Goal: Transaction & Acquisition: Book appointment/travel/reservation

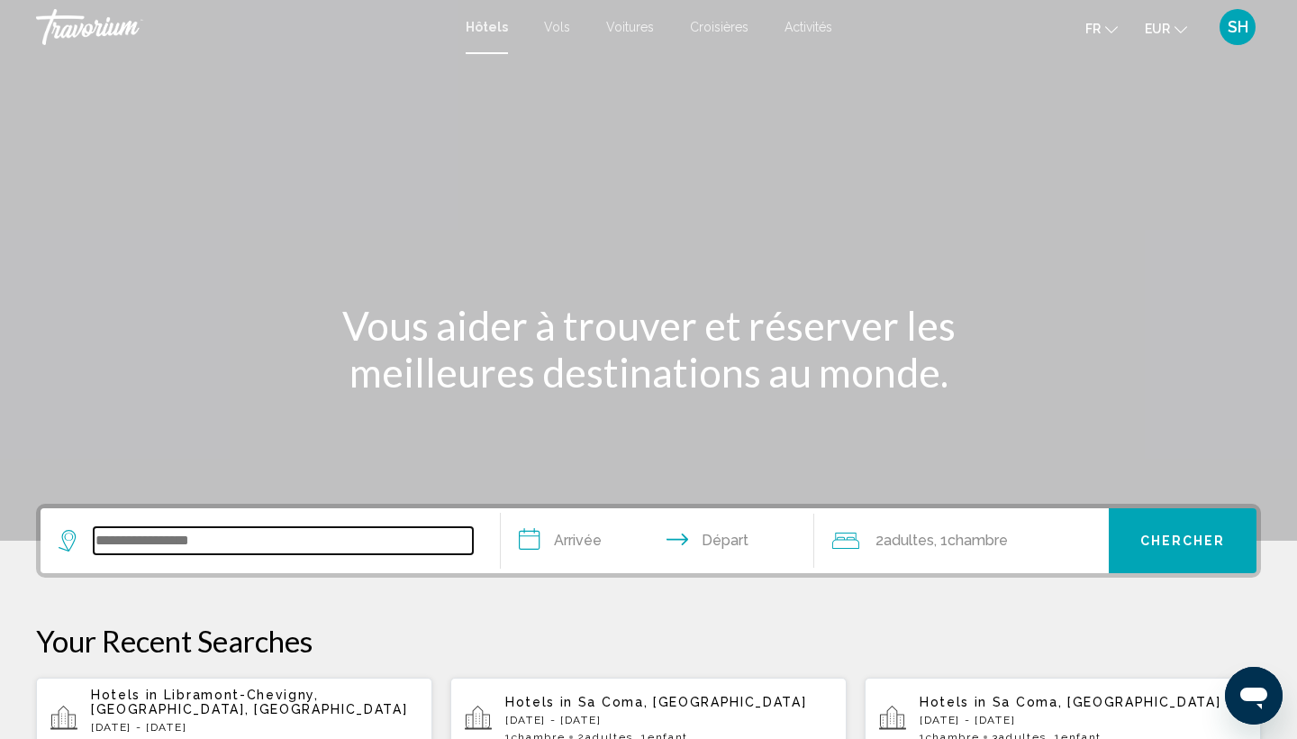
click at [159, 531] on input "Search widget" at bounding box center [283, 540] width 379 height 27
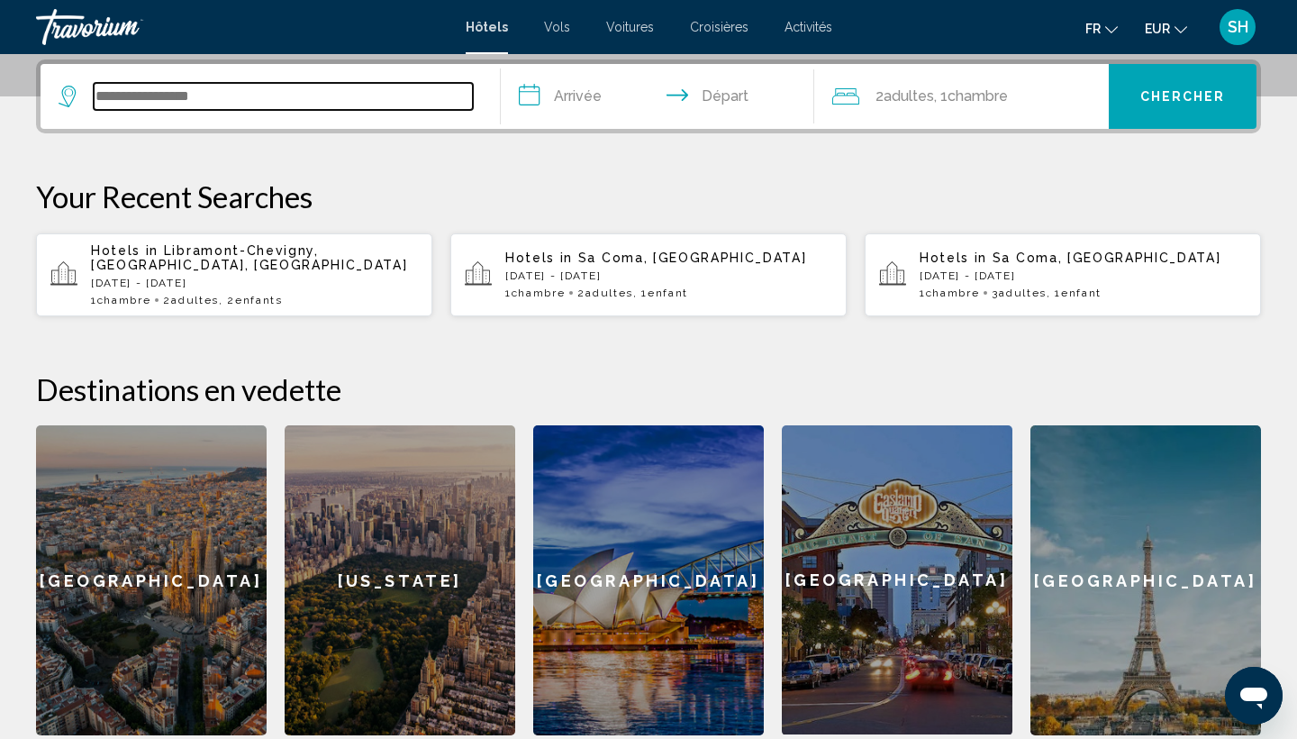
scroll to position [445, 0]
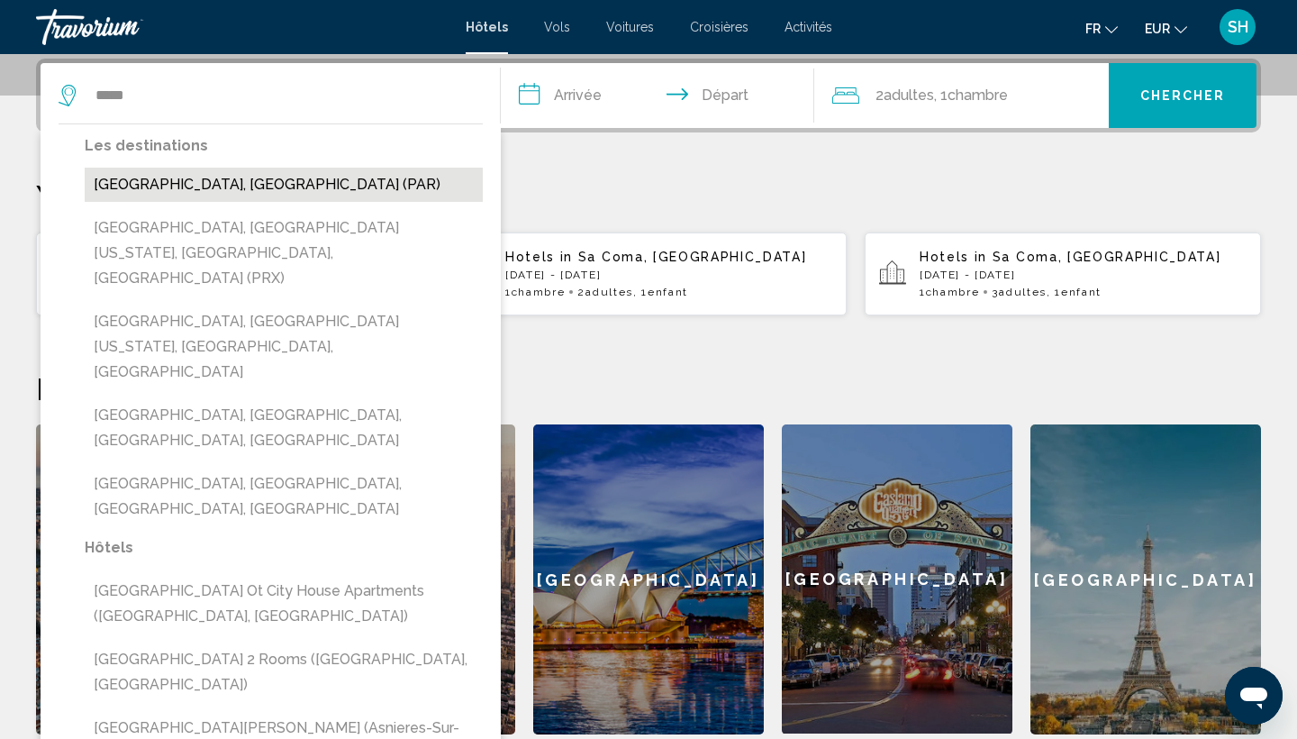
click at [272, 195] on button "[GEOGRAPHIC_DATA], [GEOGRAPHIC_DATA] (PAR)" at bounding box center [284, 185] width 398 height 34
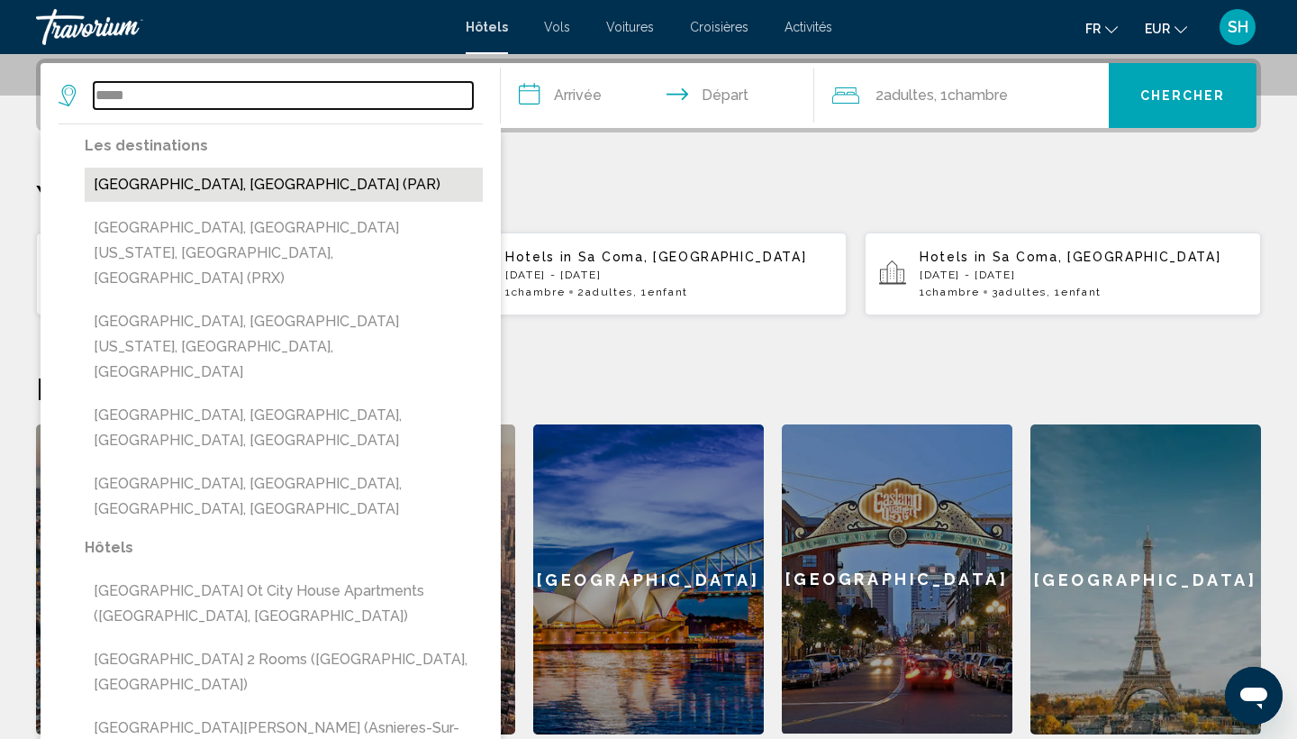
type input "**********"
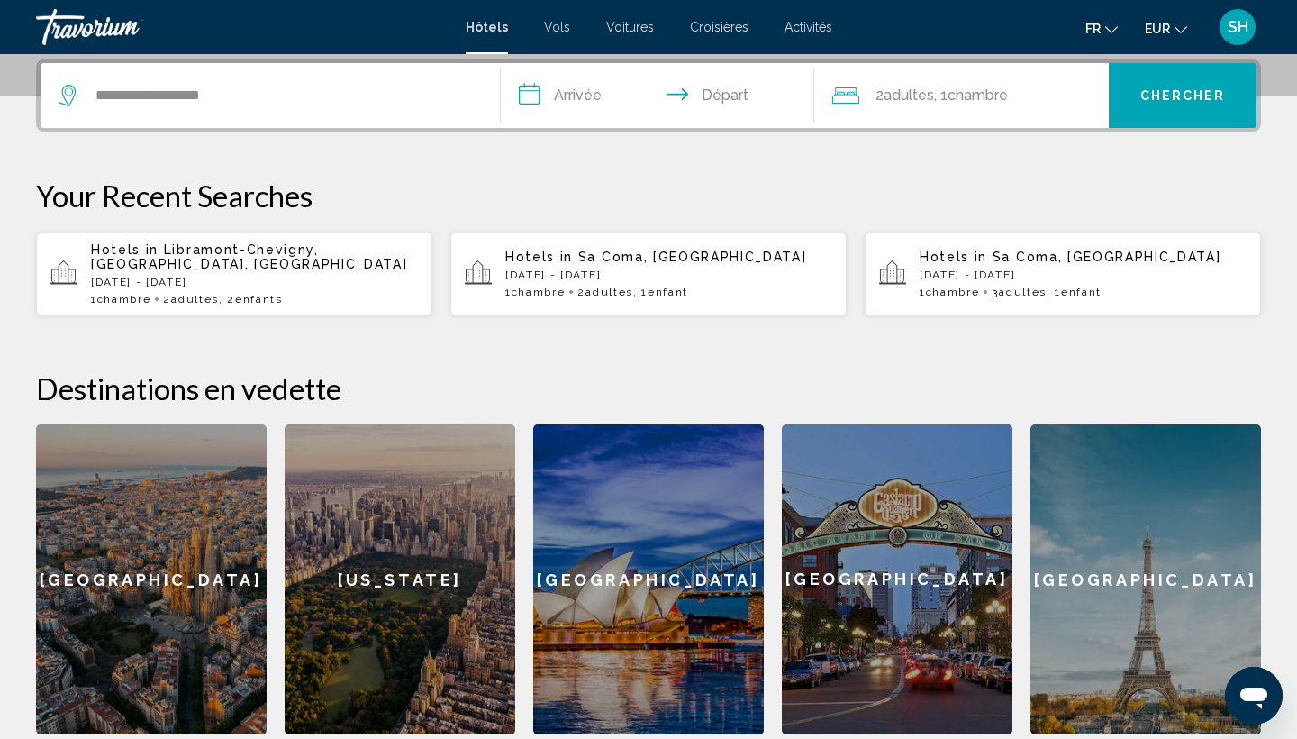
click at [568, 89] on input "**********" at bounding box center [661, 98] width 321 height 70
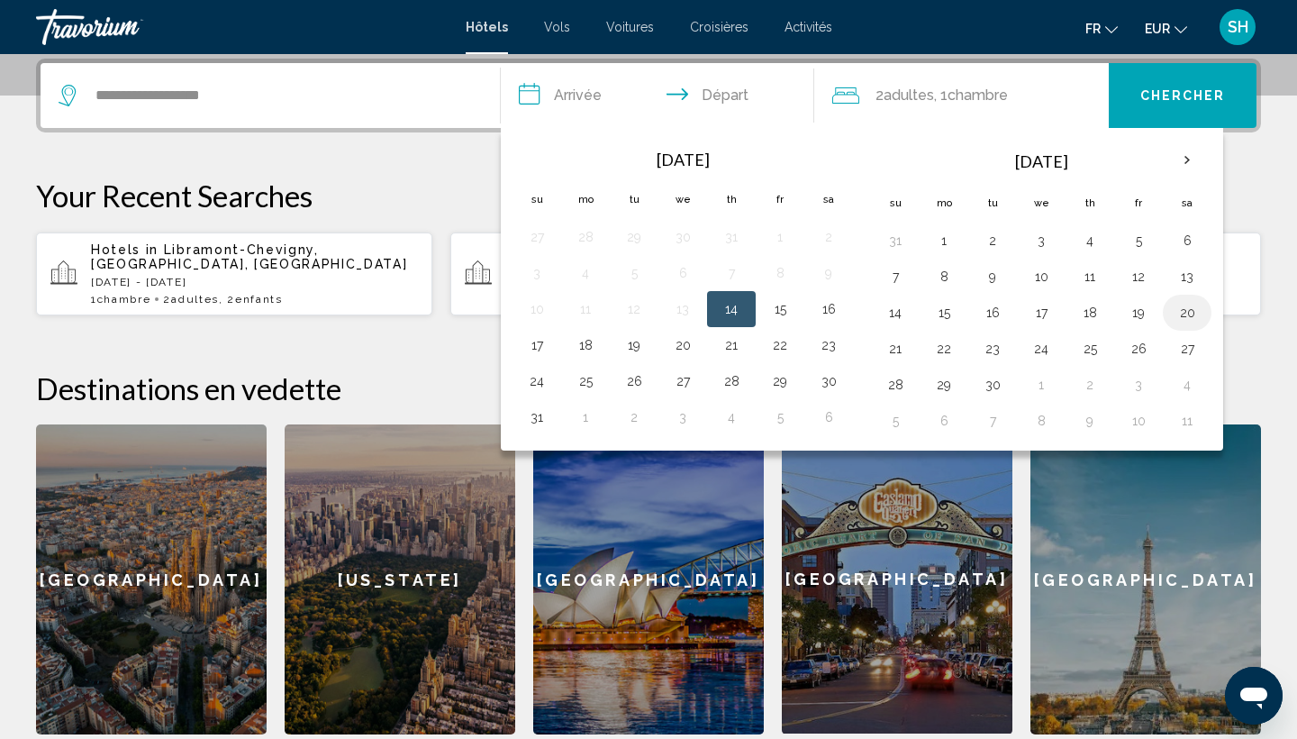
click at [1201, 307] on button "20" at bounding box center [1187, 312] width 29 height 25
click at [895, 354] on button "21" at bounding box center [895, 348] width 29 height 25
type input "**********"
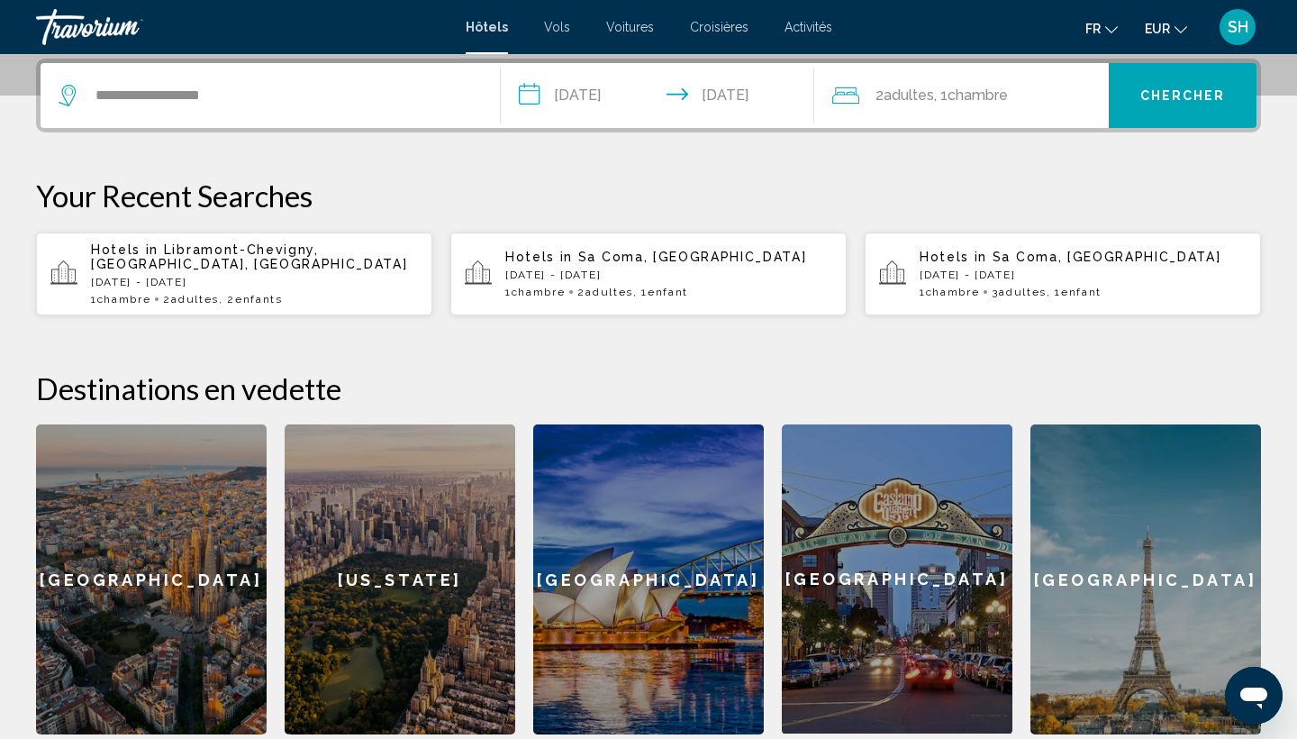
click at [1005, 87] on span "Chambre" at bounding box center [977, 94] width 60 height 17
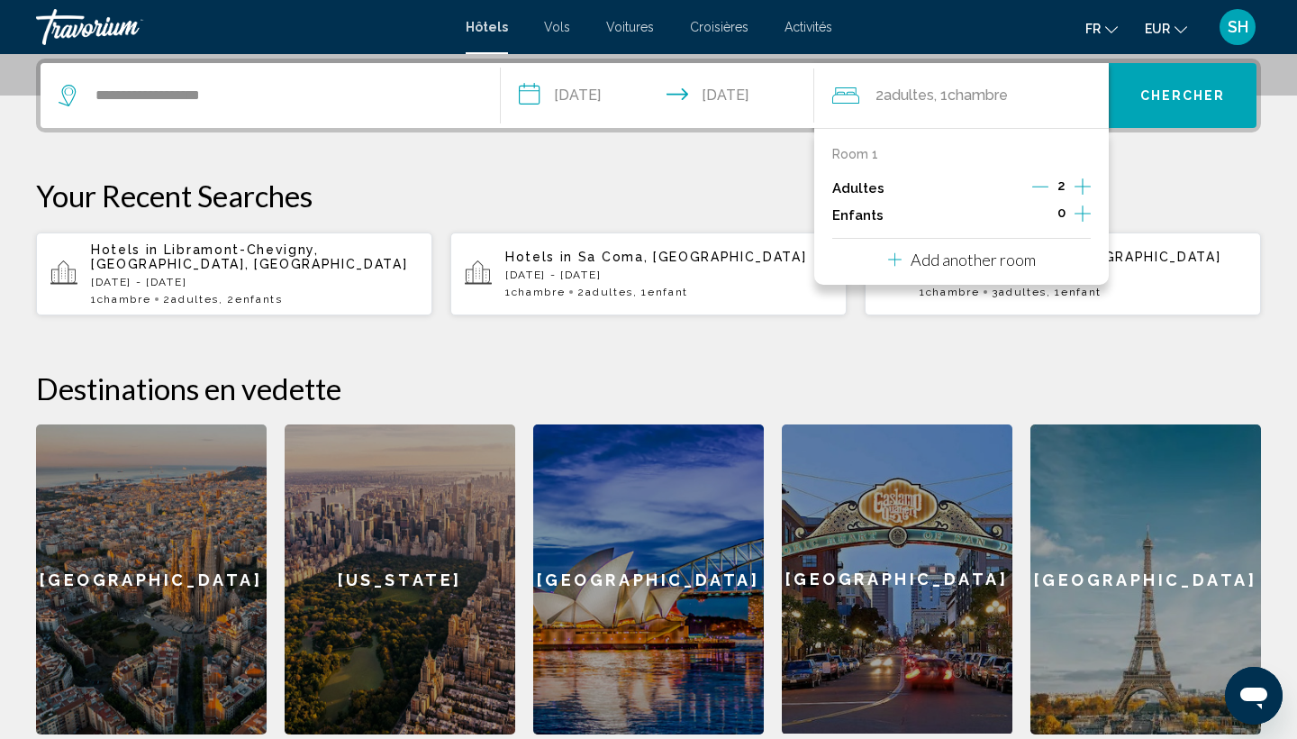
click at [1084, 220] on icon "Increment children" at bounding box center [1082, 214] width 16 height 22
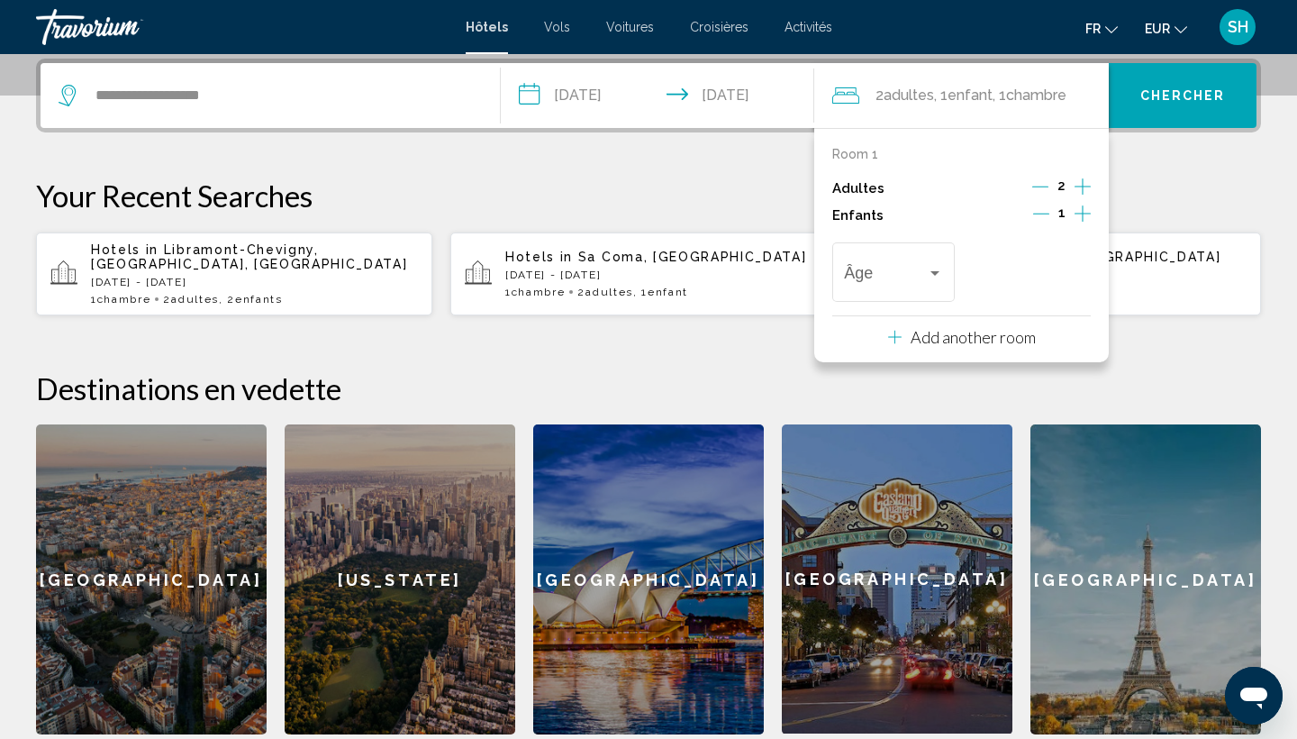
click at [1084, 220] on icon "Increment children" at bounding box center [1082, 214] width 16 height 22
click at [902, 276] on span "Travelers: 2 adults, 2 children" at bounding box center [885, 276] width 82 height 18
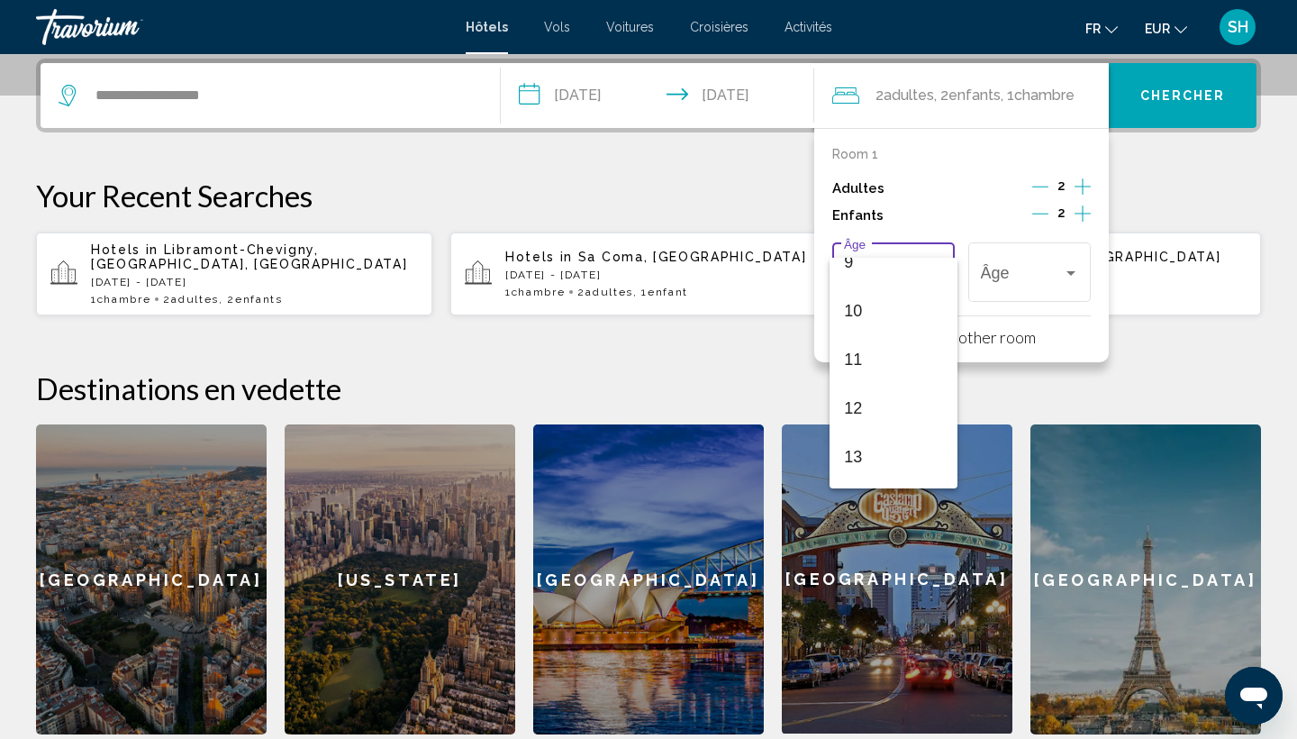
scroll to position [458, 0]
click at [885, 402] on span "12" at bounding box center [893, 407] width 98 height 49
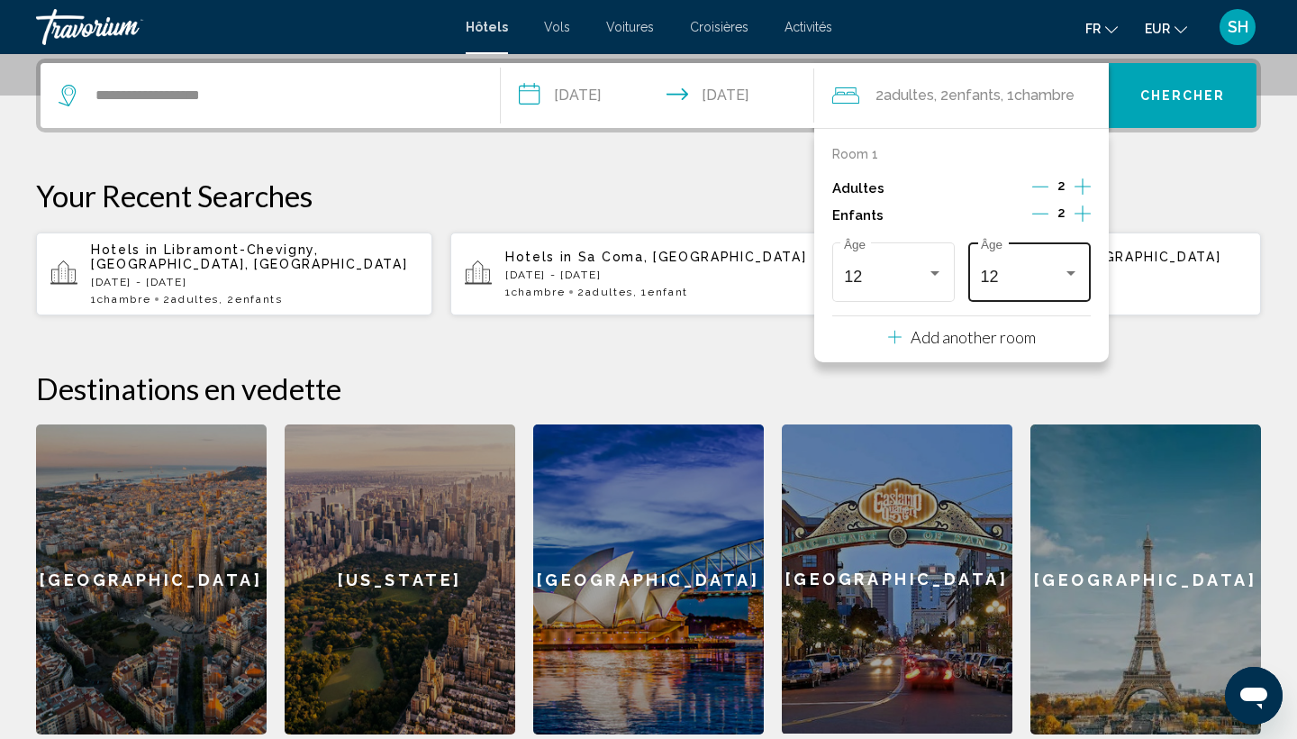
click at [1015, 293] on div "12 Âge" at bounding box center [1030, 270] width 98 height 64
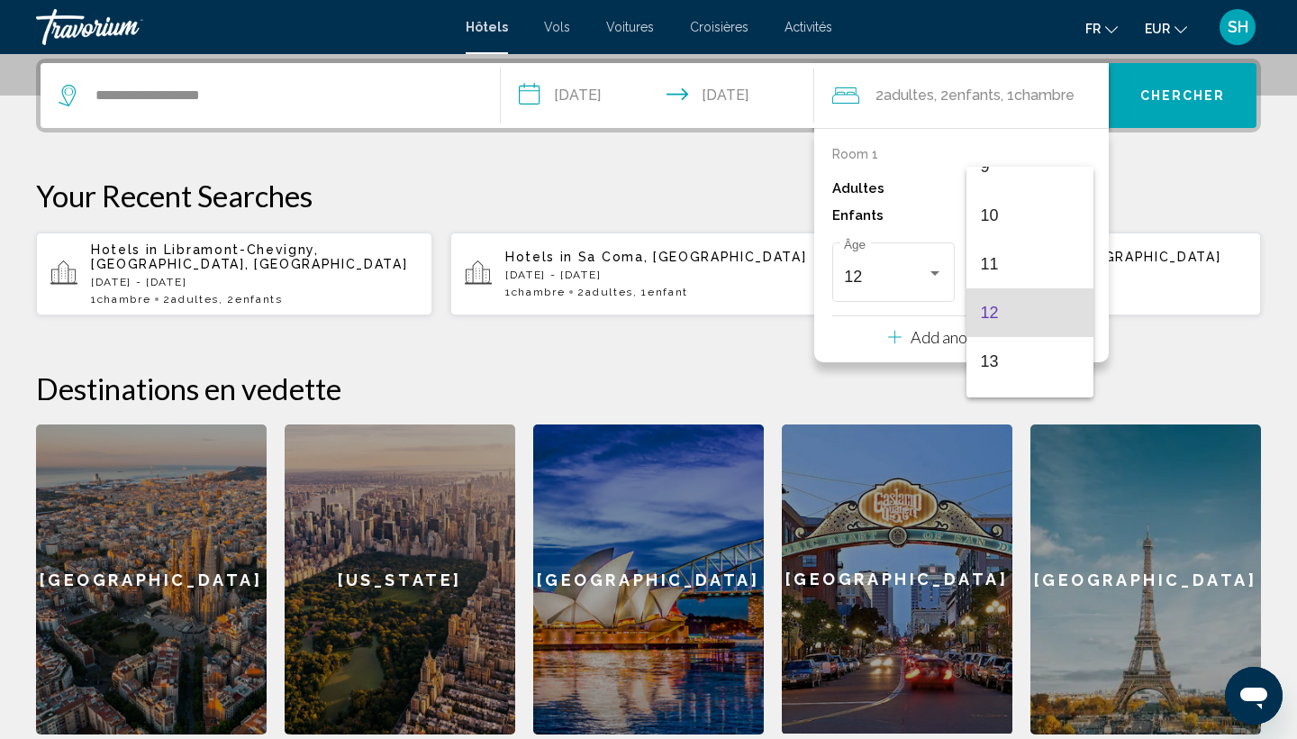
scroll to position [436, 0]
click at [1017, 244] on span "10" at bounding box center [1030, 241] width 98 height 49
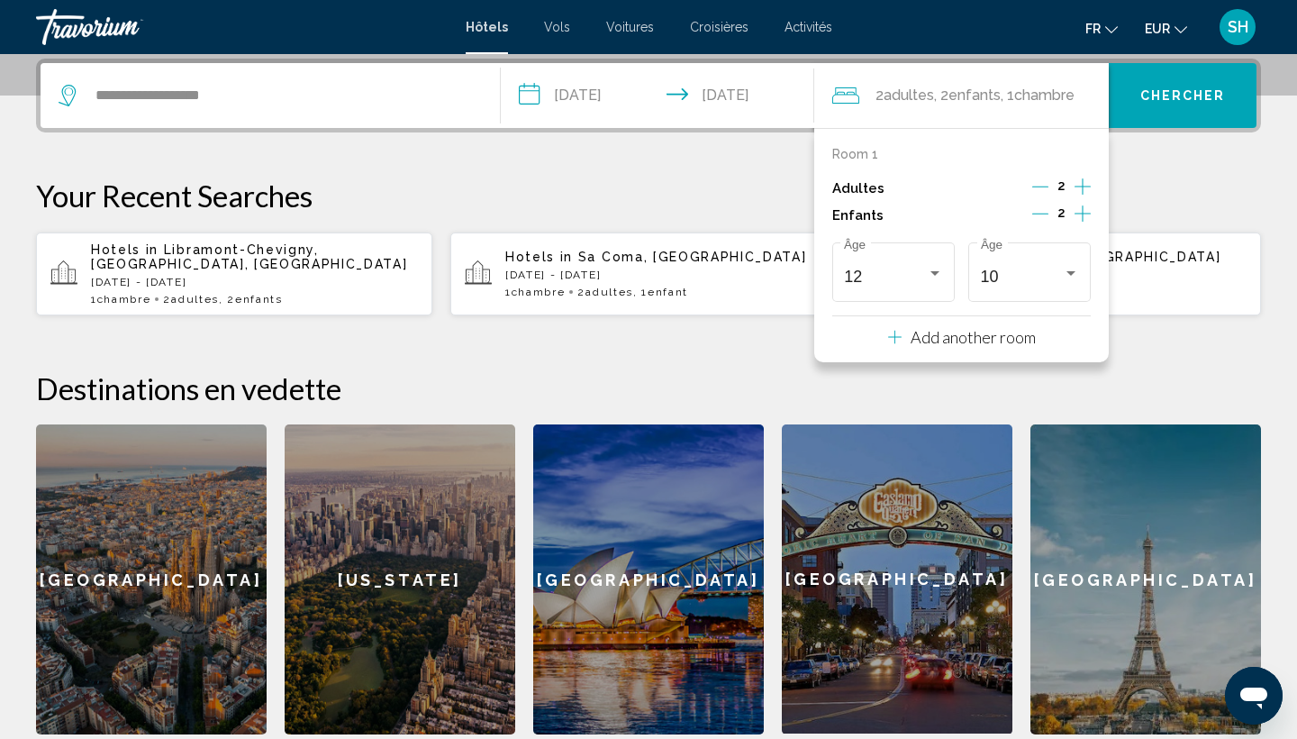
click at [1158, 100] on span "Chercher" at bounding box center [1183, 96] width 86 height 14
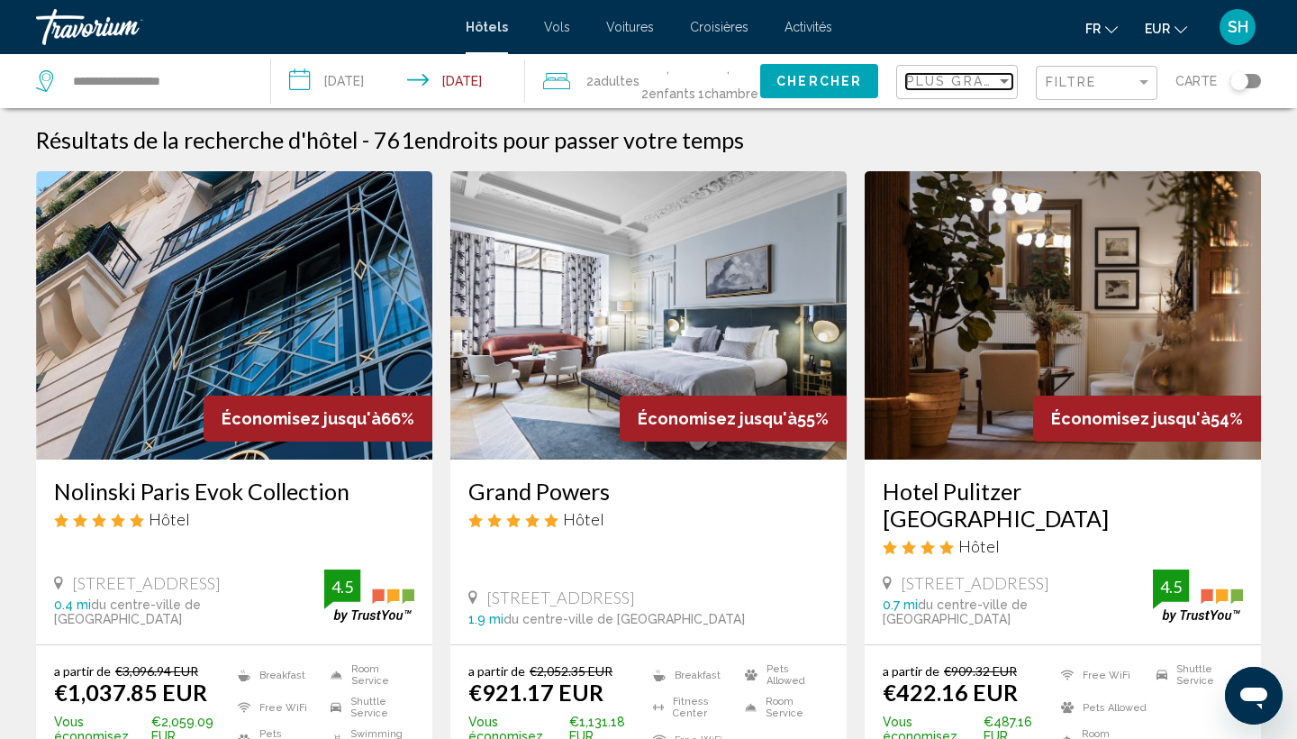
click at [970, 86] on span "Plus grandes économies" at bounding box center [1013, 81] width 214 height 14
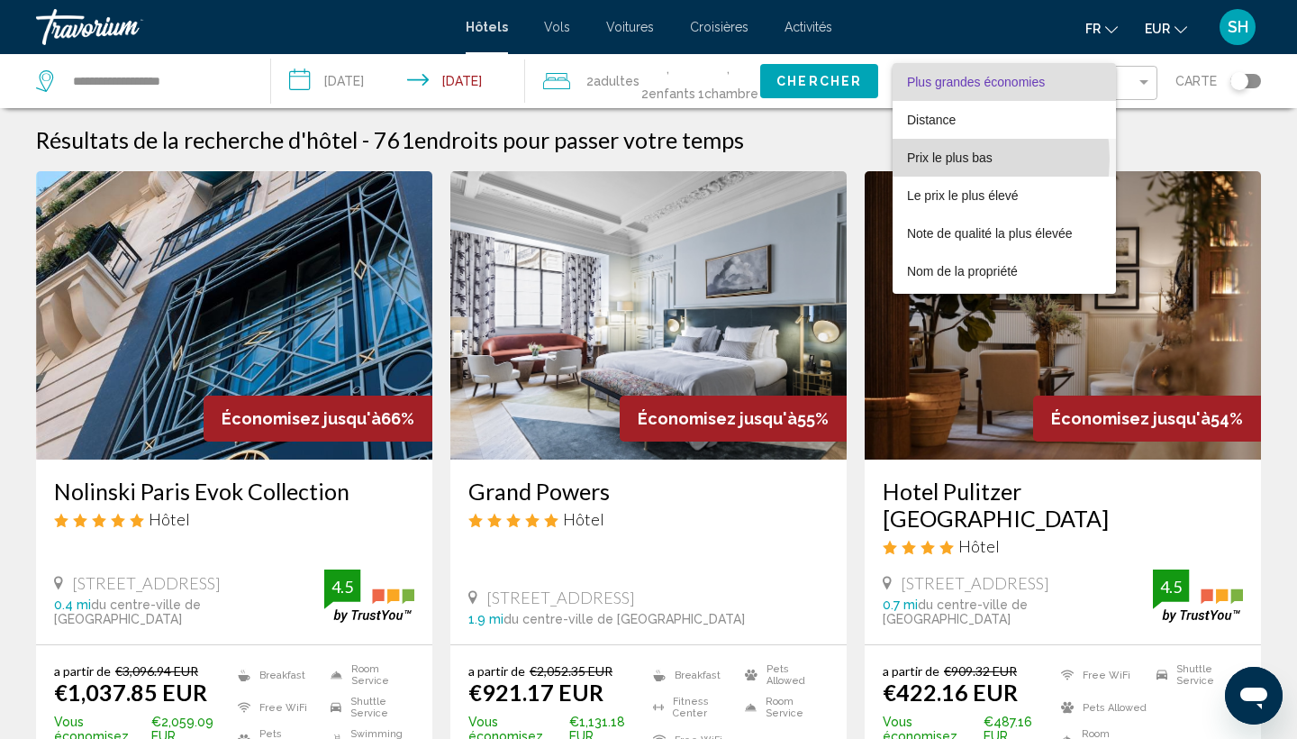
click at [945, 159] on span "Prix le plus bas" at bounding box center [950, 157] width 86 height 14
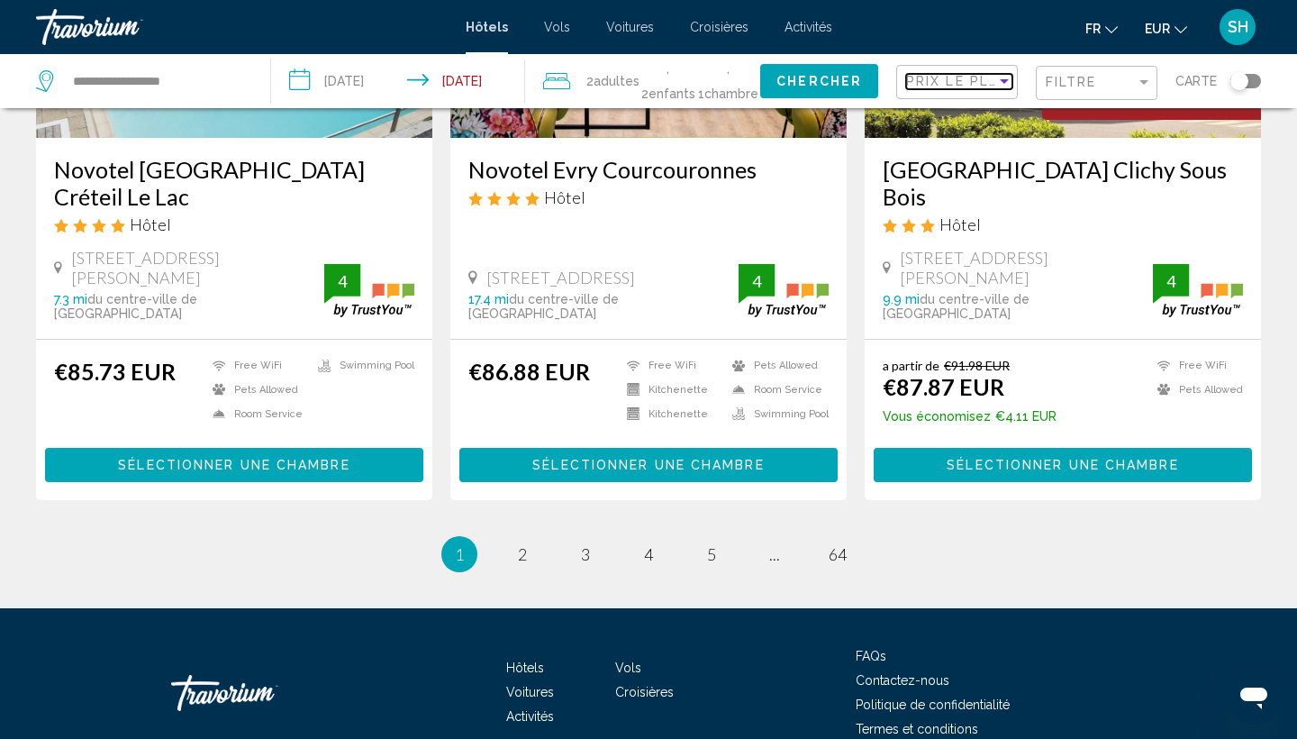
scroll to position [2406, 0]
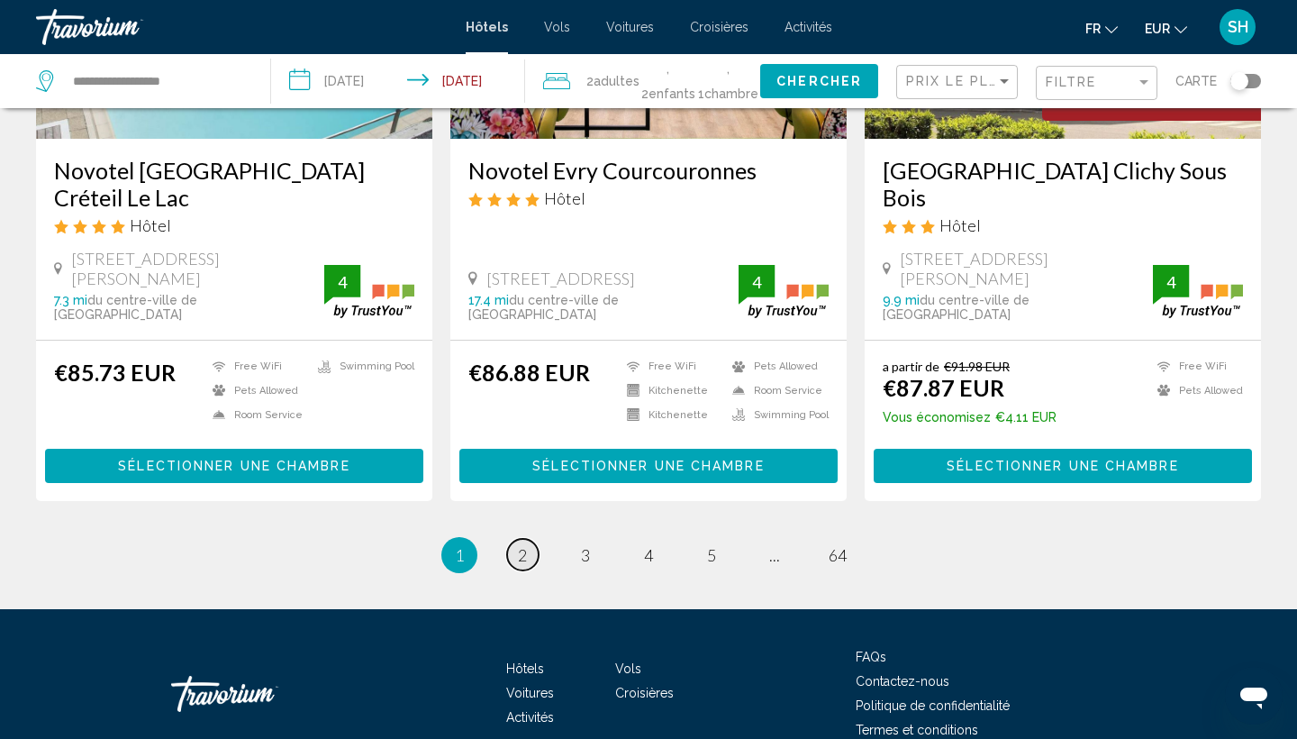
click at [518, 545] on span "2" at bounding box center [522, 555] width 9 height 20
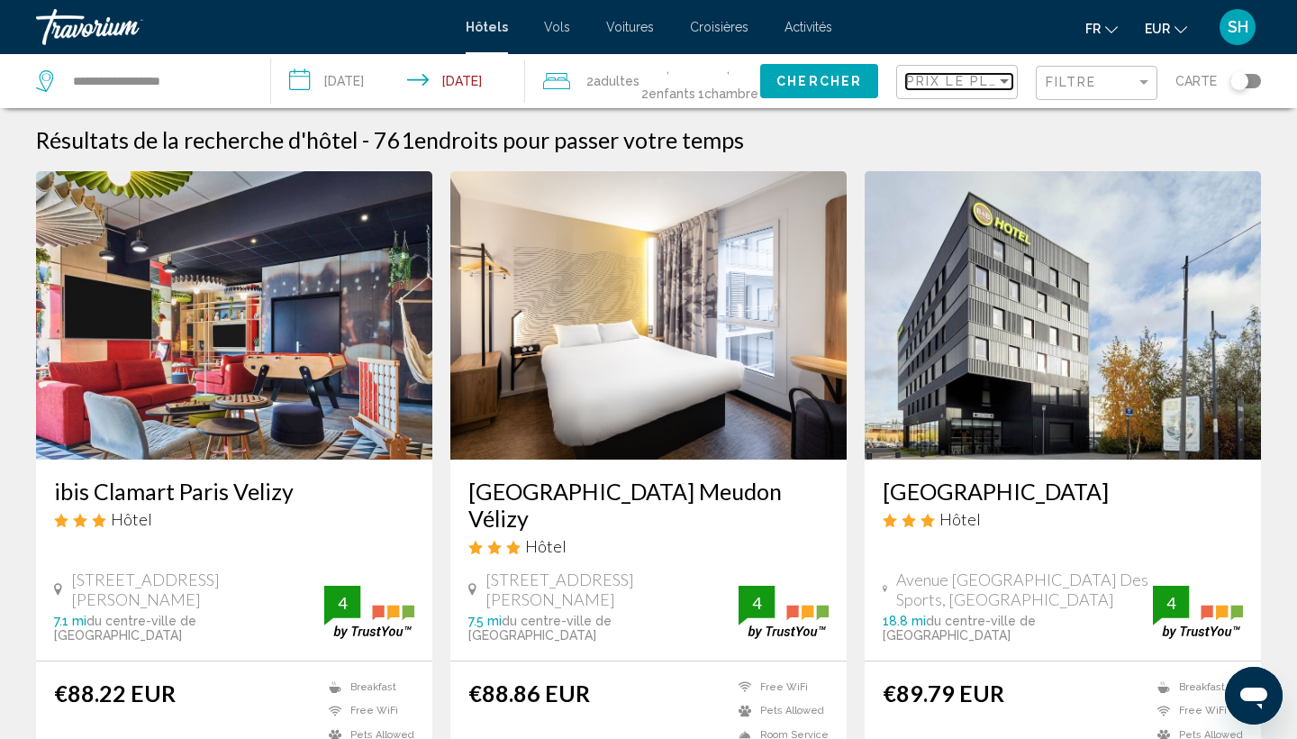
click at [974, 79] on span "Prix le plus bas" at bounding box center [976, 81] width 140 height 14
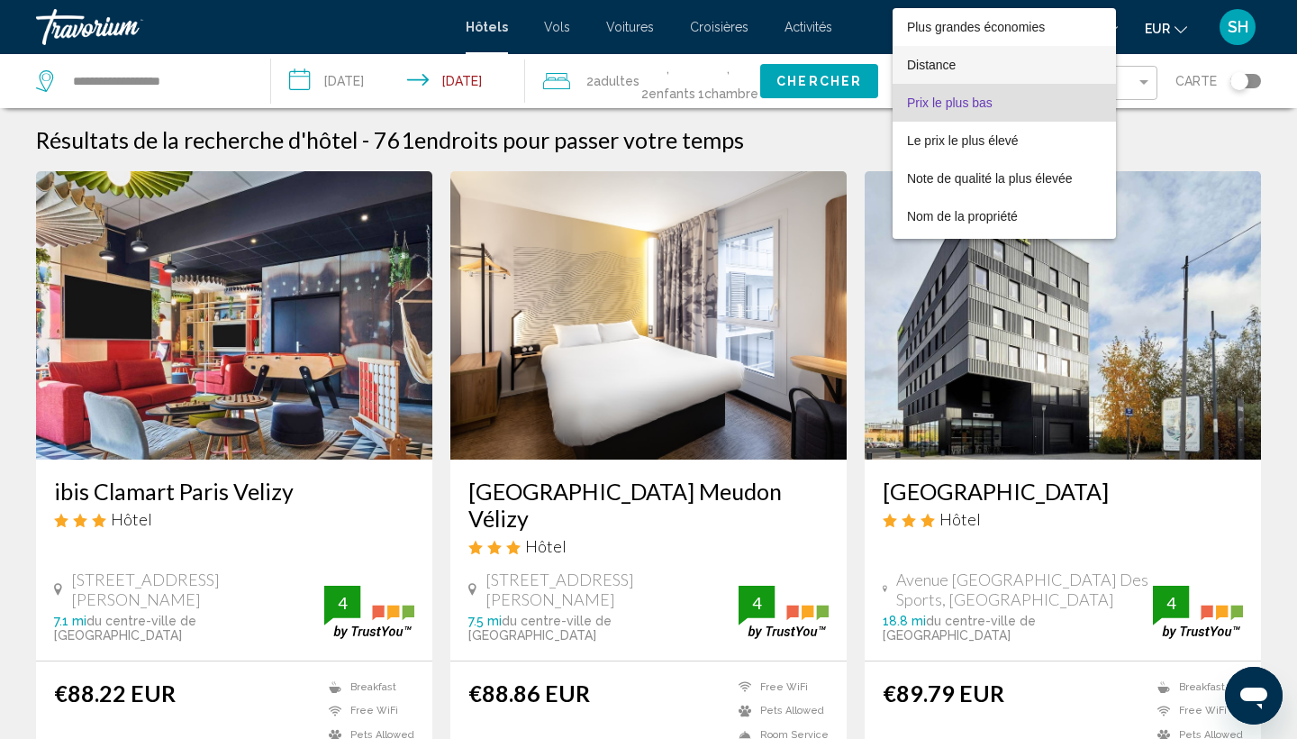
click at [966, 61] on span "Distance" at bounding box center [1004, 65] width 195 height 38
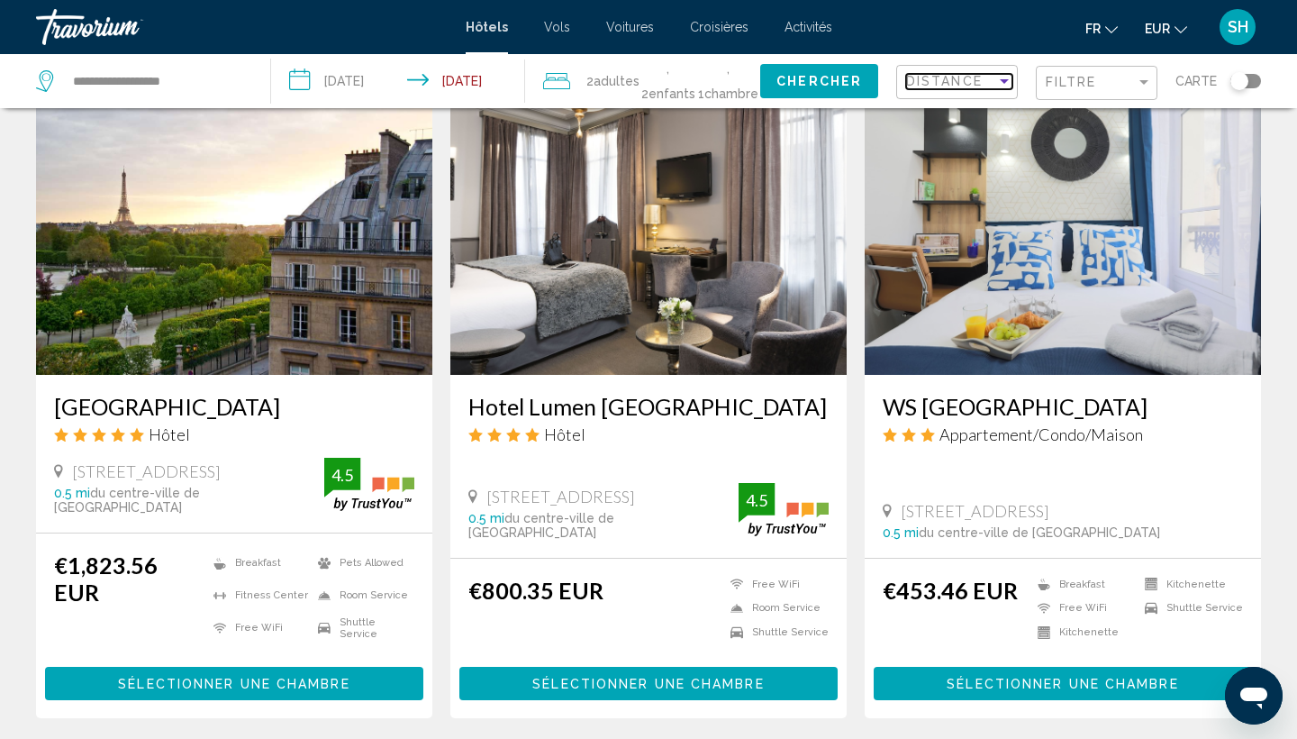
scroll to position [2257, 0]
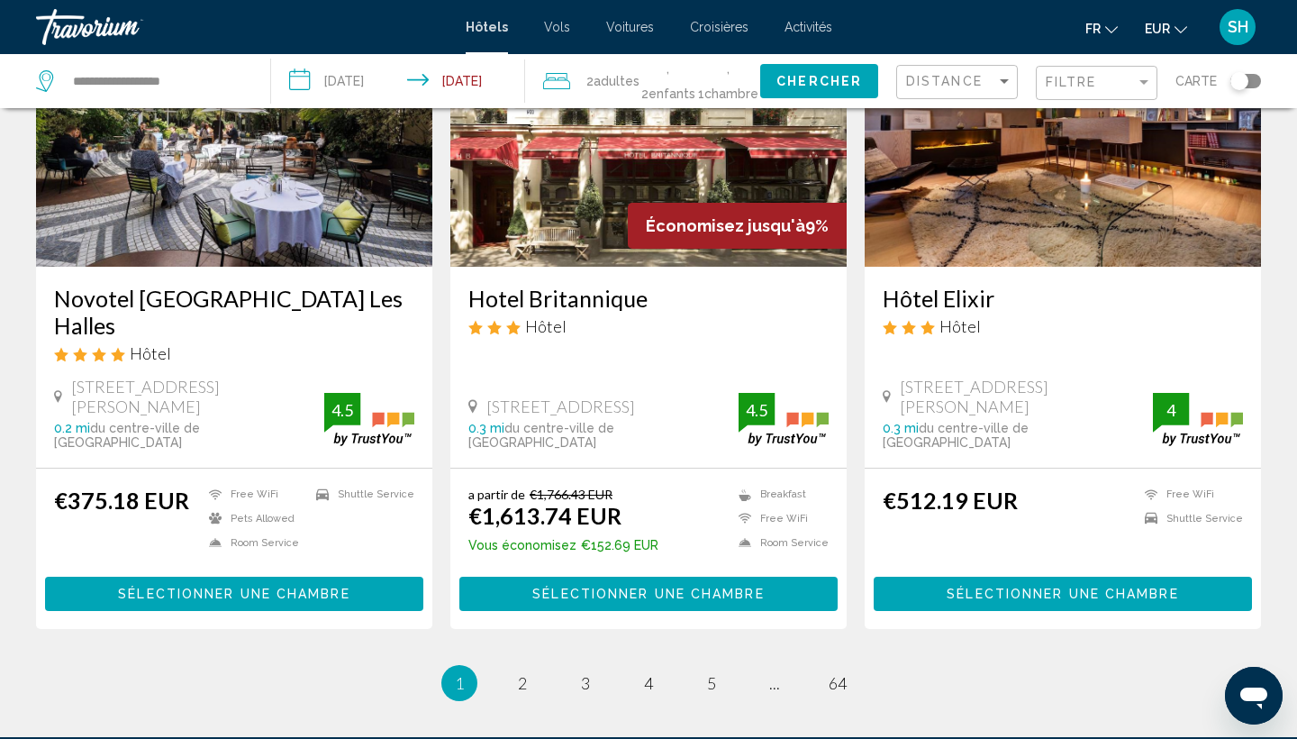
scroll to position [2268, 1]
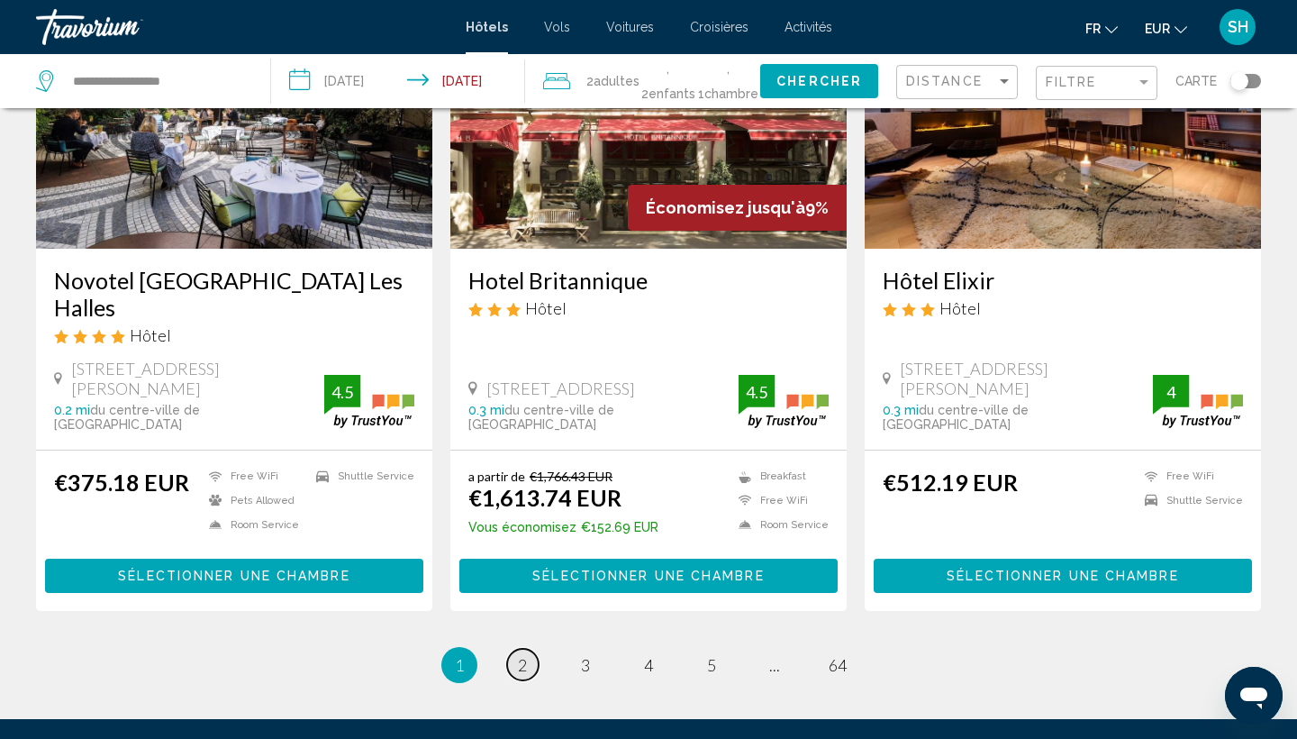
click at [510, 648] on link "page 2" at bounding box center [523, 664] width 32 height 32
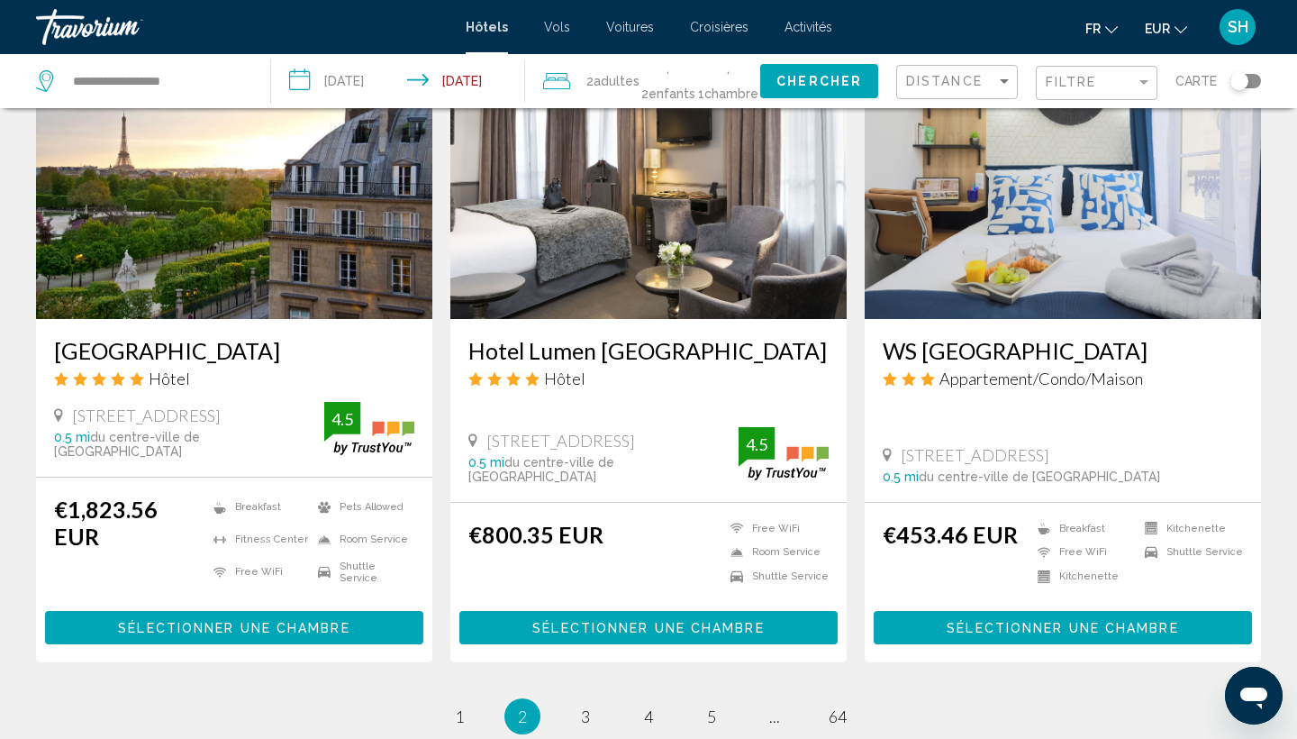
scroll to position [2313, 0]
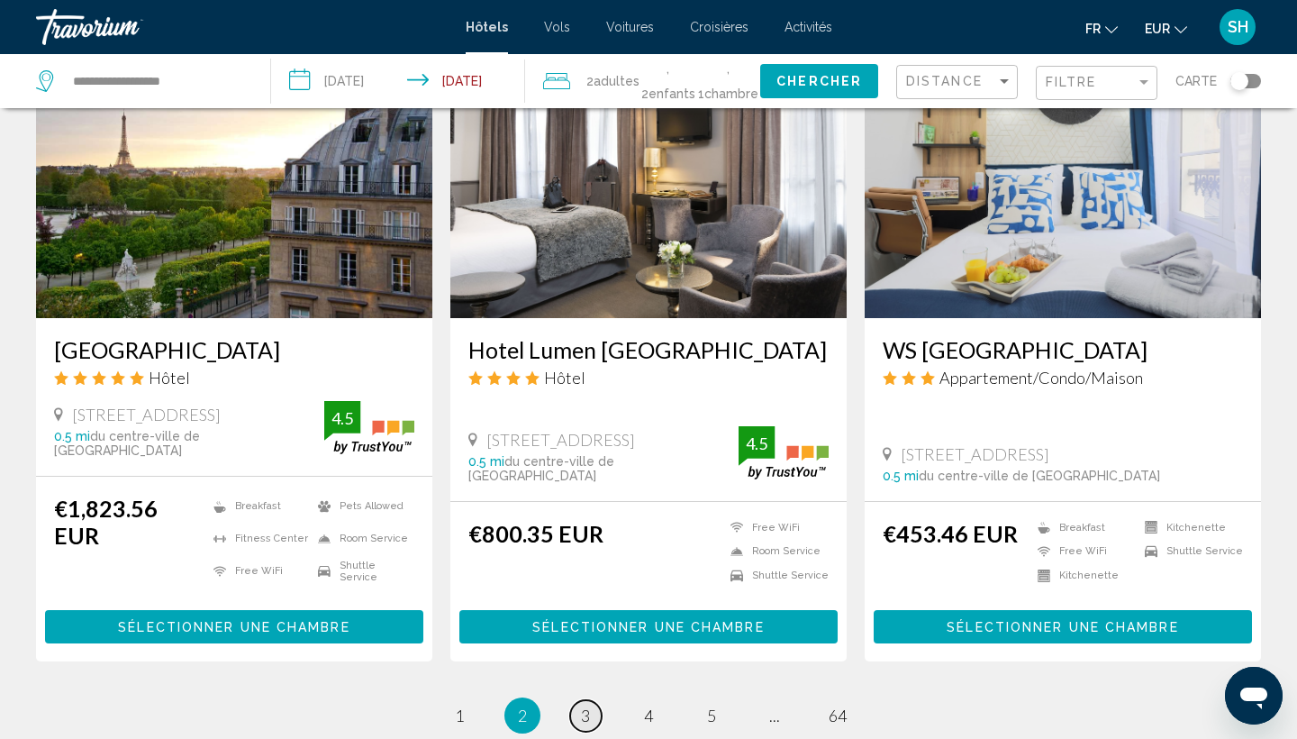
click at [583, 705] on span "3" at bounding box center [585, 715] width 9 height 20
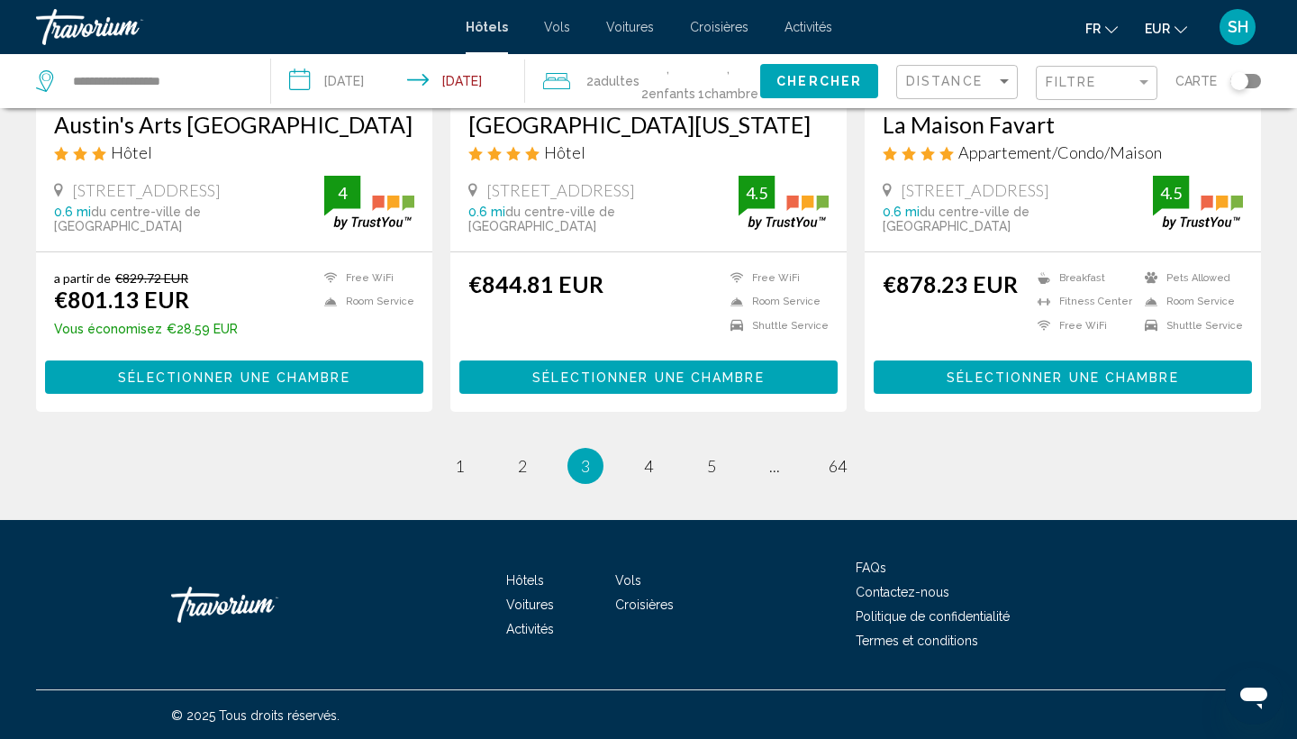
scroll to position [2346, 0]
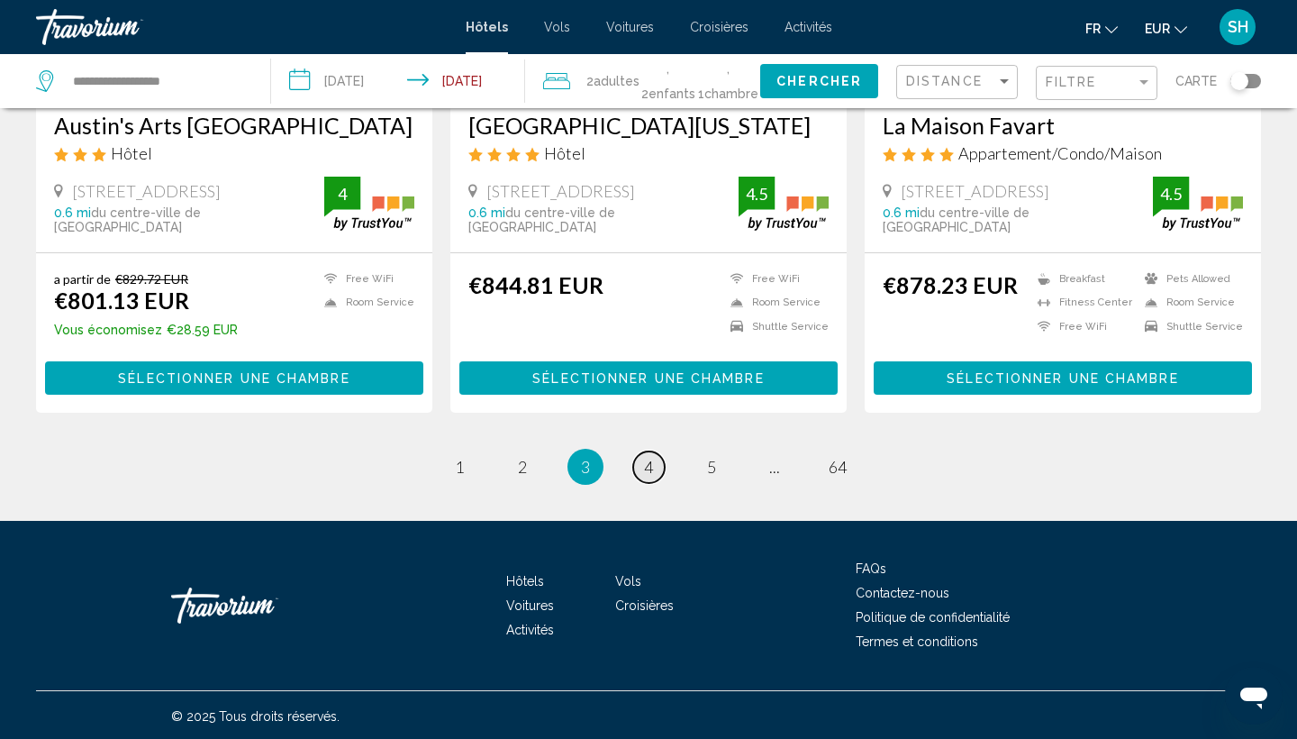
click at [648, 467] on span "4" at bounding box center [648, 467] width 9 height 20
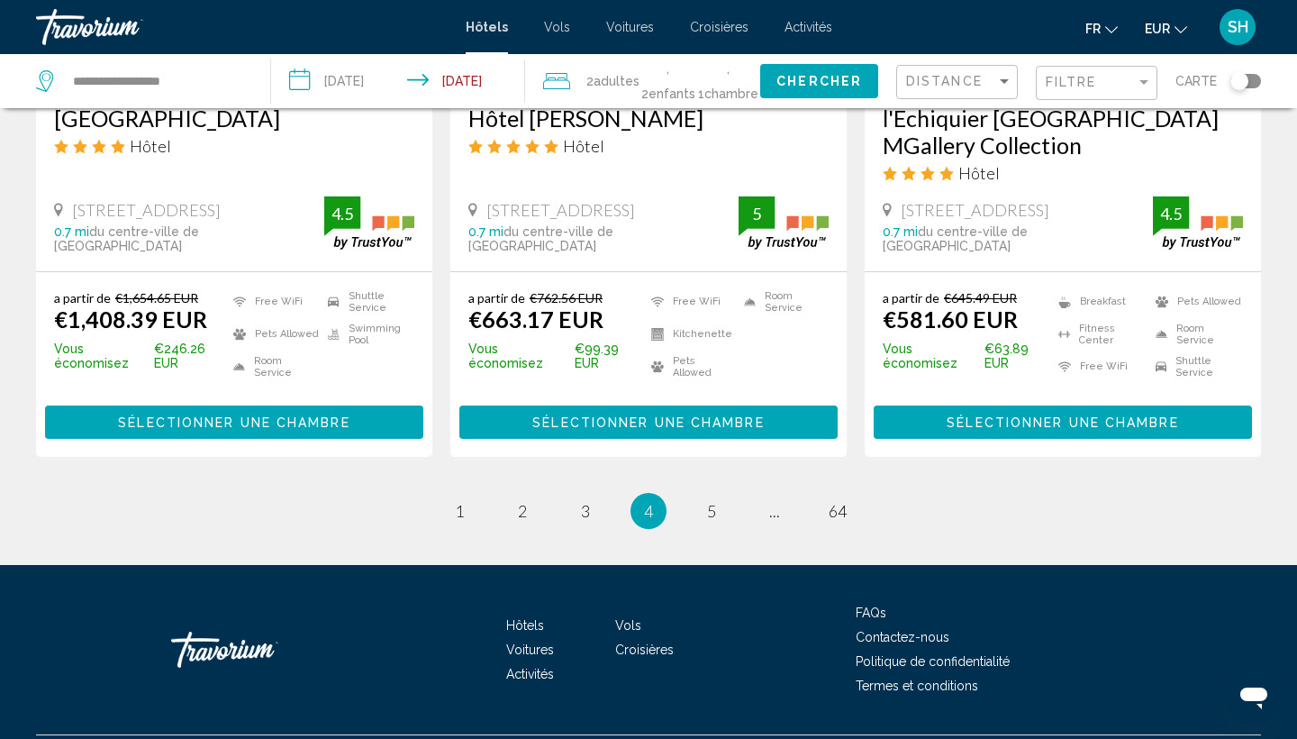
scroll to position [2375, 0]
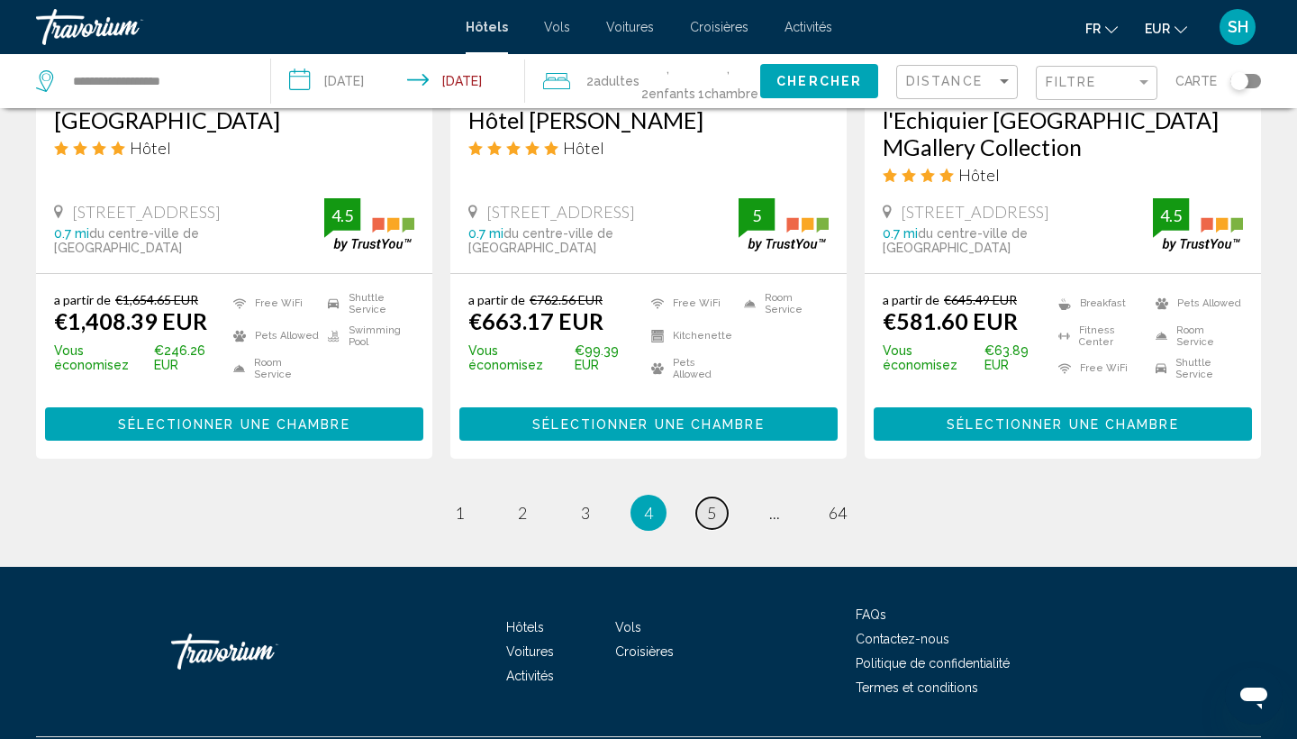
click at [709, 503] on span "5" at bounding box center [711, 513] width 9 height 20
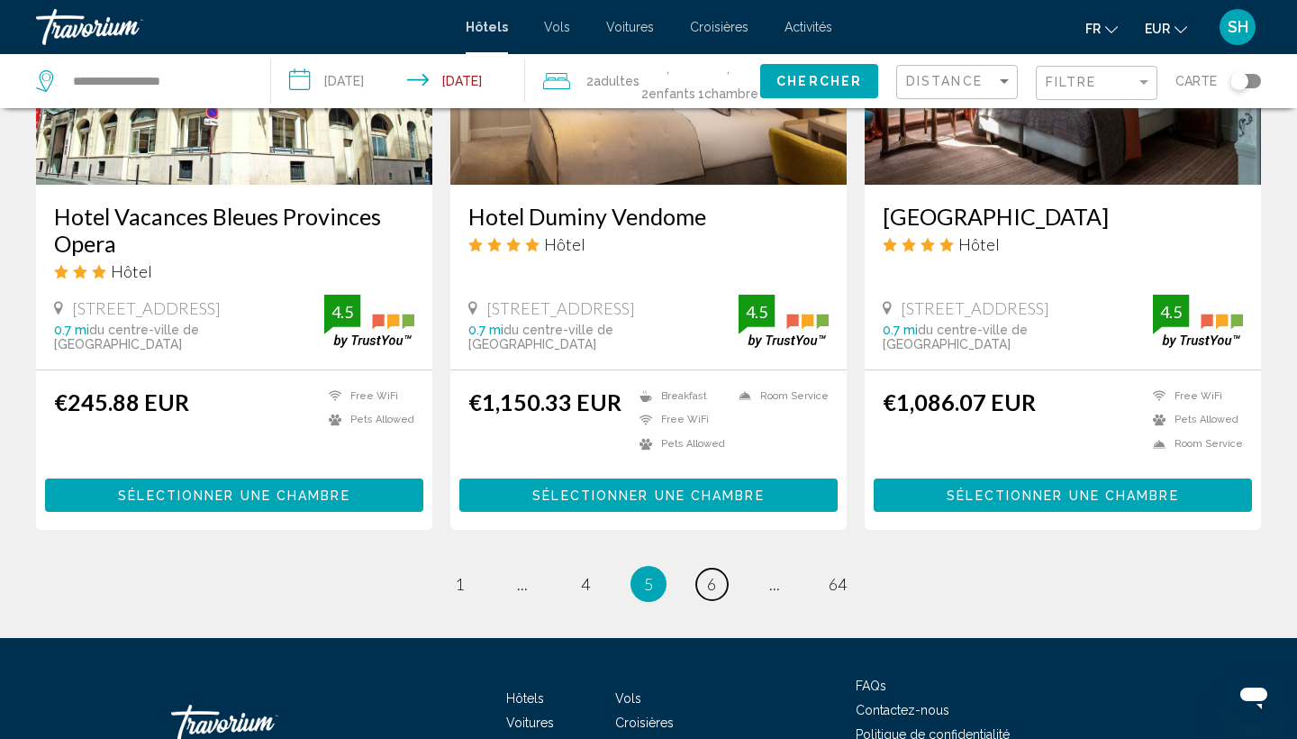
scroll to position [2290, 0]
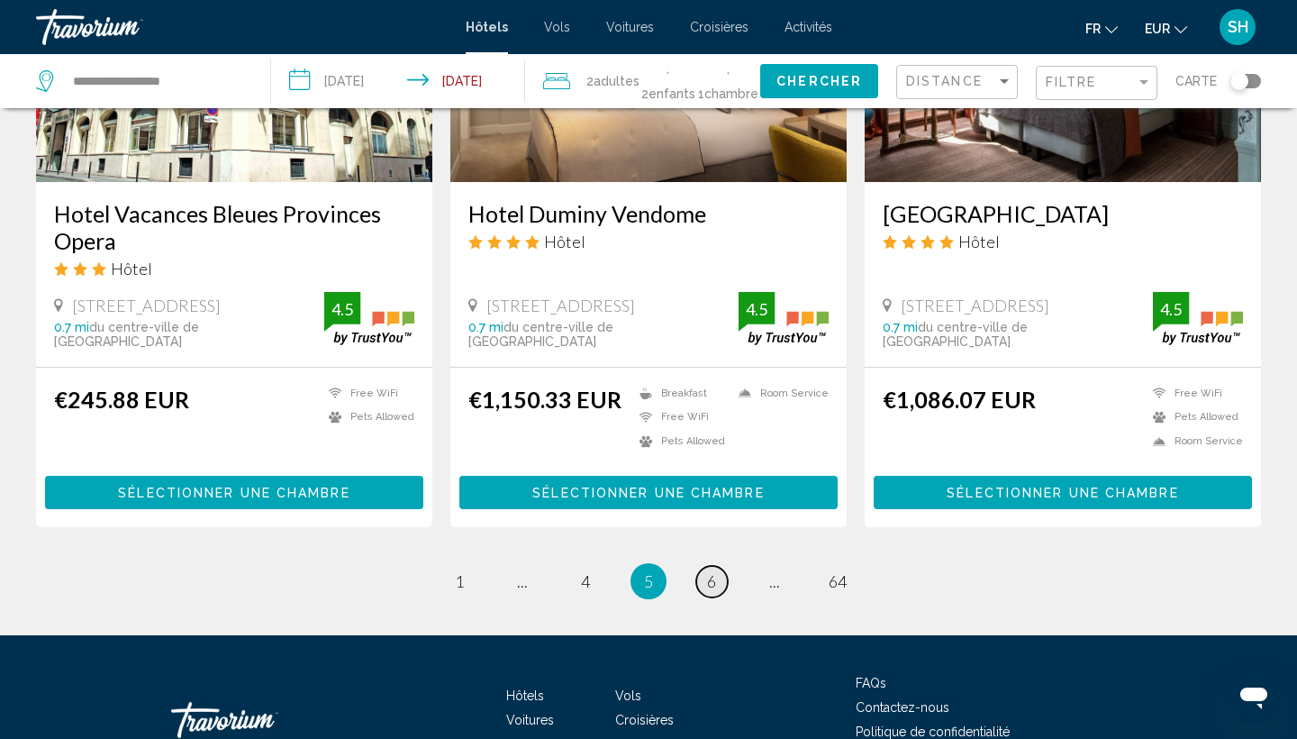
click at [711, 571] on span "6" at bounding box center [711, 581] width 9 height 20
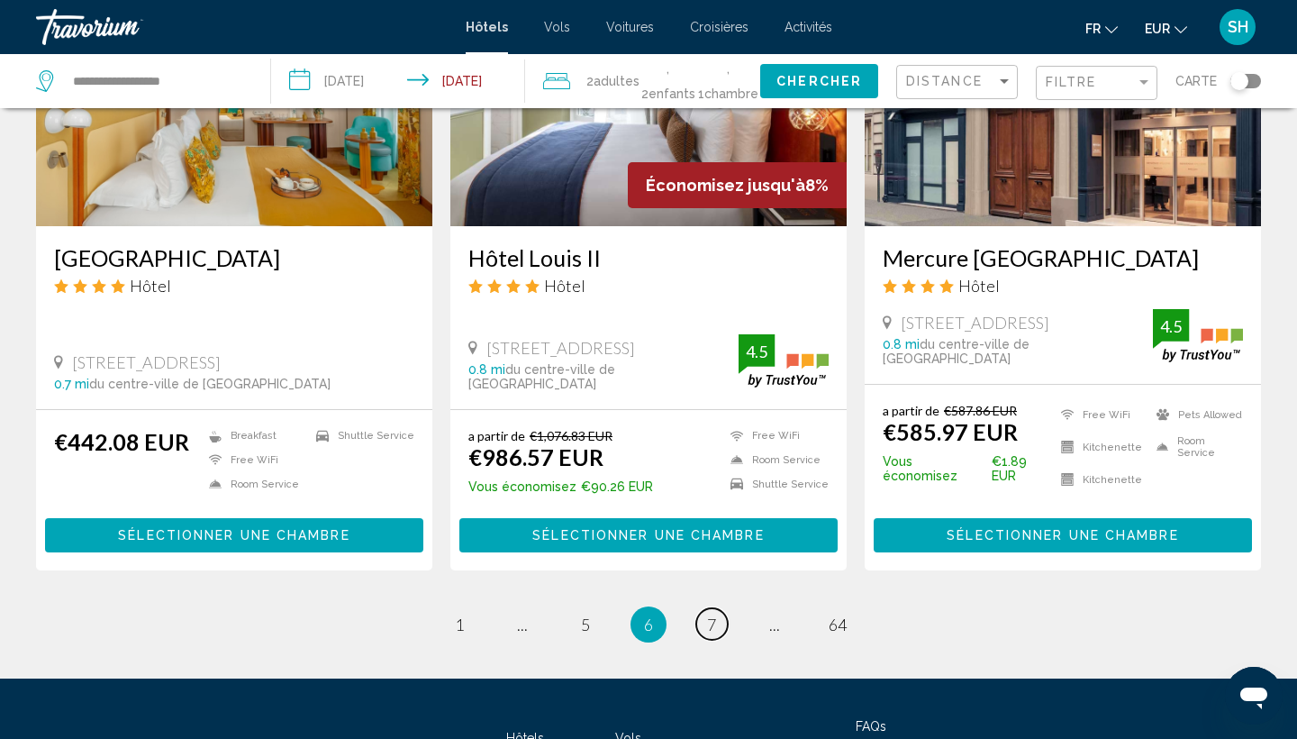
scroll to position [2234, 0]
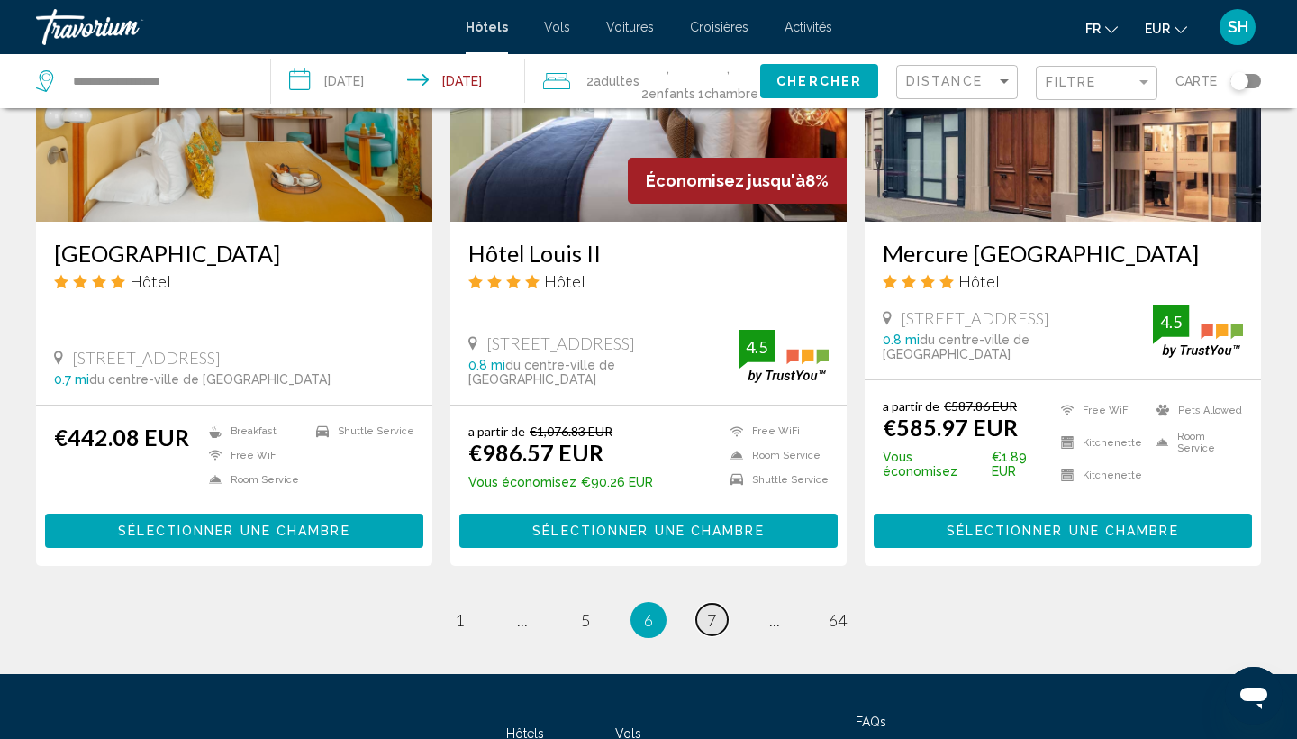
click at [709, 610] on span "7" at bounding box center [711, 620] width 9 height 20
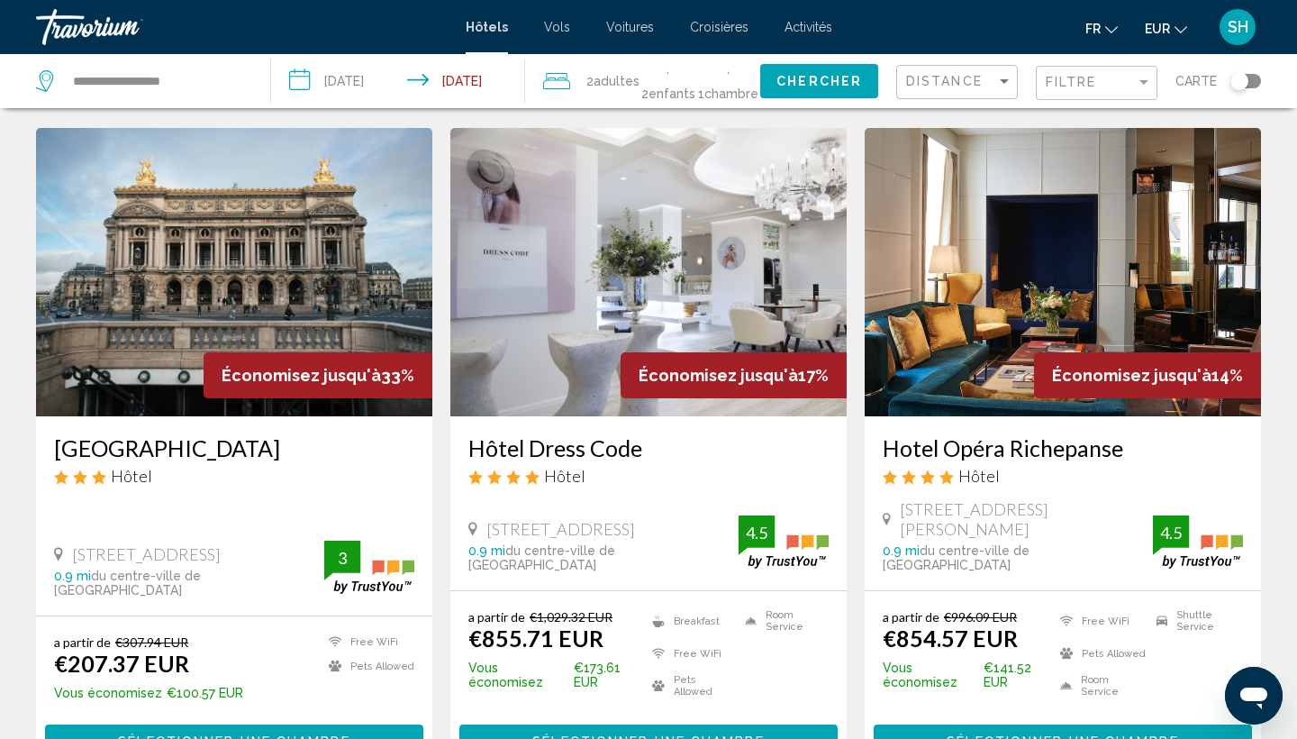
scroll to position [1376, 0]
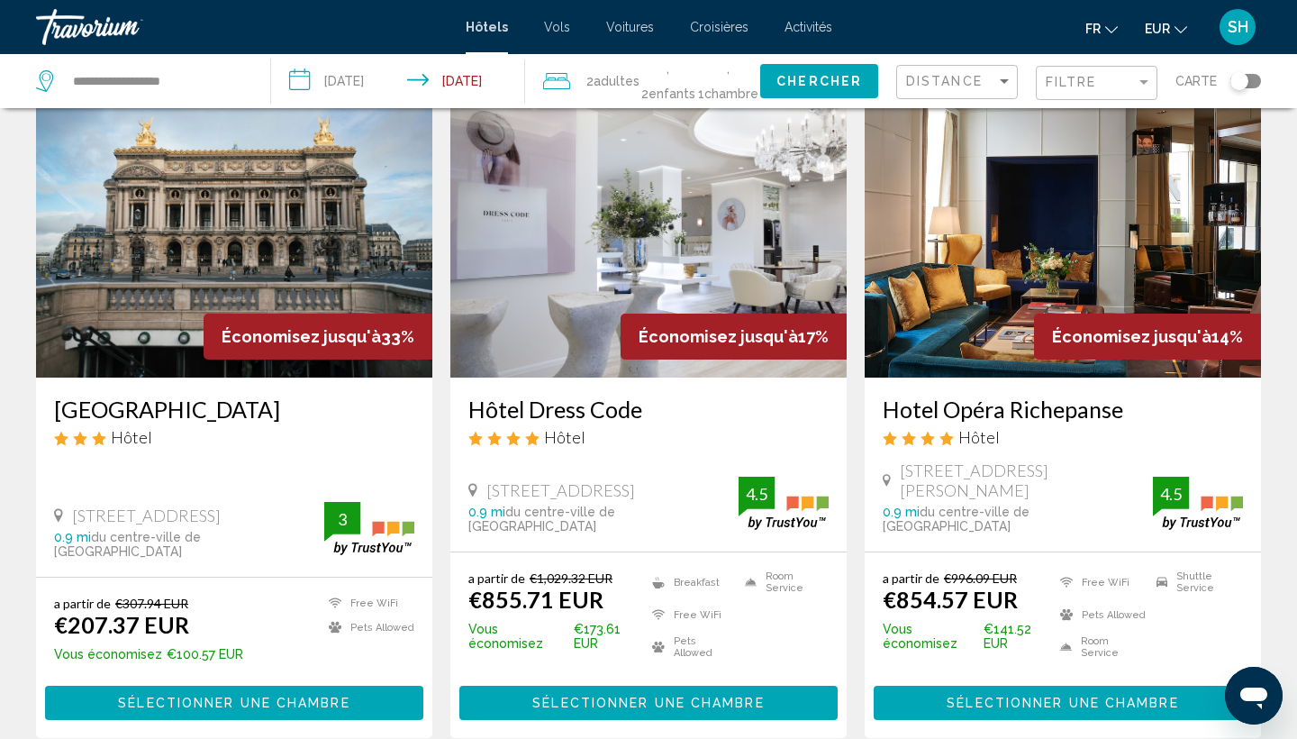
click at [130, 337] on img "Main content" at bounding box center [234, 233] width 396 height 288
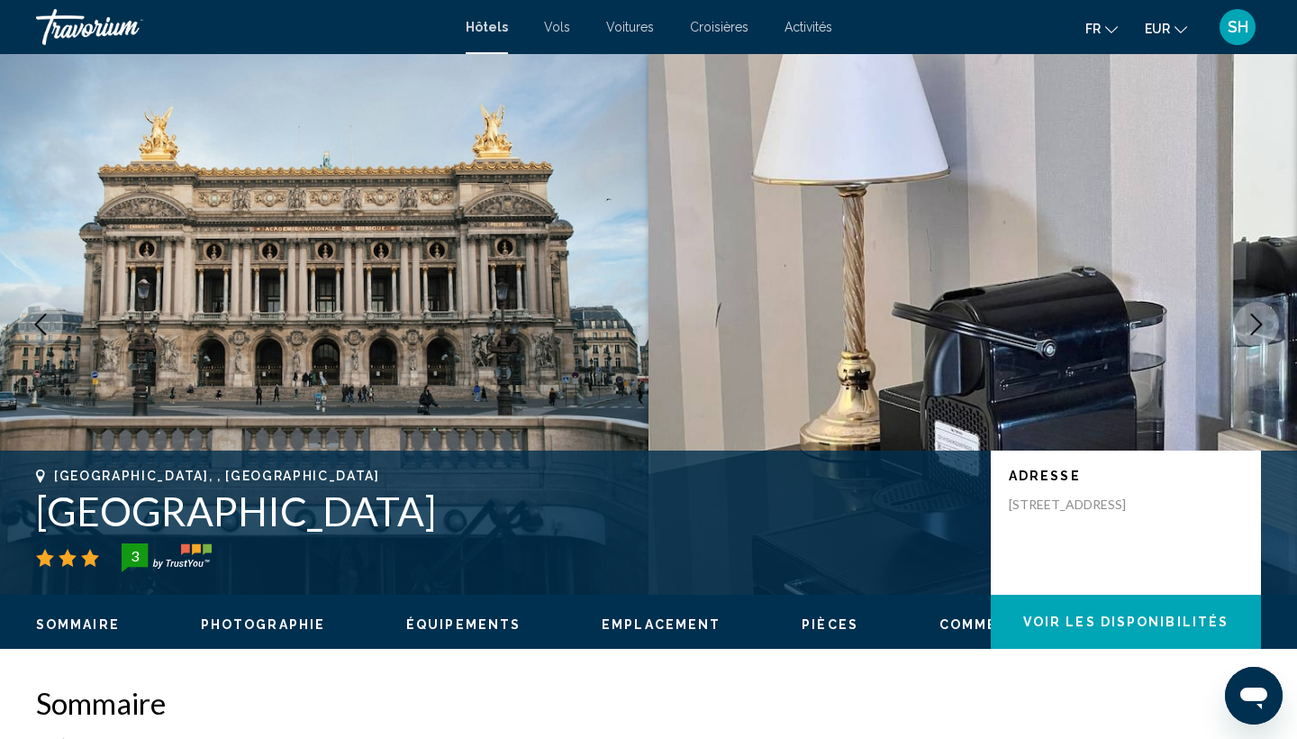
click at [1255, 329] on icon "Next image" at bounding box center [1257, 324] width 22 height 22
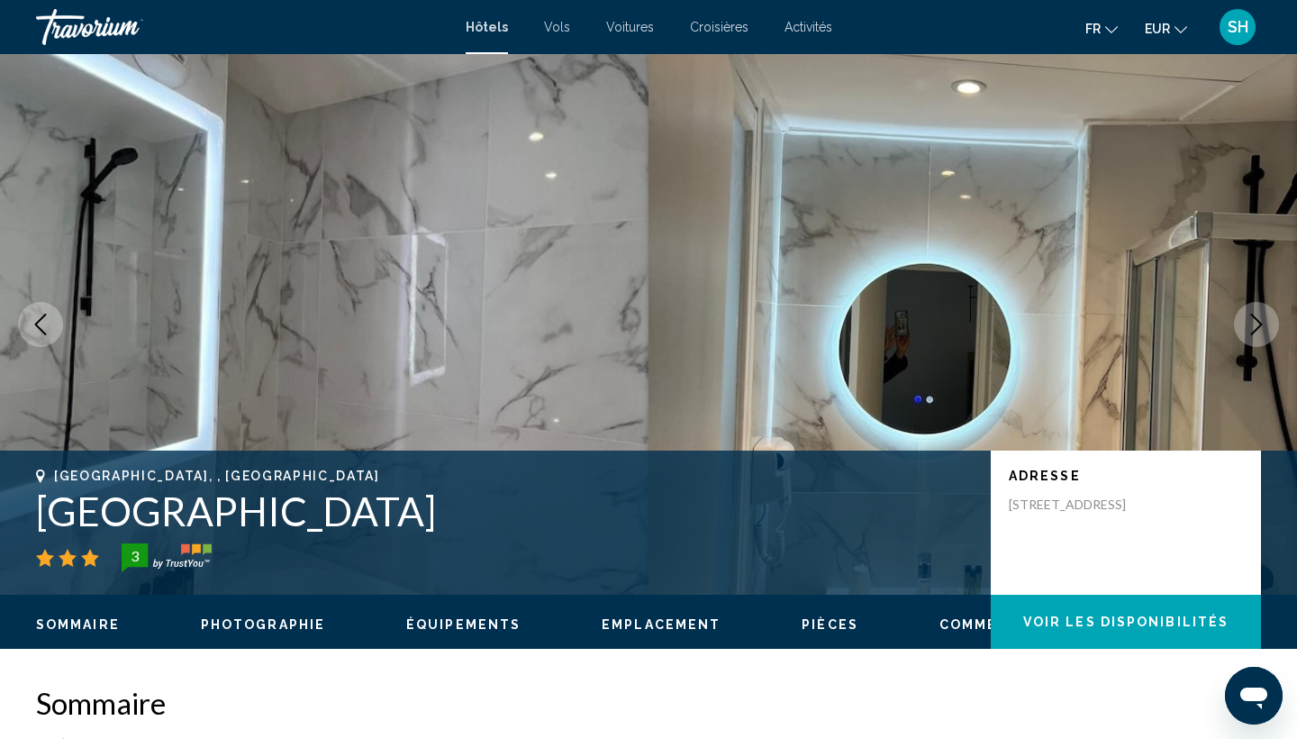
click at [1255, 316] on icon "Next image" at bounding box center [1257, 324] width 12 height 22
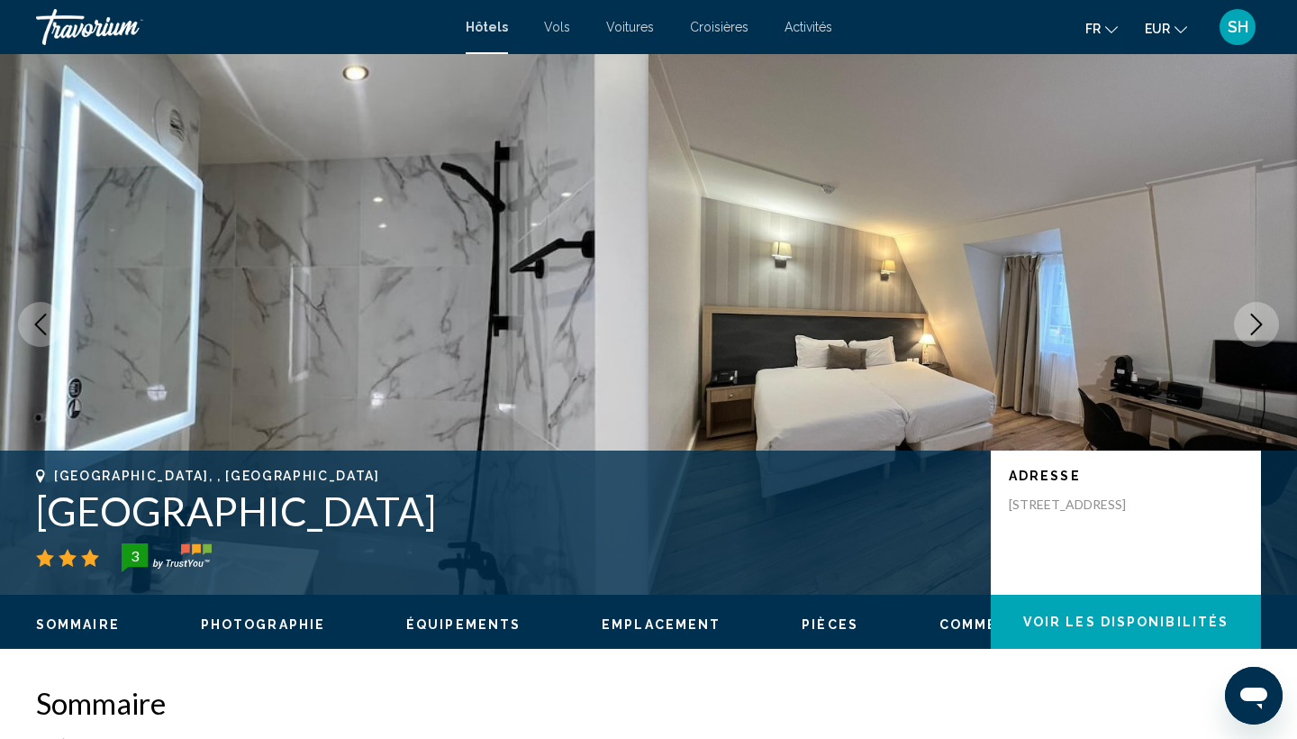
click at [1256, 322] on icon "Next image" at bounding box center [1257, 324] width 22 height 22
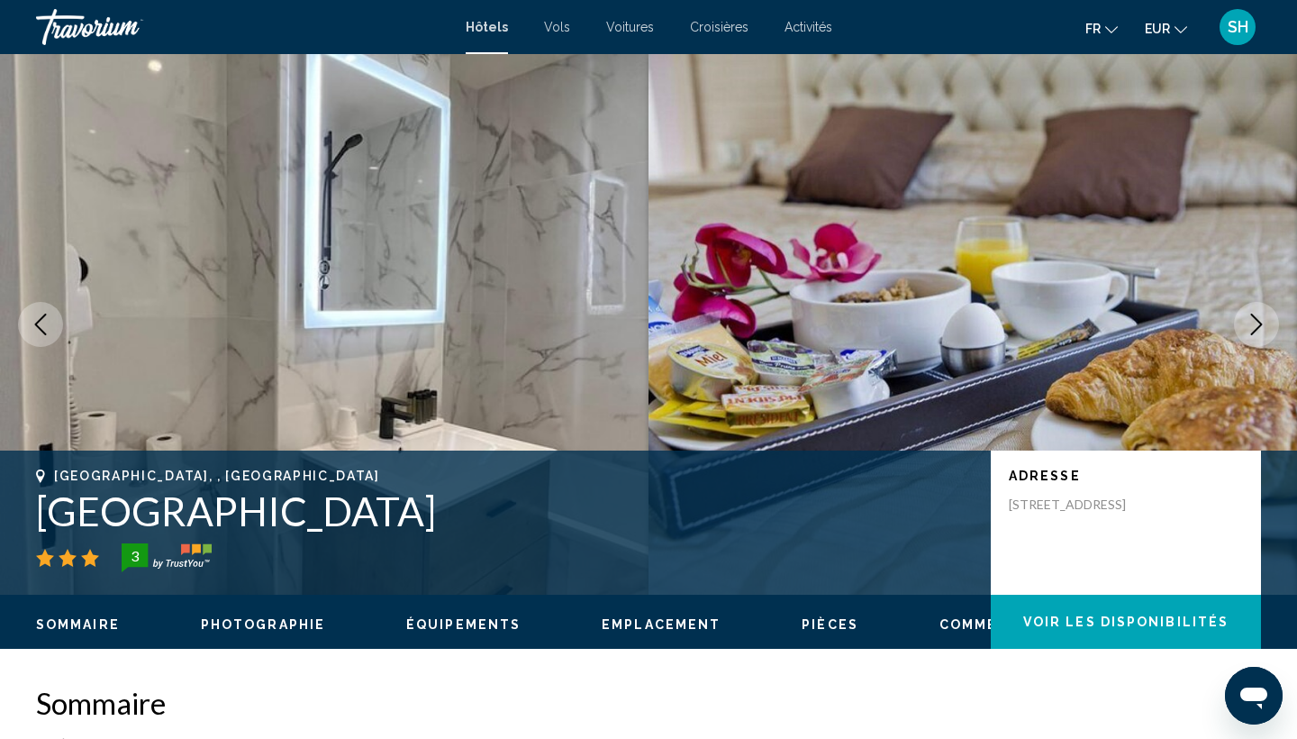
click at [1256, 321] on icon "Next image" at bounding box center [1257, 324] width 22 height 22
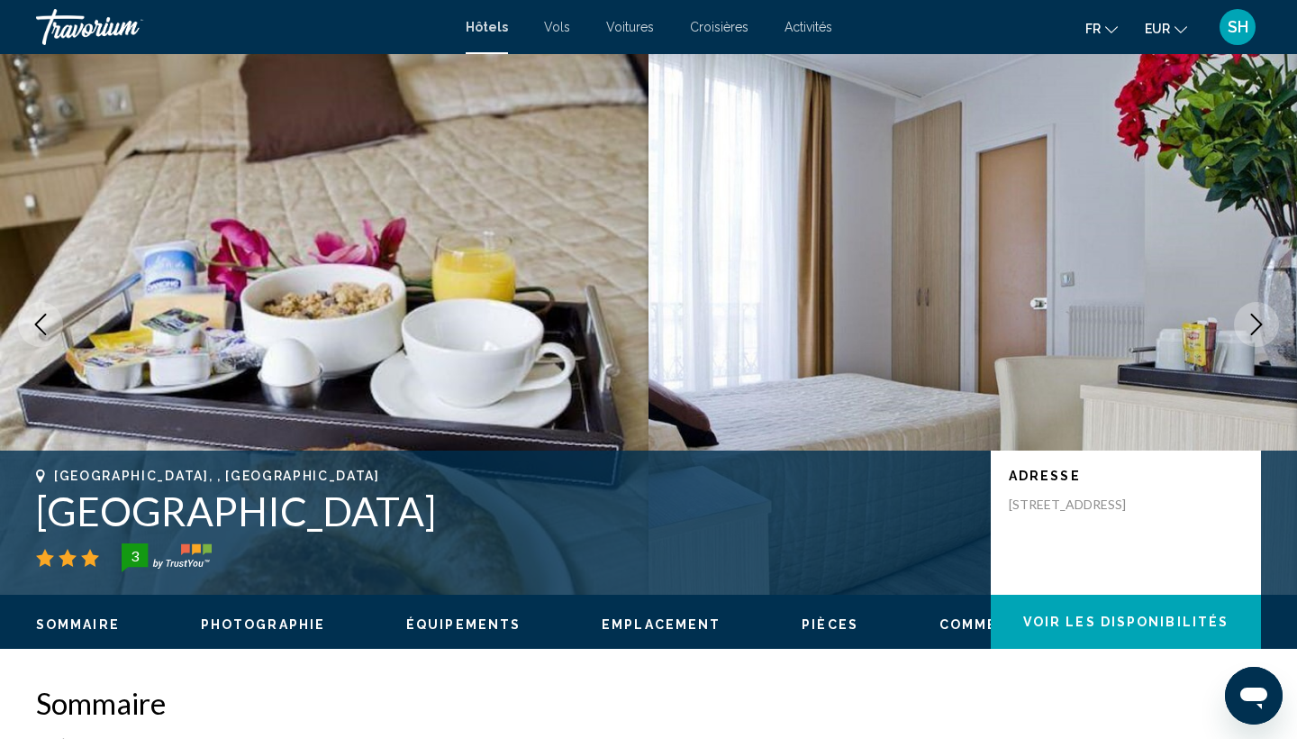
click at [1256, 321] on icon "Next image" at bounding box center [1257, 324] width 22 height 22
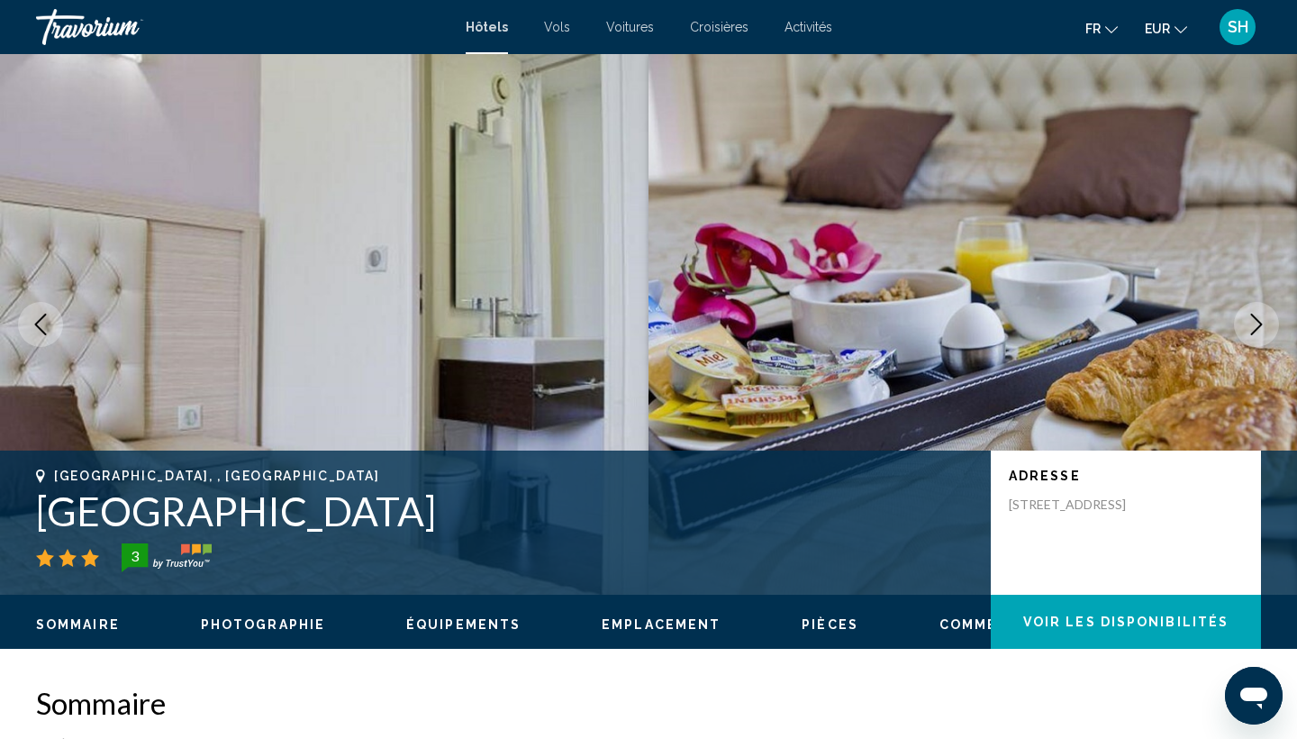
click at [1256, 321] on icon "Next image" at bounding box center [1257, 324] width 22 height 22
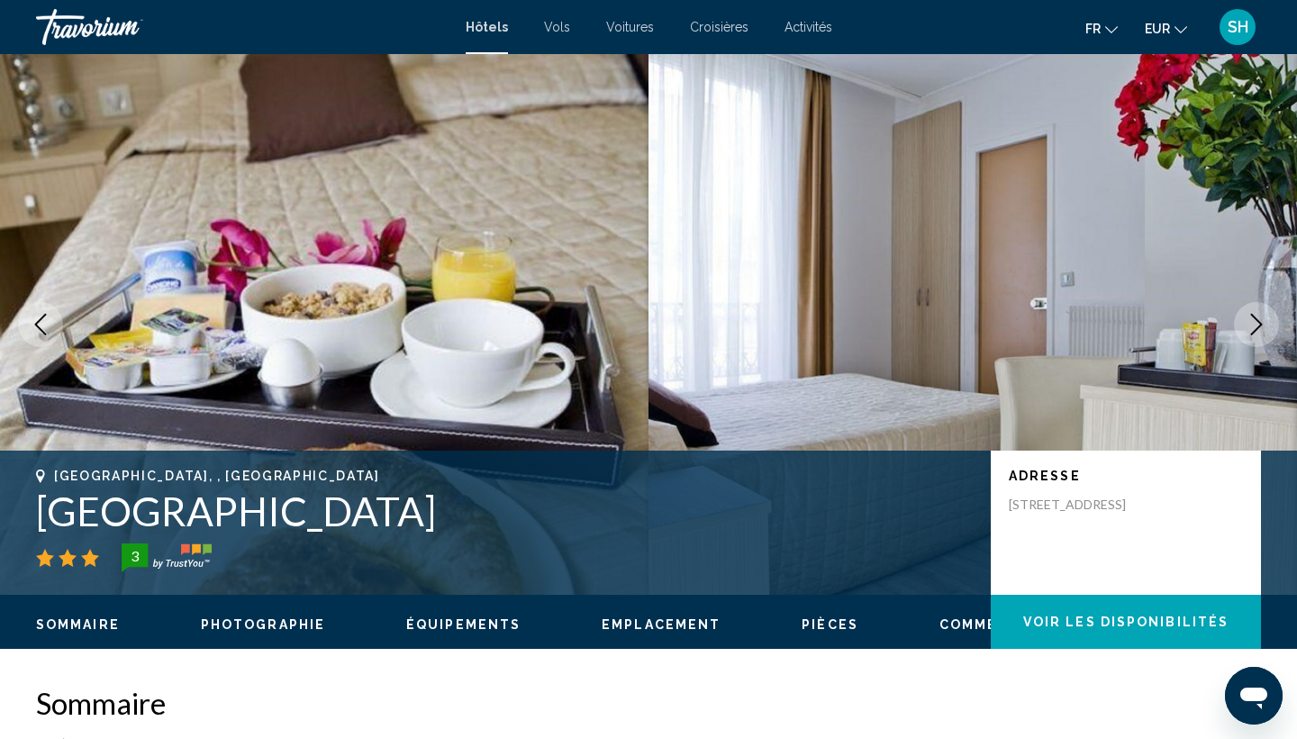
click at [1256, 321] on icon "Next image" at bounding box center [1257, 324] width 22 height 22
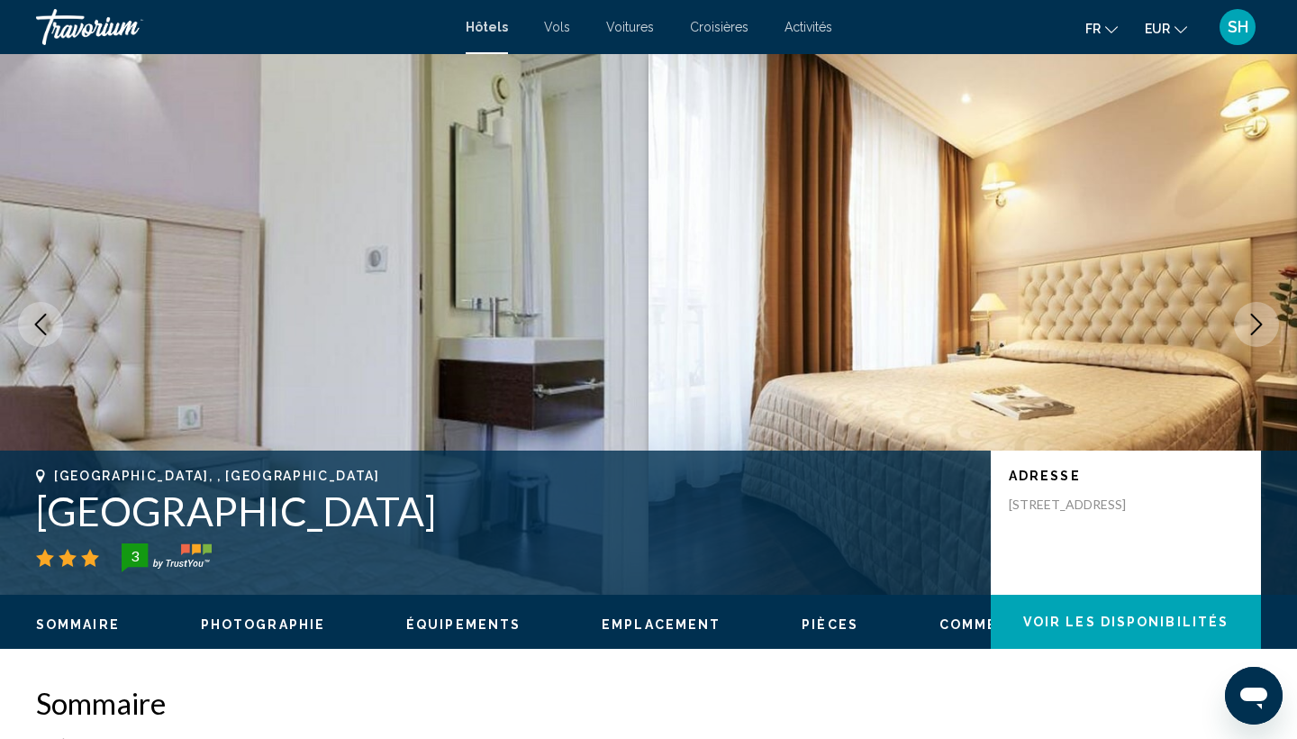
click at [1256, 321] on icon "Next image" at bounding box center [1257, 324] width 22 height 22
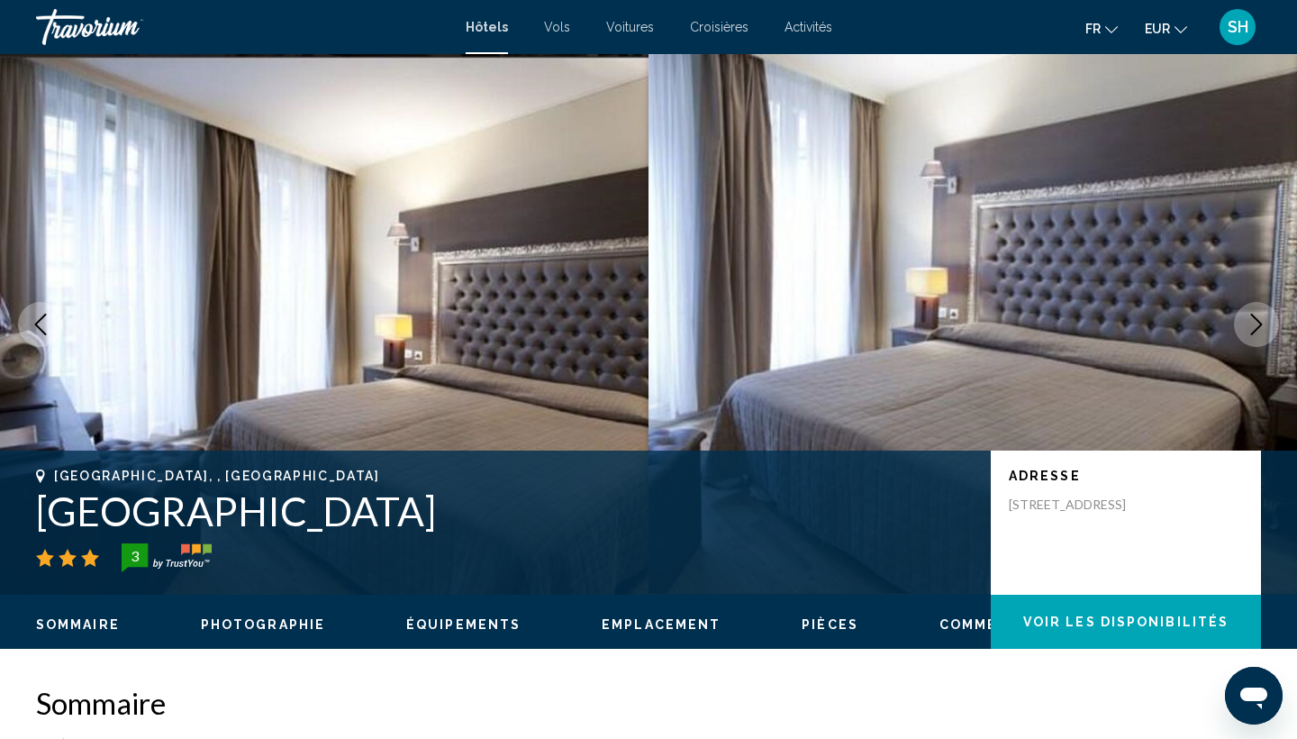
click at [1256, 321] on icon "Next image" at bounding box center [1257, 324] width 22 height 22
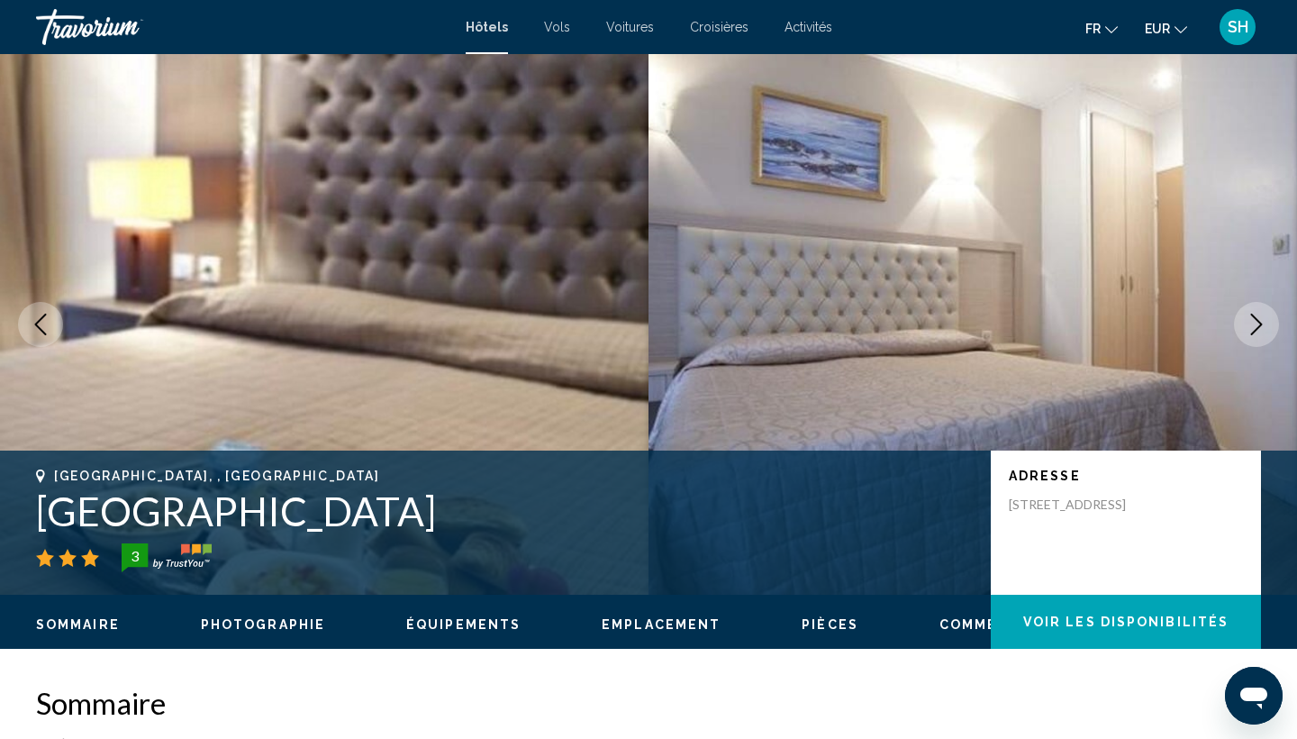
click at [1256, 321] on icon "Next image" at bounding box center [1257, 324] width 22 height 22
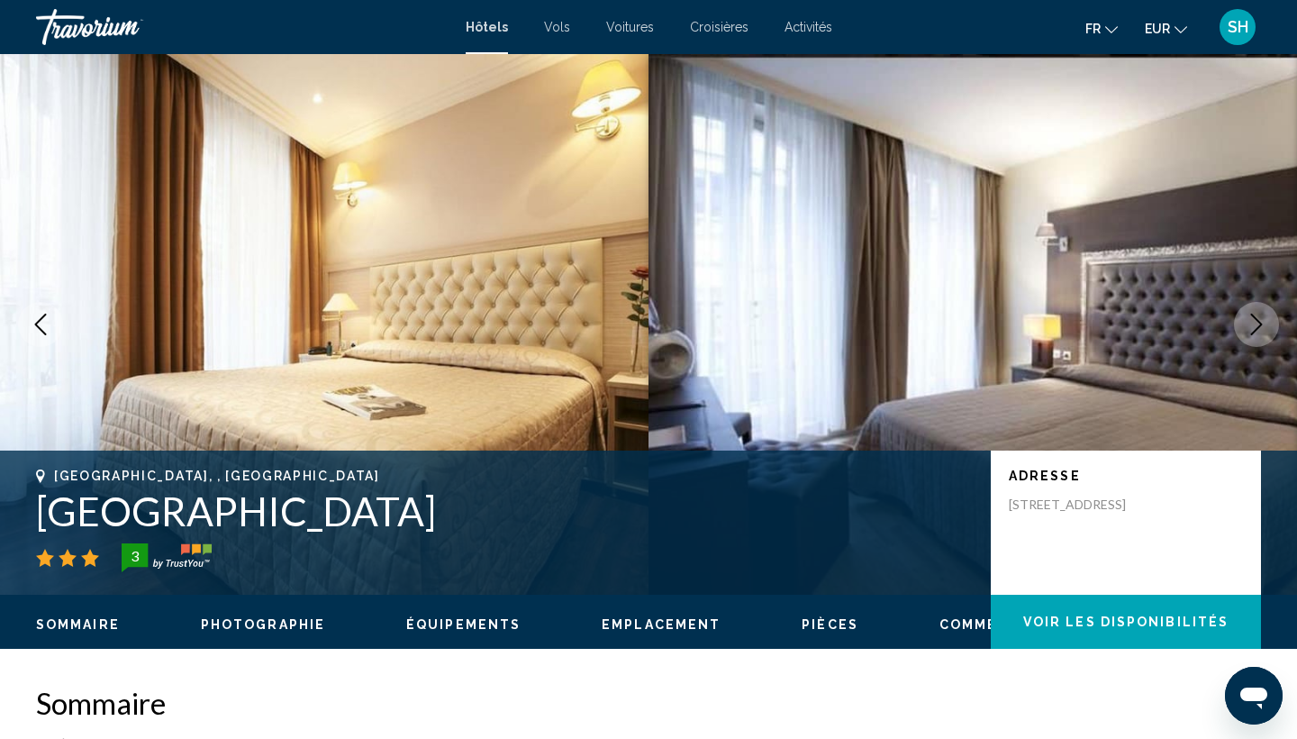
click at [1256, 321] on icon "Next image" at bounding box center [1257, 324] width 22 height 22
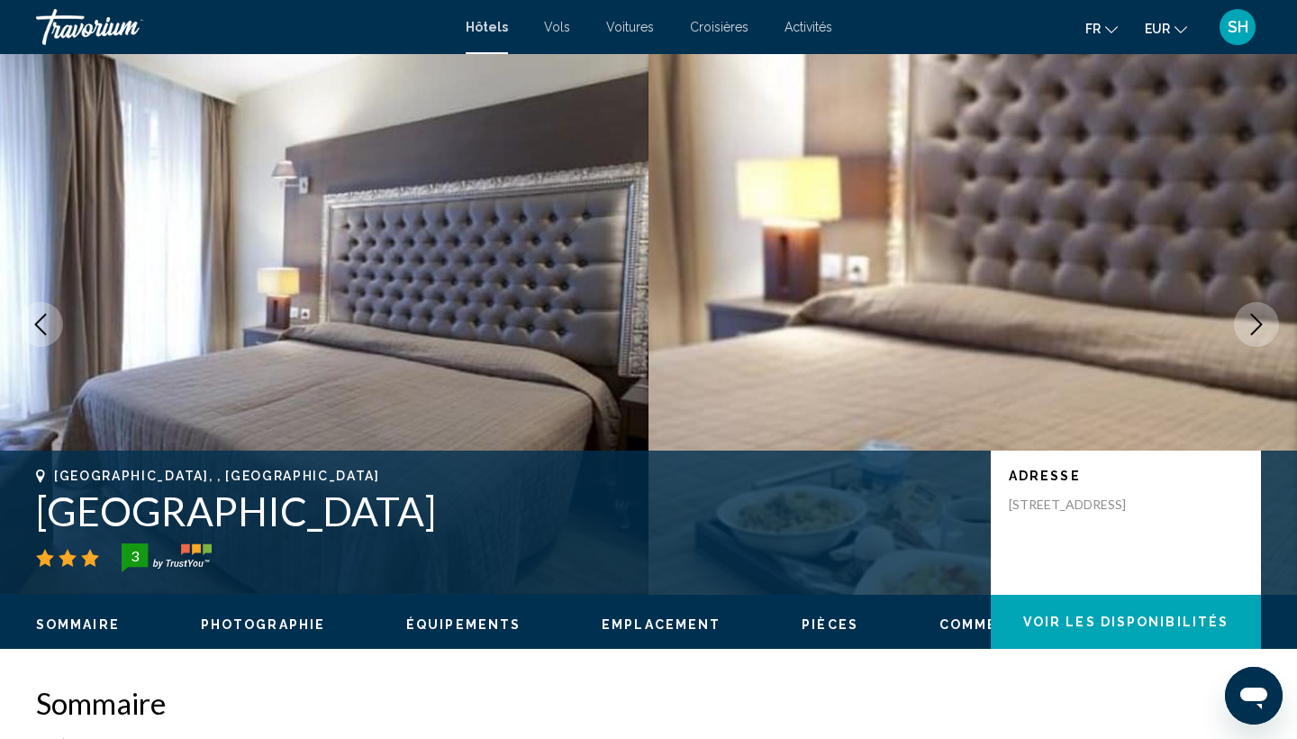
click at [1256, 321] on icon "Next image" at bounding box center [1257, 324] width 22 height 22
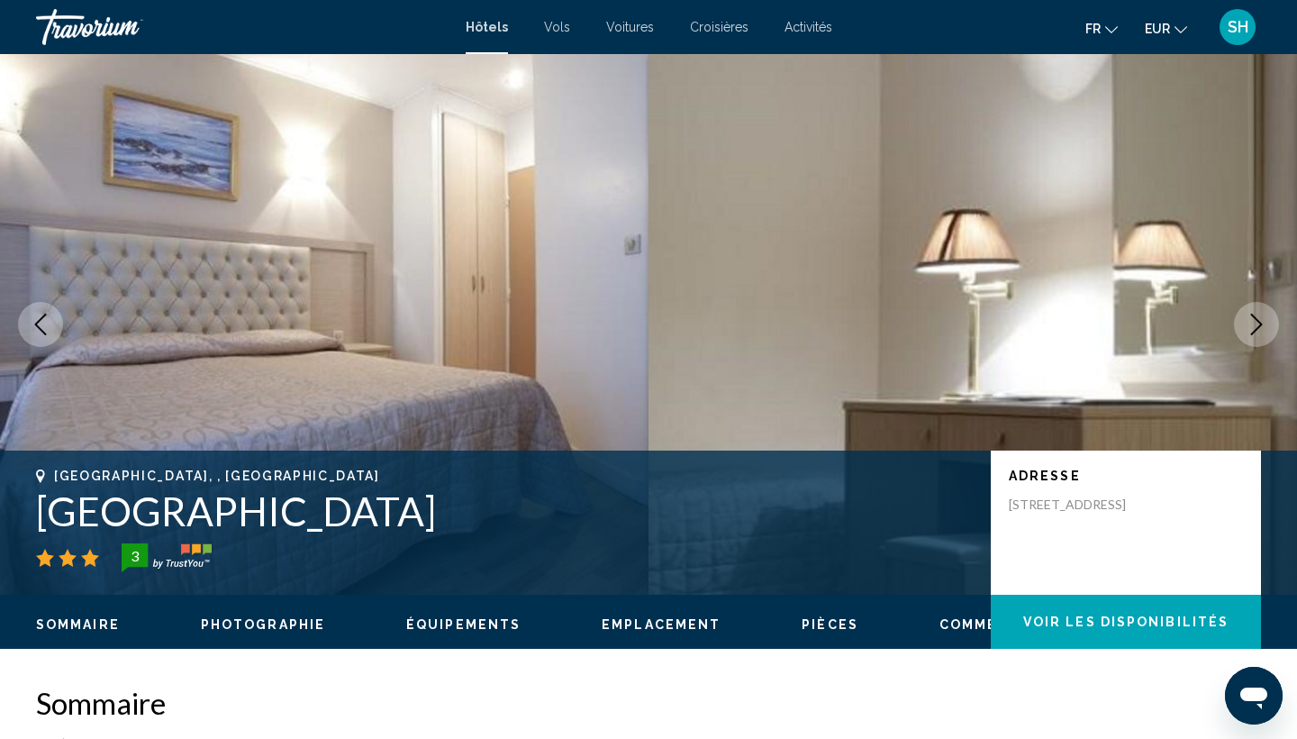
click at [1256, 321] on icon "Next image" at bounding box center [1257, 324] width 22 height 22
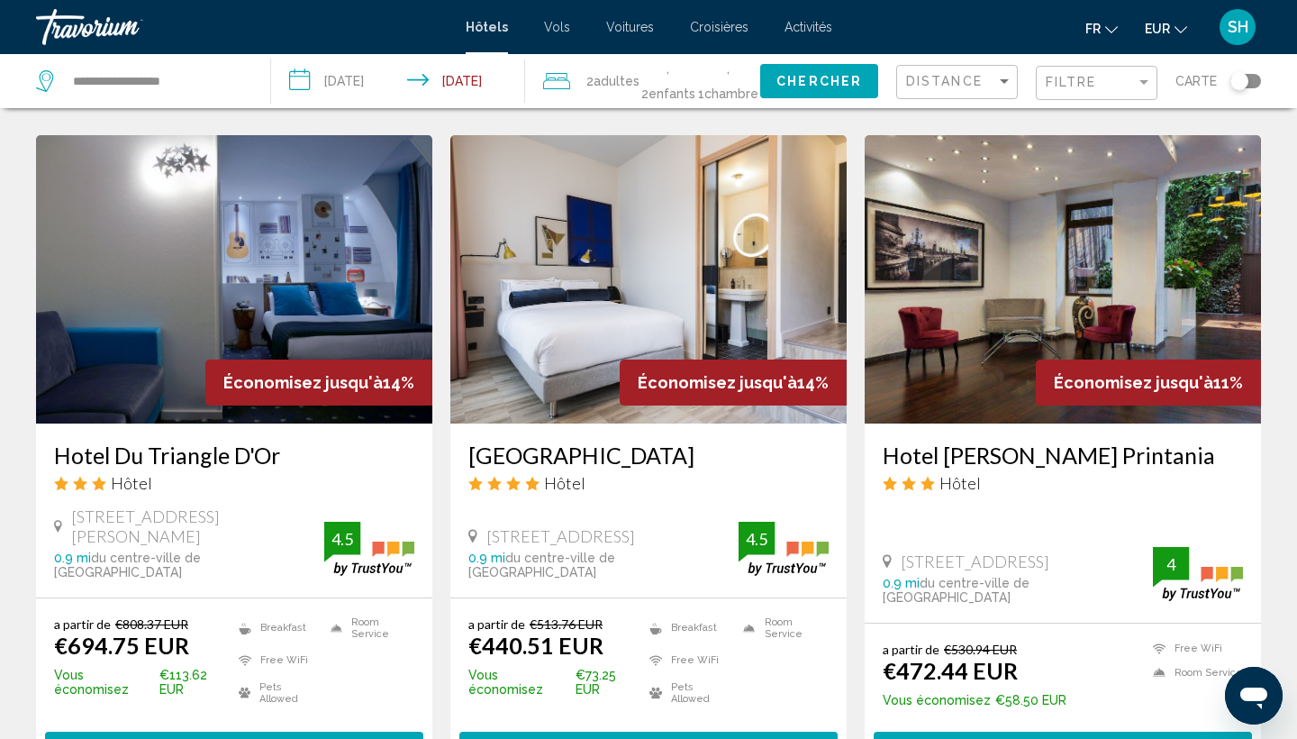
scroll to position [2007, 0]
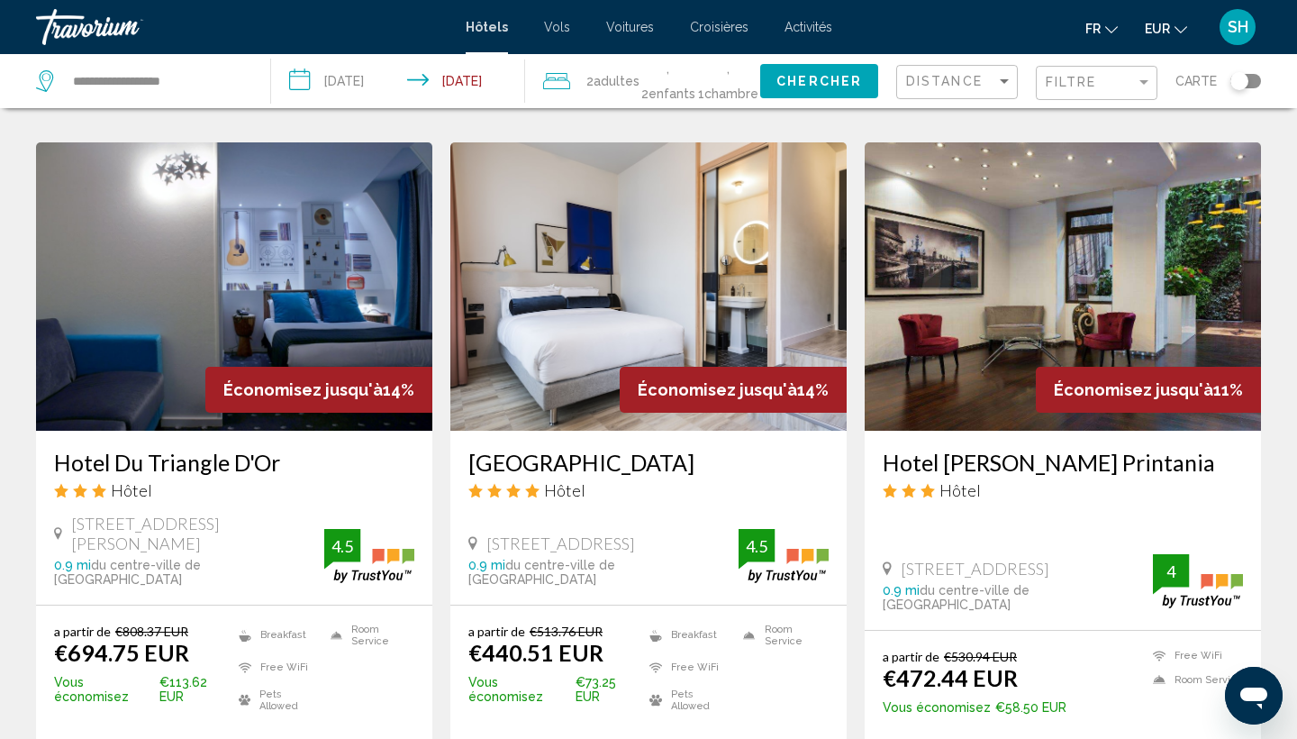
click at [362, 86] on input "**********" at bounding box center [401, 83] width 260 height 59
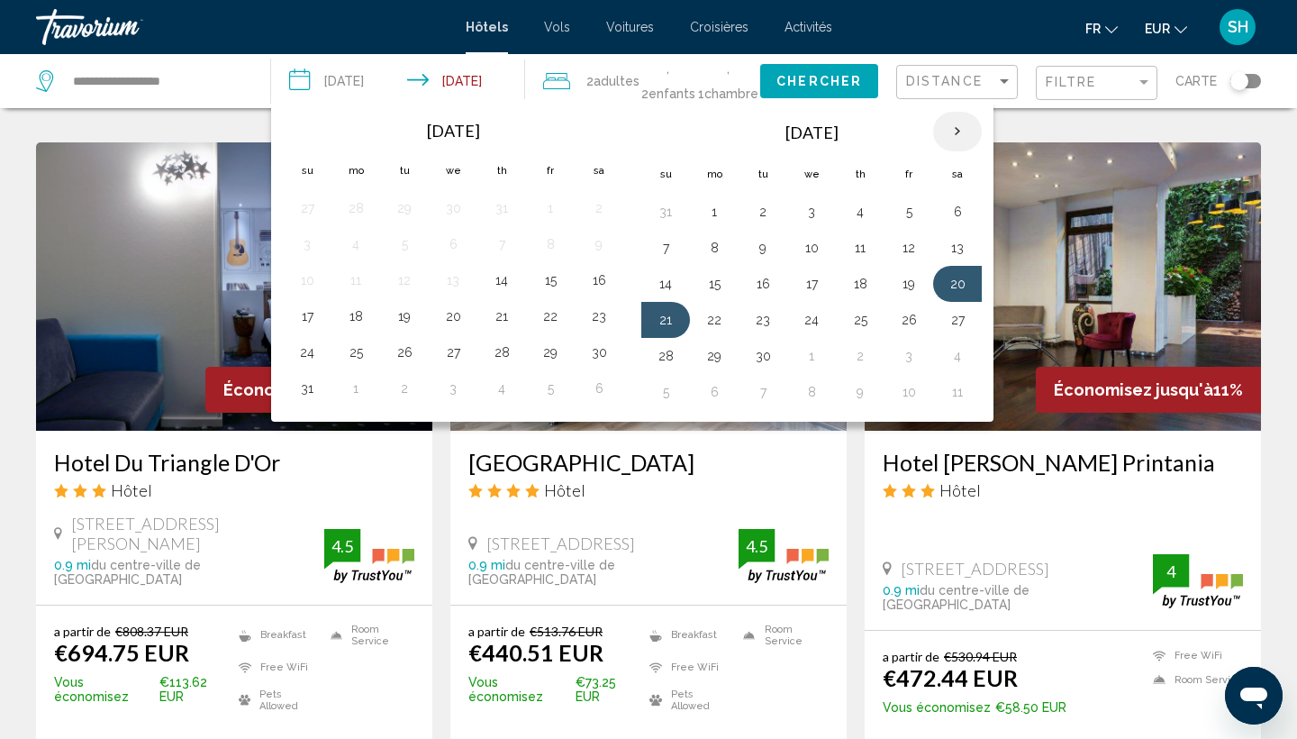
click at [952, 139] on th "Next month" at bounding box center [957, 132] width 49 height 40
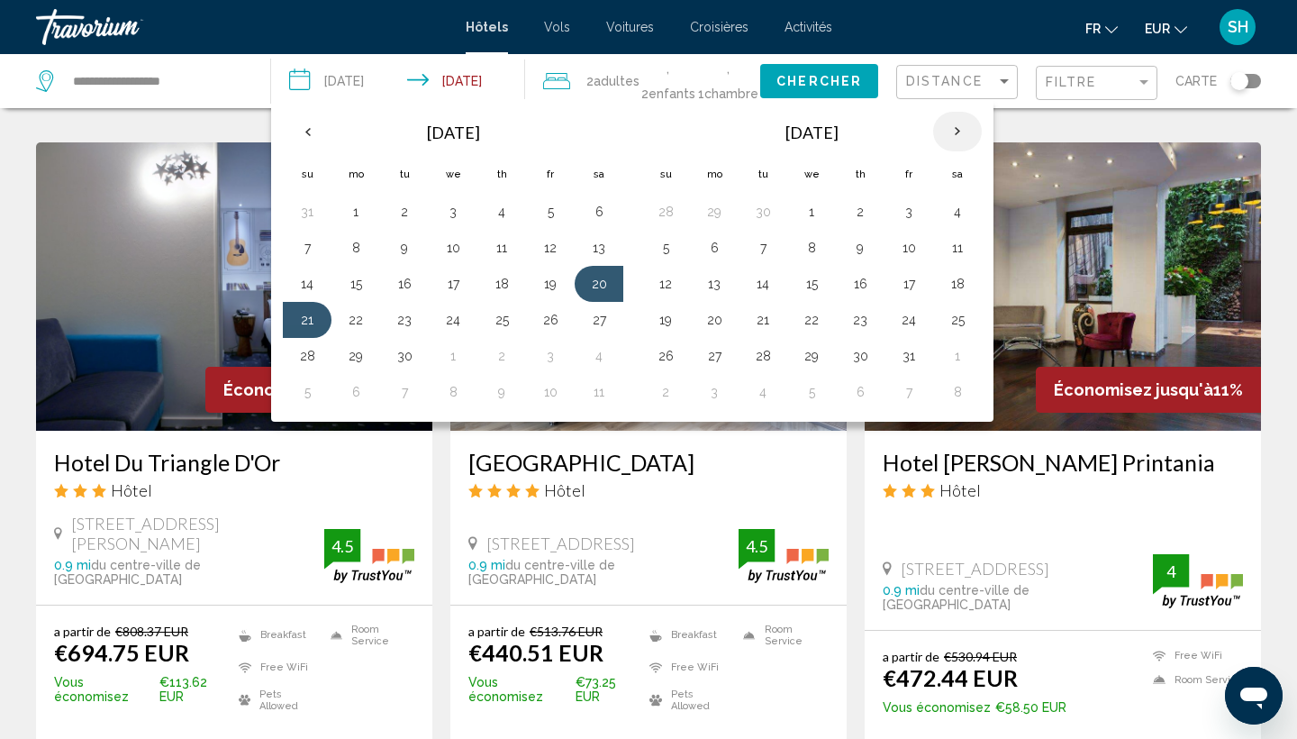
click at [952, 139] on th "Next month" at bounding box center [957, 132] width 49 height 40
click at [907, 357] on button "28" at bounding box center [908, 355] width 29 height 25
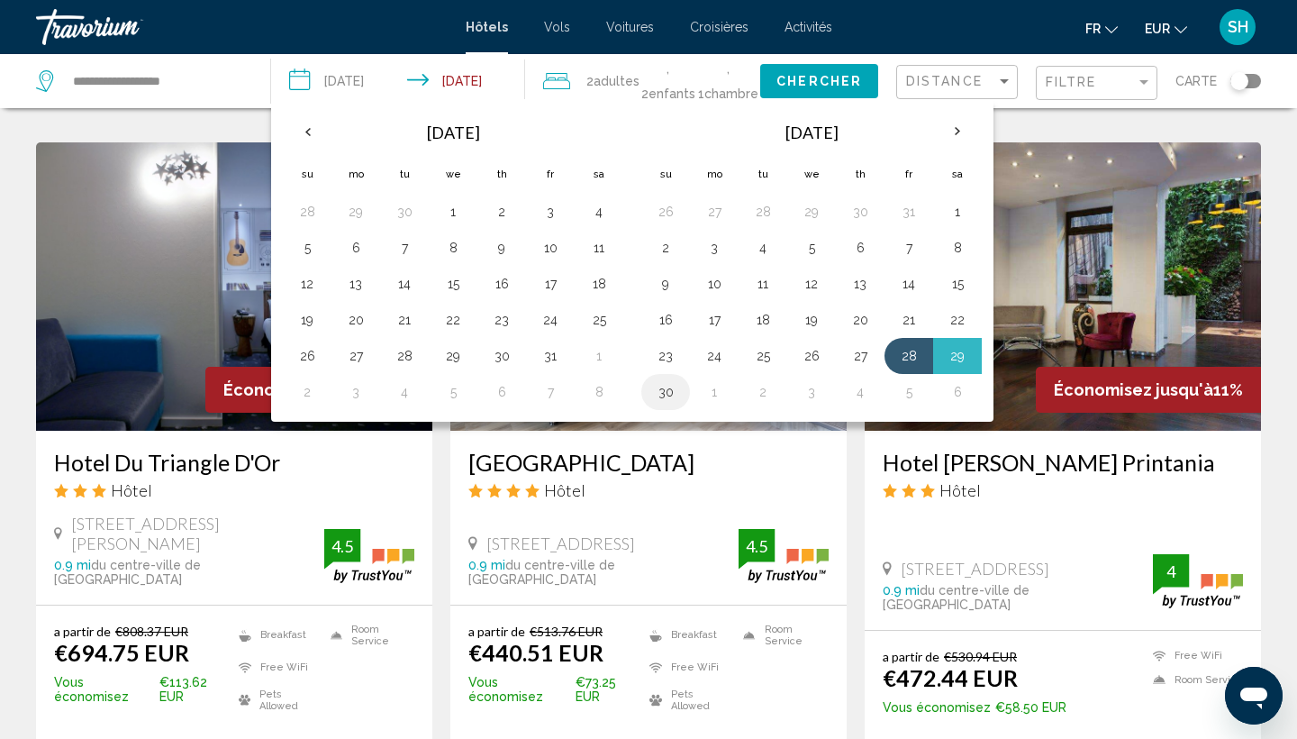
click at [665, 392] on button "30" at bounding box center [665, 391] width 29 height 25
type input "**********"
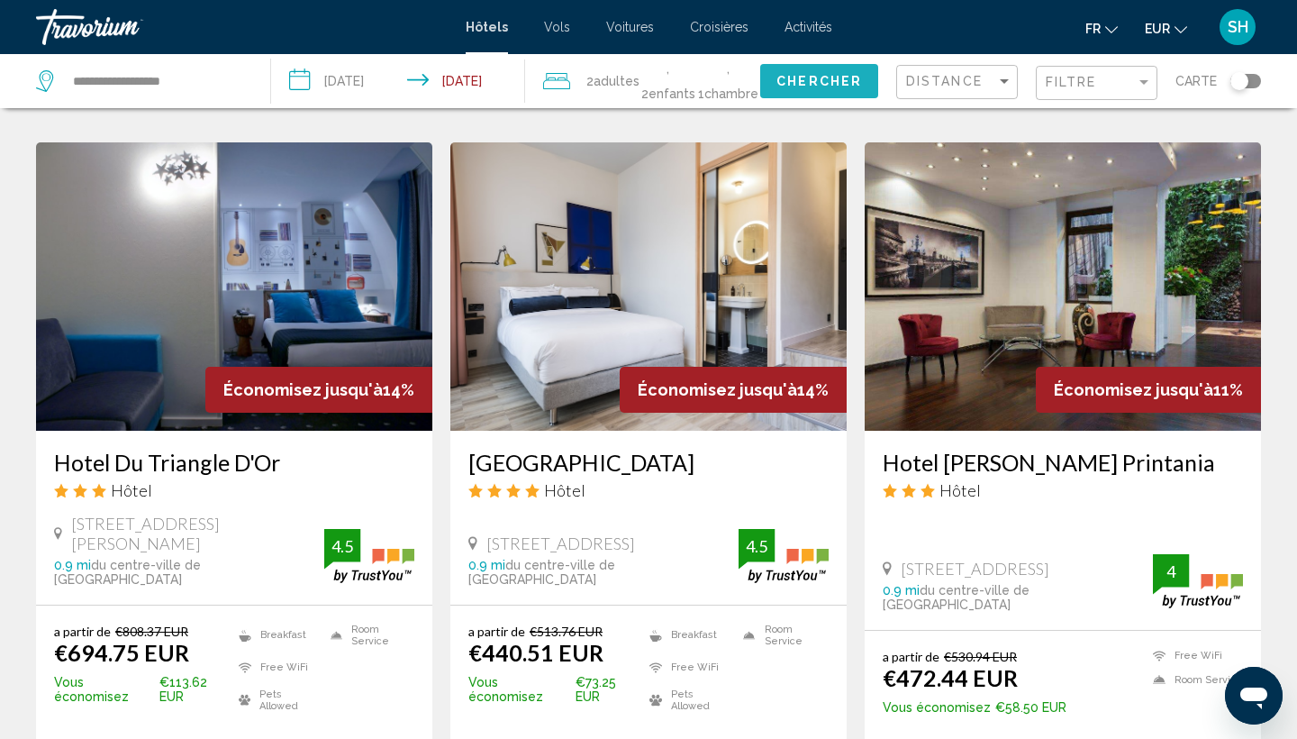
click at [831, 79] on span "Chercher" at bounding box center [819, 82] width 86 height 14
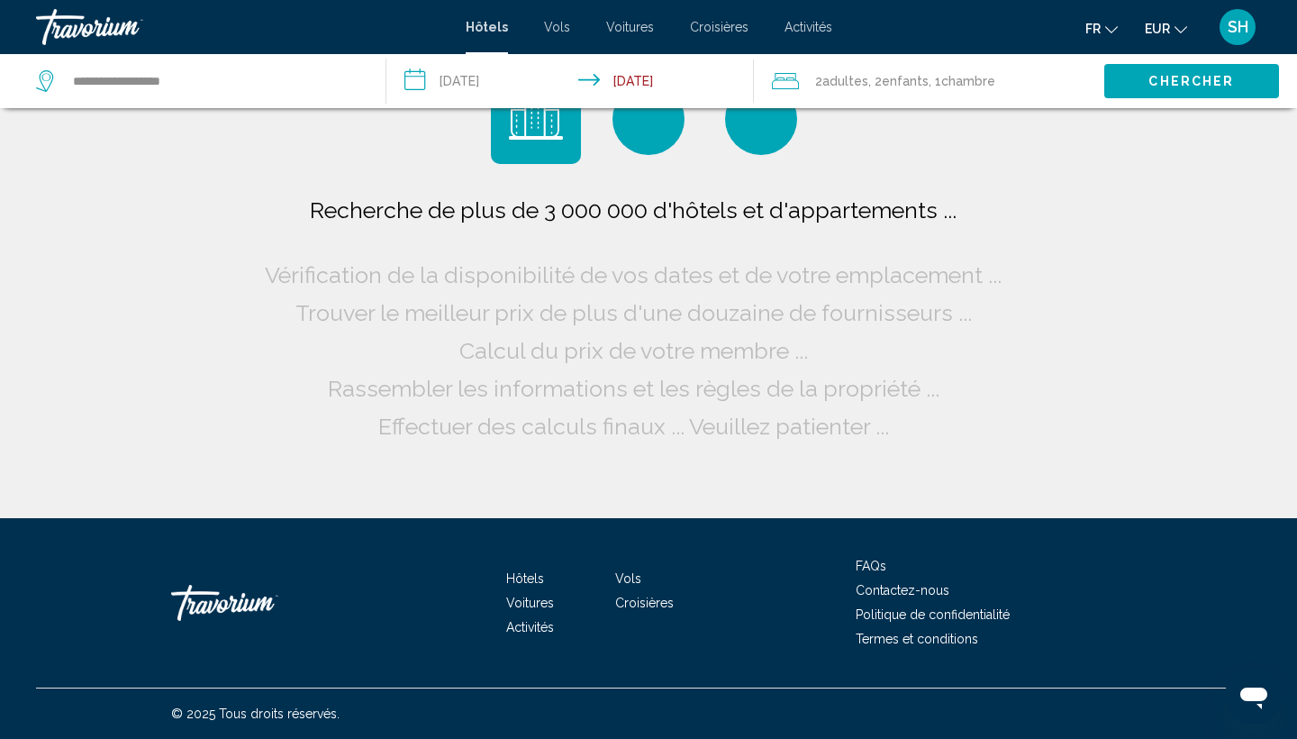
scroll to position [0, 0]
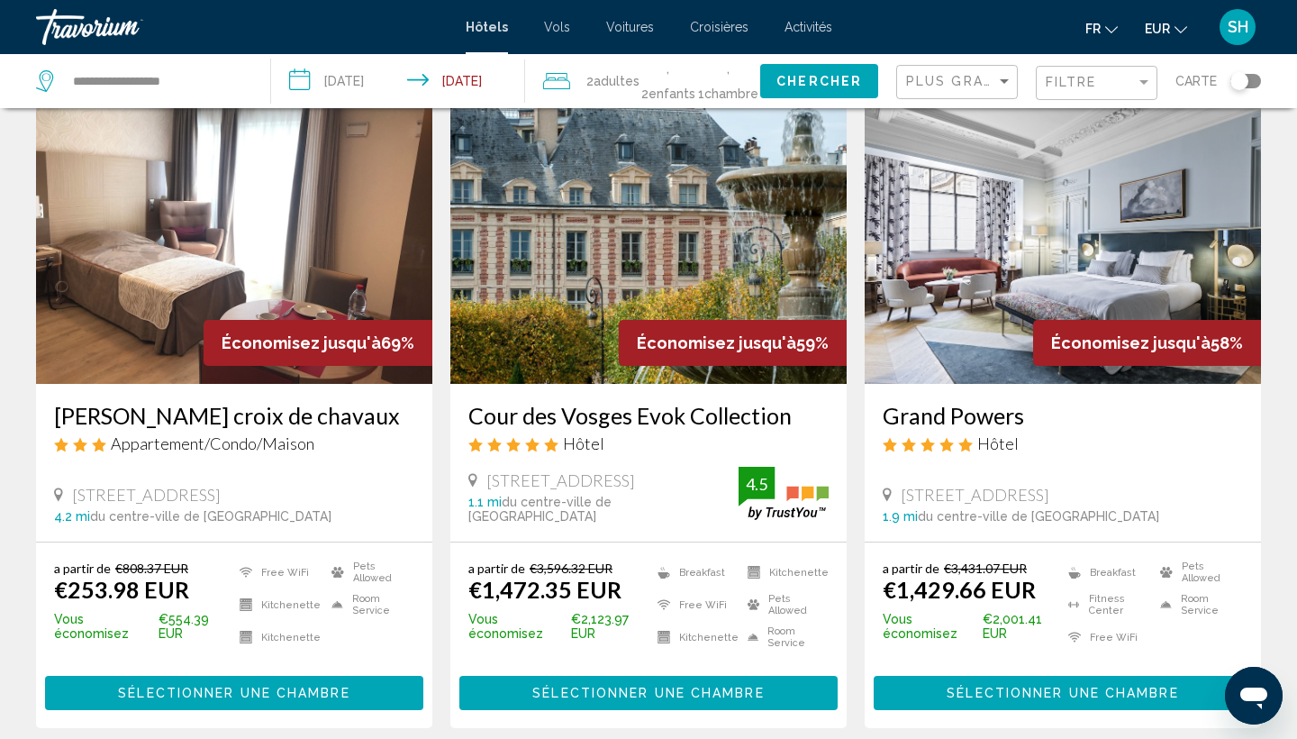
scroll to position [77, 0]
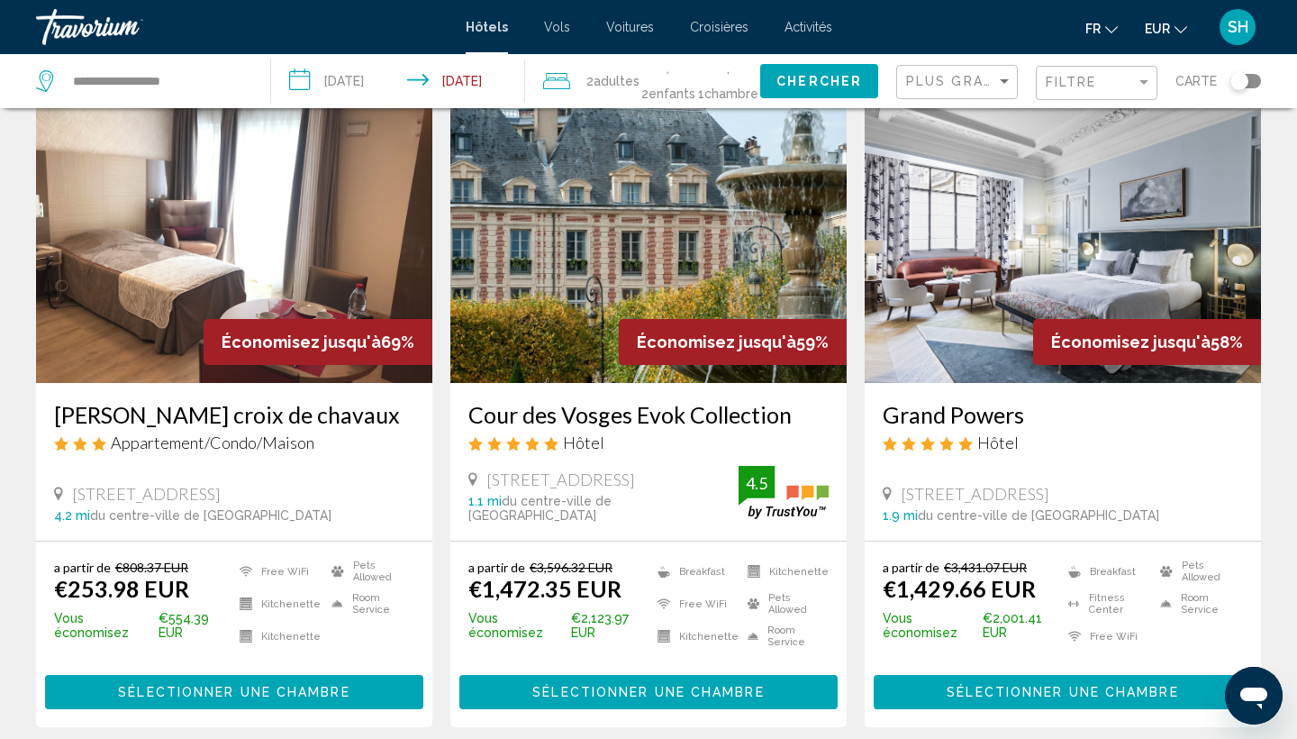
click at [148, 240] on img "Main content" at bounding box center [234, 239] width 396 height 288
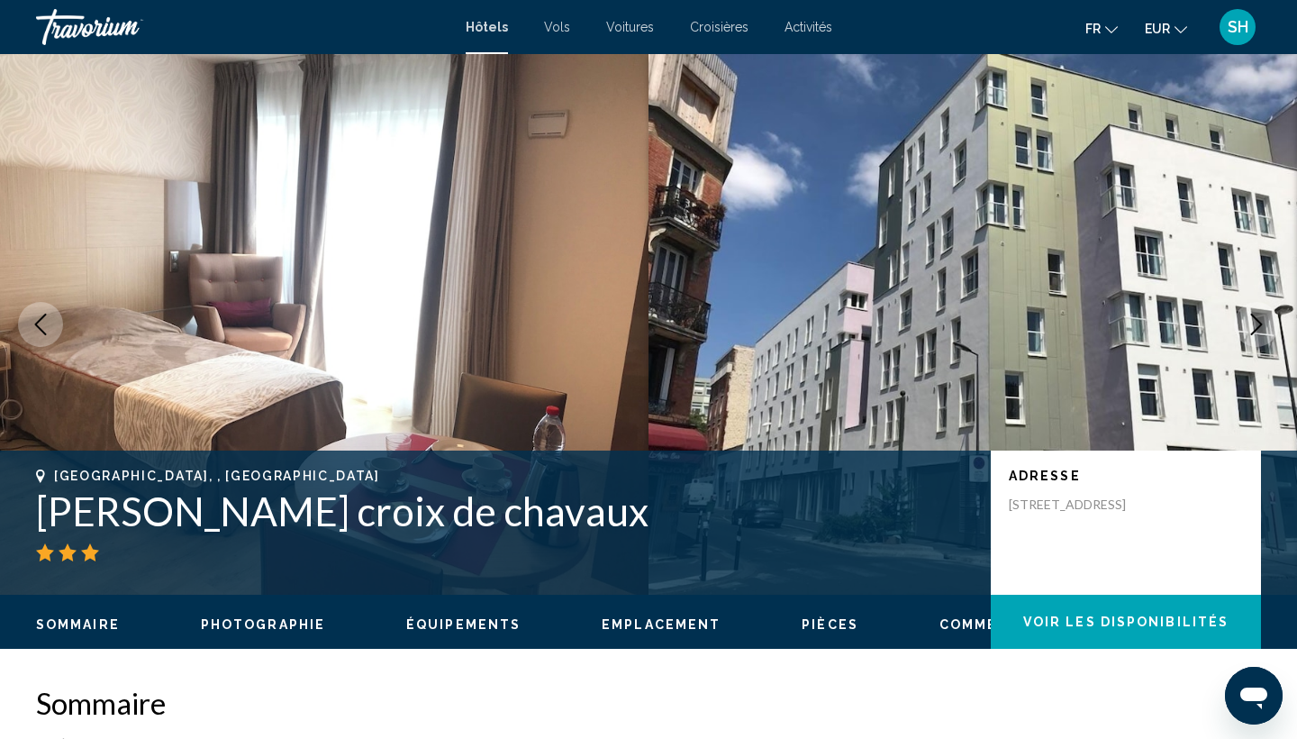
click at [1254, 322] on icon "Next image" at bounding box center [1257, 324] width 22 height 22
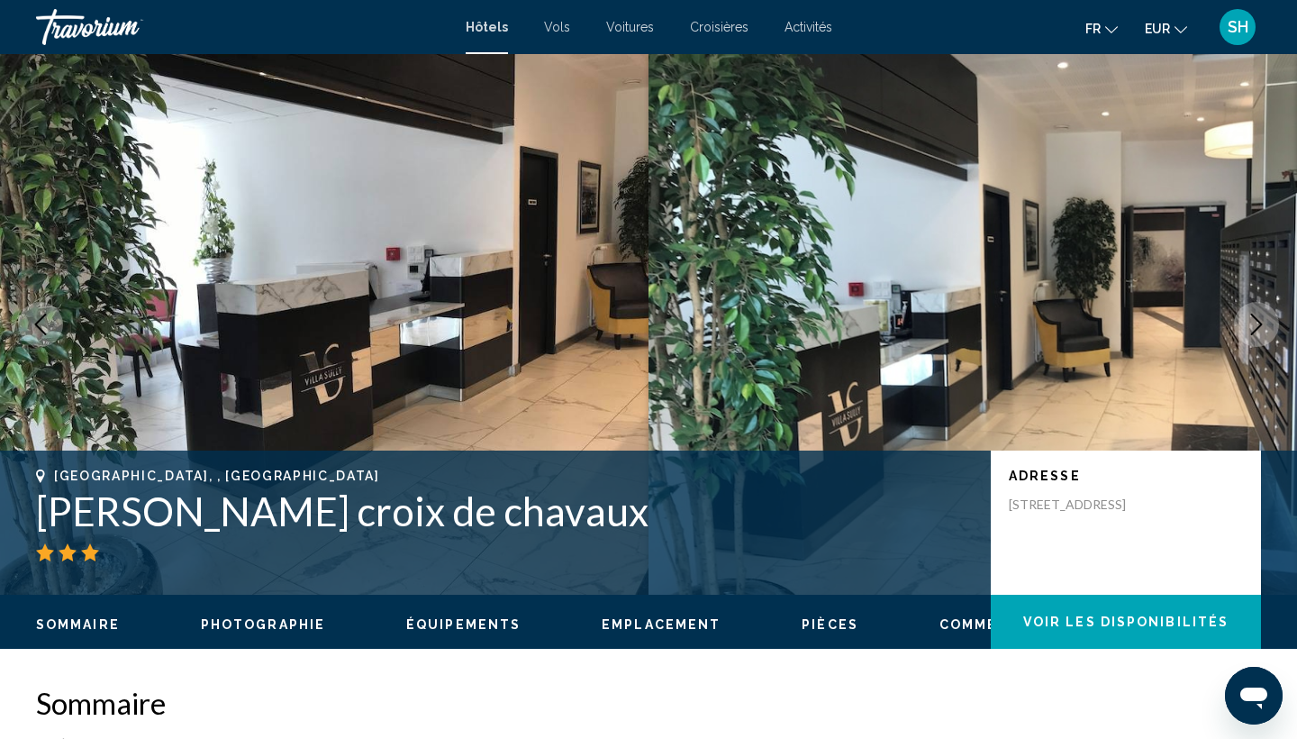
click at [1254, 324] on icon "Next image" at bounding box center [1257, 324] width 22 height 22
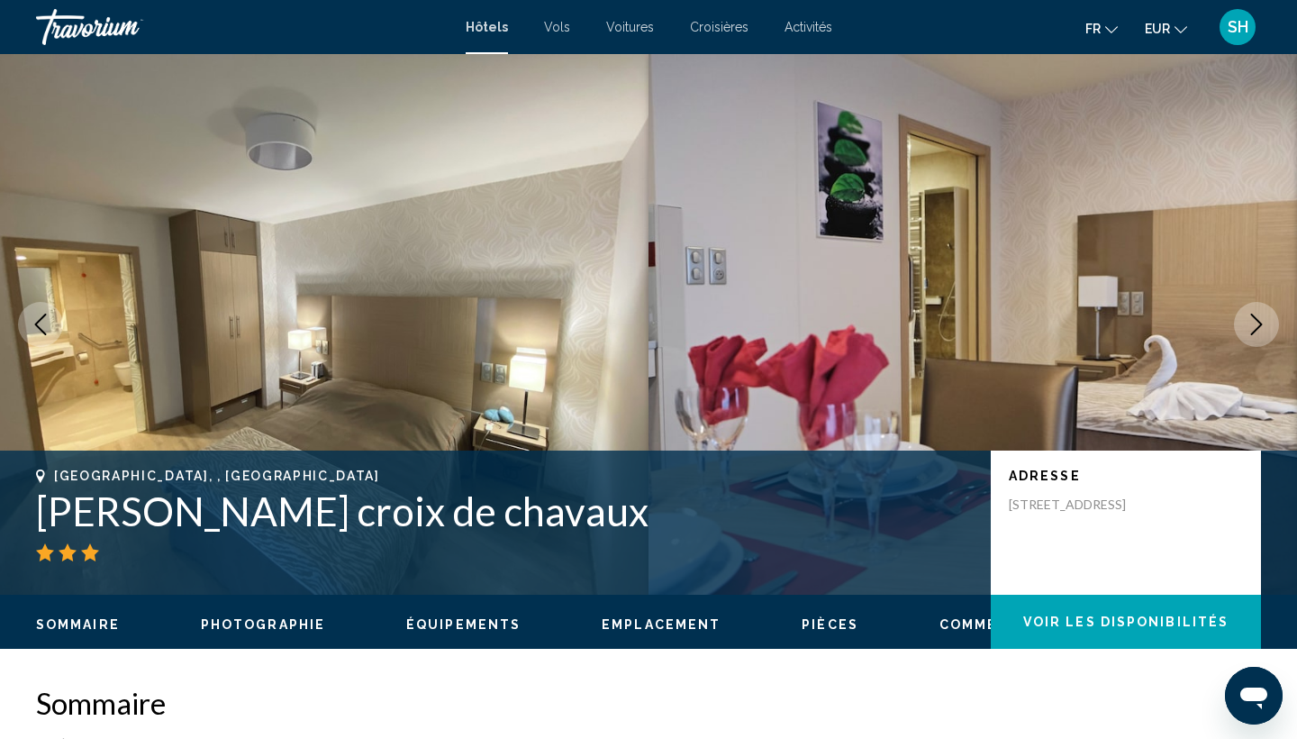
click at [1254, 324] on icon "Next image" at bounding box center [1257, 324] width 22 height 22
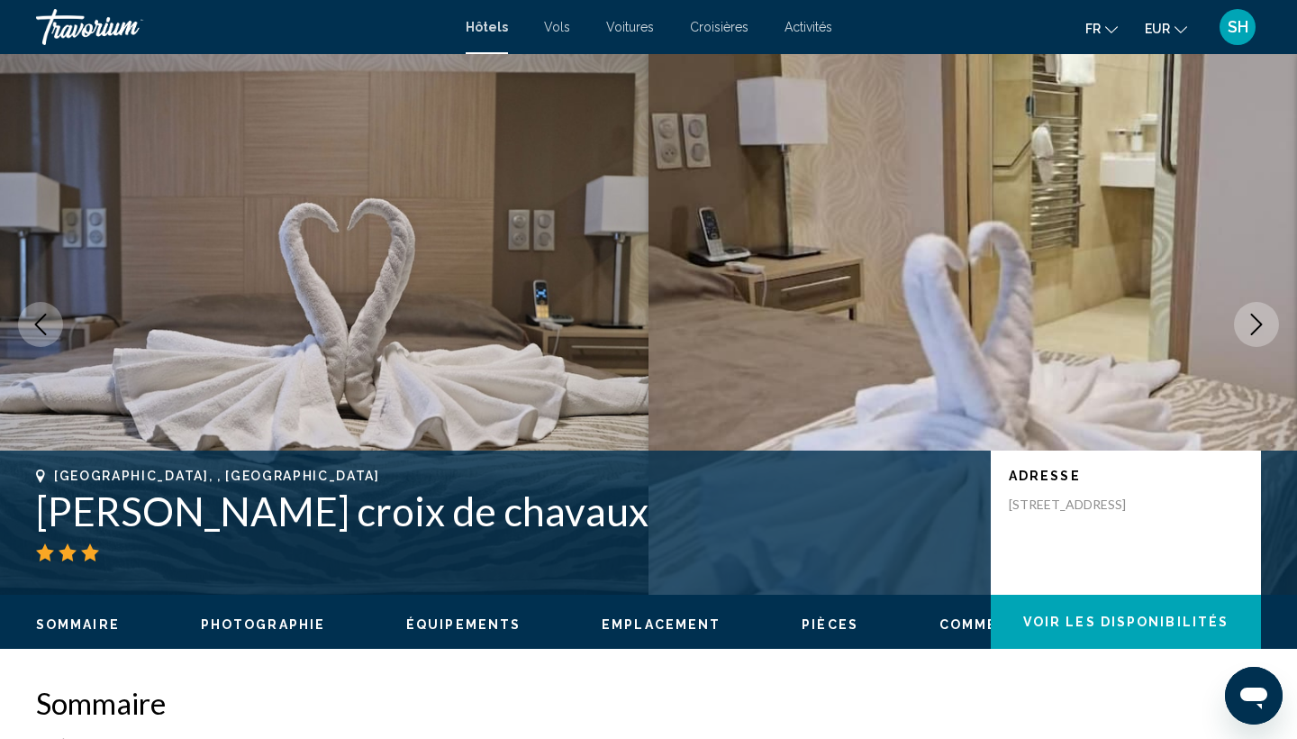
click at [1254, 324] on icon "Next image" at bounding box center [1257, 324] width 22 height 22
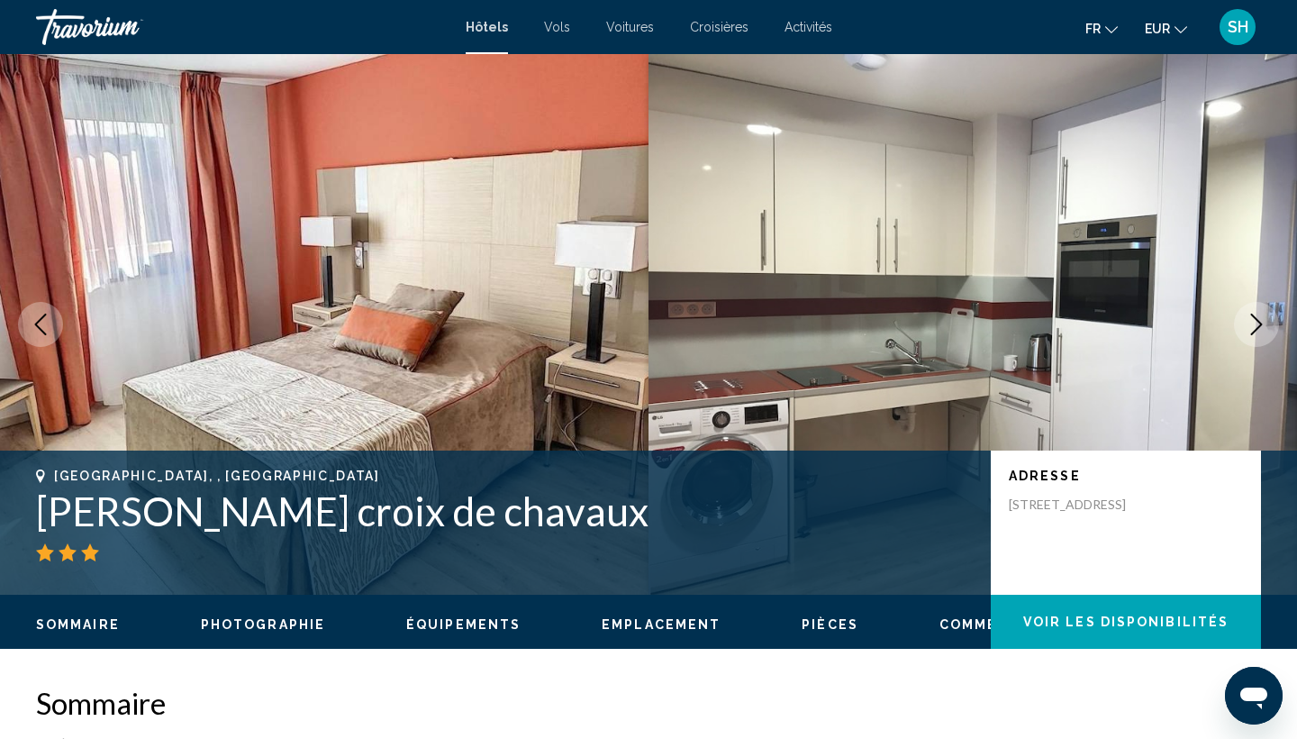
click at [1254, 324] on icon "Next image" at bounding box center [1257, 324] width 22 height 22
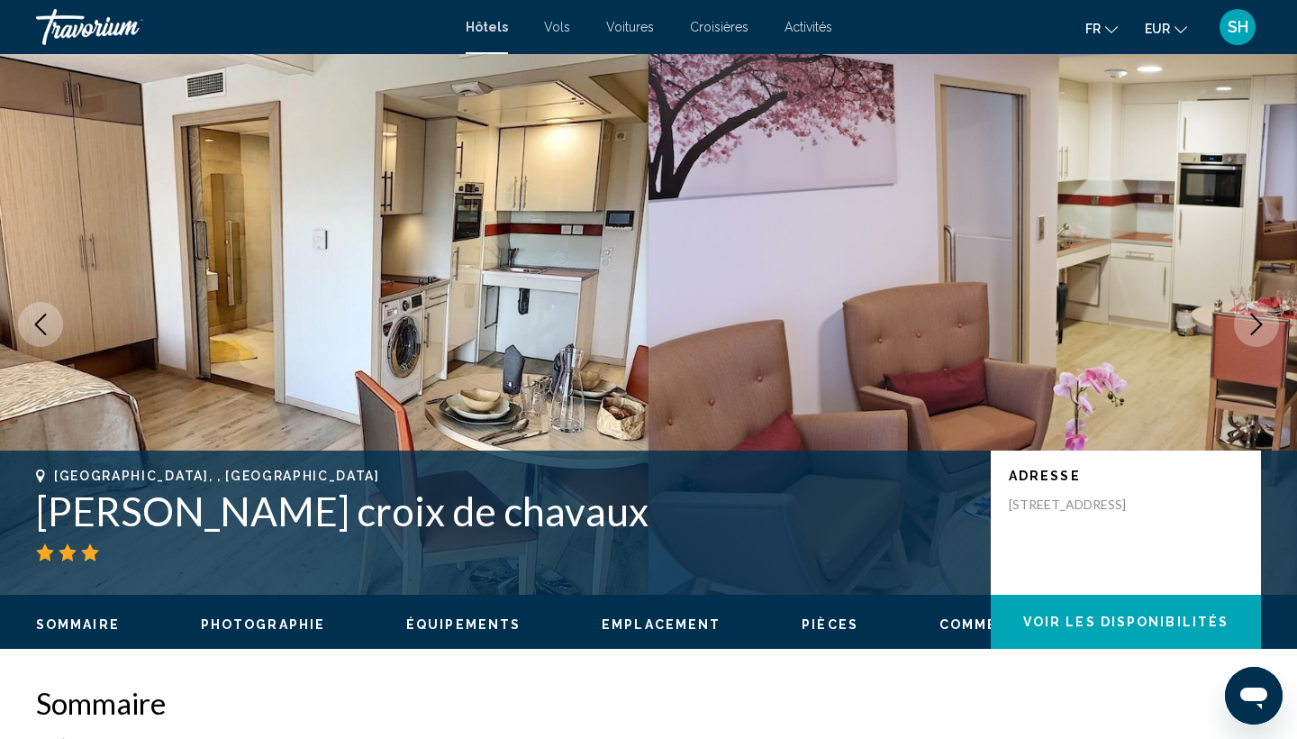
click at [1254, 324] on icon "Next image" at bounding box center [1257, 324] width 22 height 22
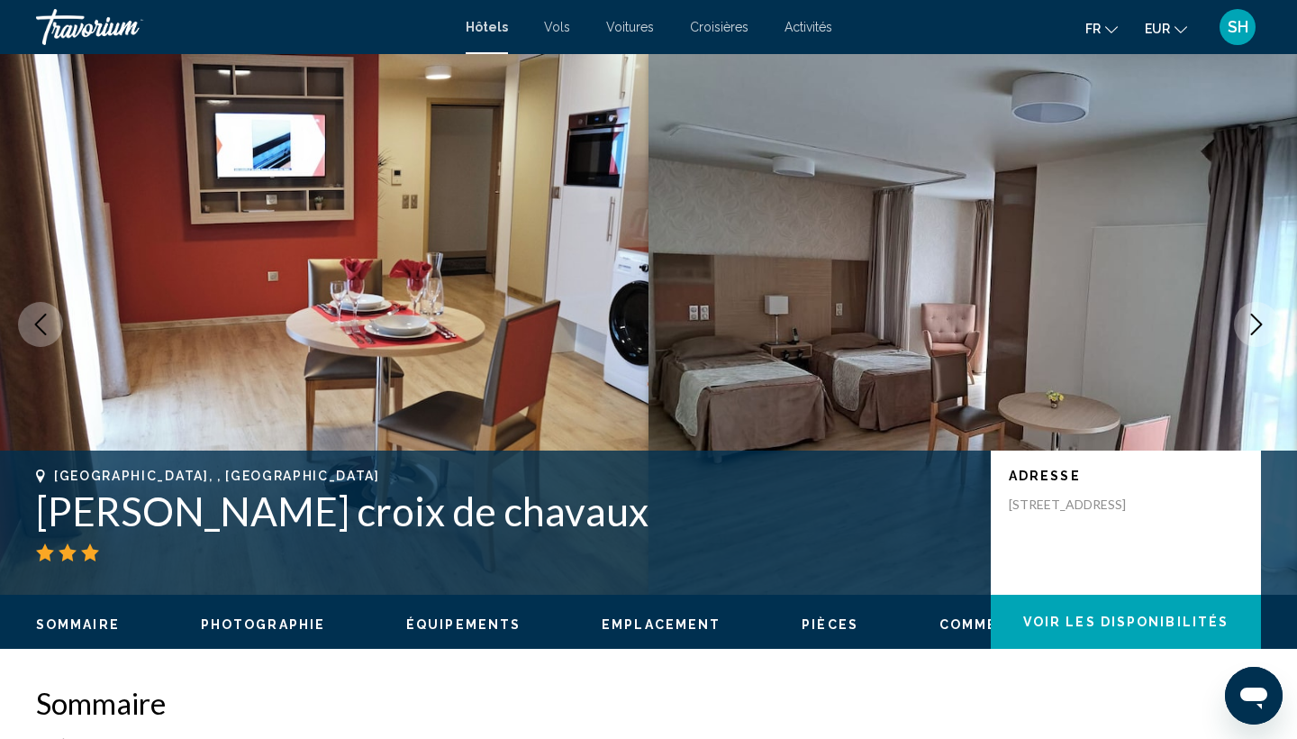
click at [1254, 324] on icon "Next image" at bounding box center [1257, 324] width 22 height 22
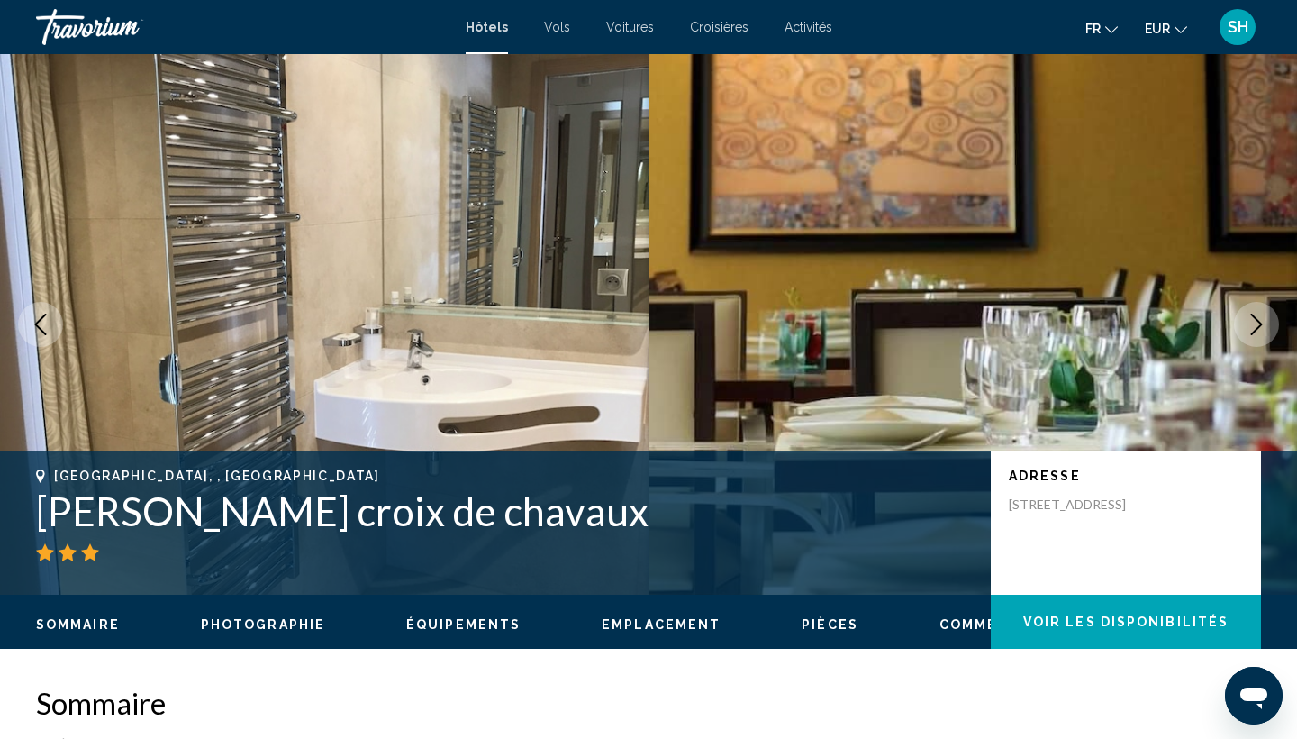
click at [1254, 324] on icon "Next image" at bounding box center [1257, 324] width 22 height 22
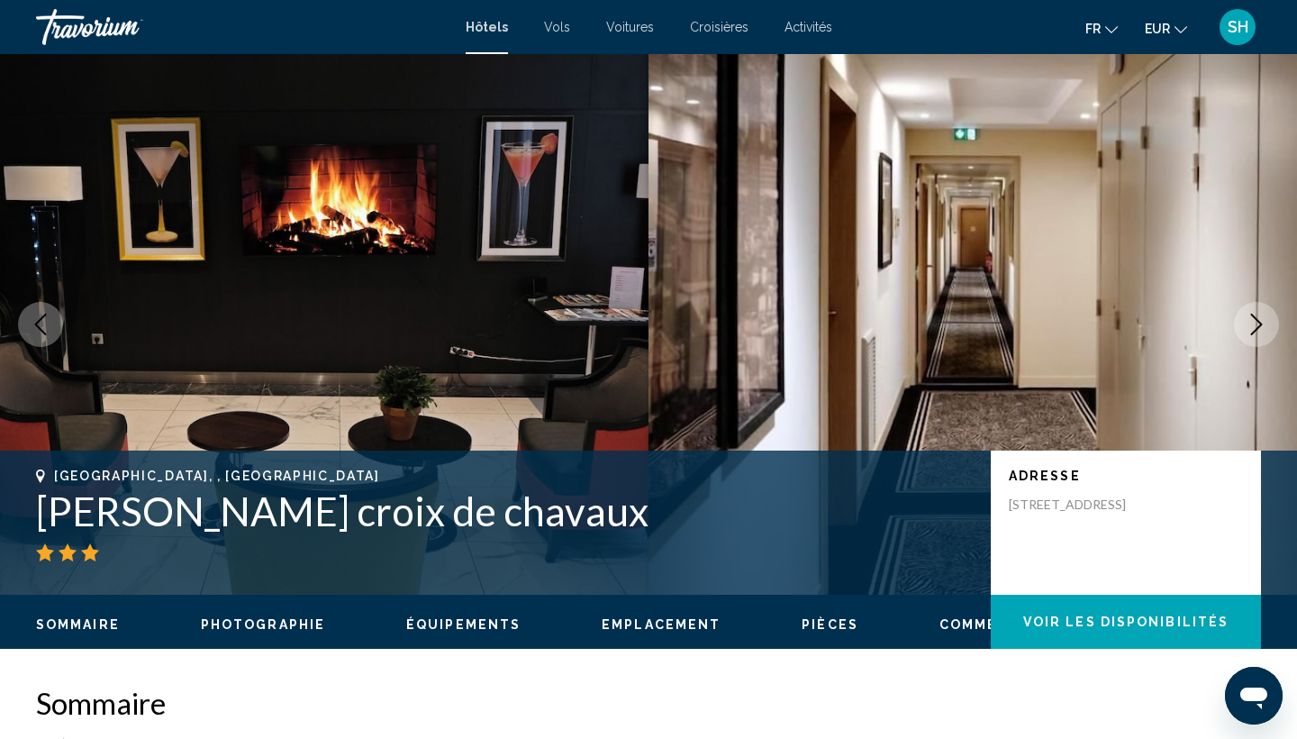
click at [1254, 324] on icon "Next image" at bounding box center [1257, 324] width 22 height 22
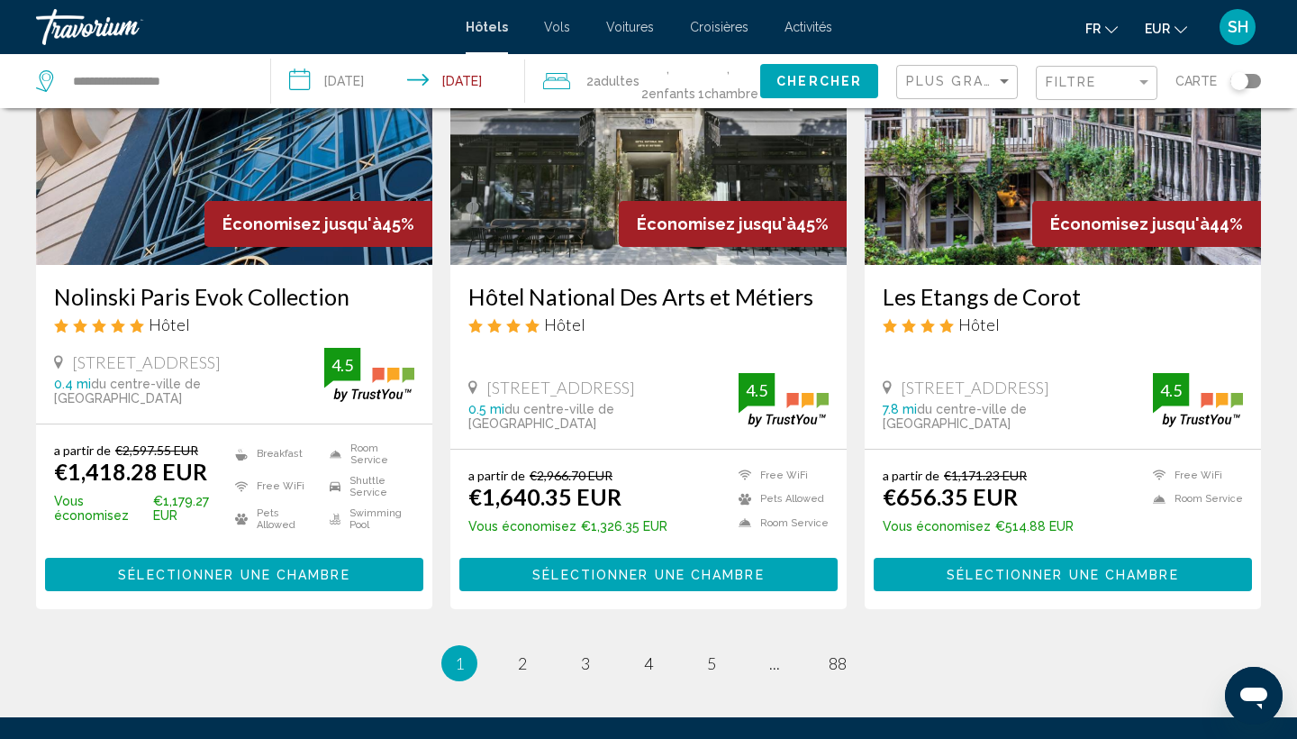
scroll to position [2237, 0]
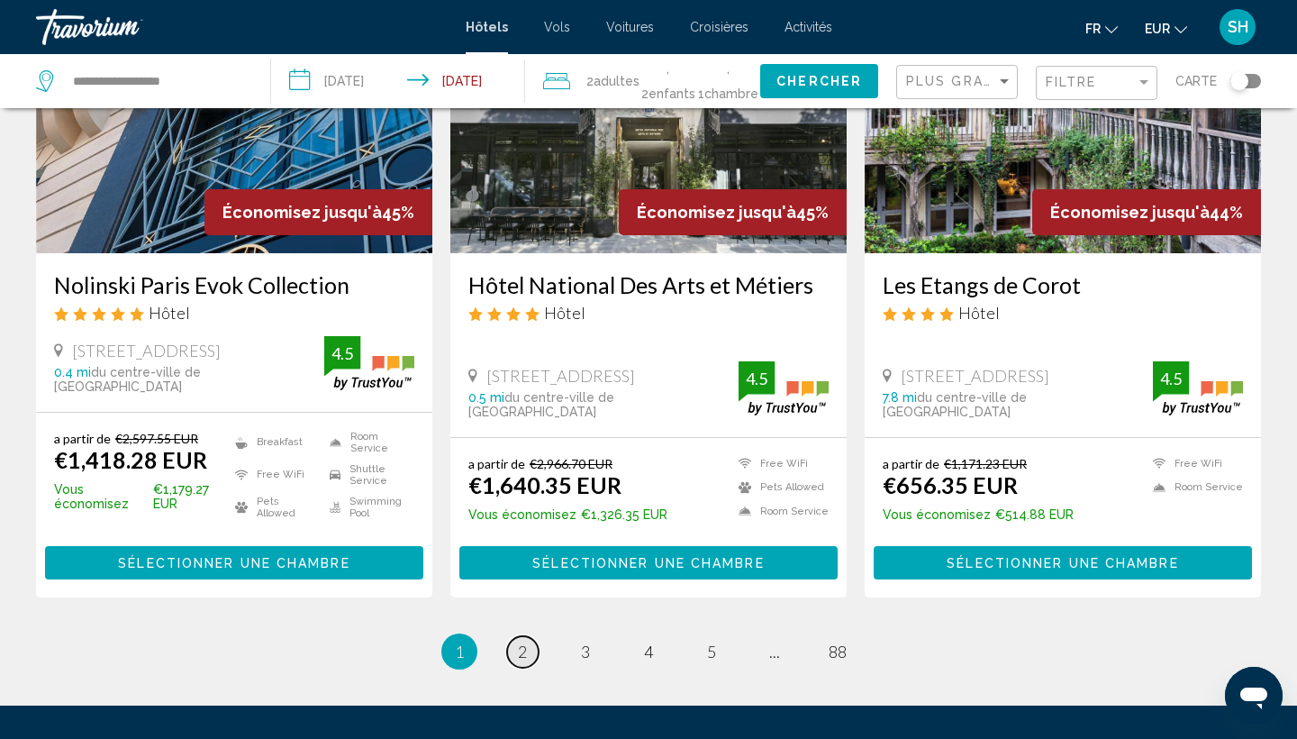
click at [521, 641] on span "2" at bounding box center [522, 651] width 9 height 20
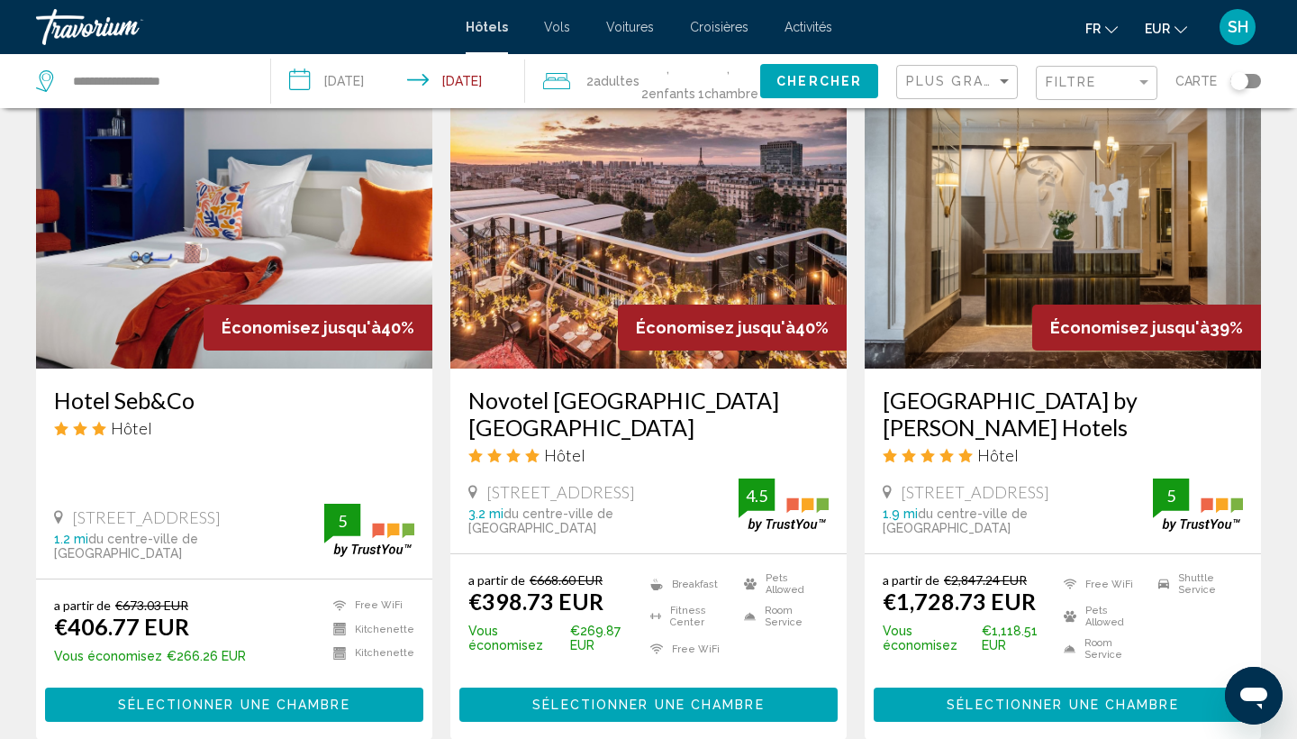
scroll to position [787, 0]
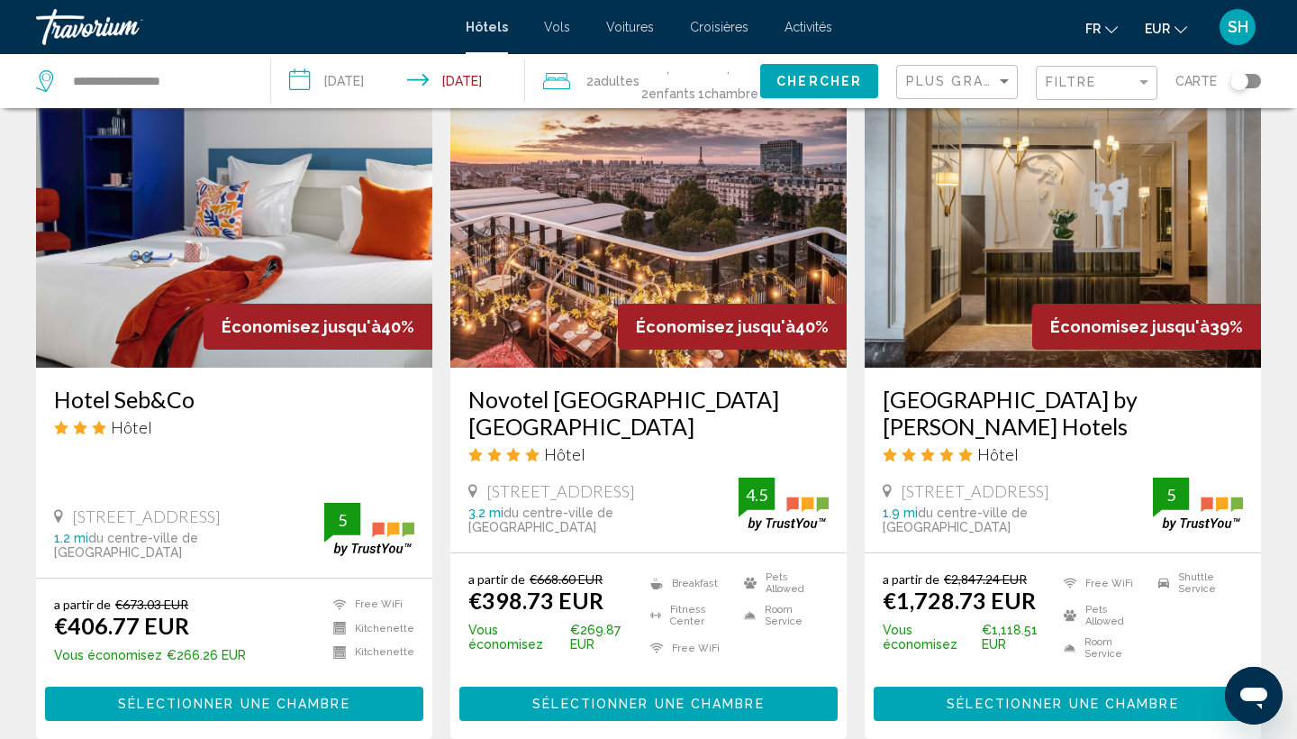
click at [569, 265] on img "Main content" at bounding box center [648, 223] width 396 height 288
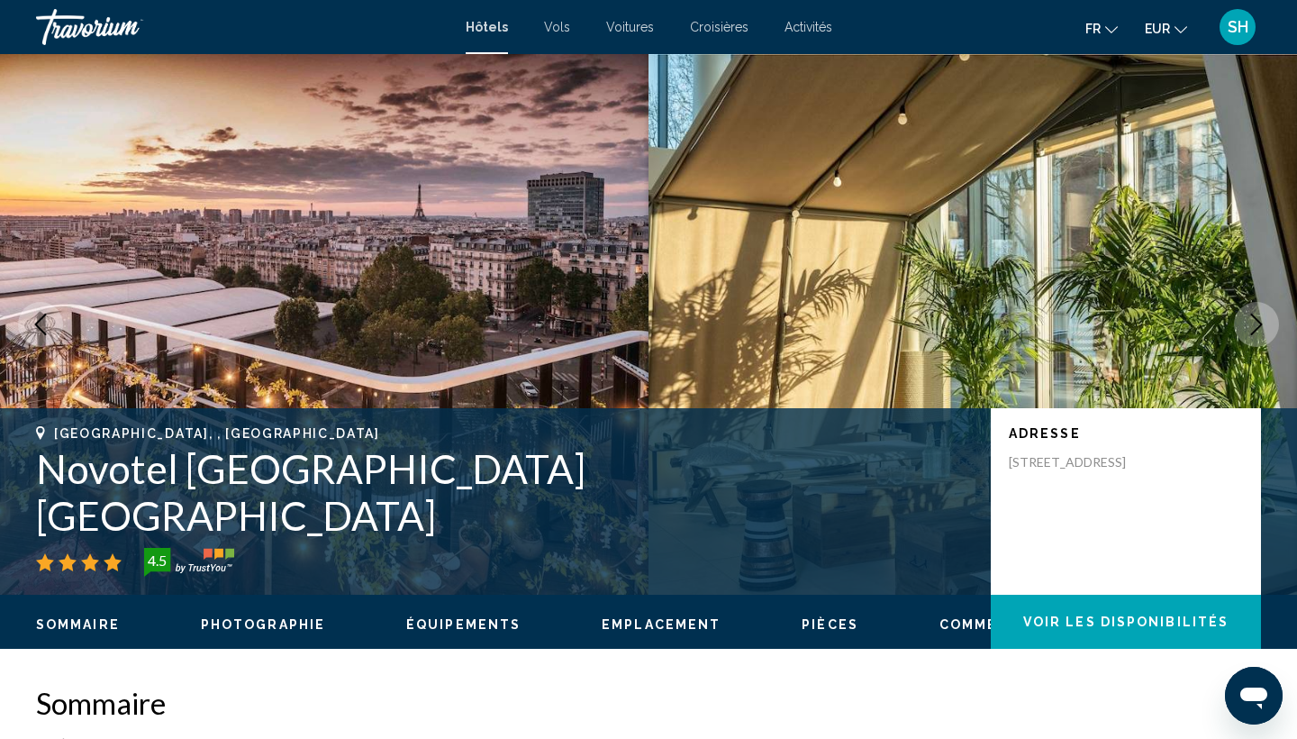
click at [1250, 321] on icon "Next image" at bounding box center [1257, 324] width 22 height 22
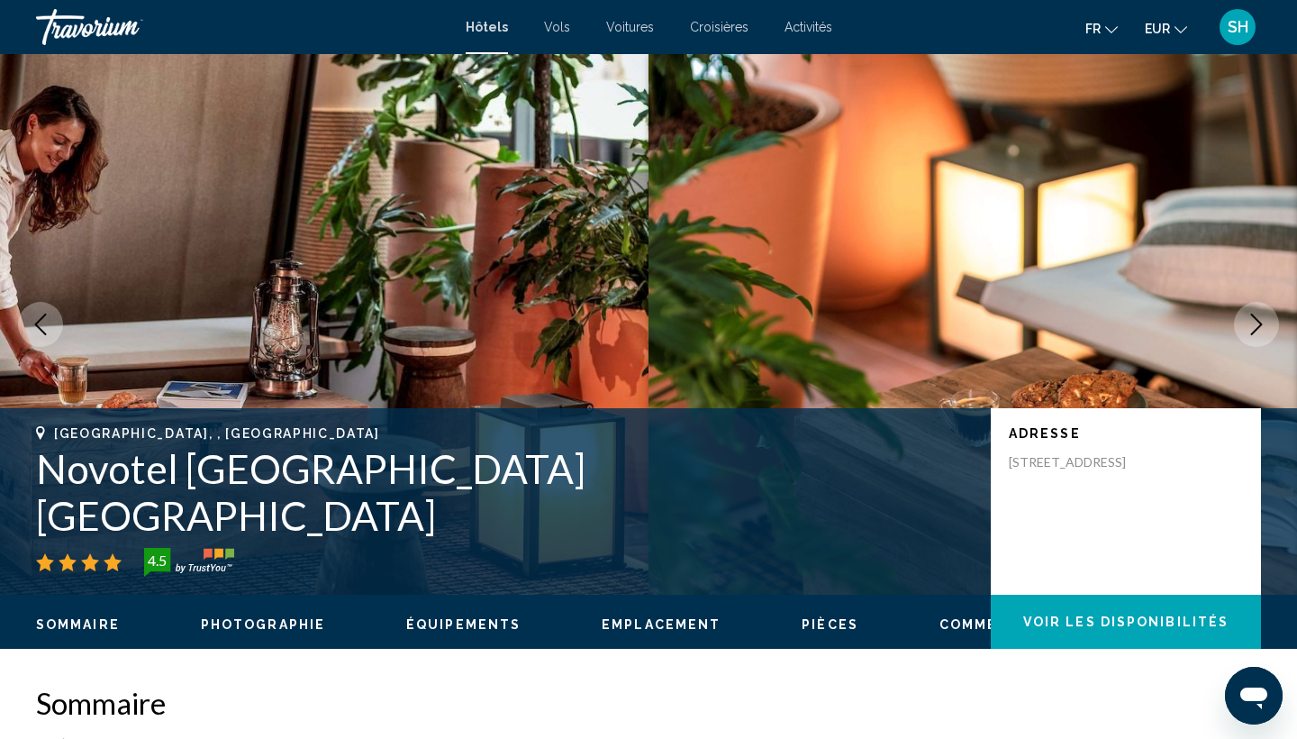
click at [1260, 328] on icon "Next image" at bounding box center [1257, 324] width 22 height 22
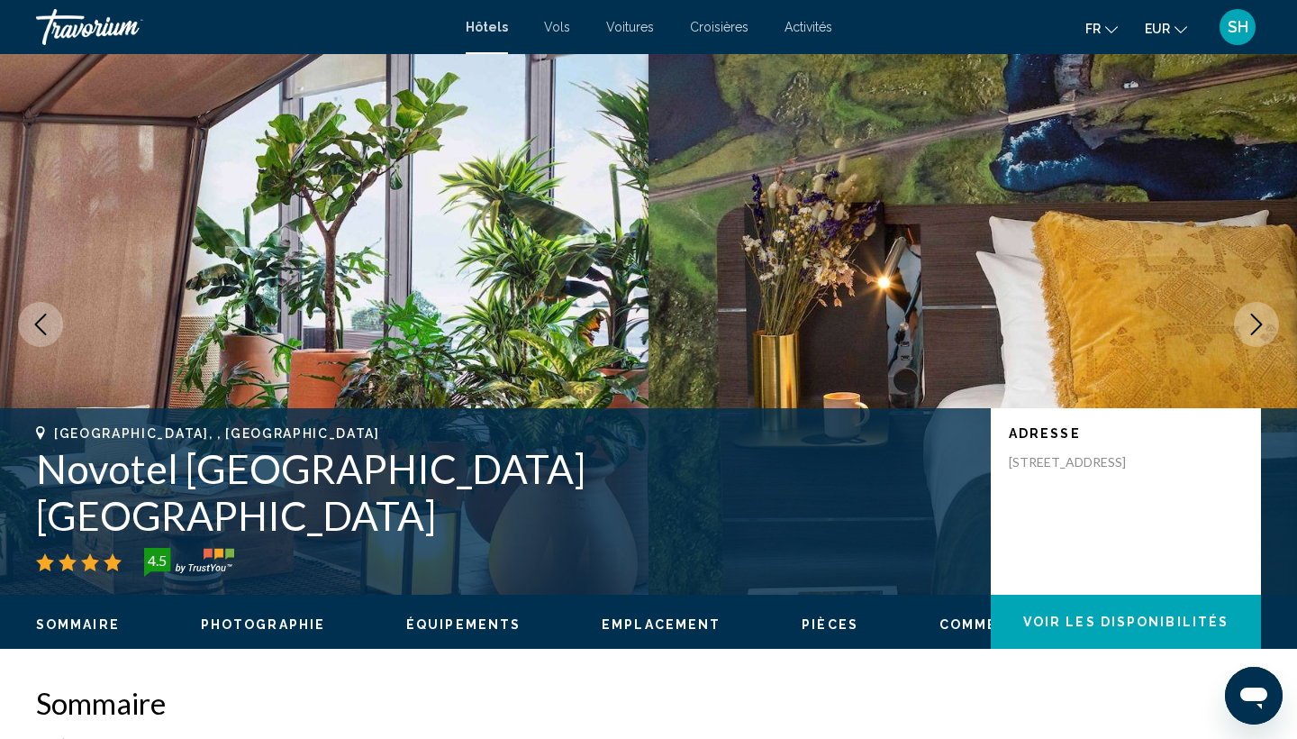
click at [1260, 328] on icon "Next image" at bounding box center [1257, 324] width 22 height 22
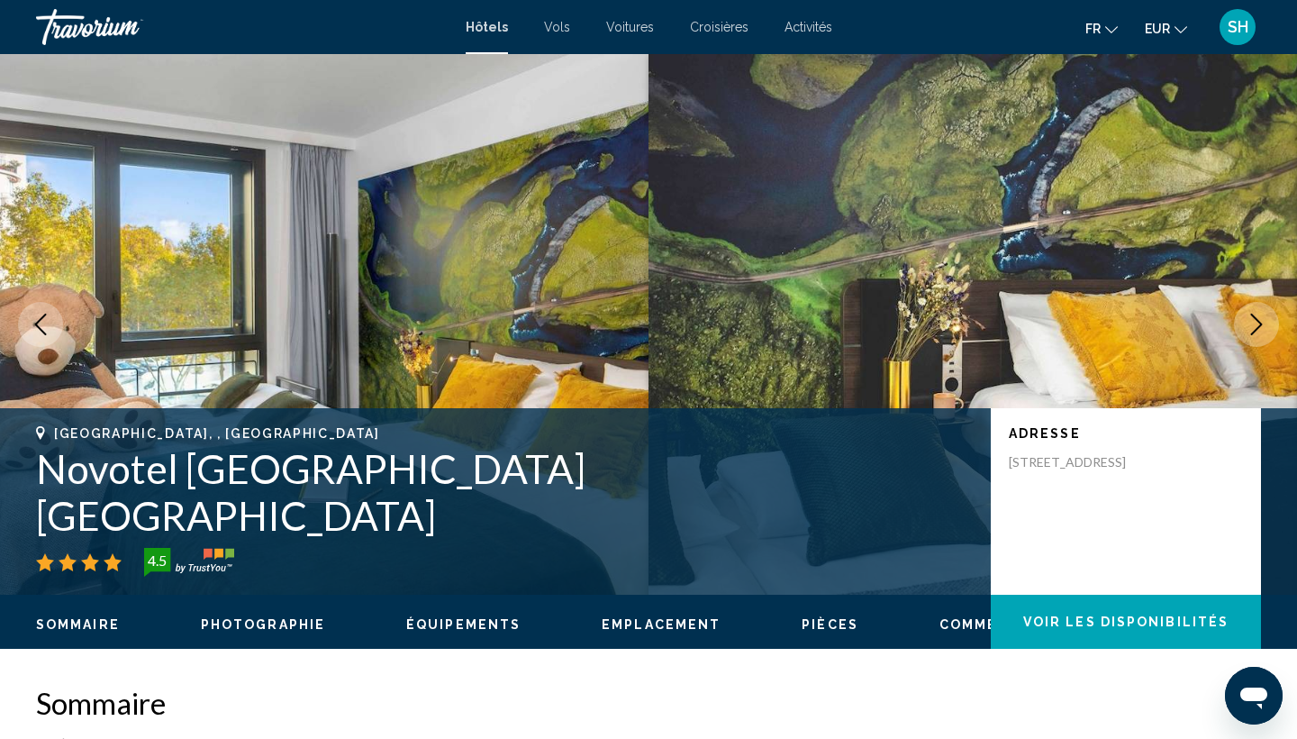
click at [1260, 328] on icon "Next image" at bounding box center [1257, 324] width 22 height 22
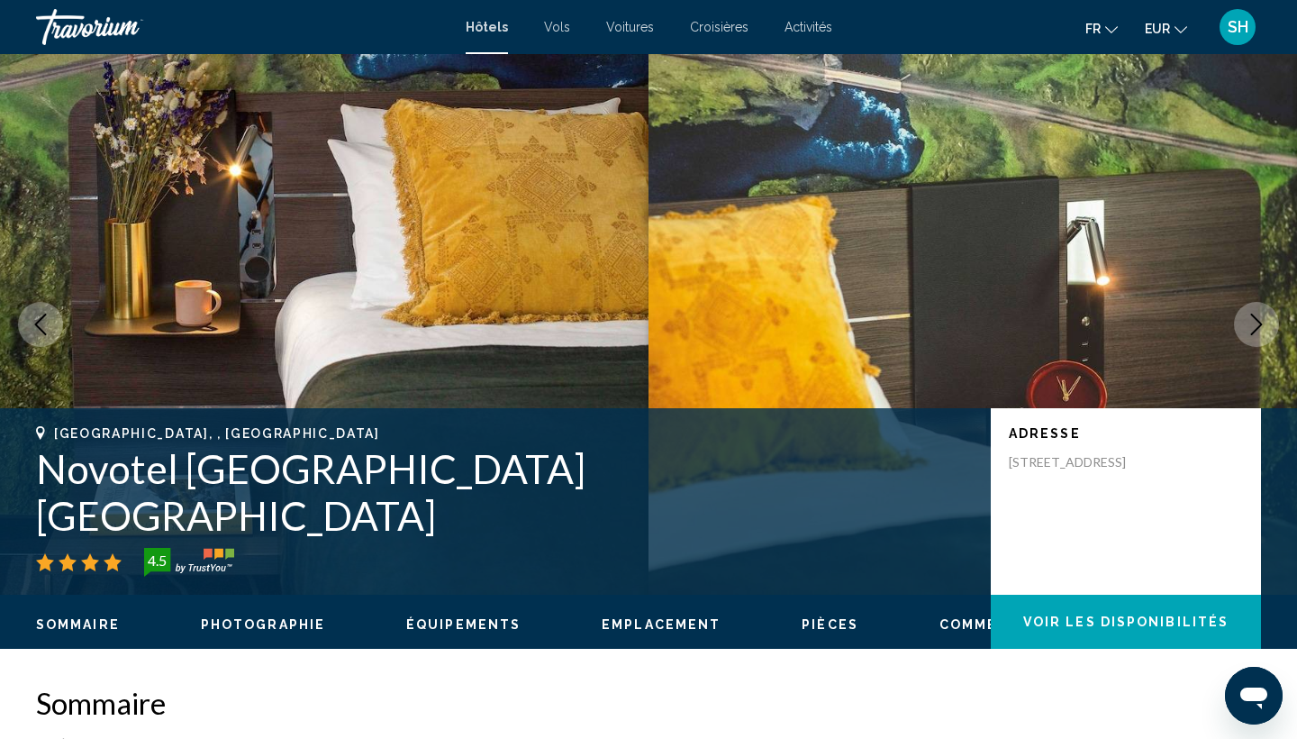
click at [1260, 328] on icon "Next image" at bounding box center [1257, 324] width 22 height 22
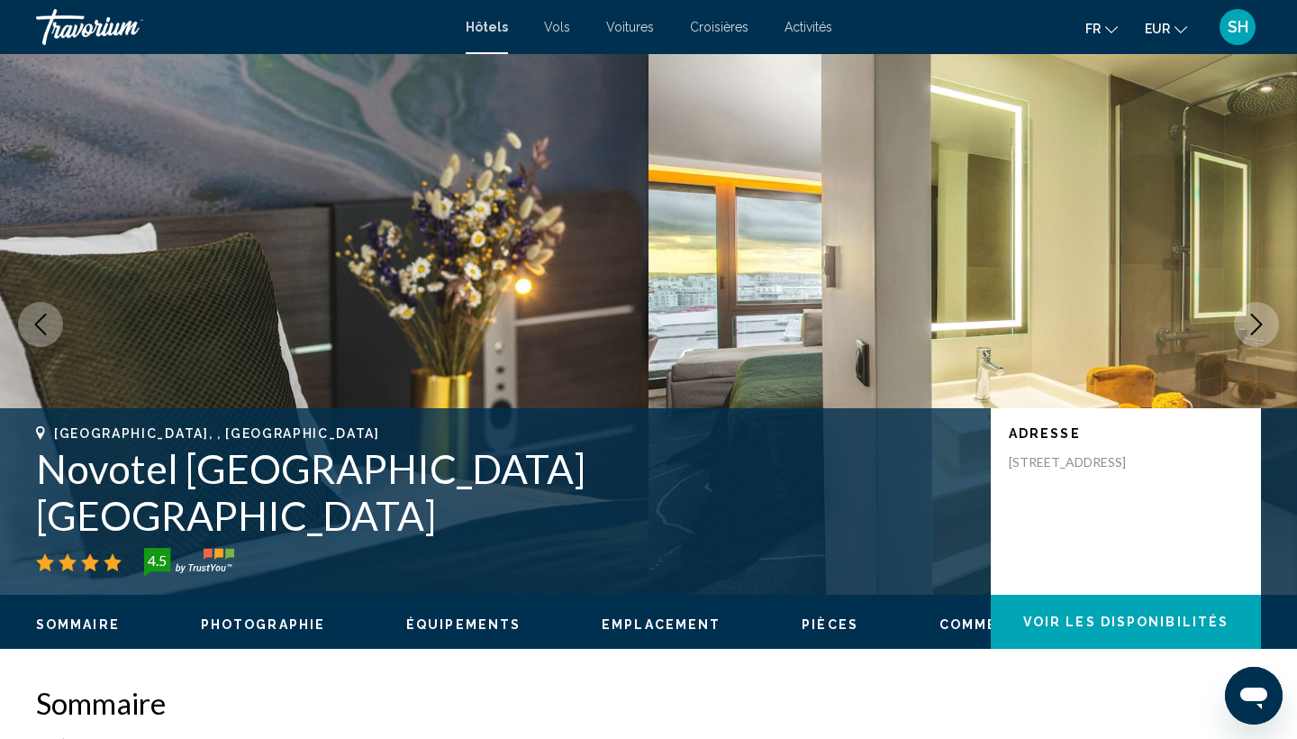
click at [1260, 328] on icon "Next image" at bounding box center [1257, 324] width 22 height 22
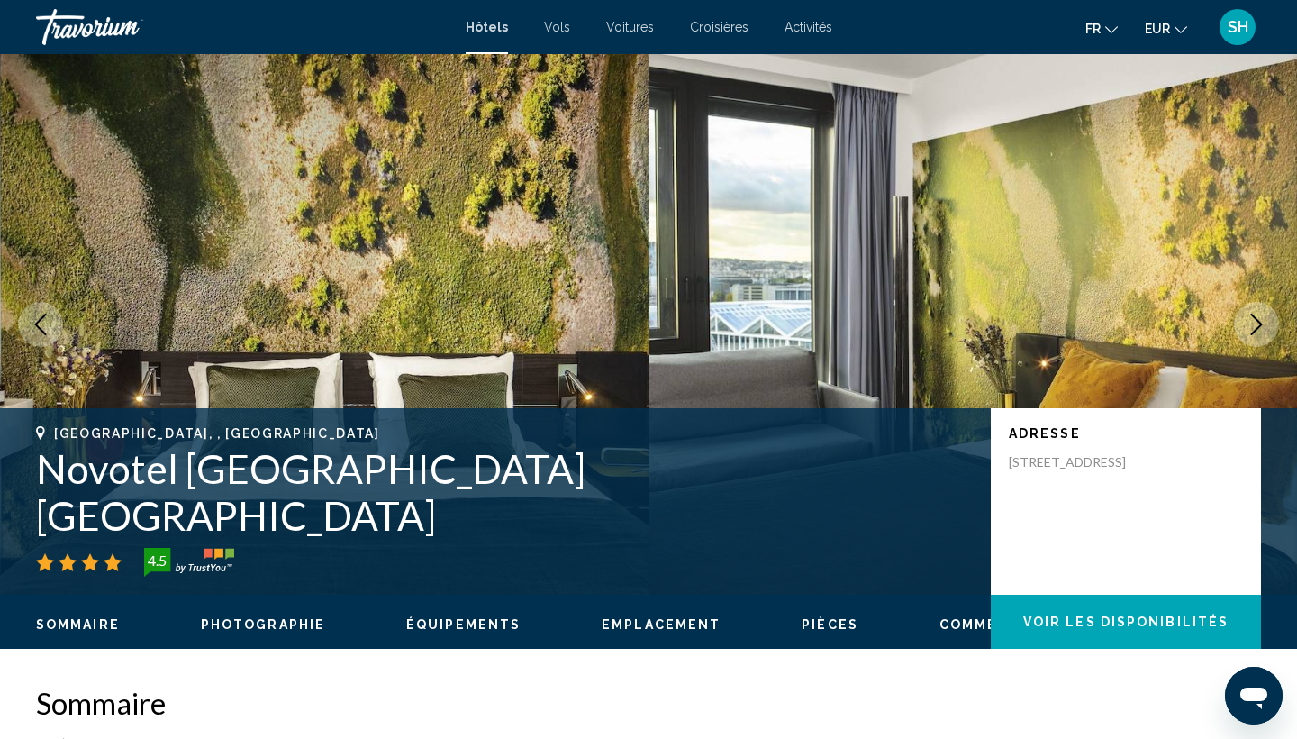
click at [1260, 328] on icon "Next image" at bounding box center [1257, 324] width 22 height 22
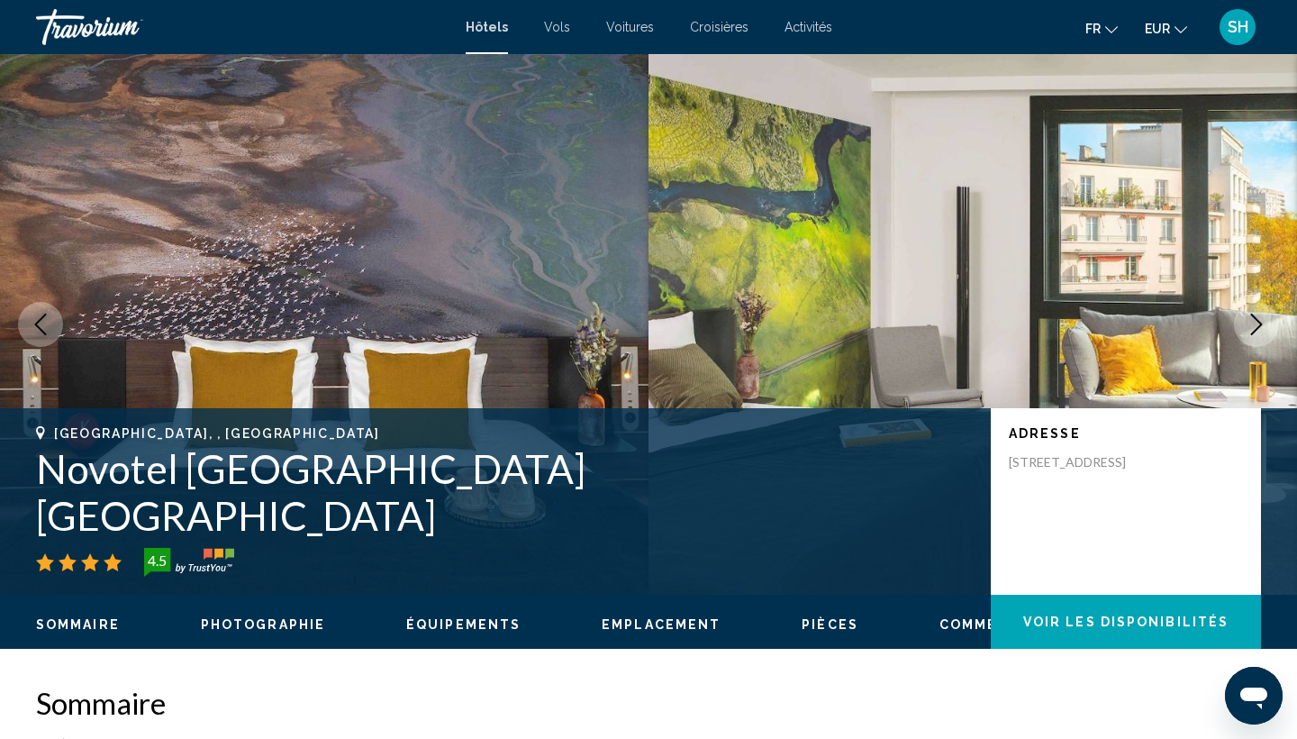
click at [1260, 328] on icon "Next image" at bounding box center [1257, 324] width 22 height 22
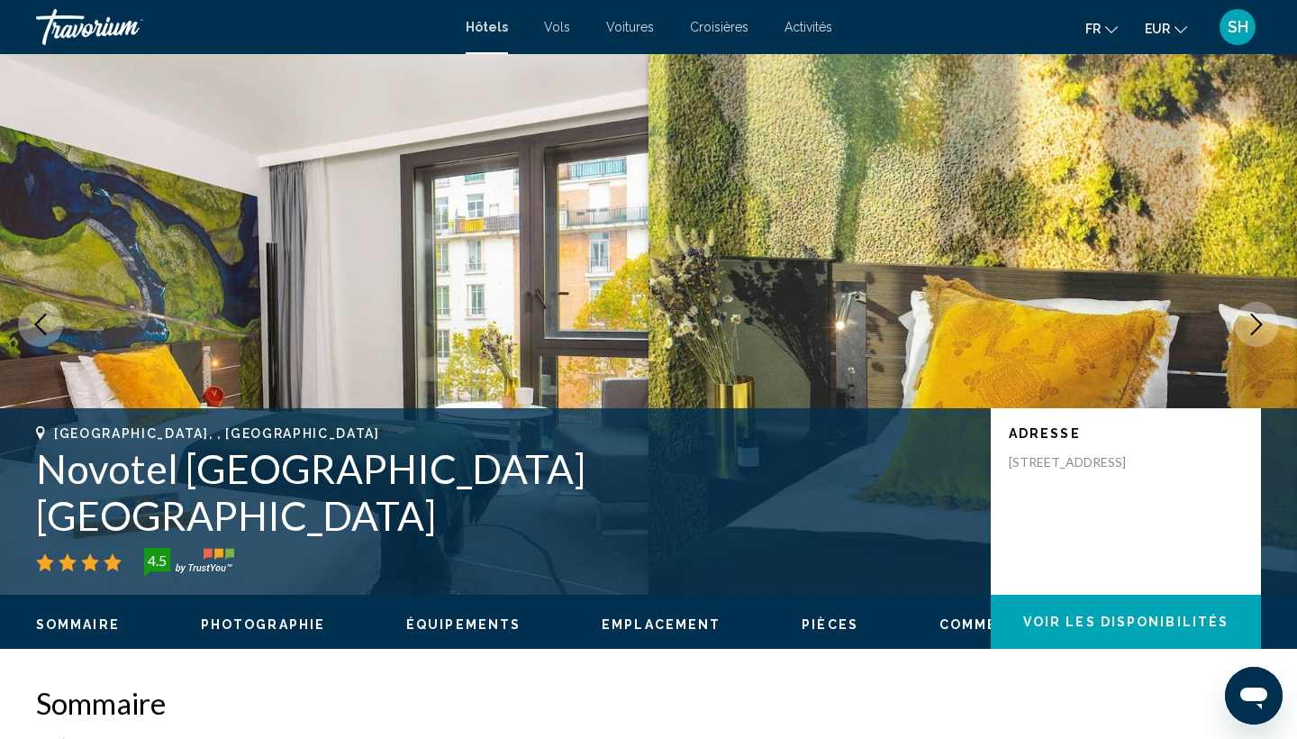
click at [1260, 328] on icon "Next image" at bounding box center [1257, 324] width 22 height 22
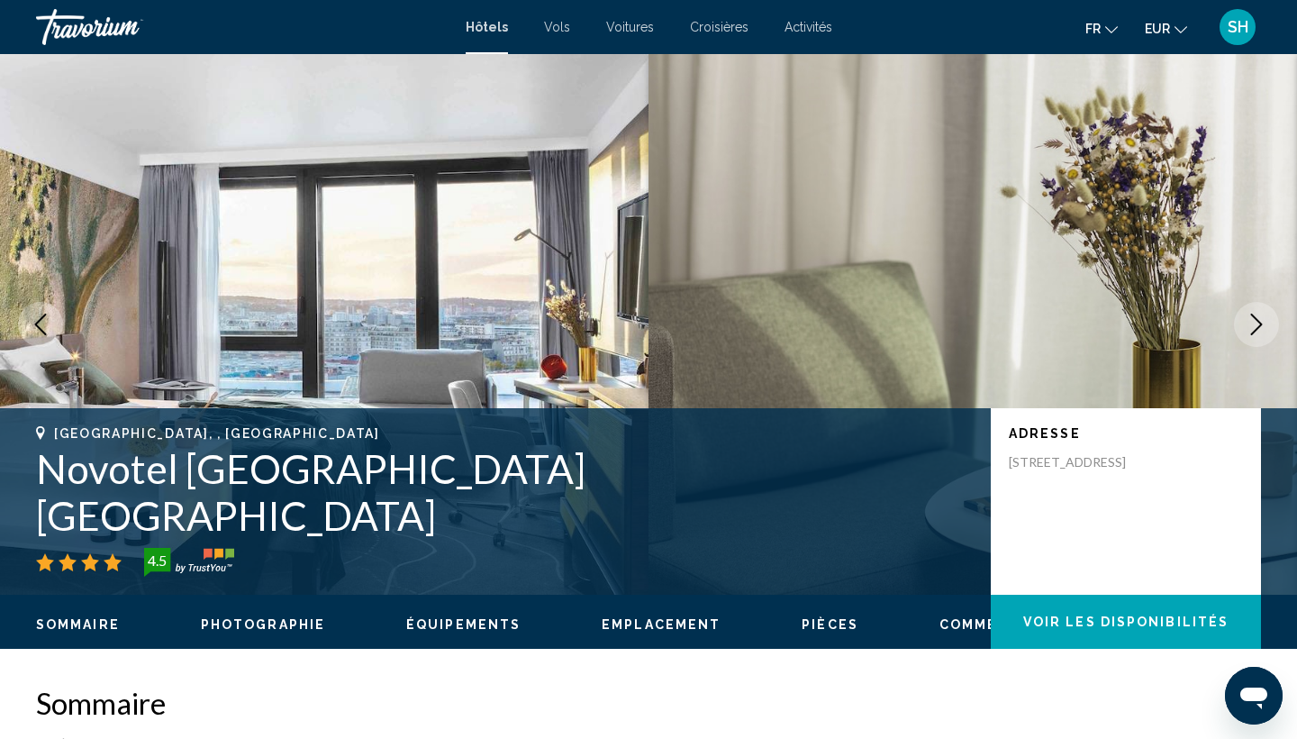
click at [1260, 328] on icon "Next image" at bounding box center [1257, 324] width 22 height 22
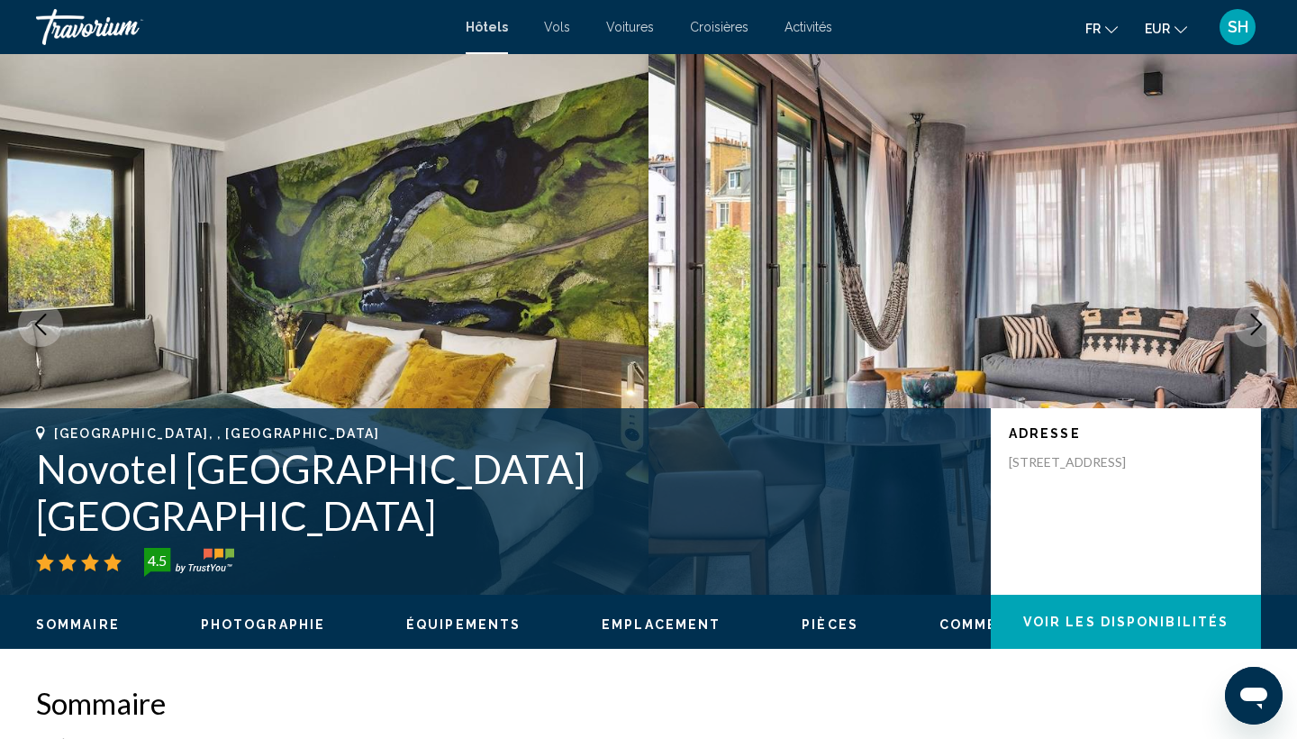
click at [1260, 328] on icon "Next image" at bounding box center [1257, 324] width 22 height 22
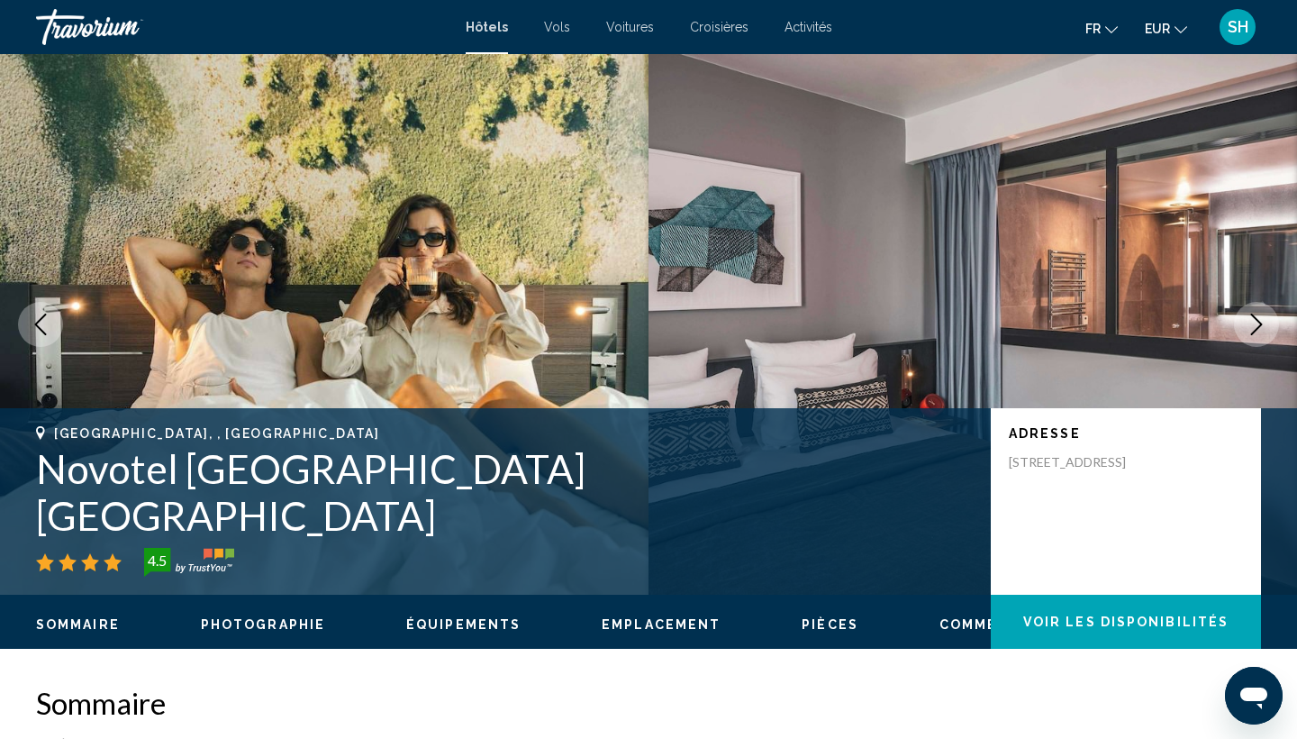
click at [1260, 328] on icon "Next image" at bounding box center [1257, 324] width 22 height 22
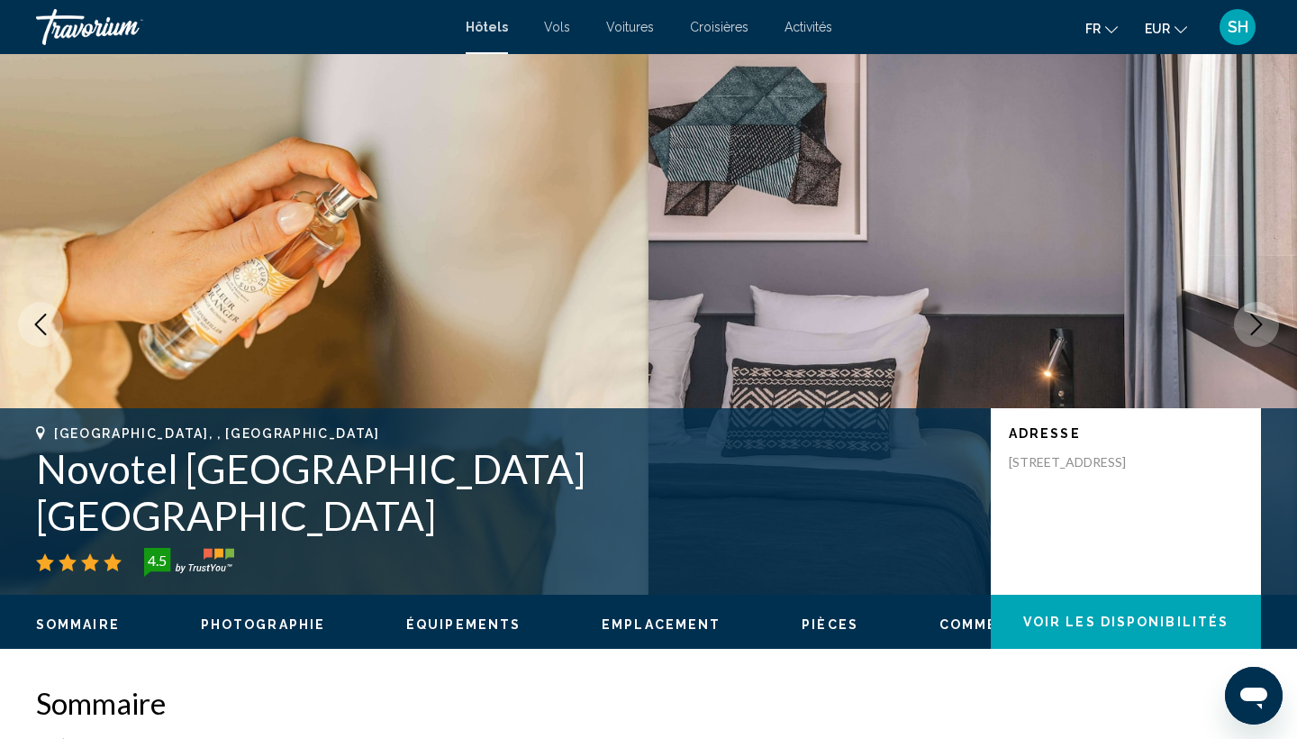
click at [1260, 328] on icon "Next image" at bounding box center [1257, 324] width 22 height 22
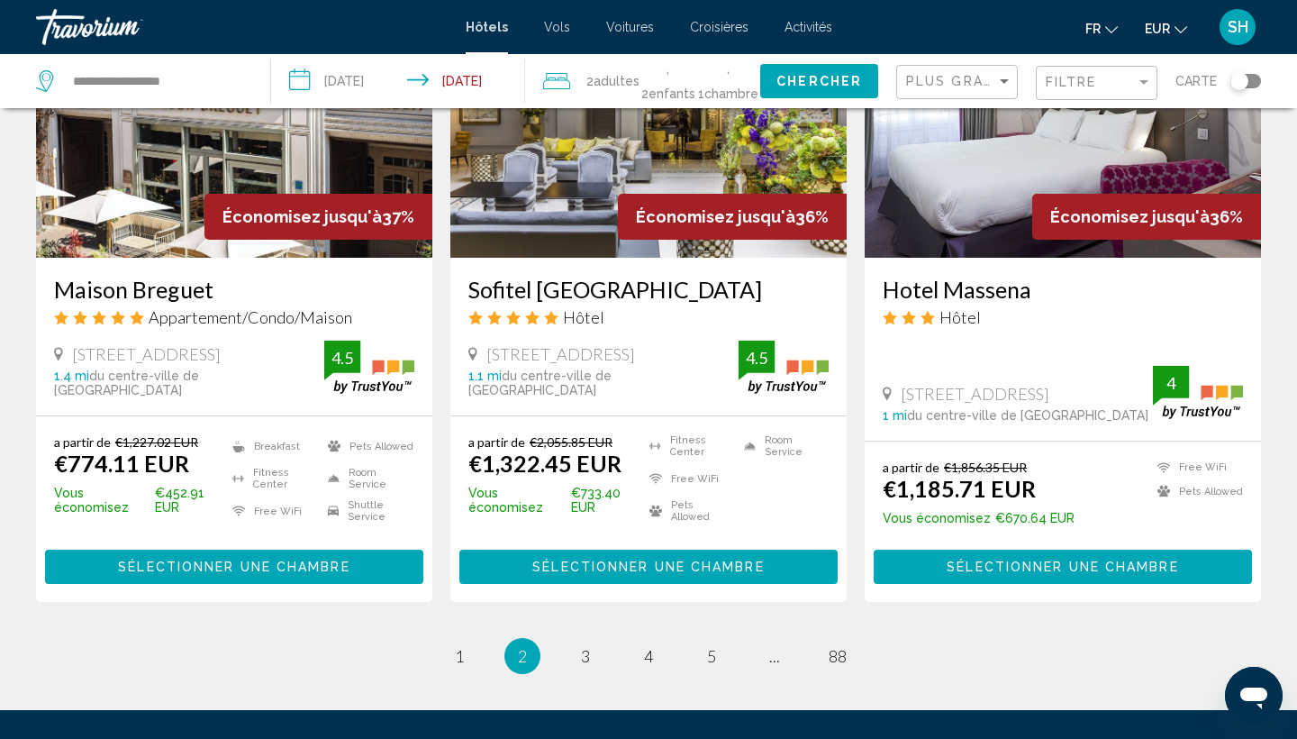
scroll to position [2316, 0]
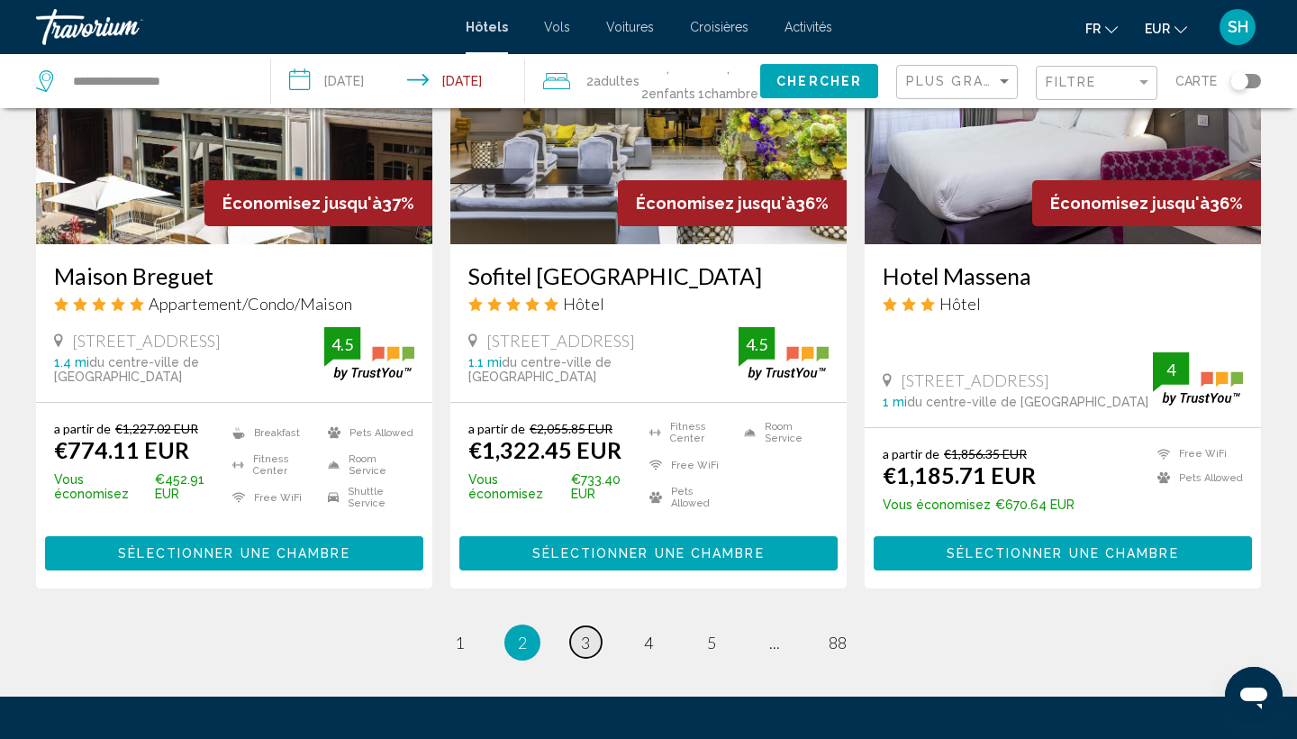
click at [583, 632] on span "3" at bounding box center [585, 642] width 9 height 20
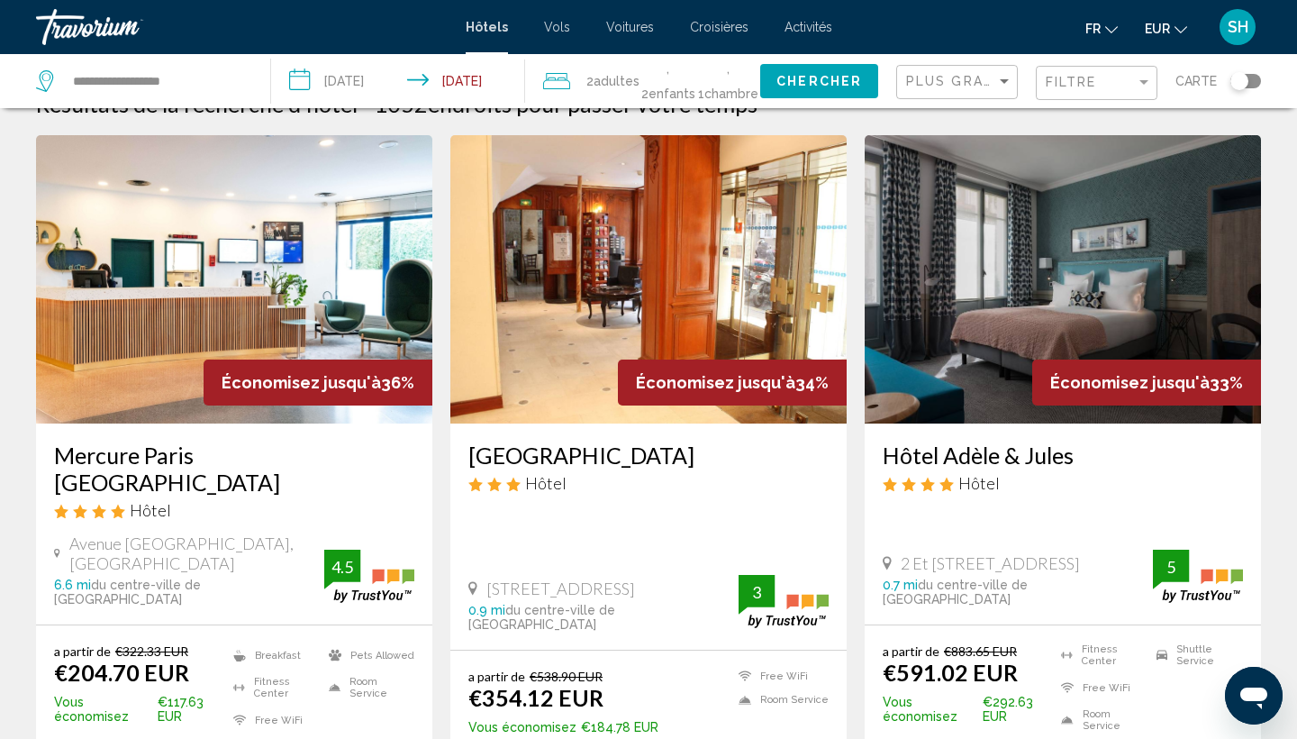
scroll to position [52, 0]
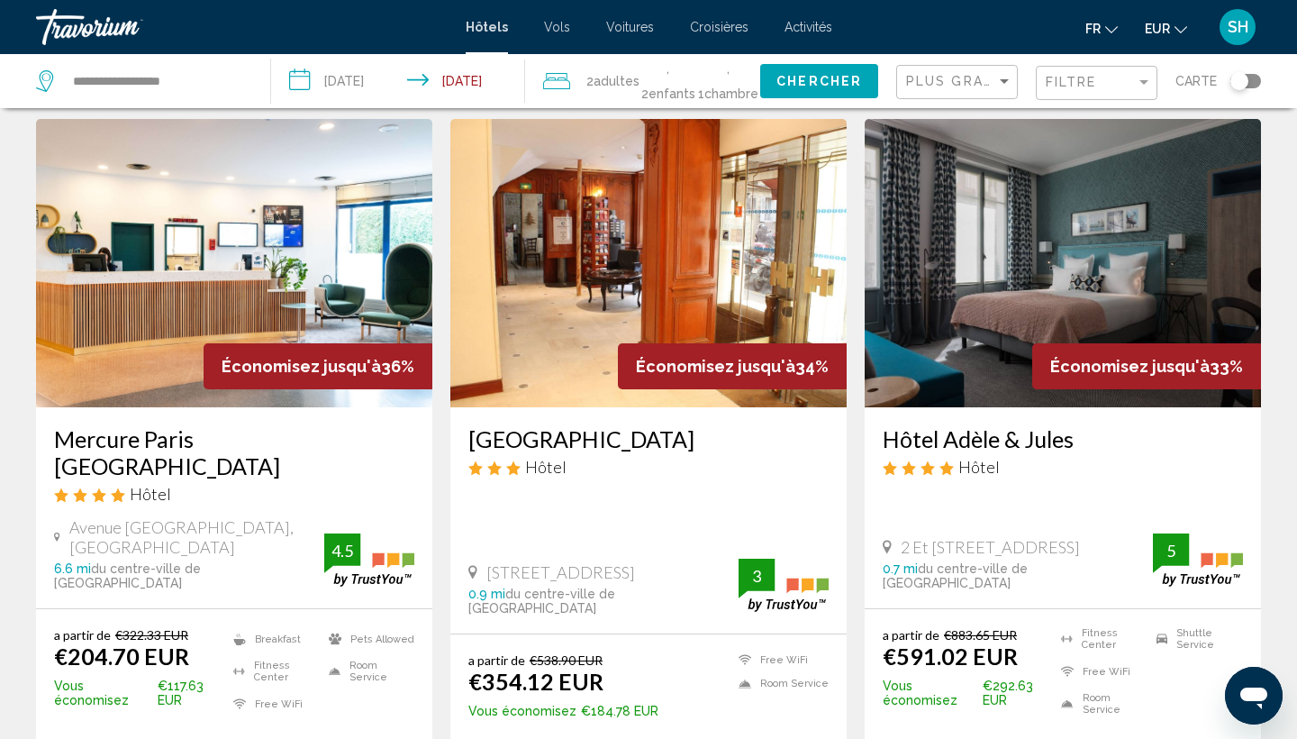
click at [122, 313] on img "Main content" at bounding box center [234, 263] width 396 height 288
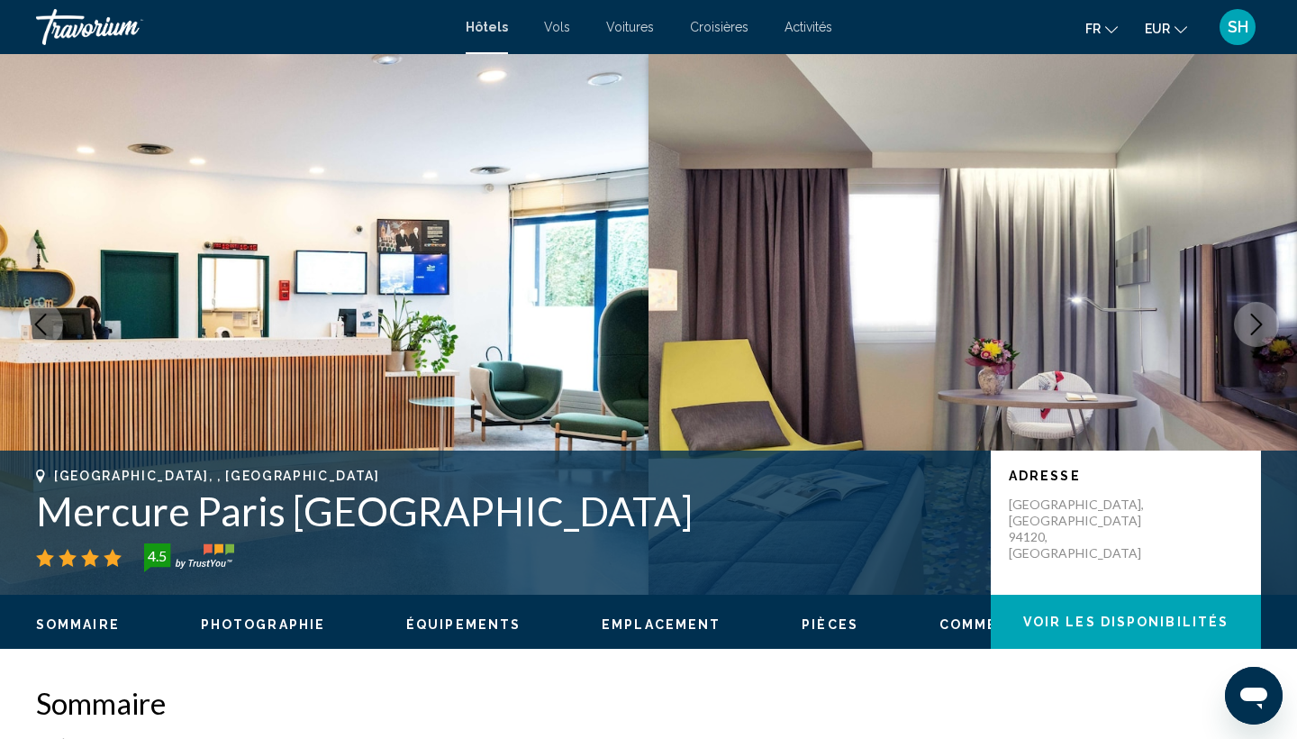
click at [1255, 337] on button "Next image" at bounding box center [1256, 324] width 45 height 45
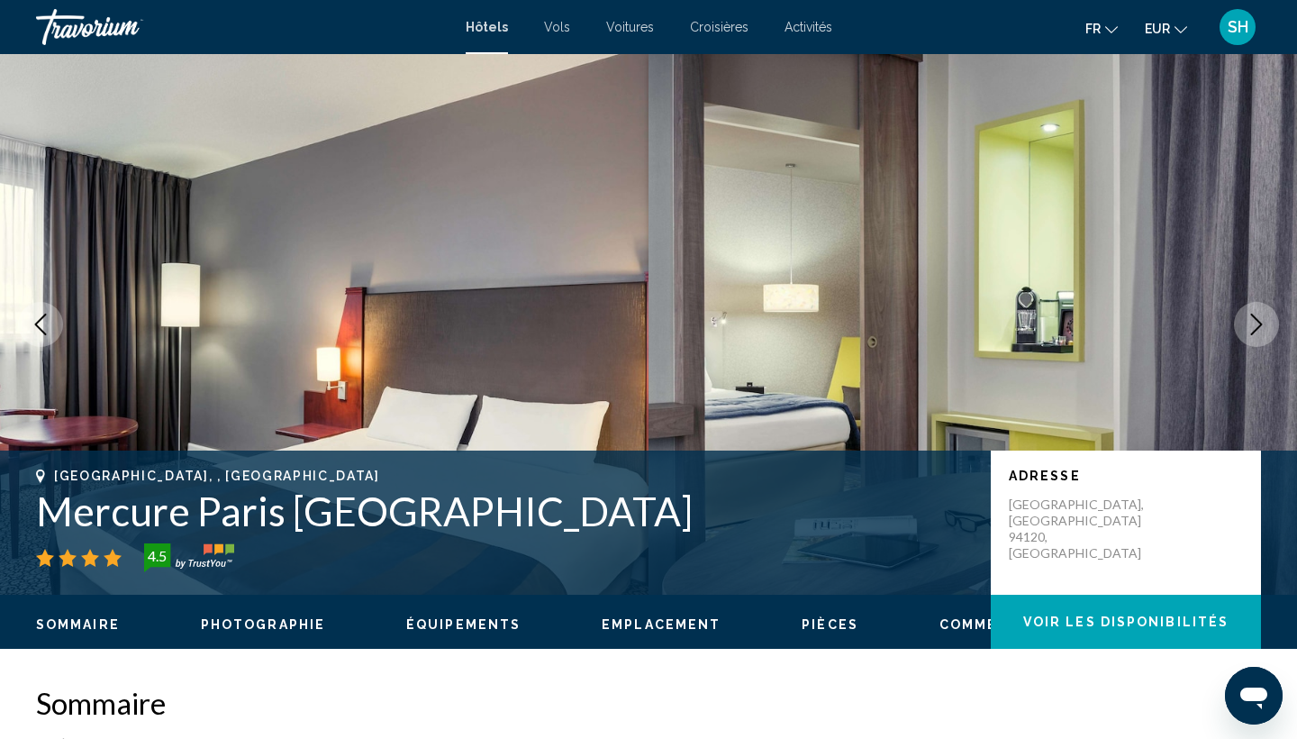
click at [1255, 324] on icon "Next image" at bounding box center [1257, 324] width 22 height 22
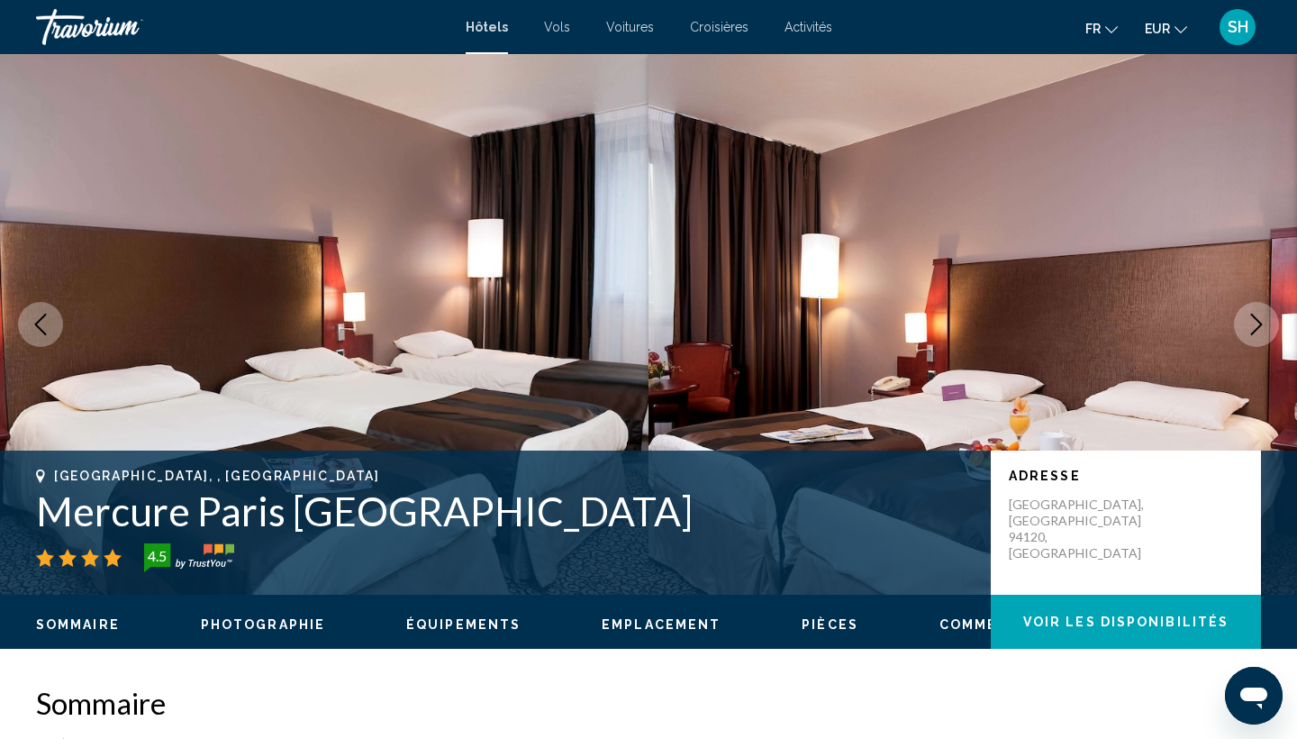
click at [1255, 324] on icon "Next image" at bounding box center [1257, 324] width 22 height 22
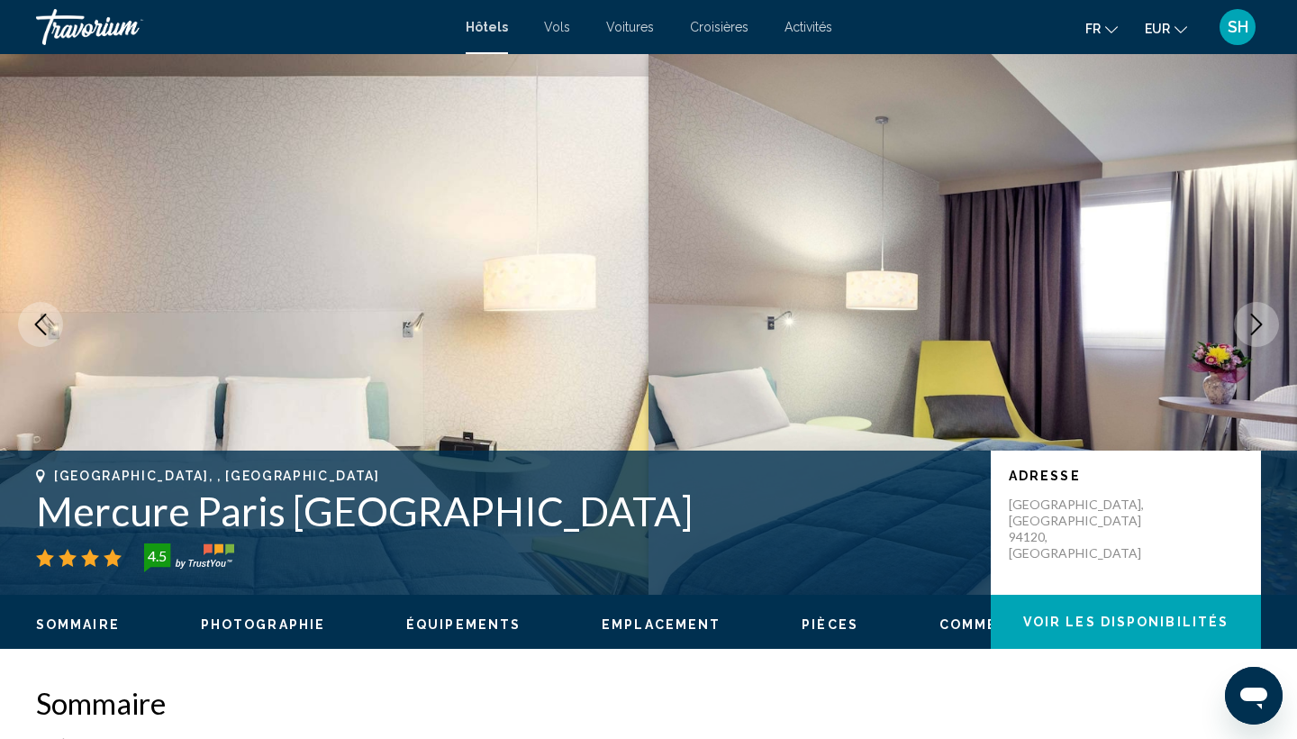
click at [1255, 324] on icon "Next image" at bounding box center [1257, 324] width 22 height 22
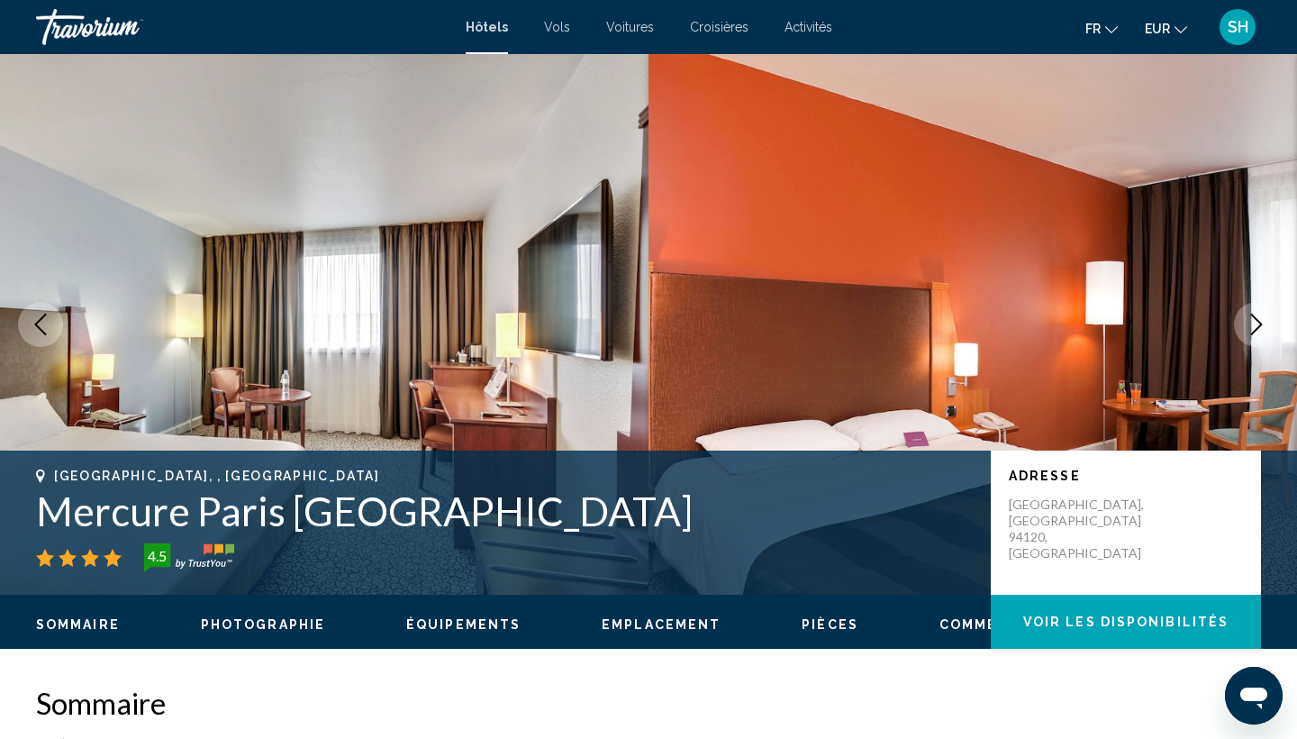
click at [1255, 324] on icon "Next image" at bounding box center [1257, 324] width 22 height 22
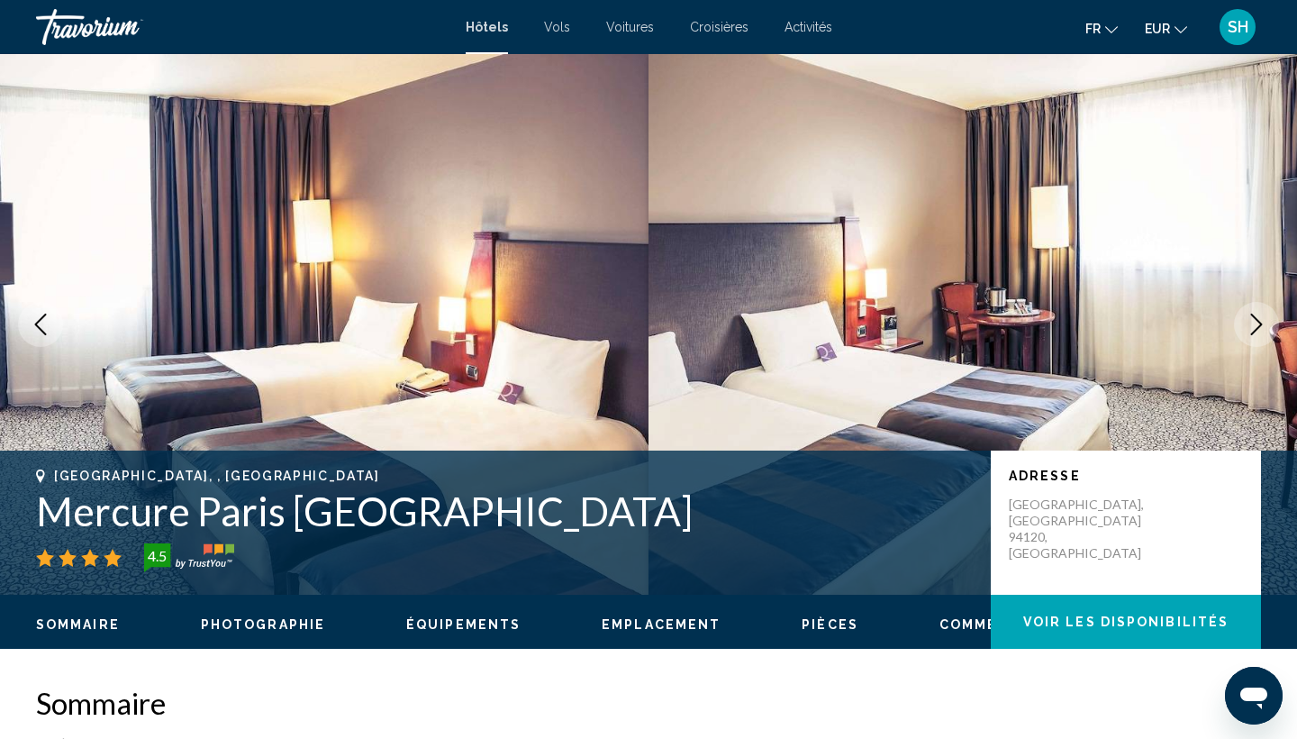
click at [1255, 324] on icon "Next image" at bounding box center [1257, 324] width 22 height 22
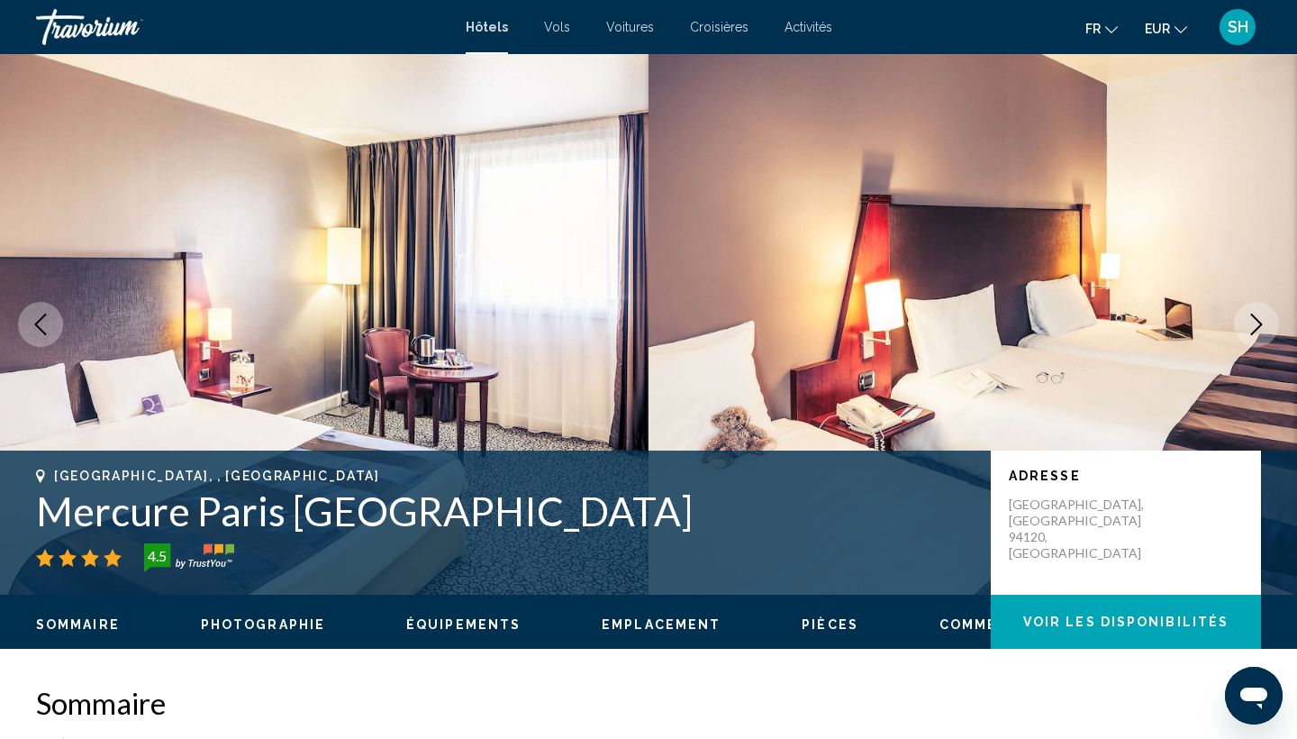
click at [1255, 324] on icon "Next image" at bounding box center [1257, 324] width 22 height 22
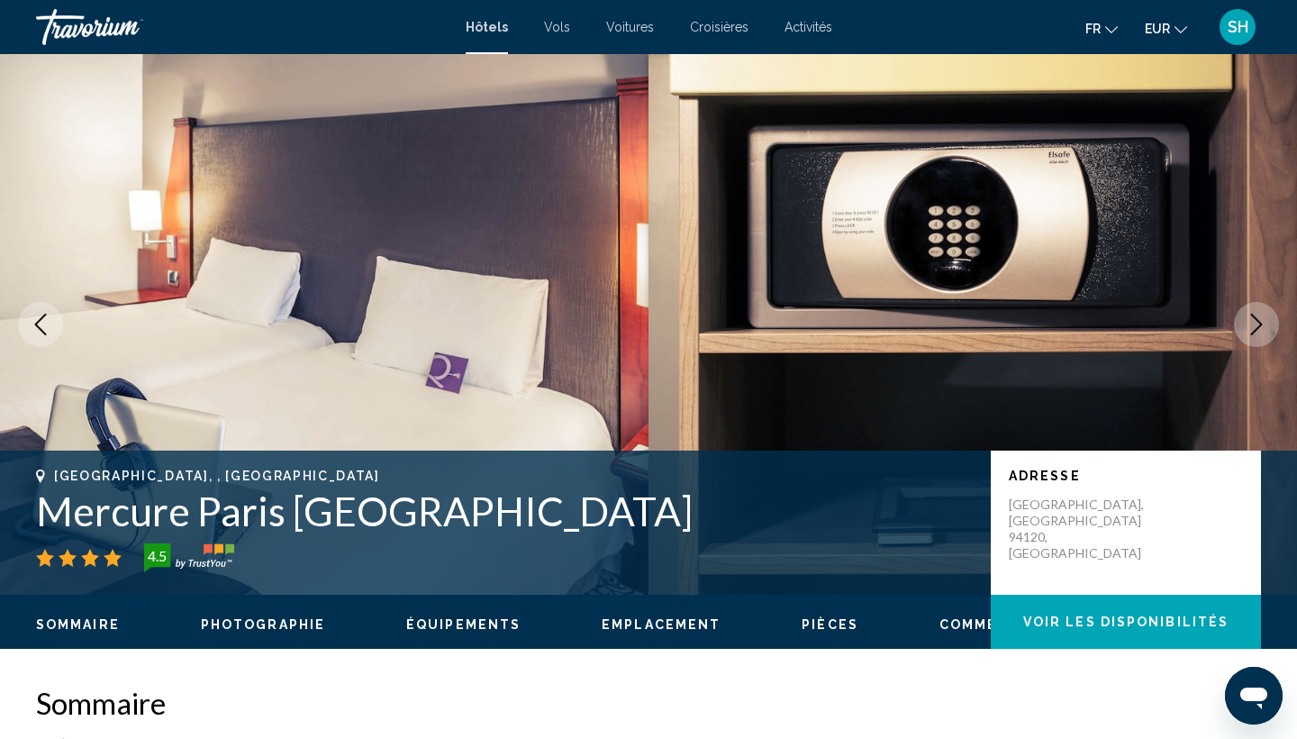
click at [1255, 324] on icon "Next image" at bounding box center [1257, 324] width 22 height 22
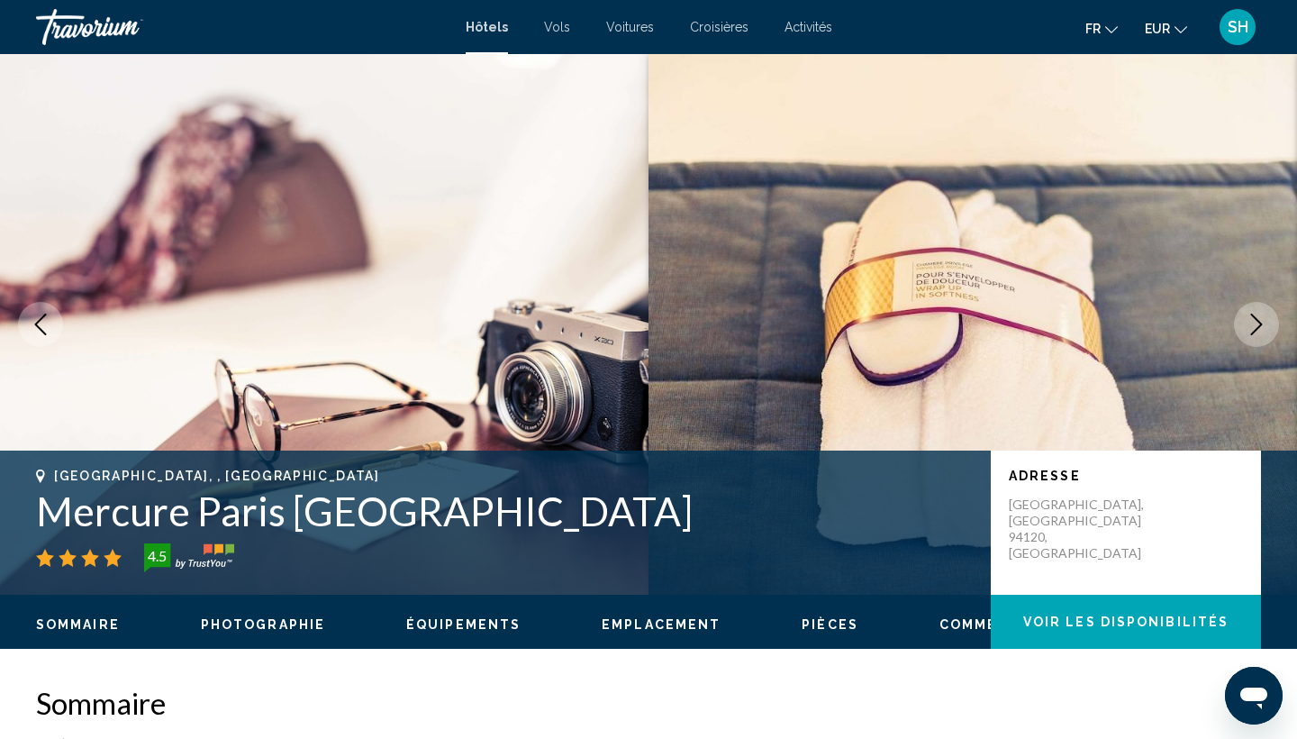
click at [1255, 324] on icon "Next image" at bounding box center [1257, 324] width 22 height 22
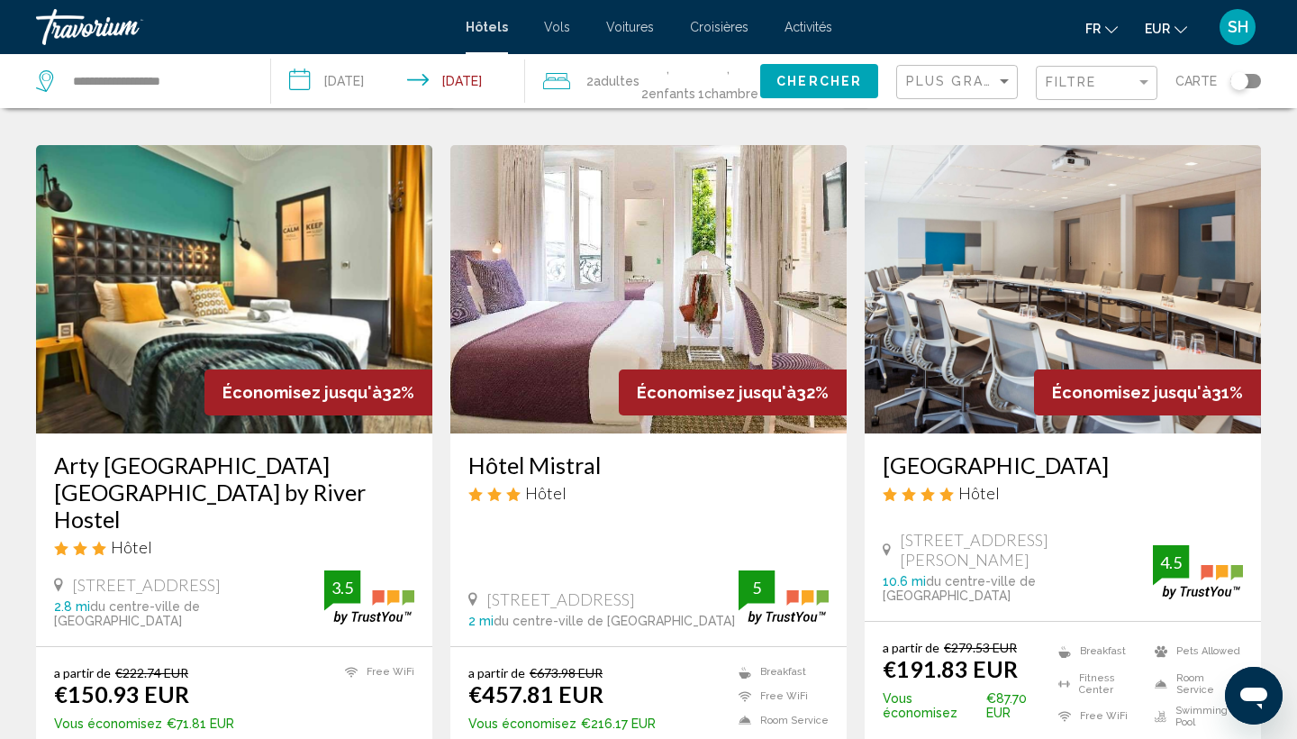
scroll to position [1406, 0]
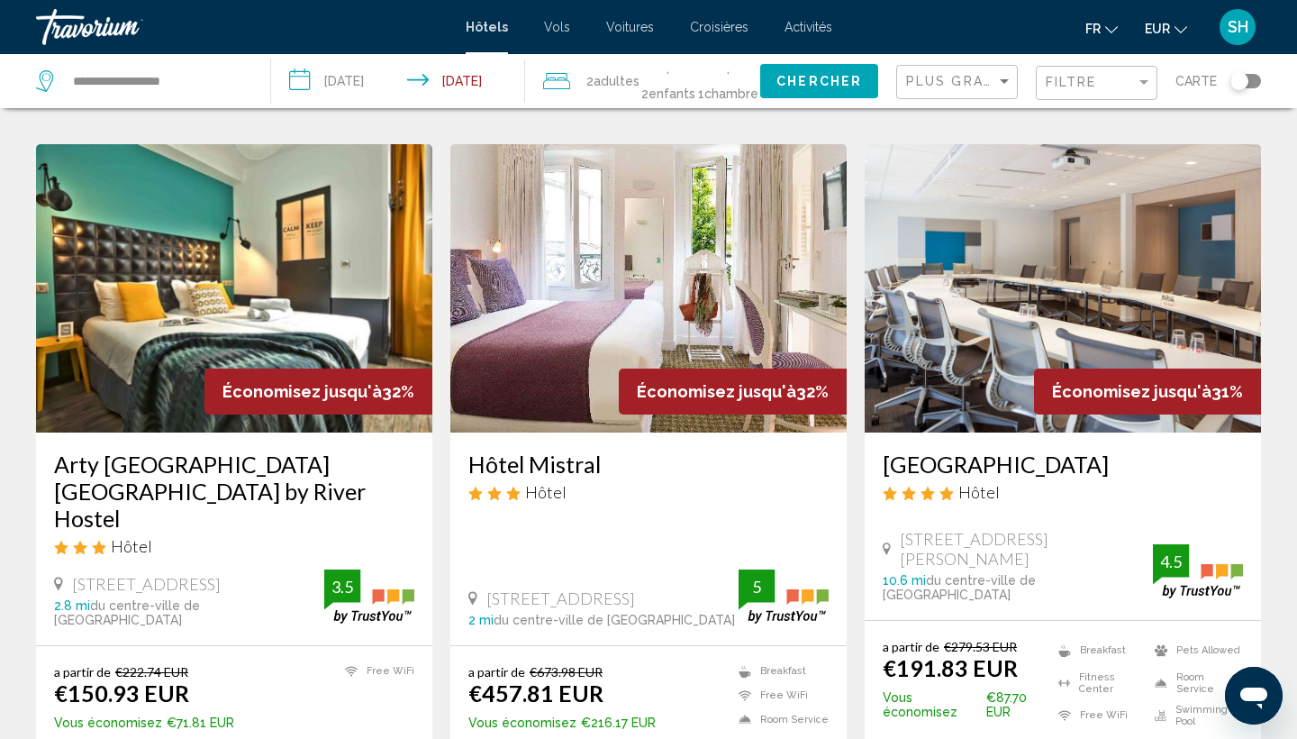
click at [276, 278] on img "Main content" at bounding box center [234, 288] width 396 height 288
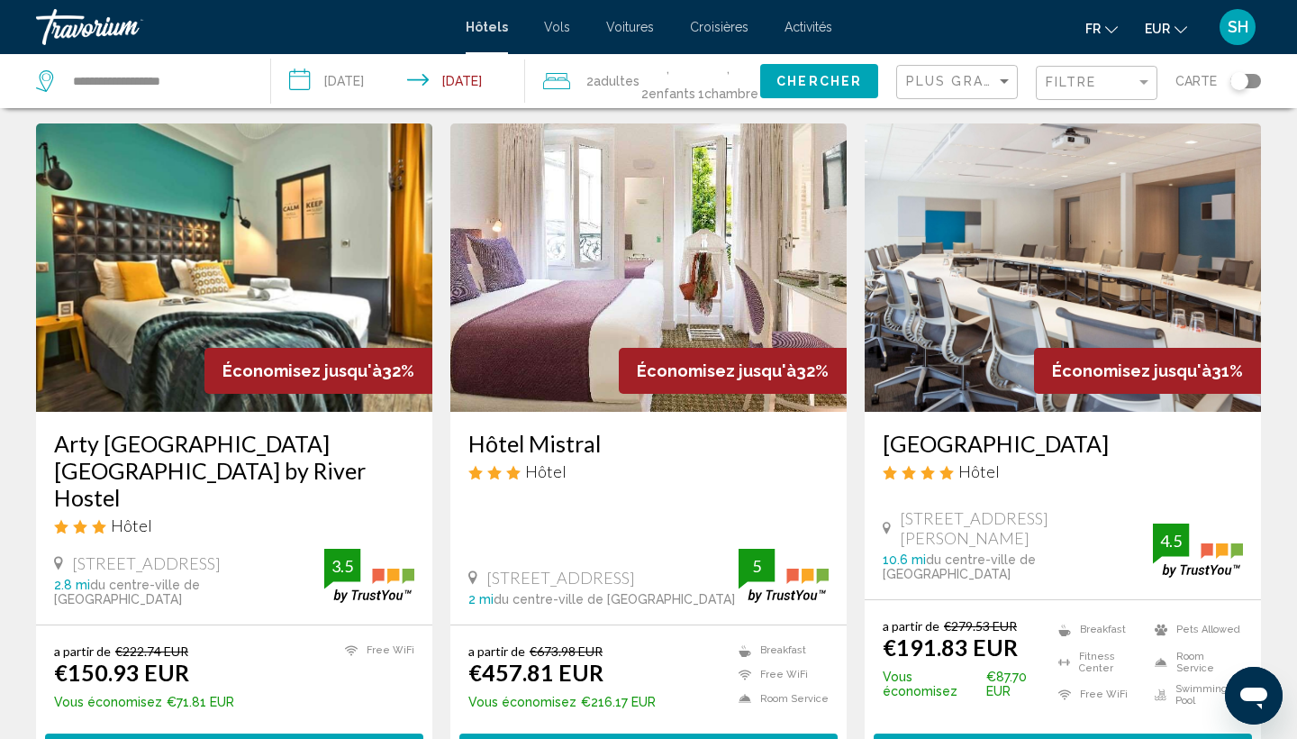
scroll to position [1464, 0]
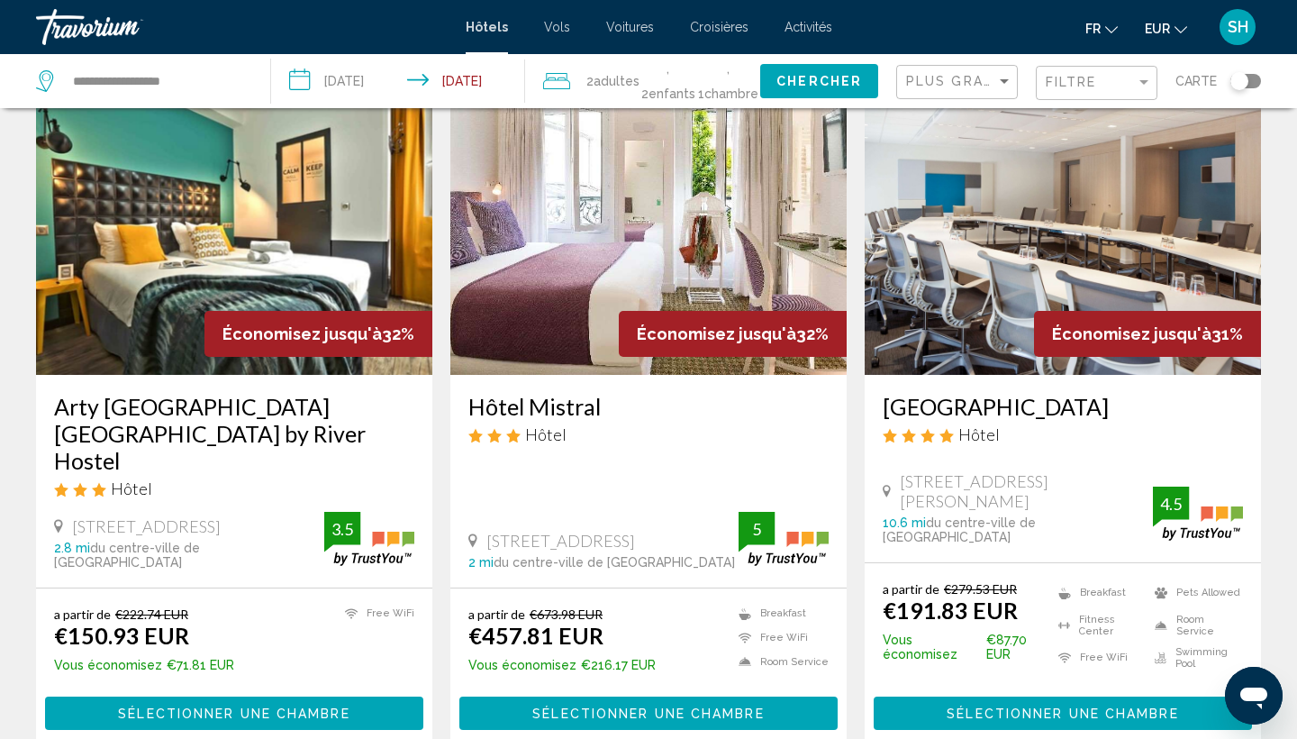
click at [1067, 221] on img "Main content" at bounding box center [1063, 230] width 396 height 288
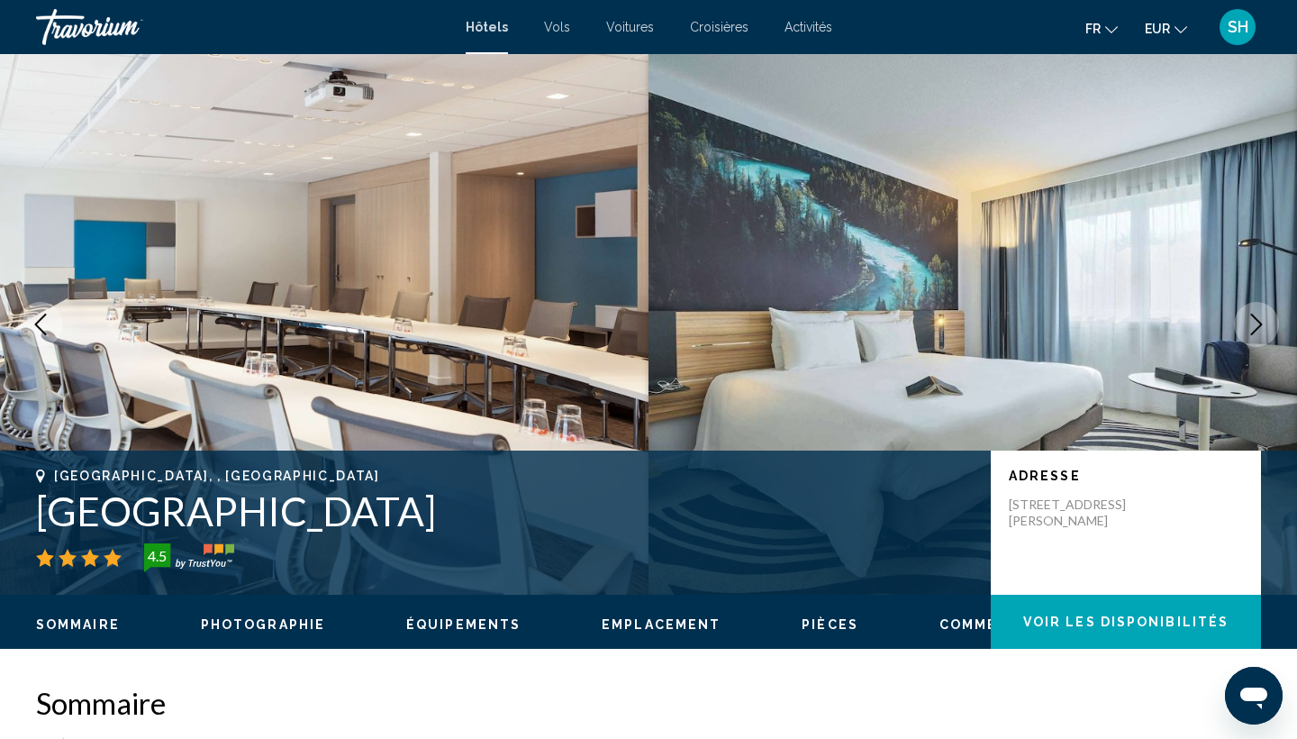
click at [1251, 331] on icon "Next image" at bounding box center [1257, 324] width 22 height 22
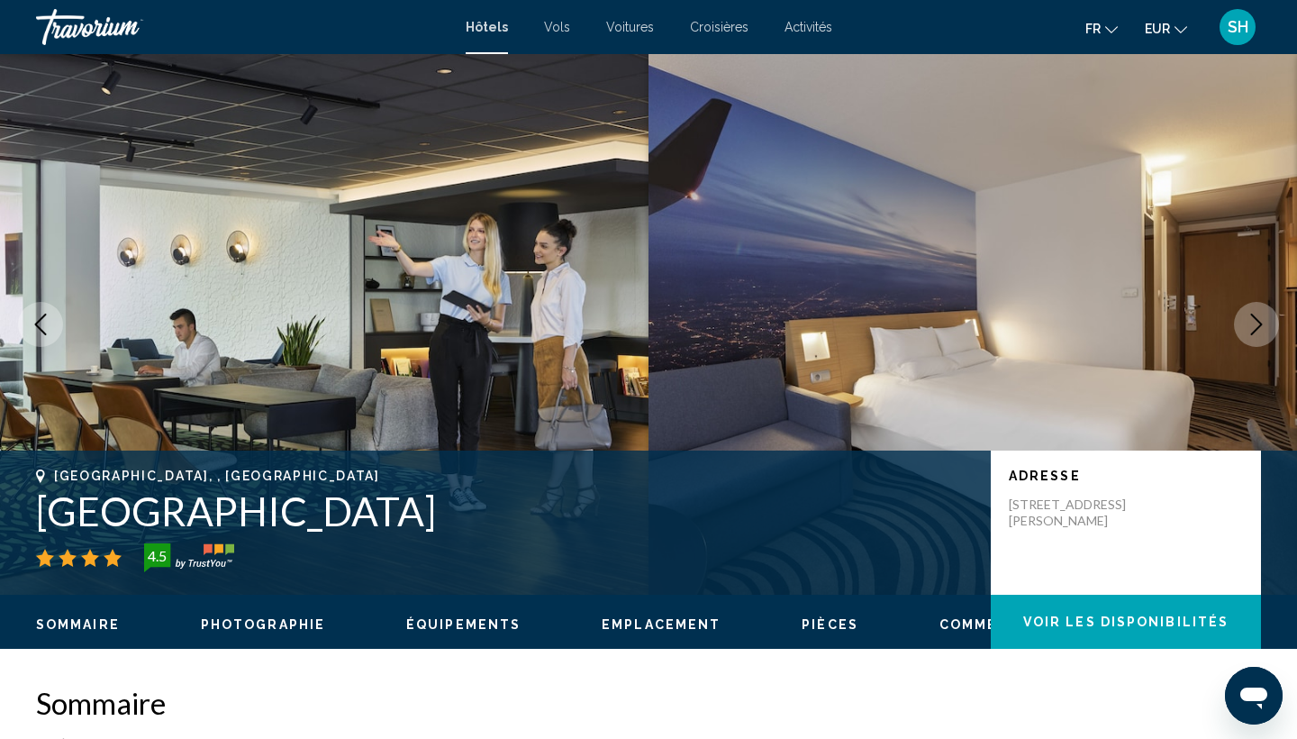
click at [1251, 331] on icon "Next image" at bounding box center [1257, 324] width 22 height 22
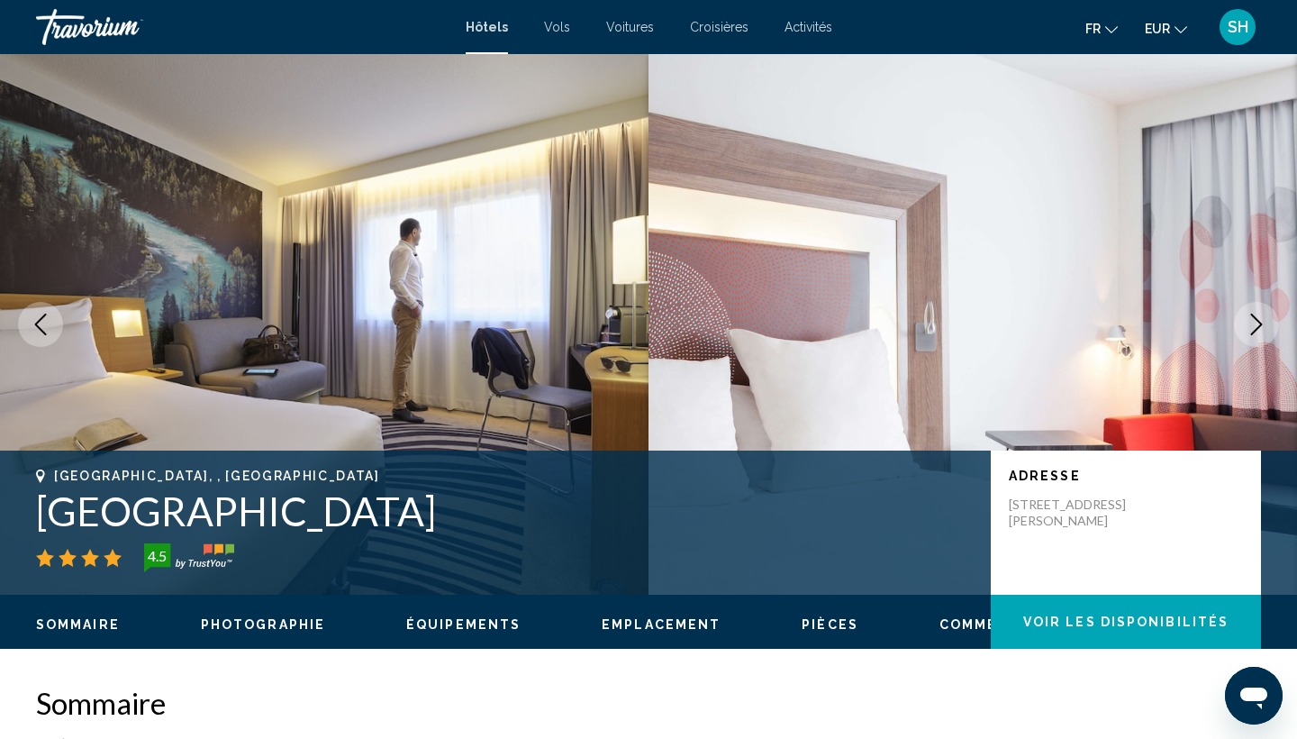
click at [1251, 331] on icon "Next image" at bounding box center [1257, 324] width 22 height 22
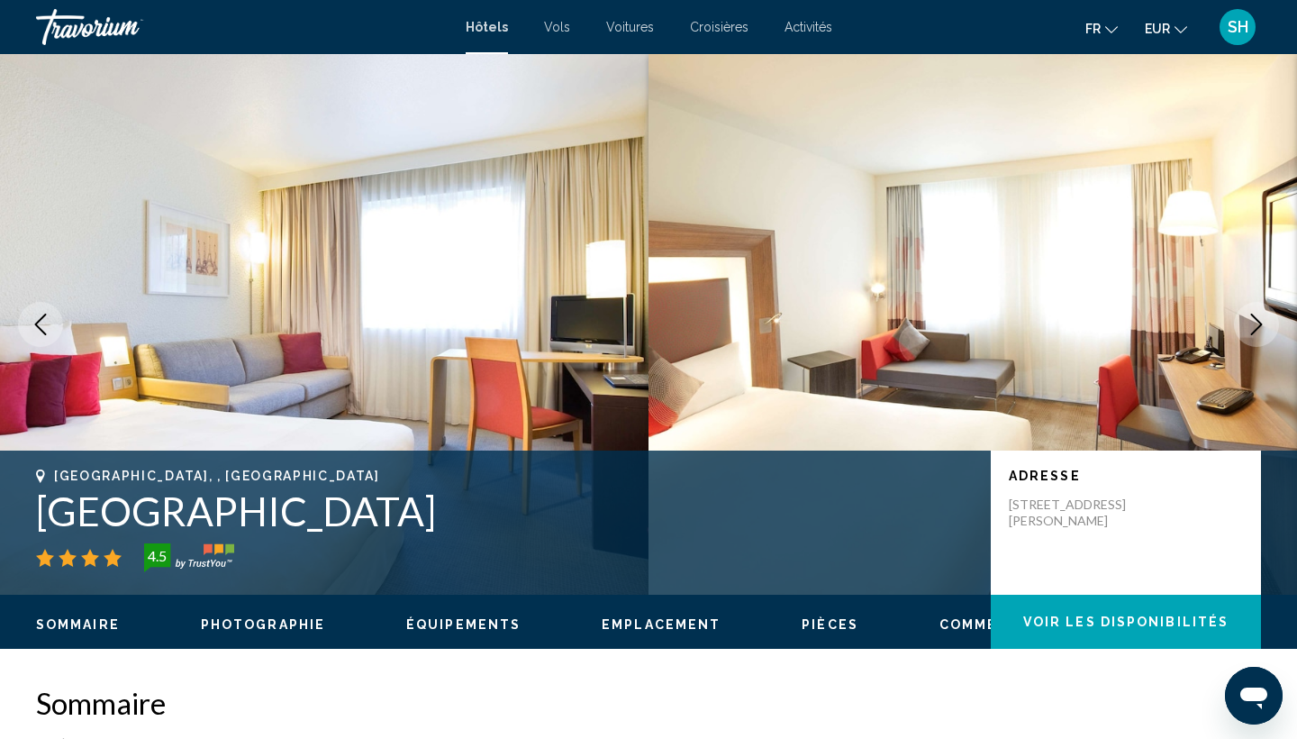
click at [1251, 331] on icon "Next image" at bounding box center [1257, 324] width 22 height 22
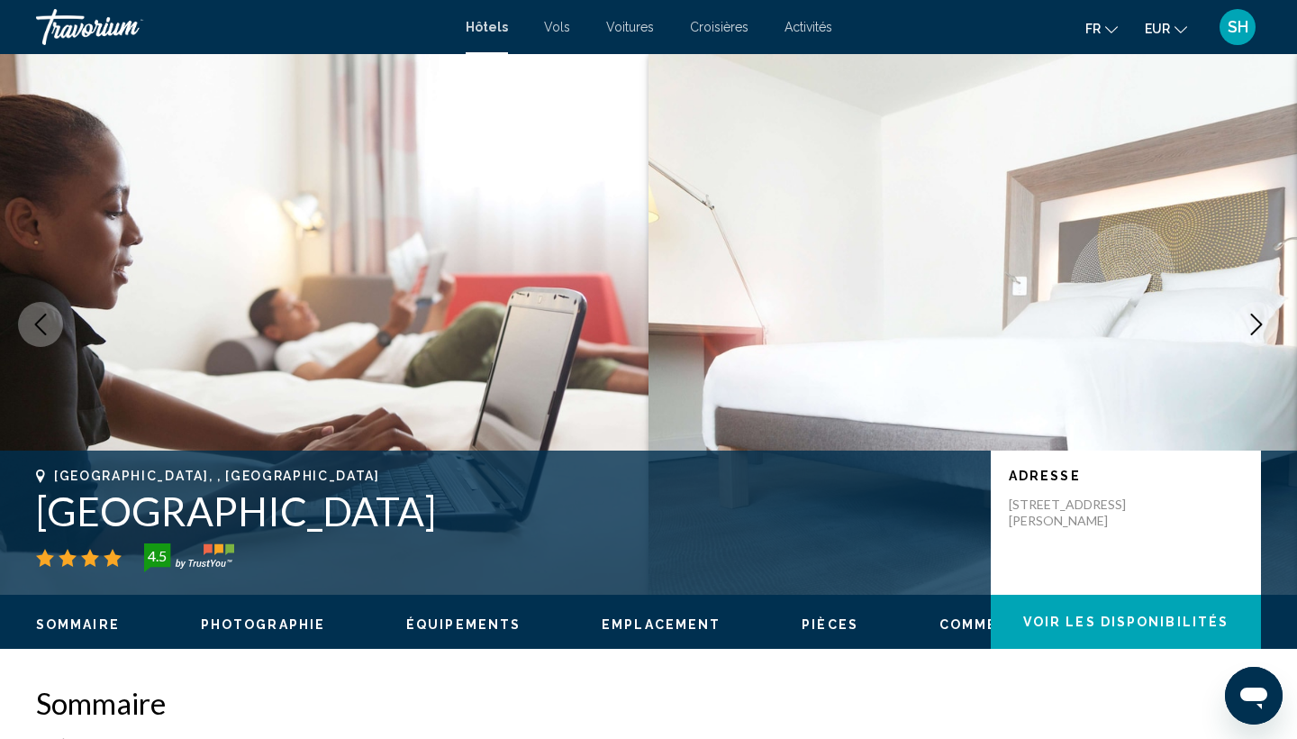
click at [1251, 331] on icon "Next image" at bounding box center [1257, 324] width 22 height 22
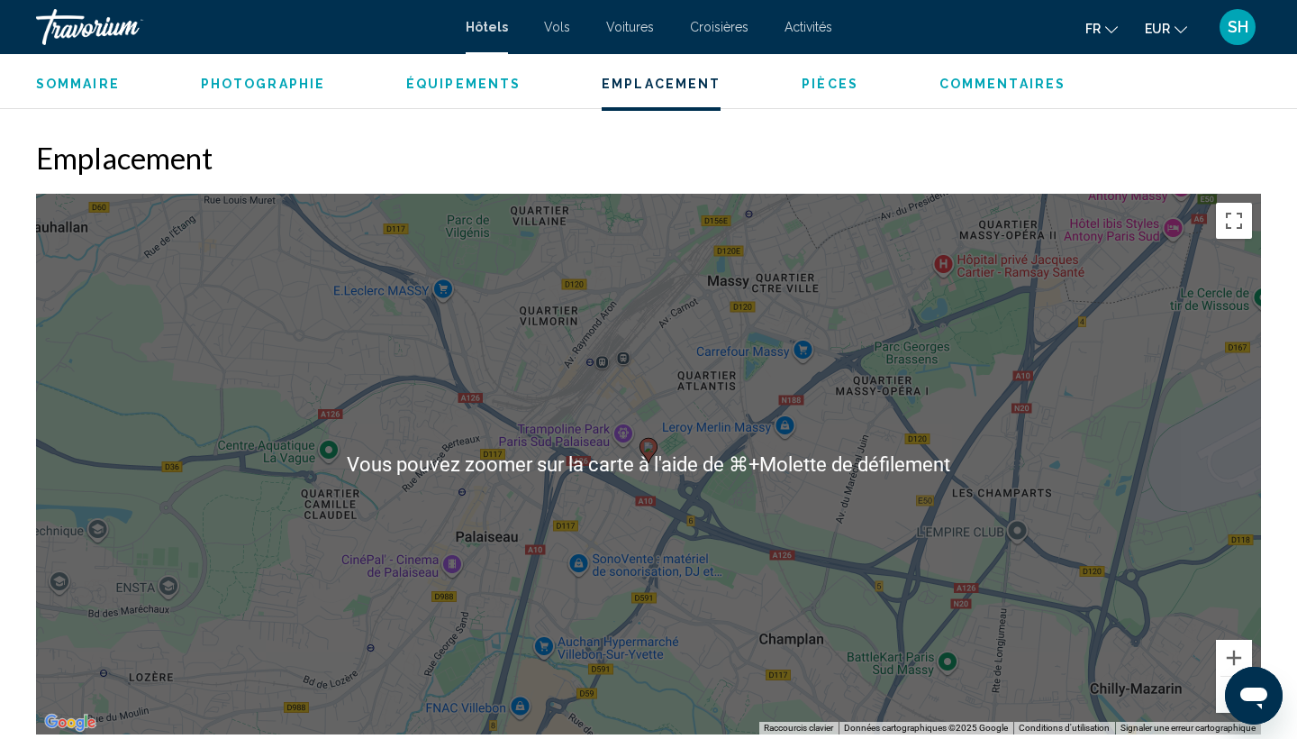
scroll to position [1736, 0]
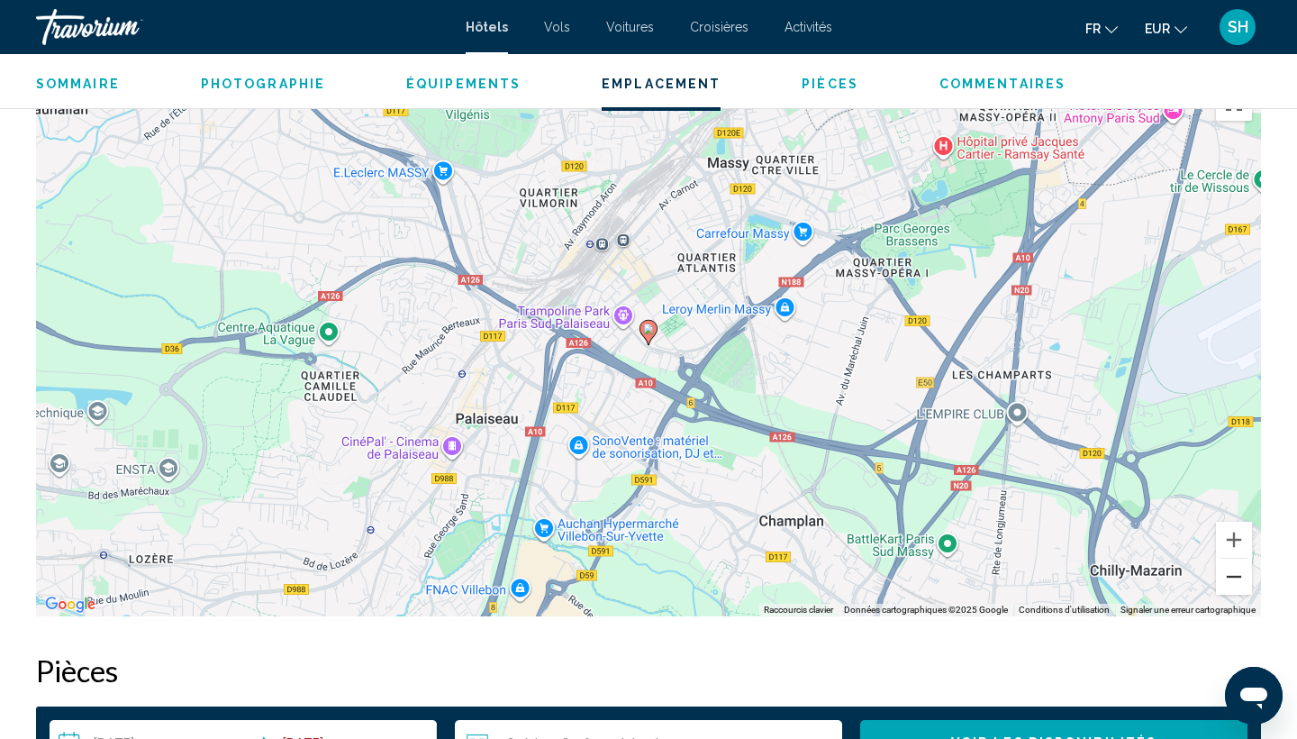
click at [1241, 584] on button "Zoom arrière" at bounding box center [1234, 576] width 36 height 36
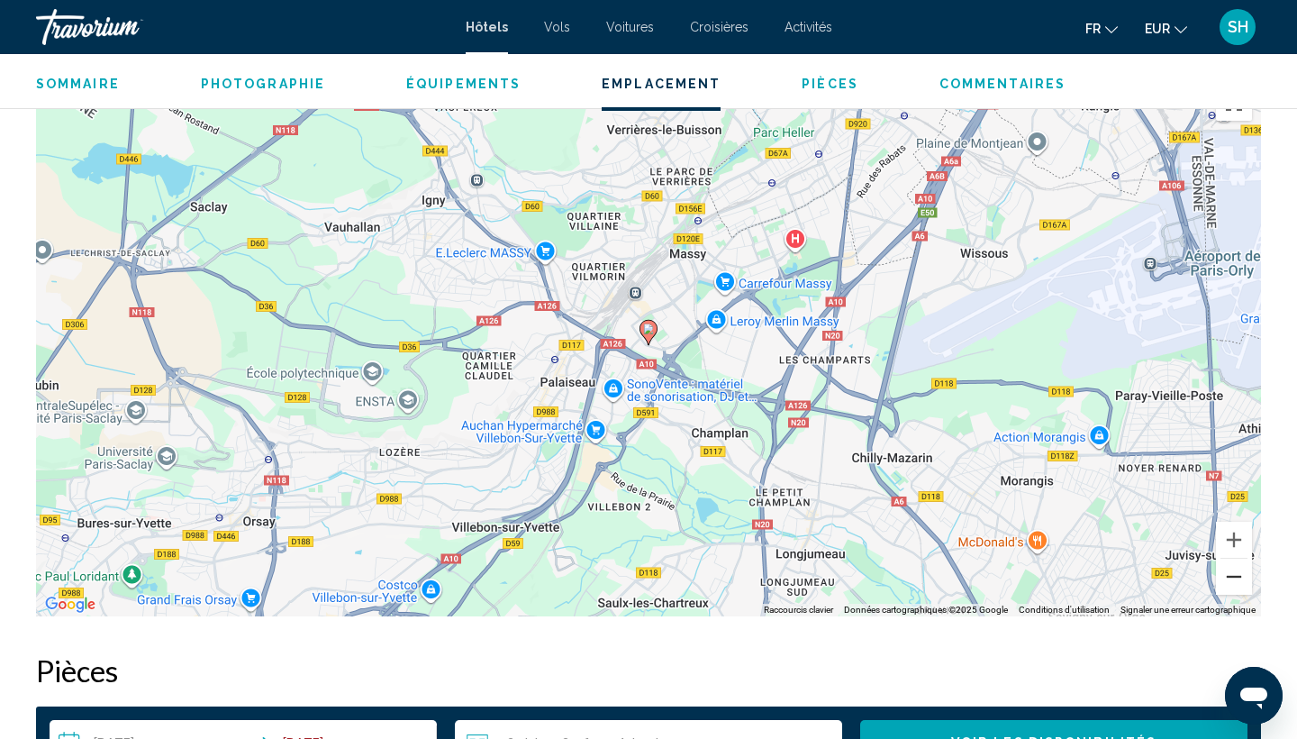
click at [1241, 584] on button "Zoom arrière" at bounding box center [1234, 576] width 36 height 36
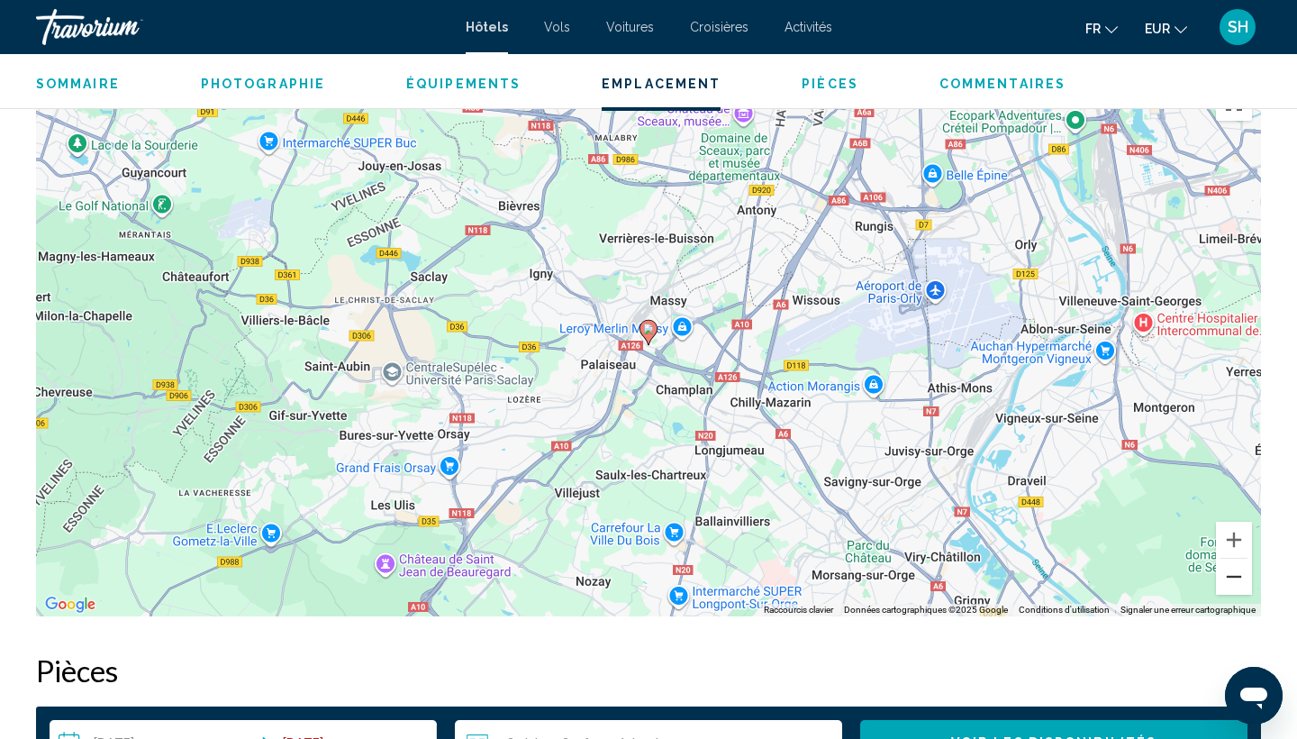
click at [1241, 584] on button "Zoom arrière" at bounding box center [1234, 576] width 36 height 36
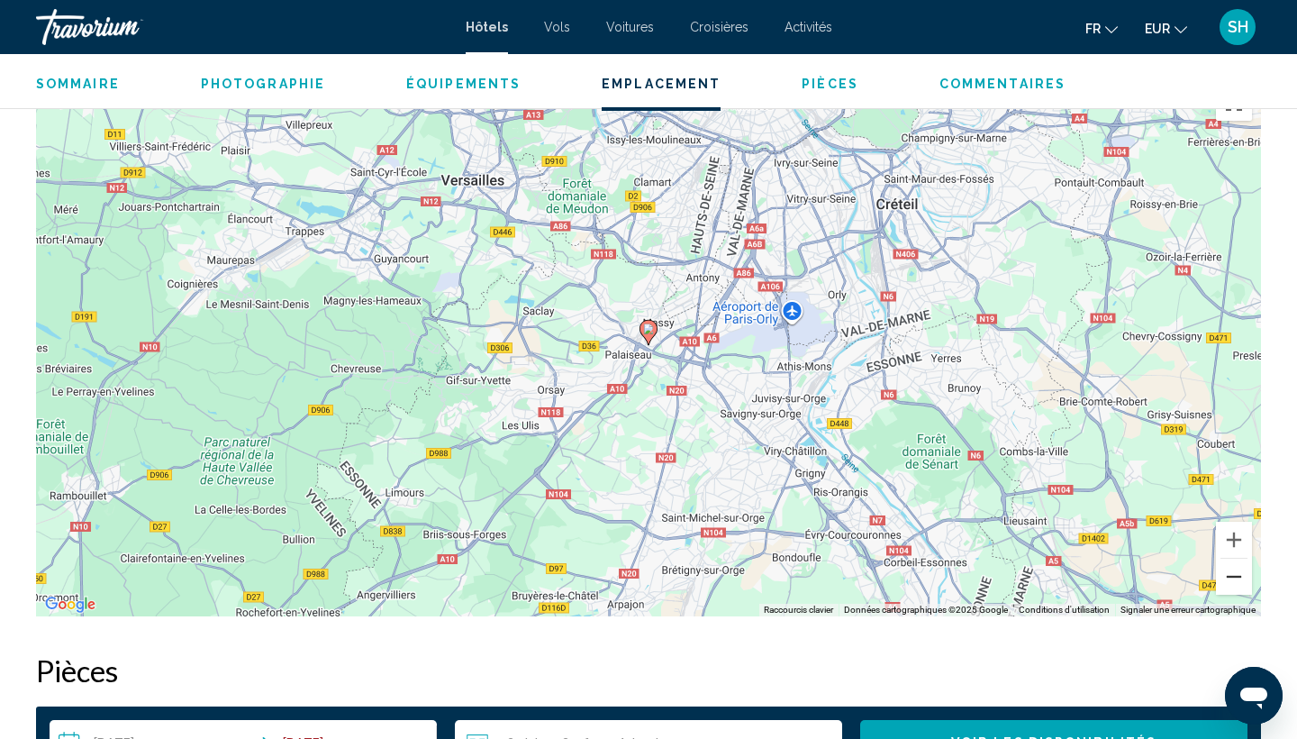
click at [1241, 584] on button "Zoom arrière" at bounding box center [1234, 576] width 36 height 36
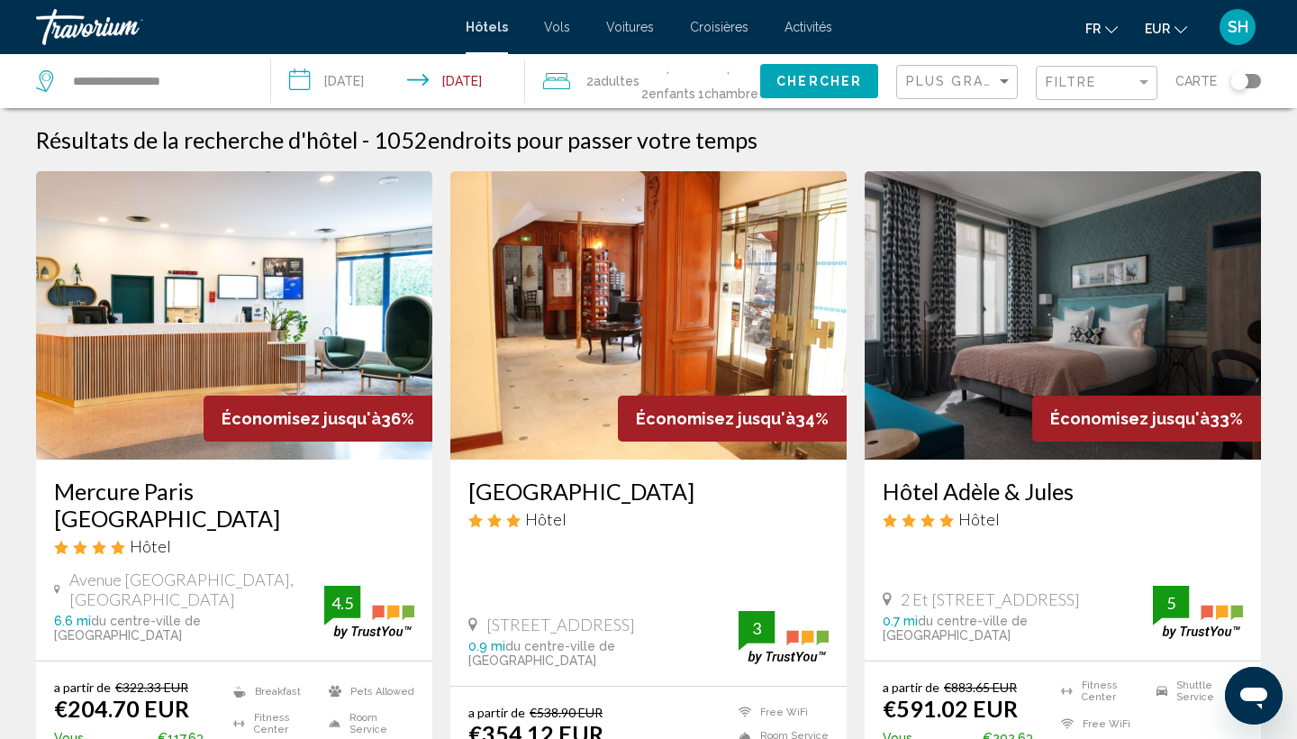
click at [947, 92] on div "Plus grandes économies" at bounding box center [959, 82] width 106 height 33
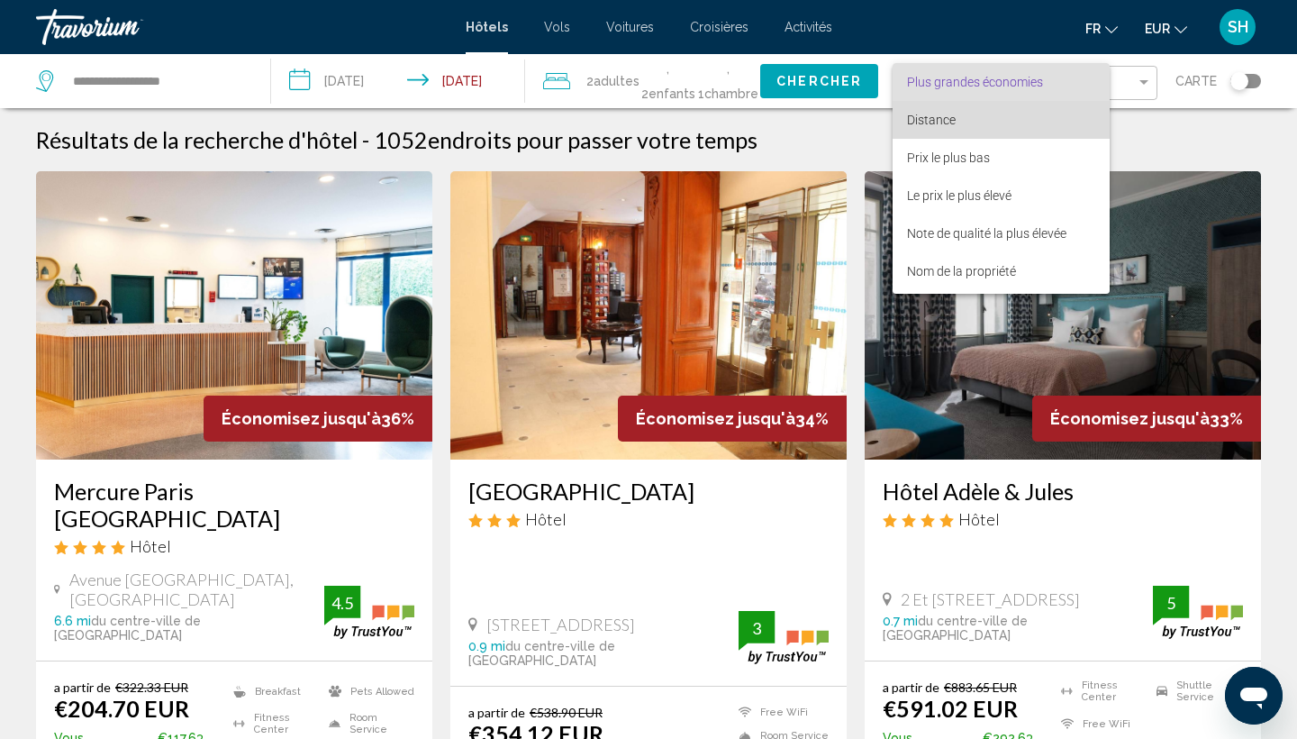
click at [940, 115] on span "Distance" at bounding box center [931, 120] width 49 height 14
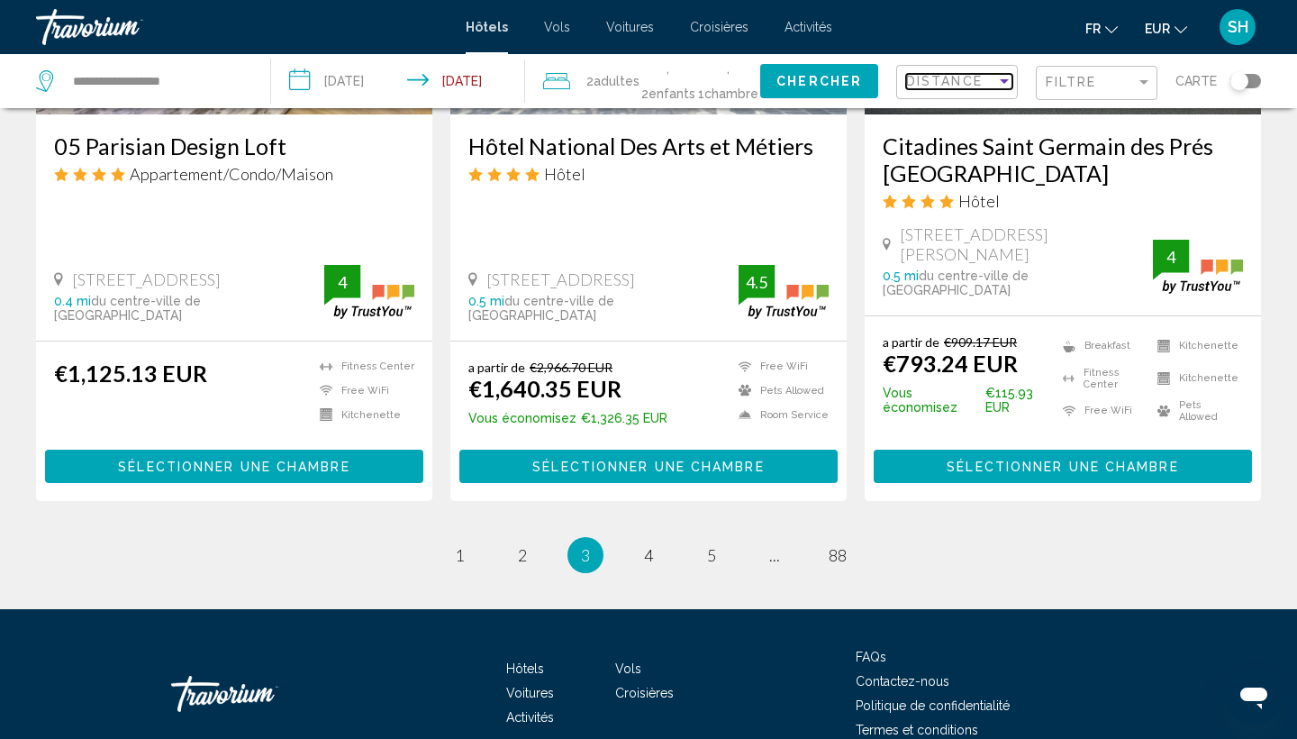
scroll to position [2436, 0]
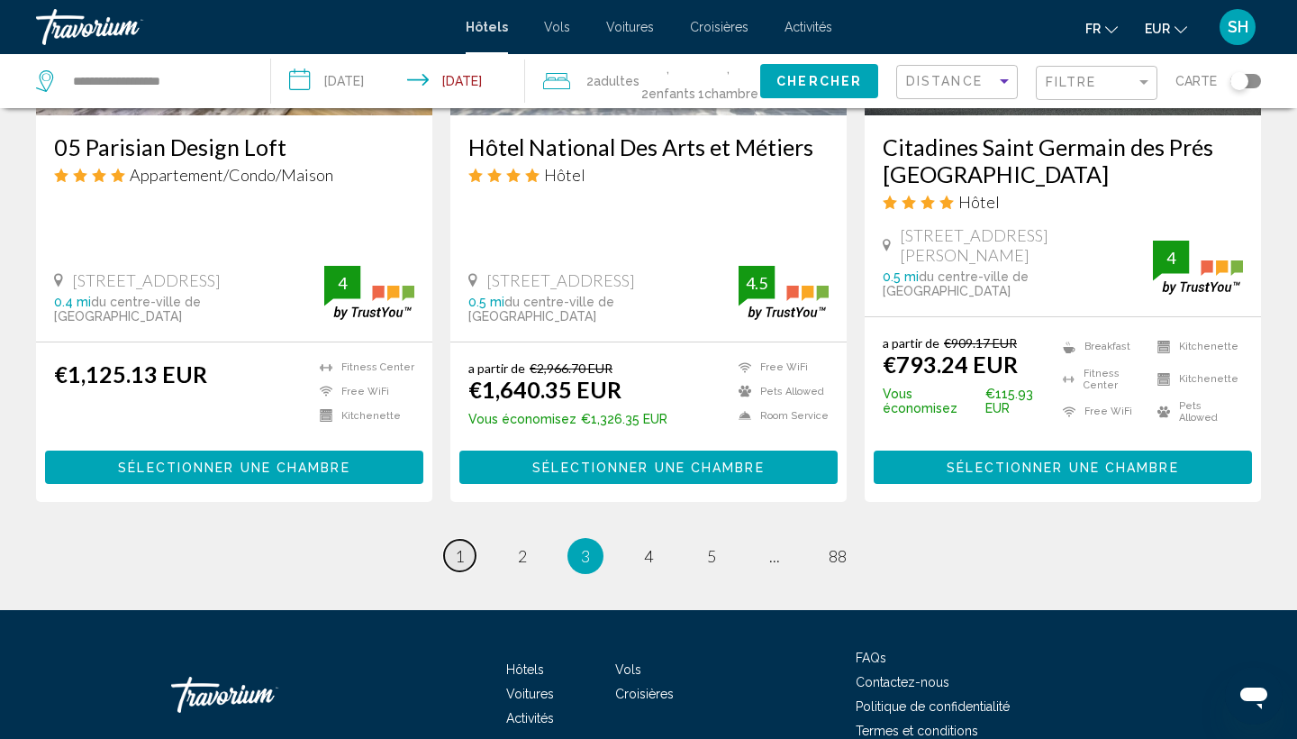
click at [463, 546] on span "1" at bounding box center [459, 556] width 9 height 20
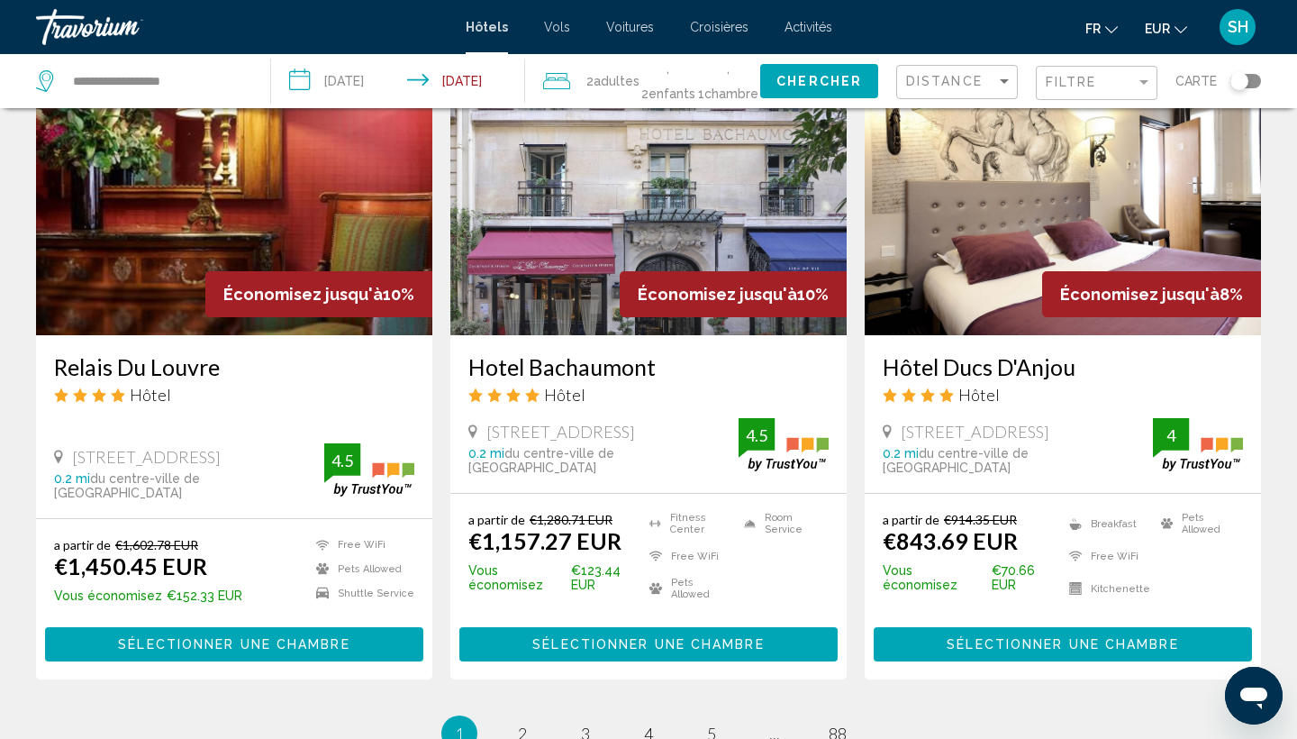
scroll to position [2227, 0]
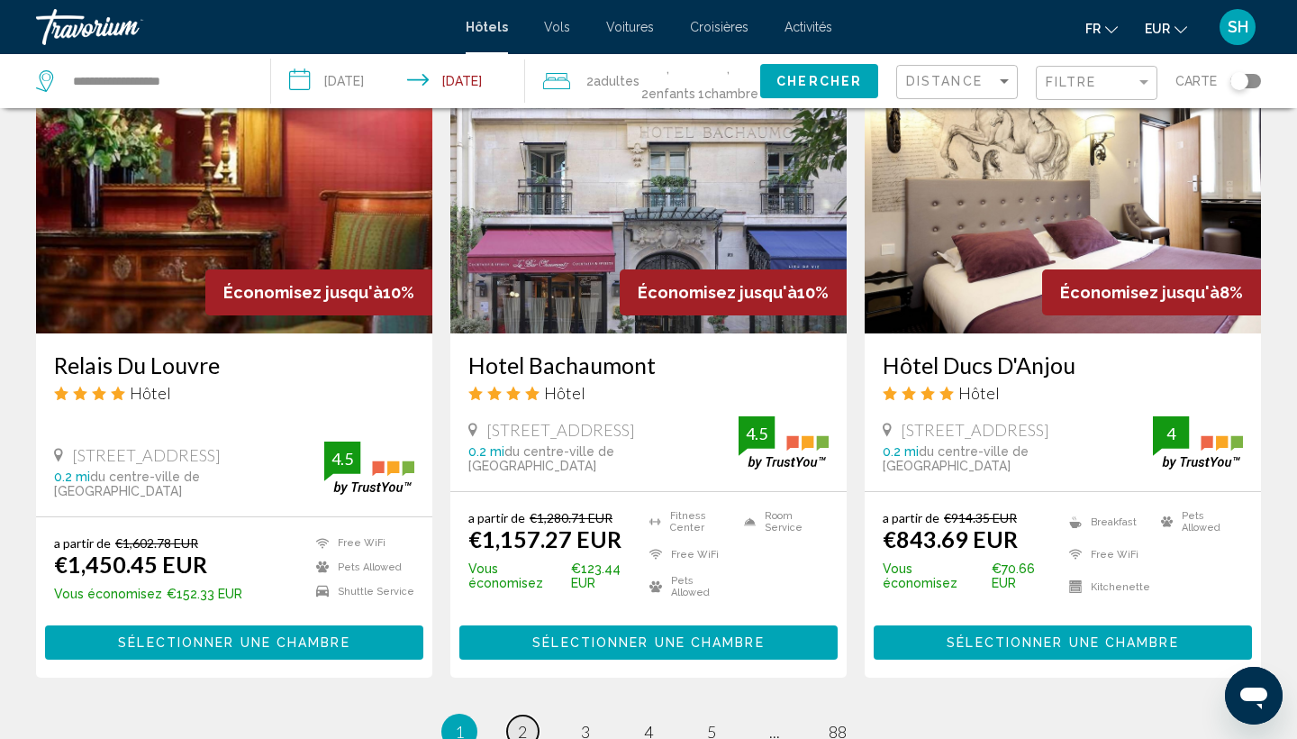
click at [523, 721] on span "2" at bounding box center [522, 731] width 9 height 20
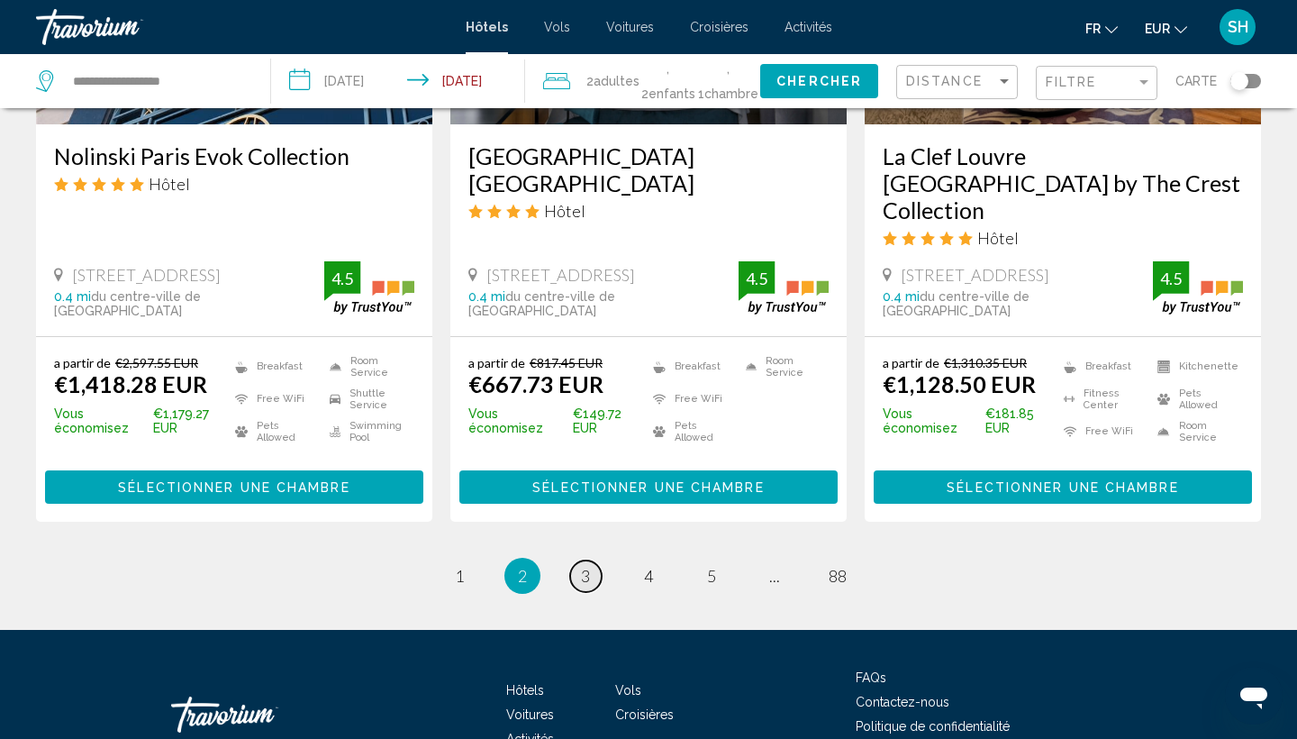
click at [595, 560] on link "page 3" at bounding box center [586, 576] width 32 height 32
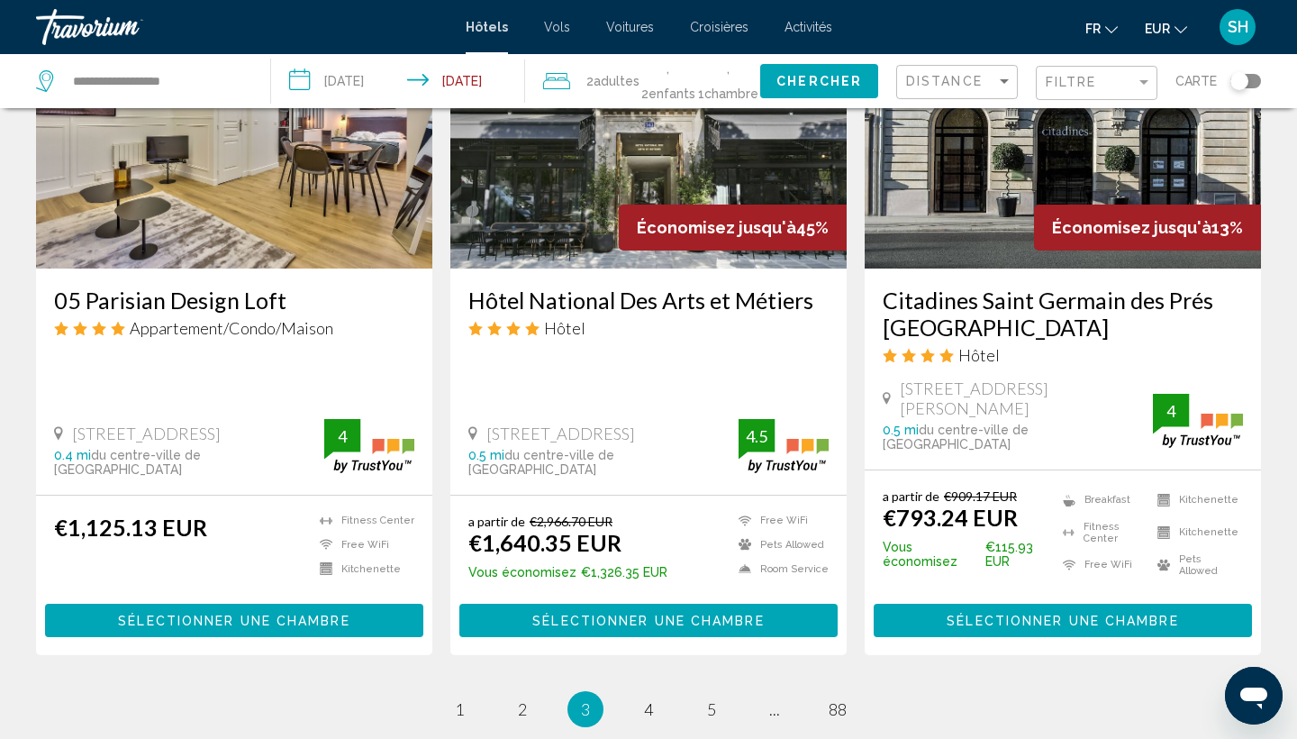
scroll to position [2311, 0]
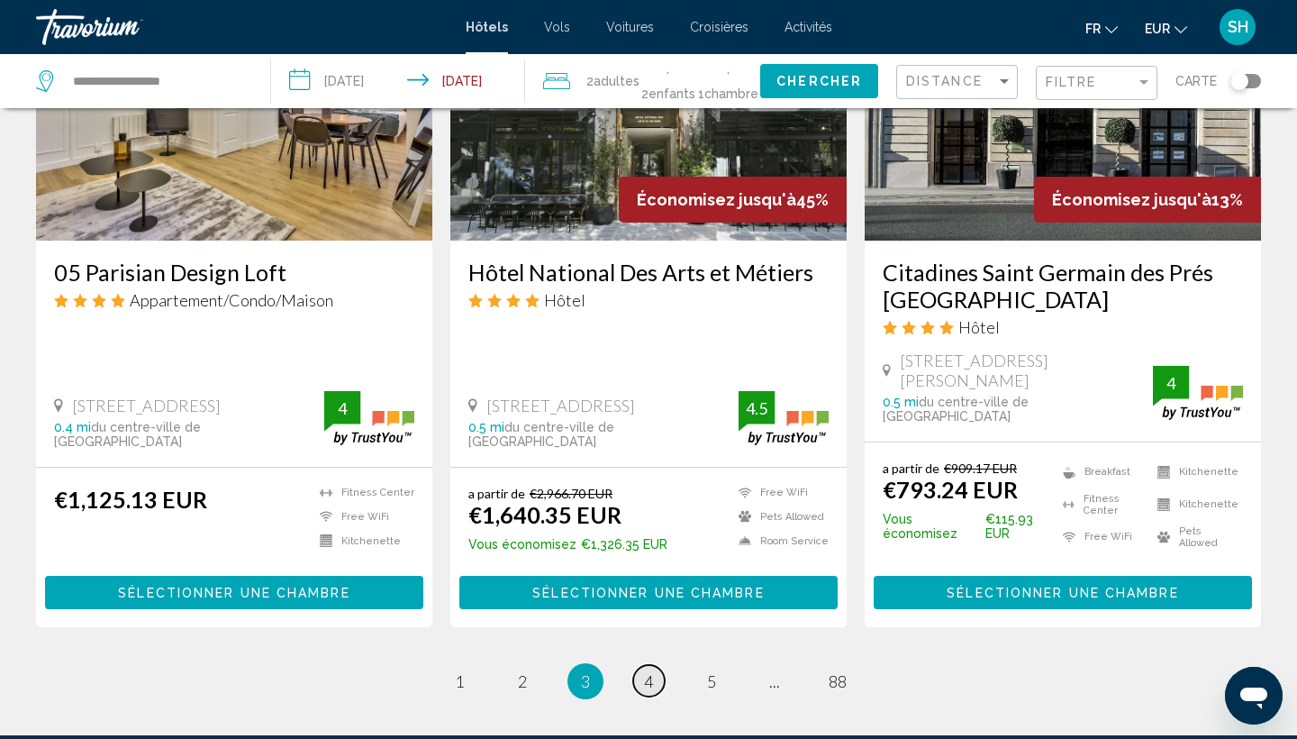
click at [644, 671] on span "4" at bounding box center [648, 681] width 9 height 20
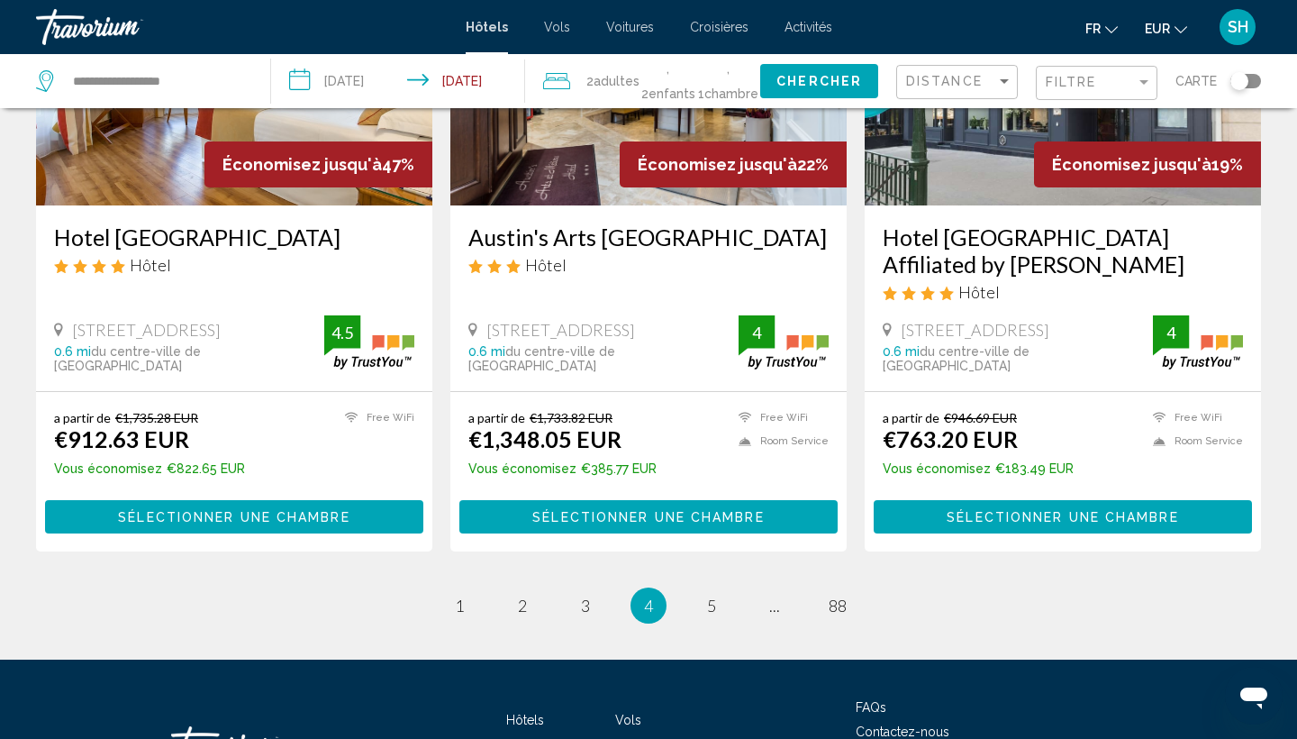
scroll to position [2279, 0]
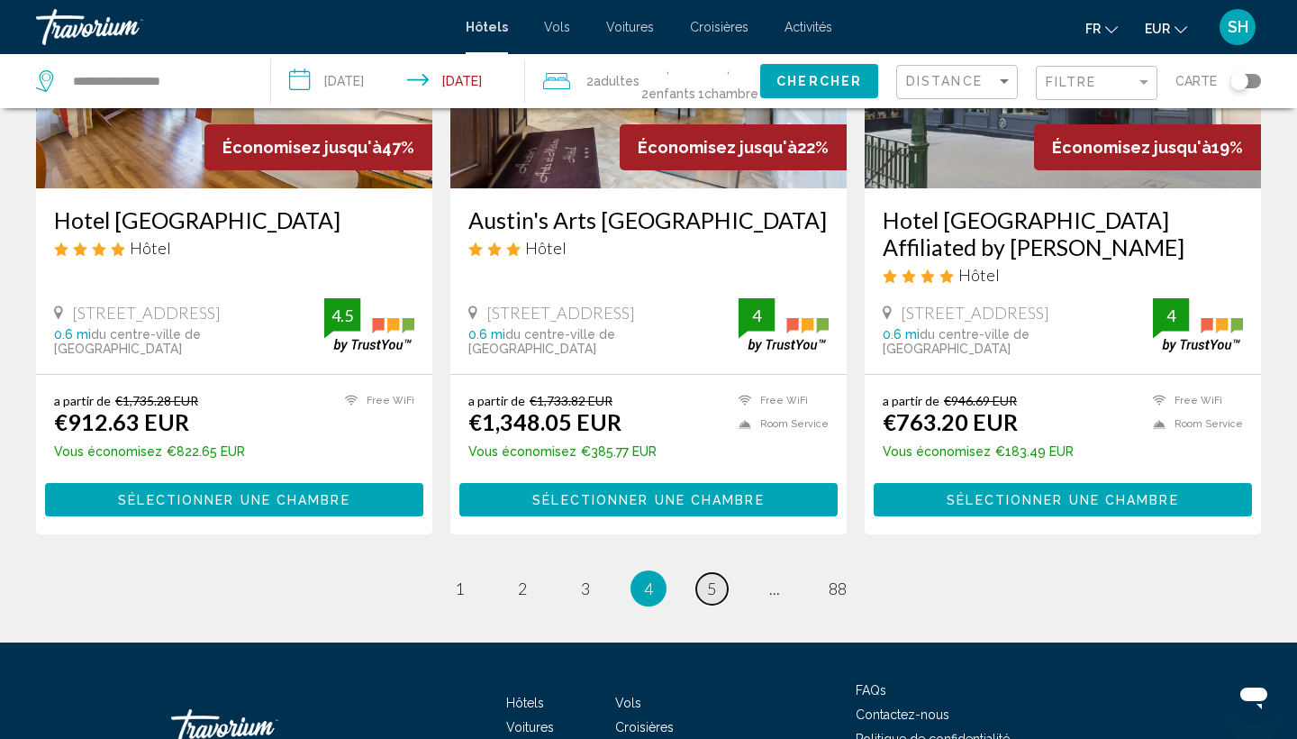
click at [715, 578] on span "5" at bounding box center [711, 588] width 9 height 20
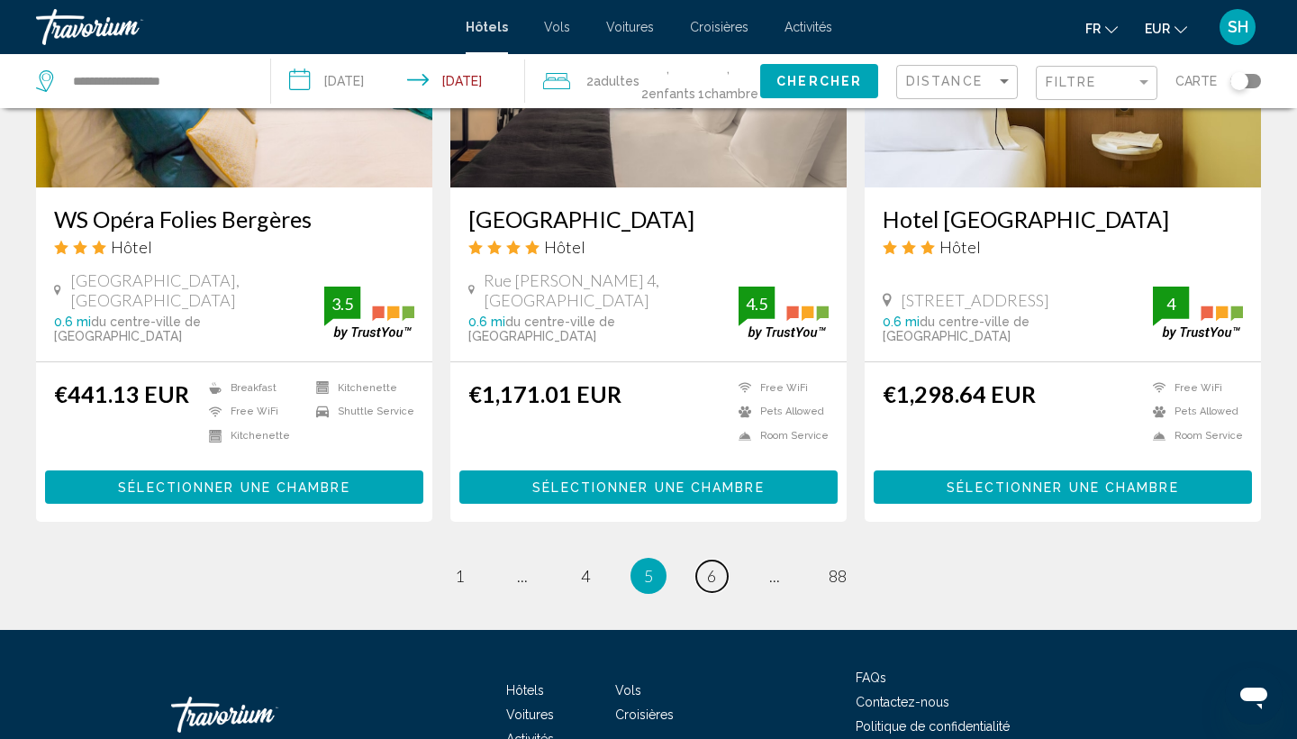
scroll to position [2316, 0]
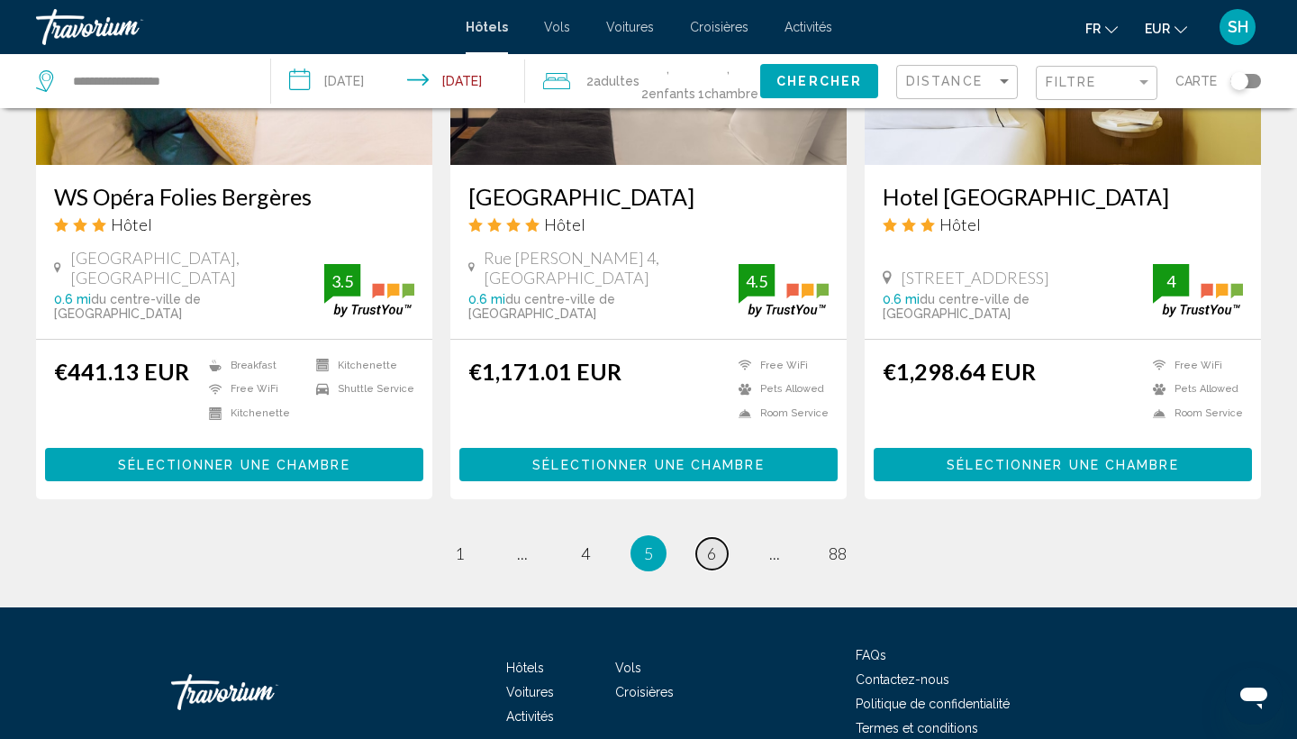
click at [704, 538] on link "page 6" at bounding box center [712, 554] width 32 height 32
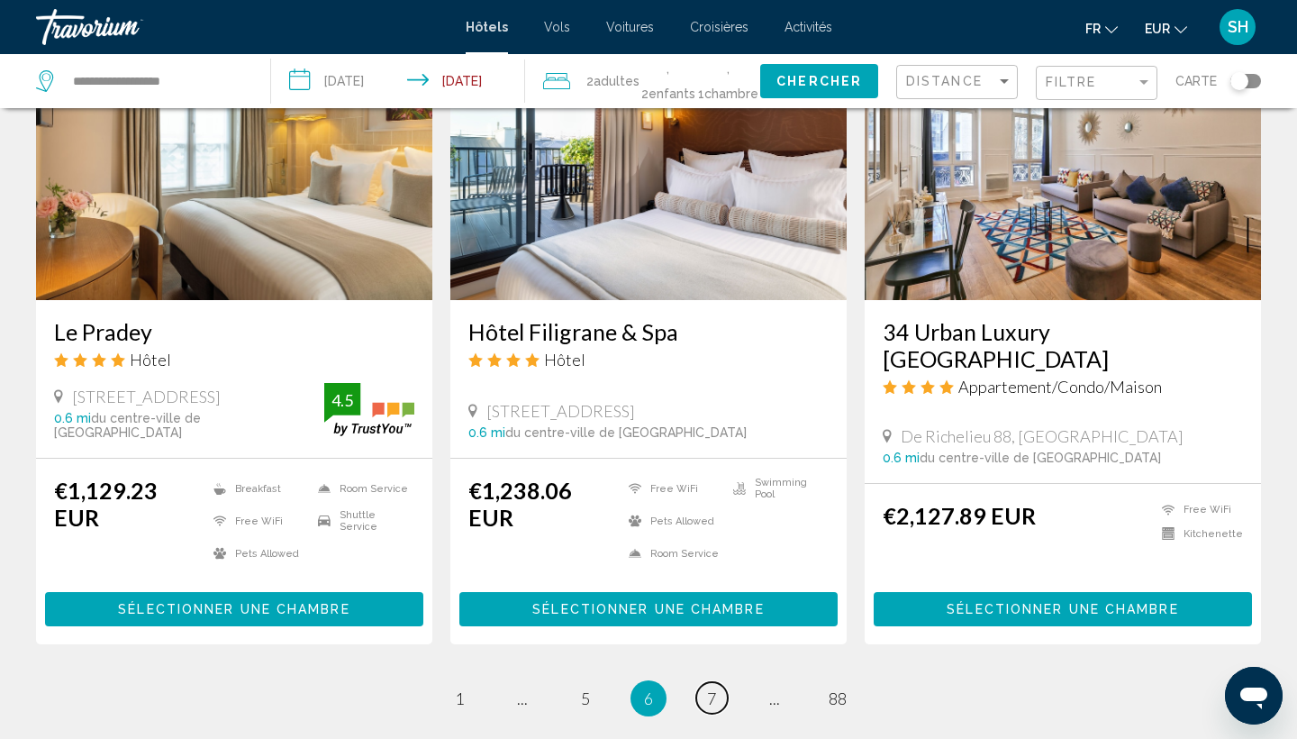
scroll to position [2160, 0]
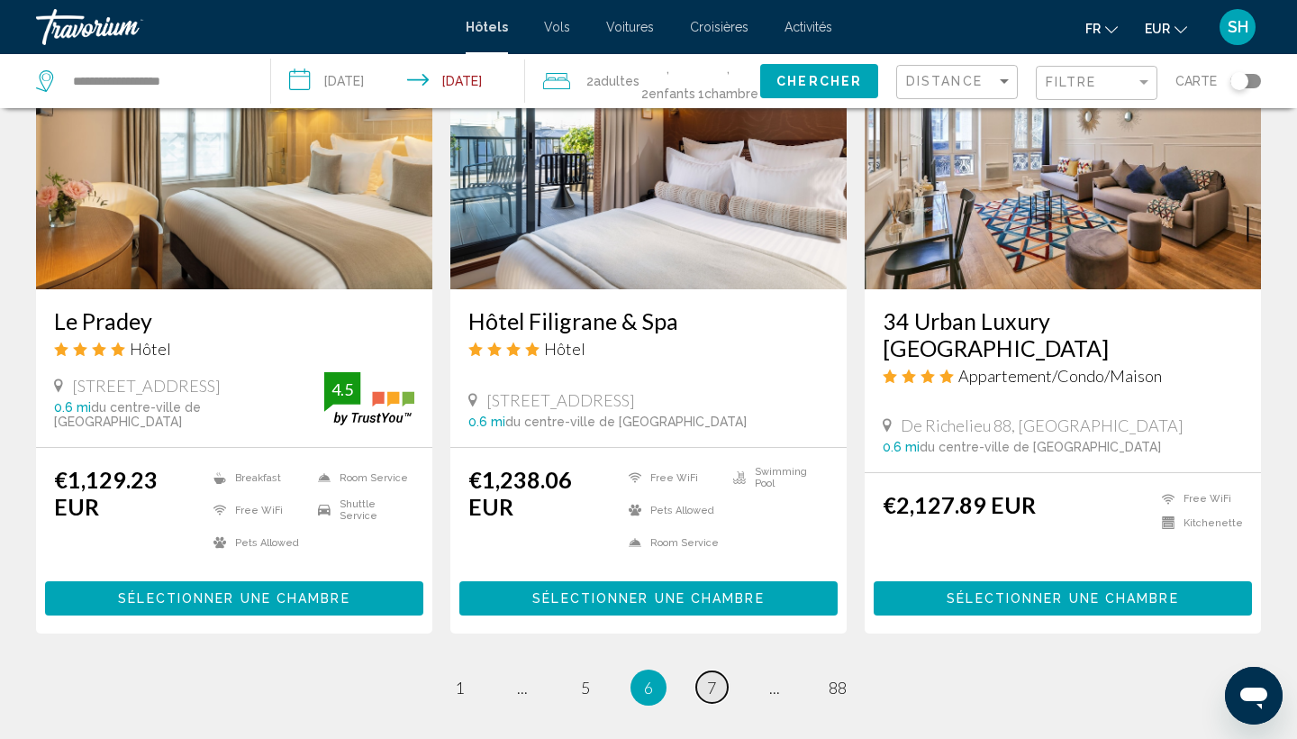
click at [713, 677] on span "7" at bounding box center [711, 687] width 9 height 20
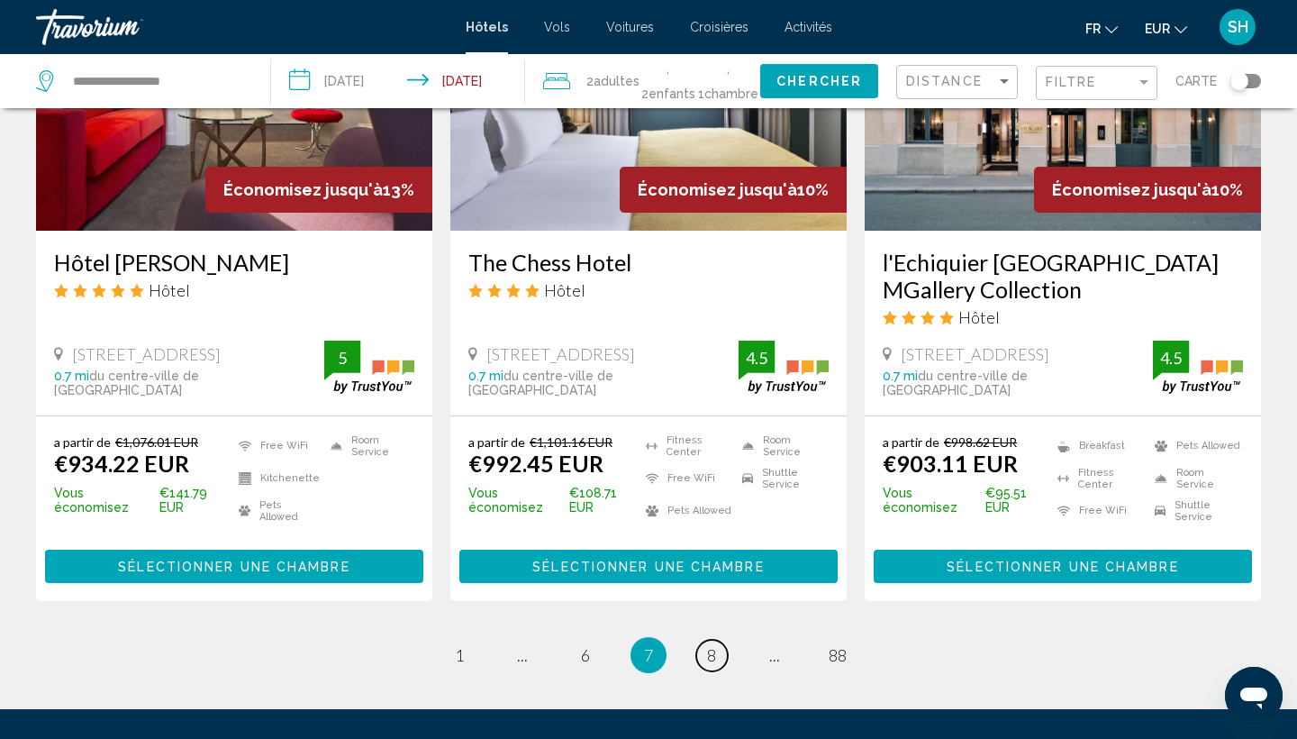
scroll to position [2234, 0]
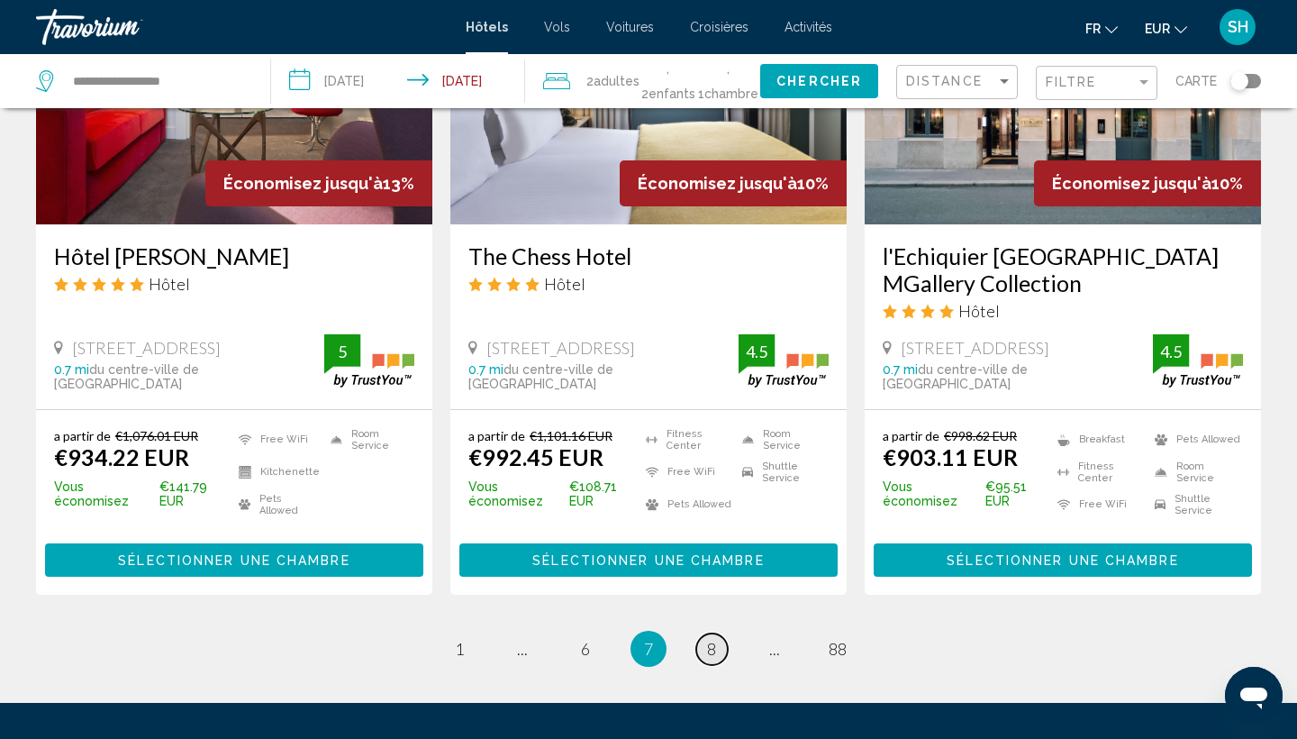
click at [717, 633] on link "page 8" at bounding box center [712, 649] width 32 height 32
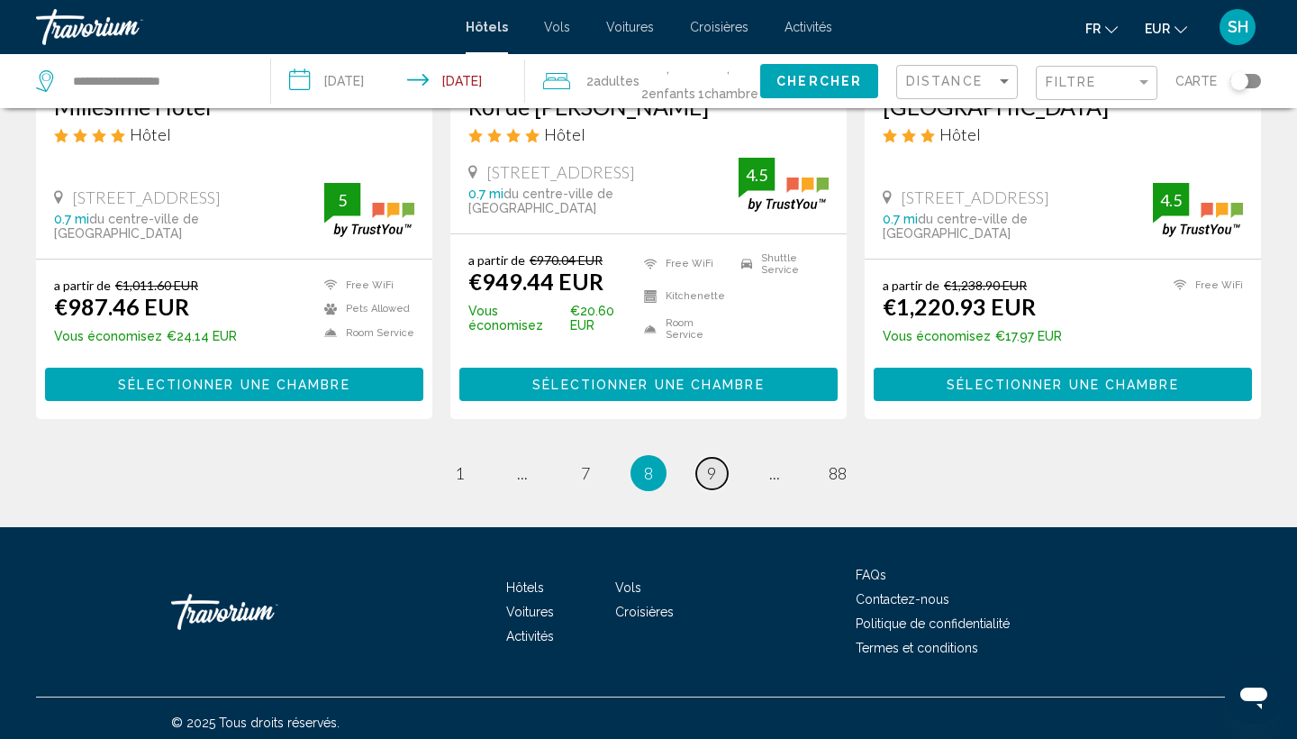
click at [707, 458] on link "page 9" at bounding box center [712, 474] width 32 height 32
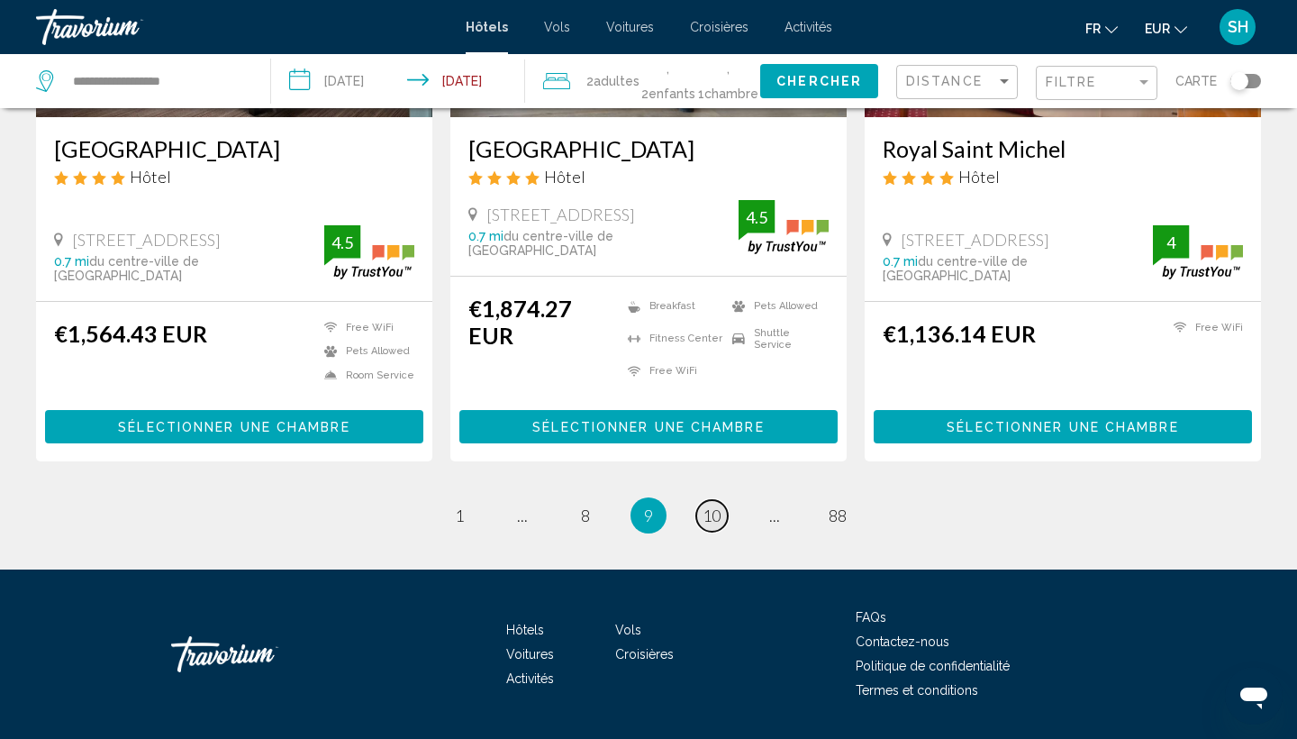
scroll to position [2305, 0]
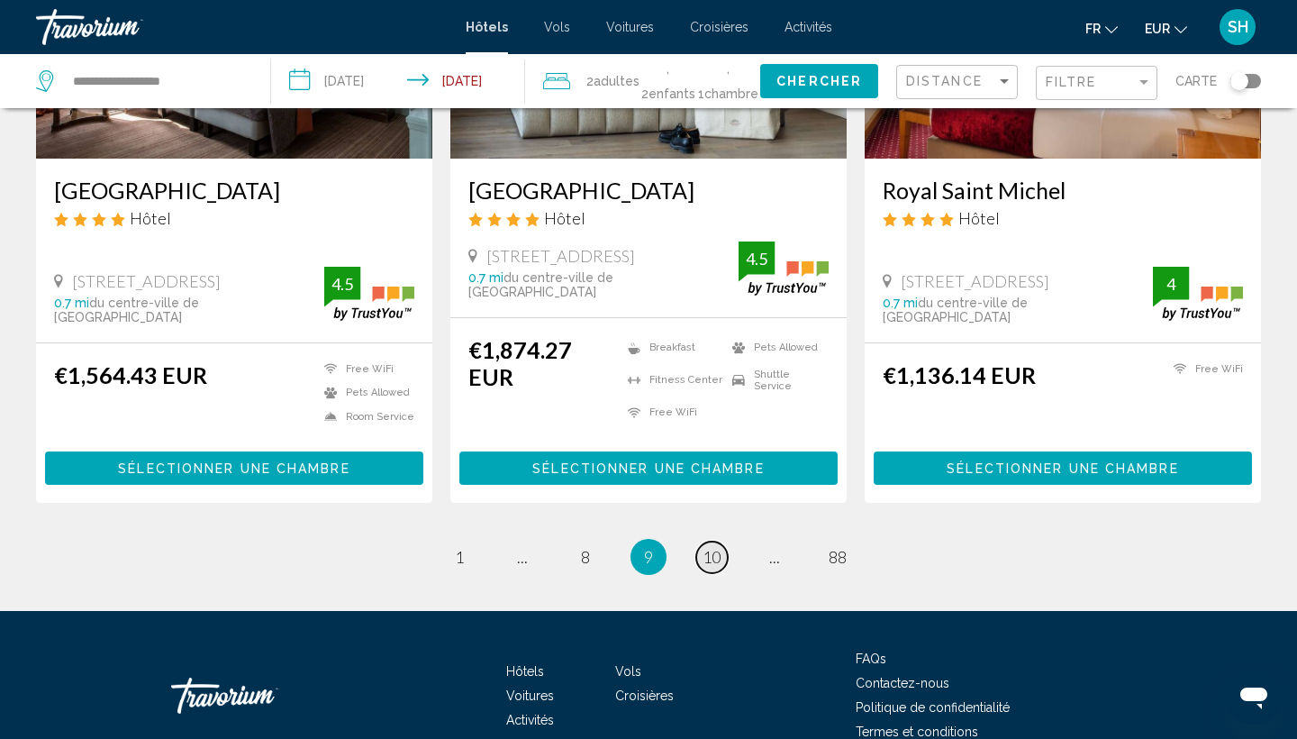
click at [711, 547] on span "10" at bounding box center [711, 557] width 18 height 20
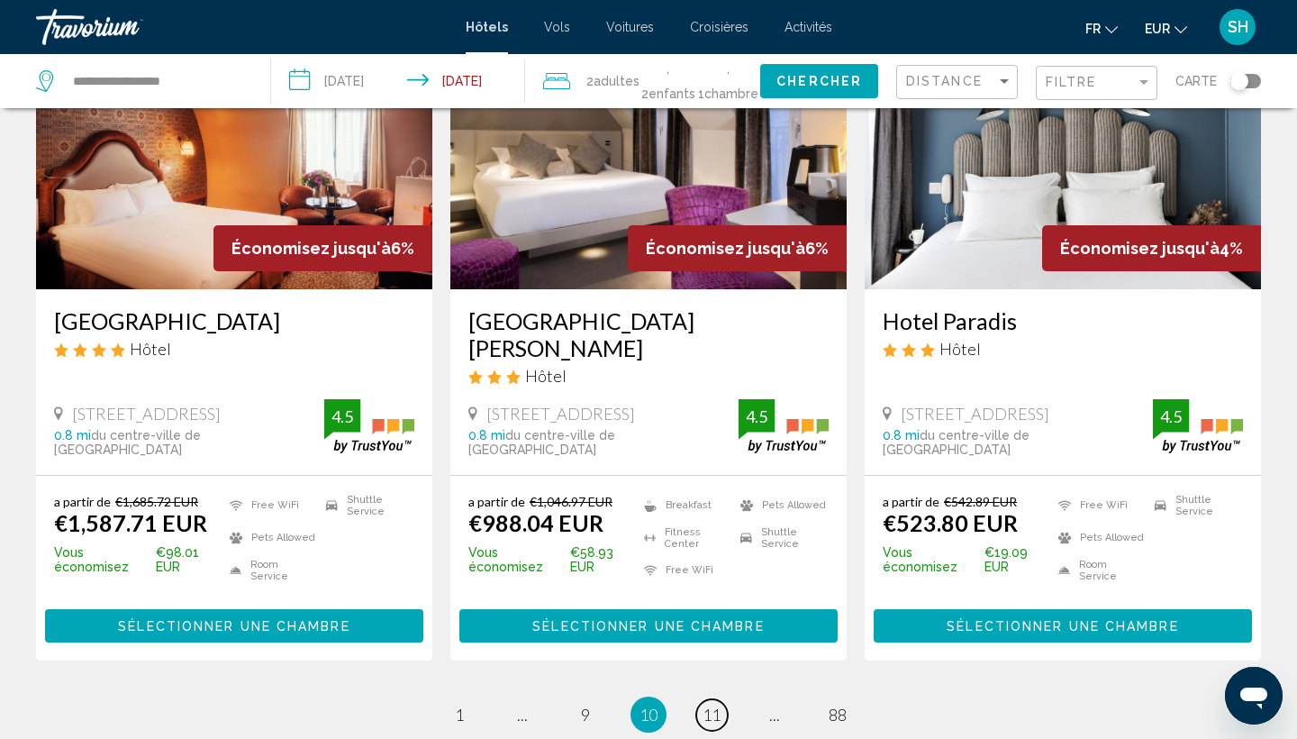
scroll to position [2205, 0]
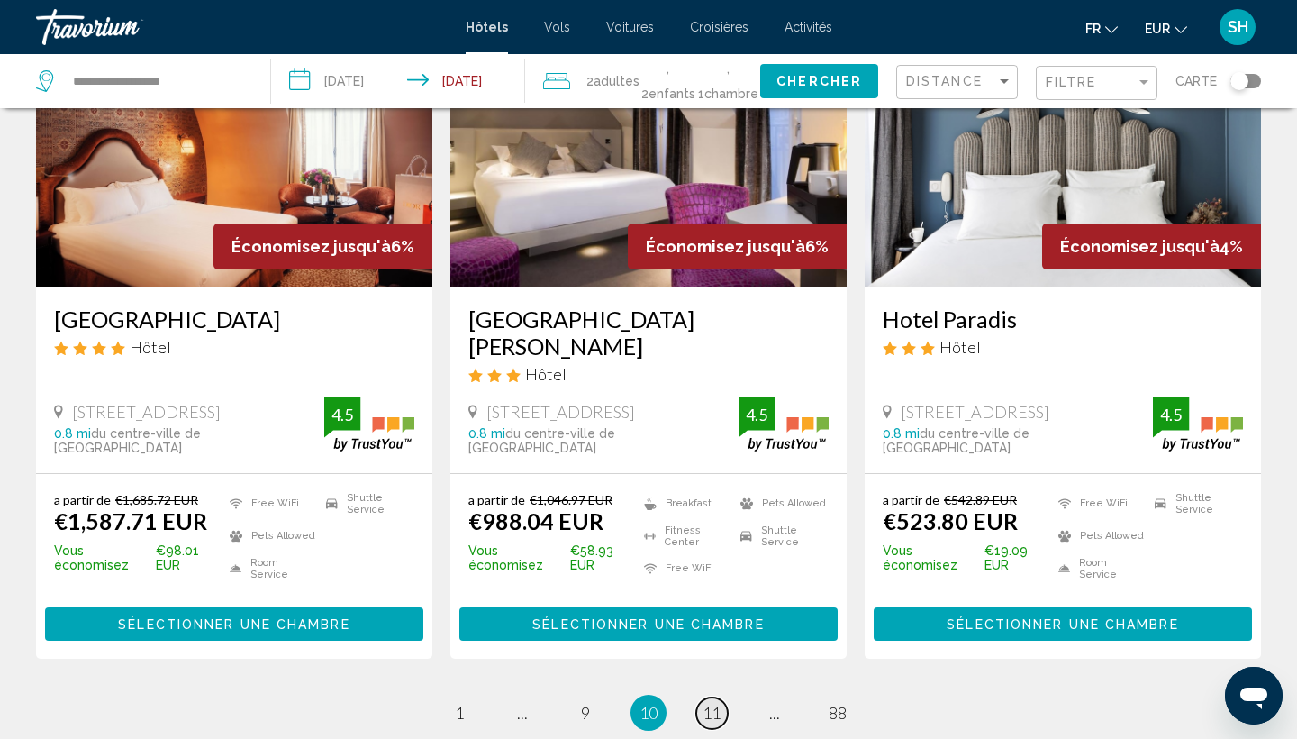
click at [709, 702] on span "11" at bounding box center [711, 712] width 18 height 20
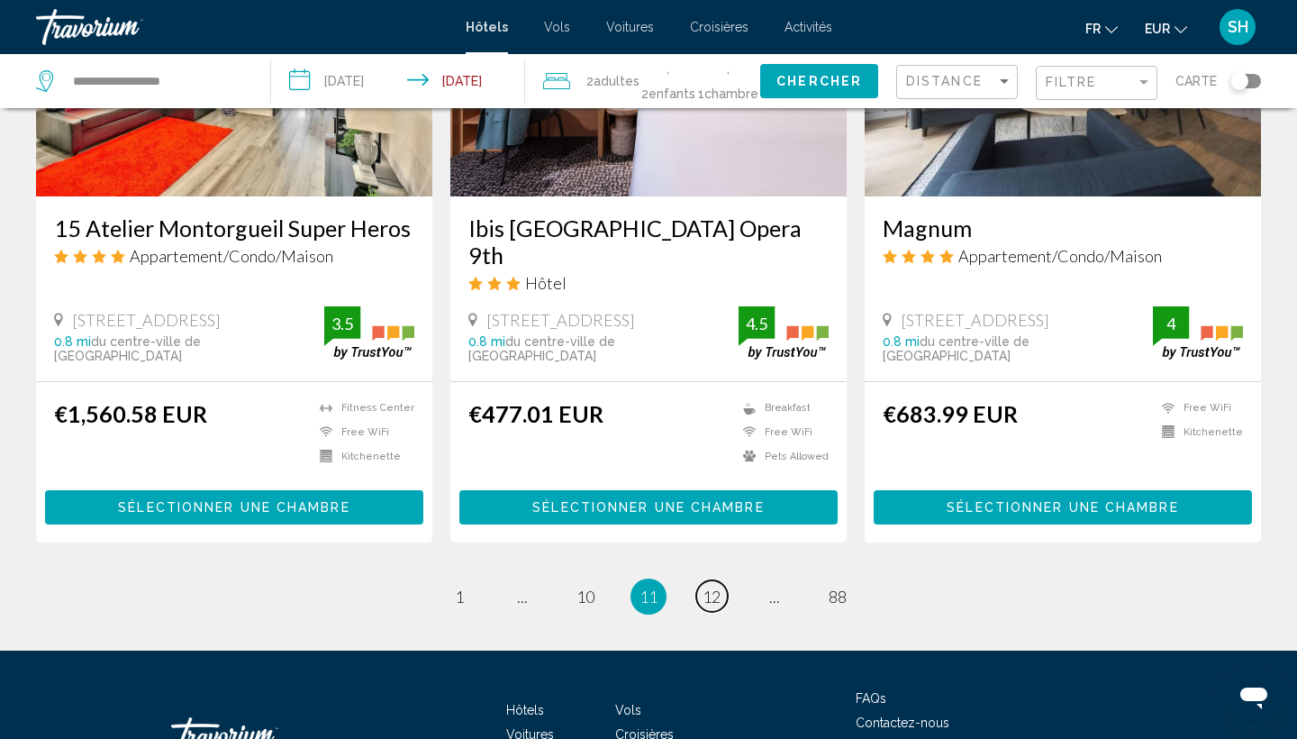
scroll to position [2258, 0]
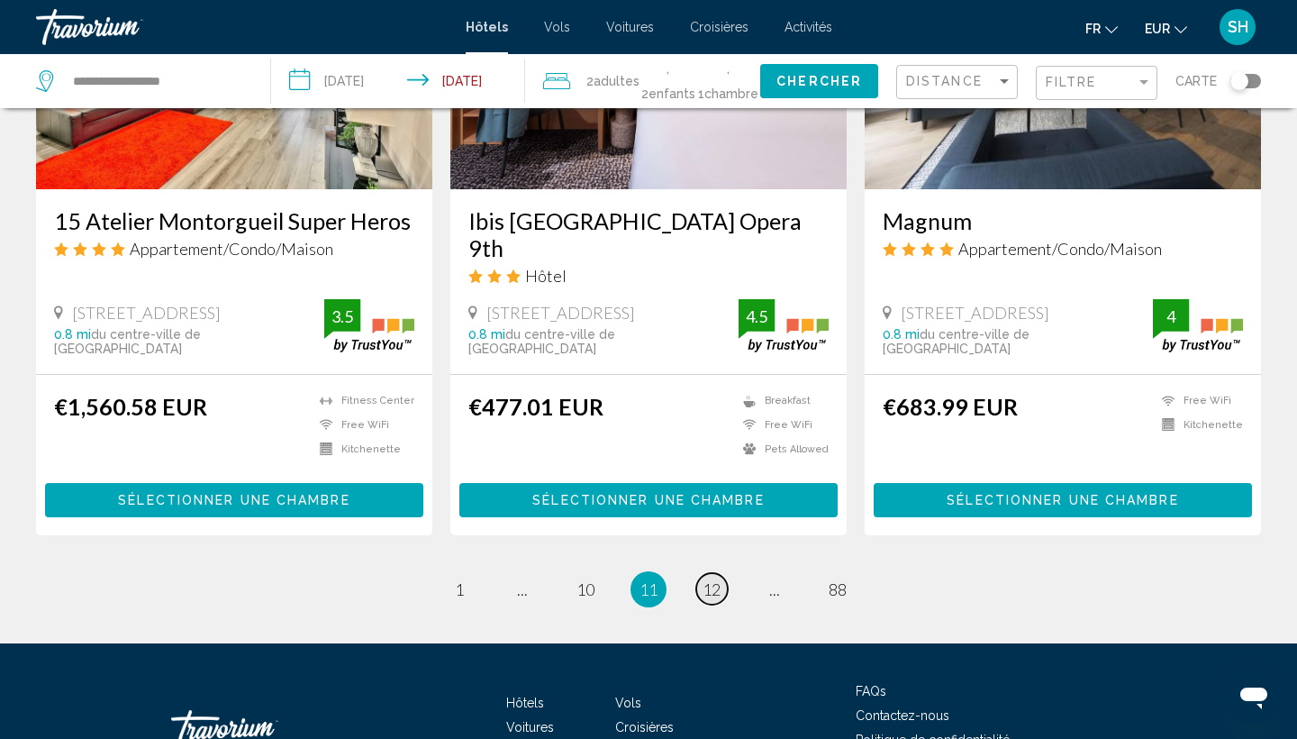
click at [717, 573] on link "page 12" at bounding box center [712, 589] width 32 height 32
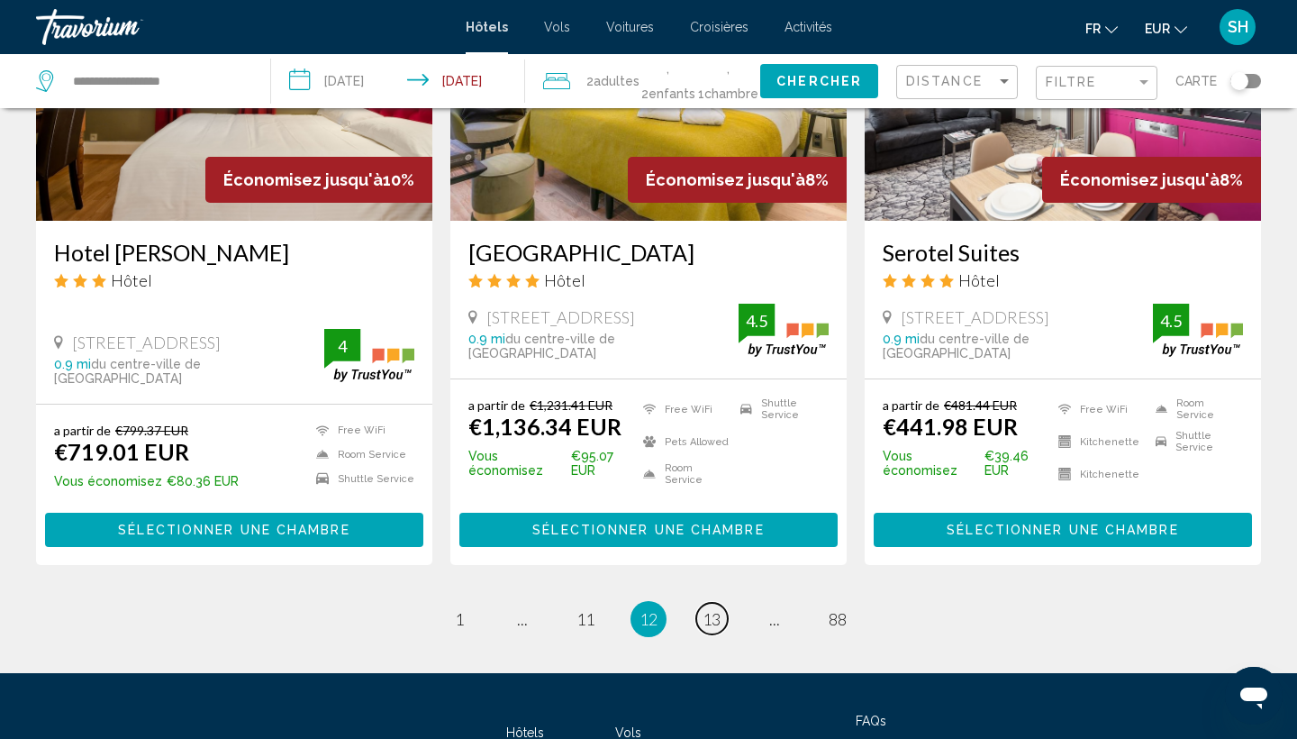
scroll to position [2263, 0]
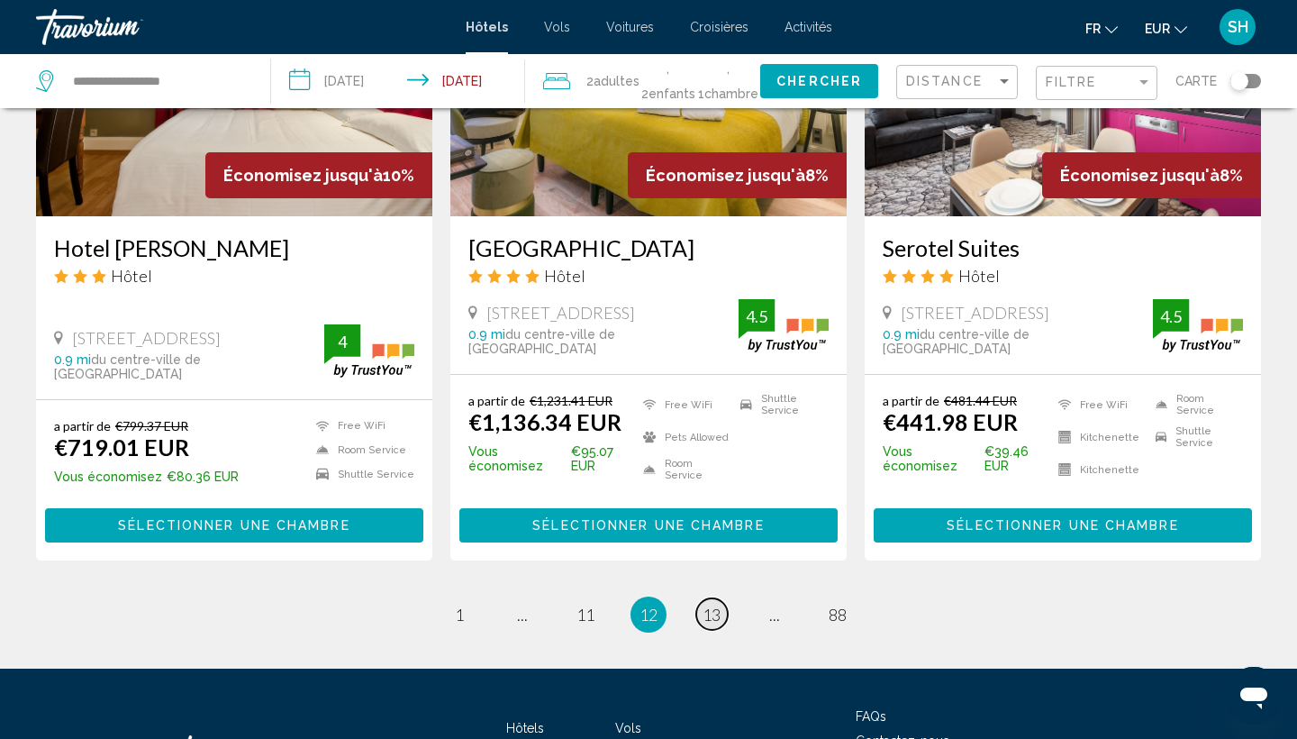
click at [710, 615] on link "page 13" at bounding box center [712, 614] width 32 height 32
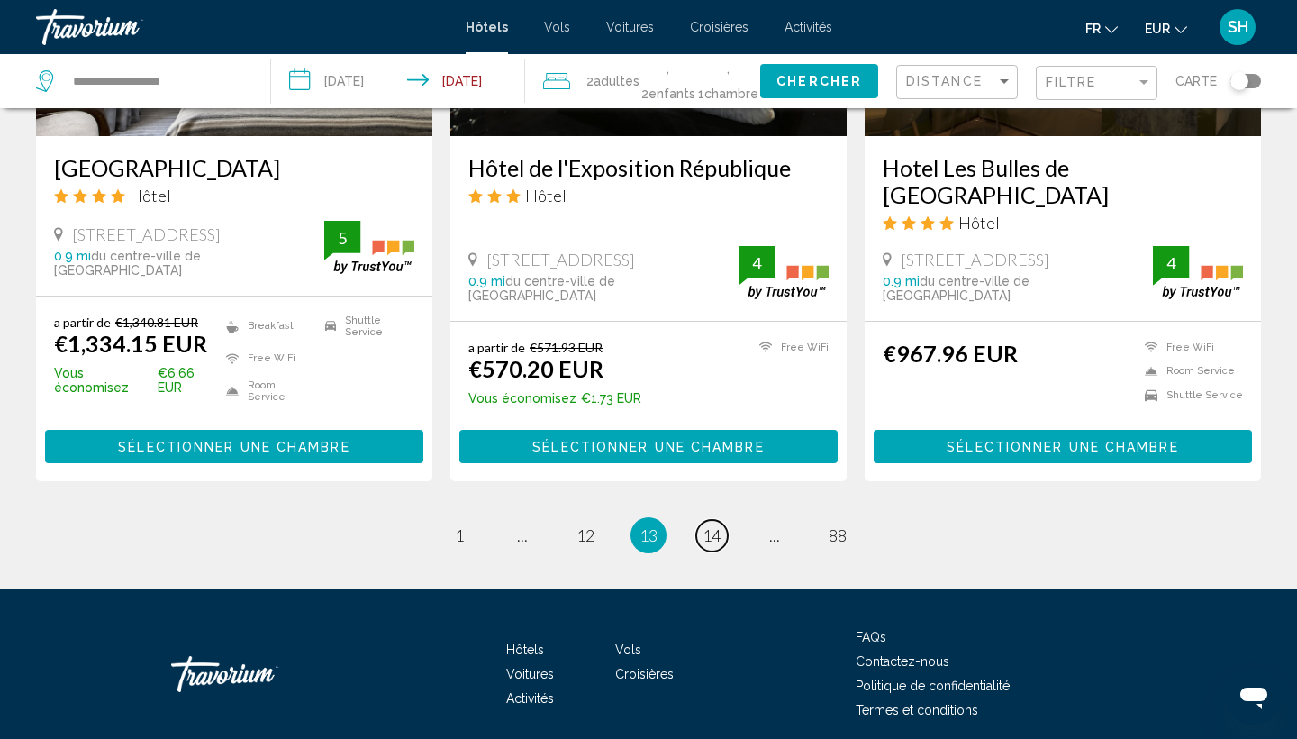
scroll to position [2310, 0]
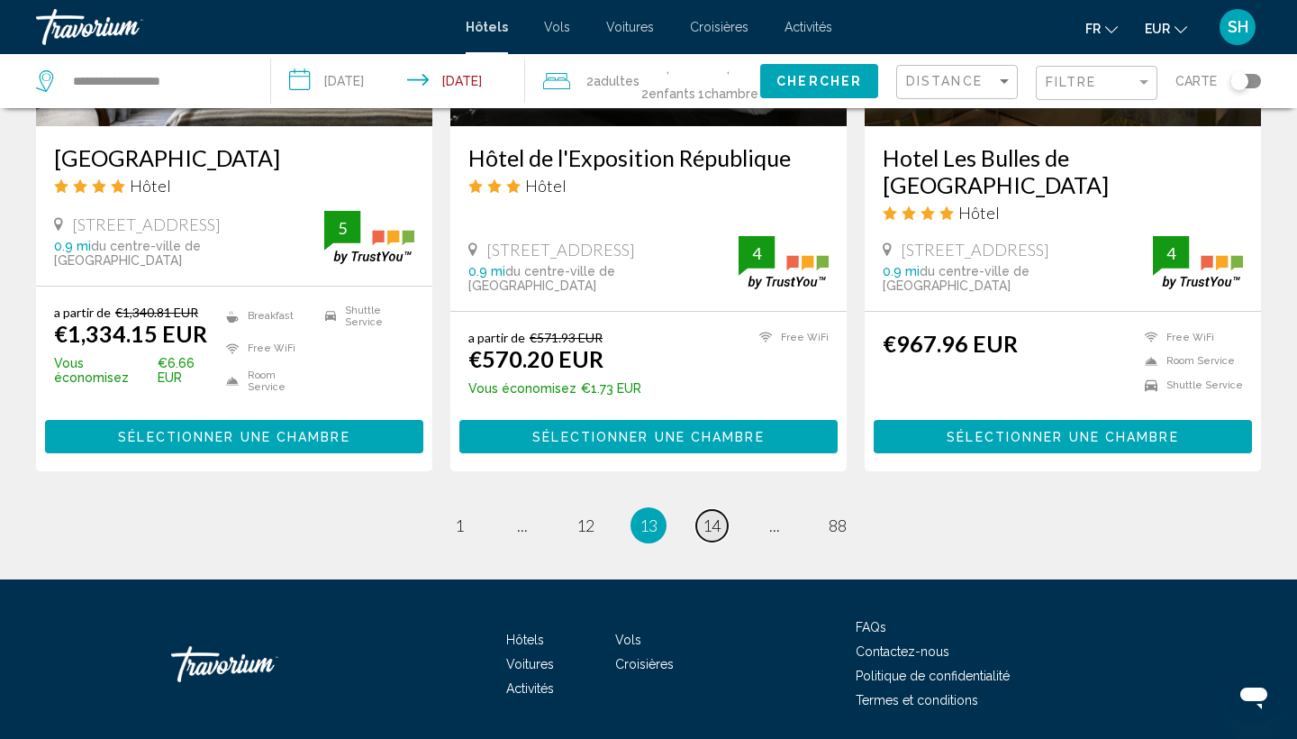
click at [716, 535] on span "14" at bounding box center [711, 525] width 18 height 20
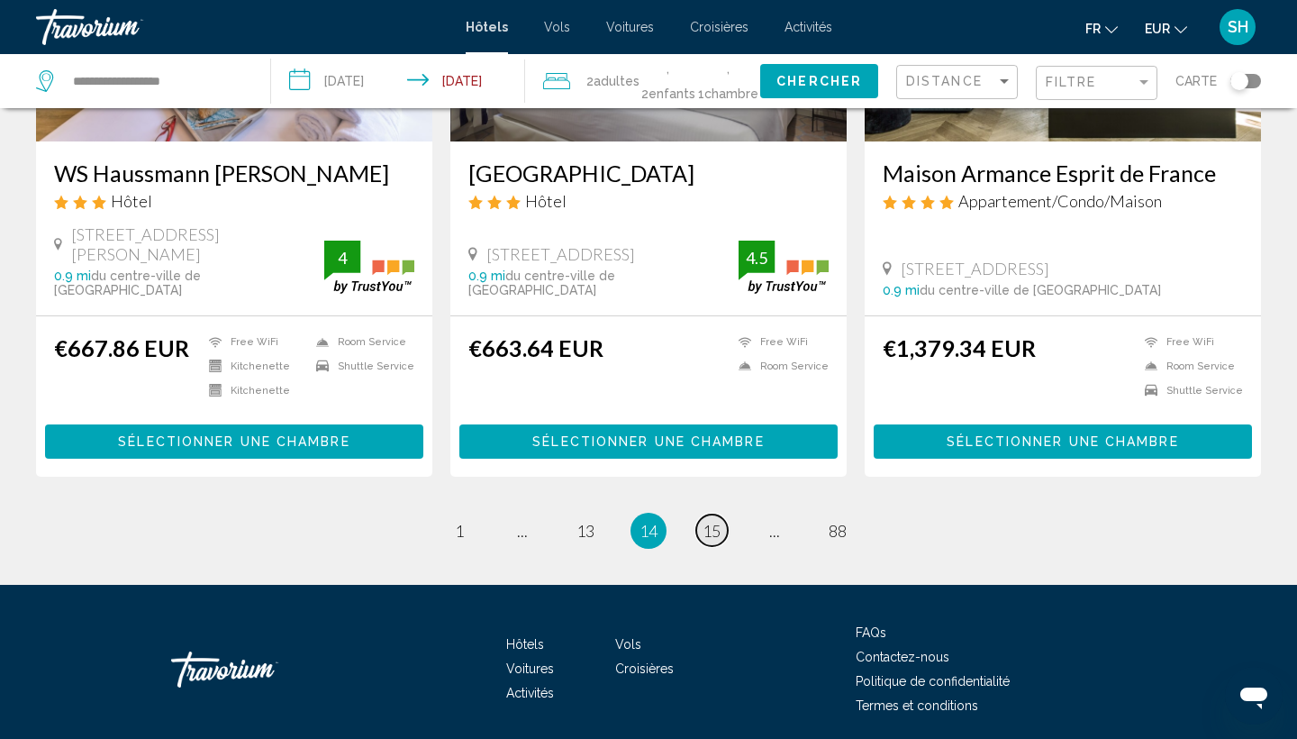
click at [704, 521] on span "15" at bounding box center [711, 531] width 18 height 20
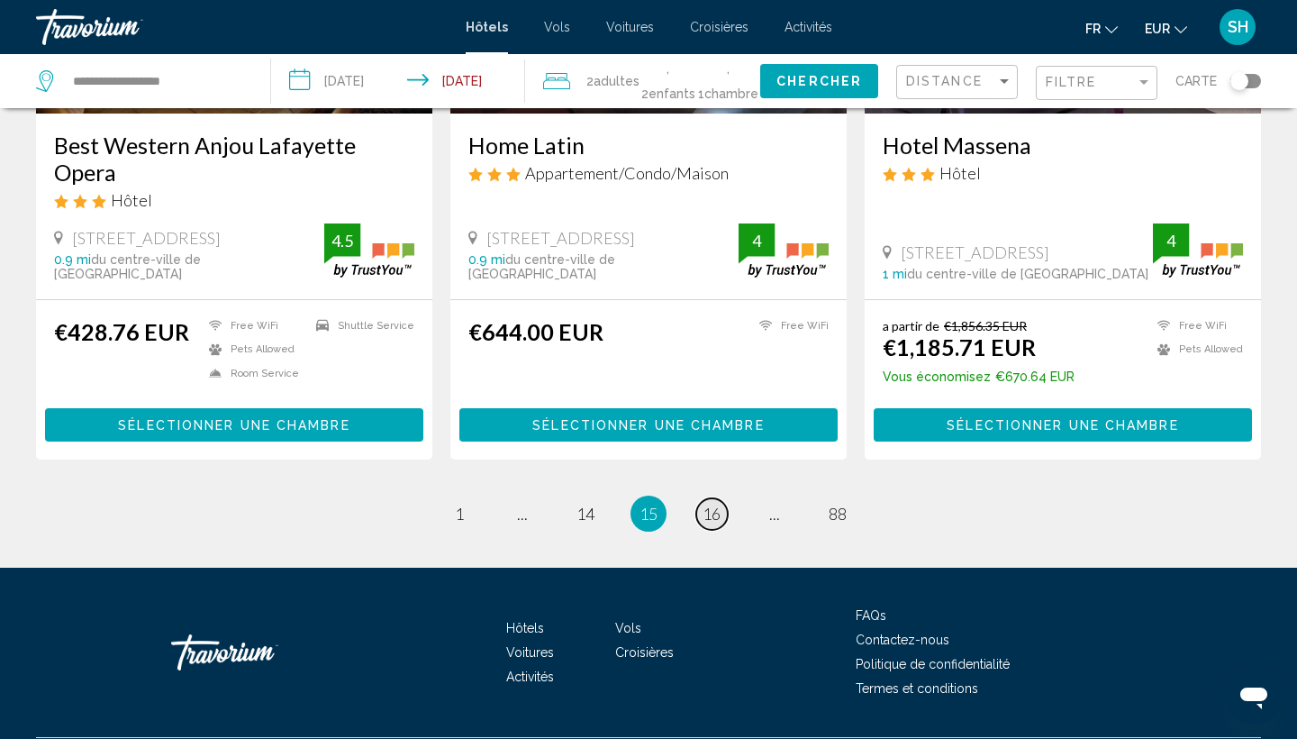
click at [703, 503] on span "16" at bounding box center [711, 513] width 18 height 20
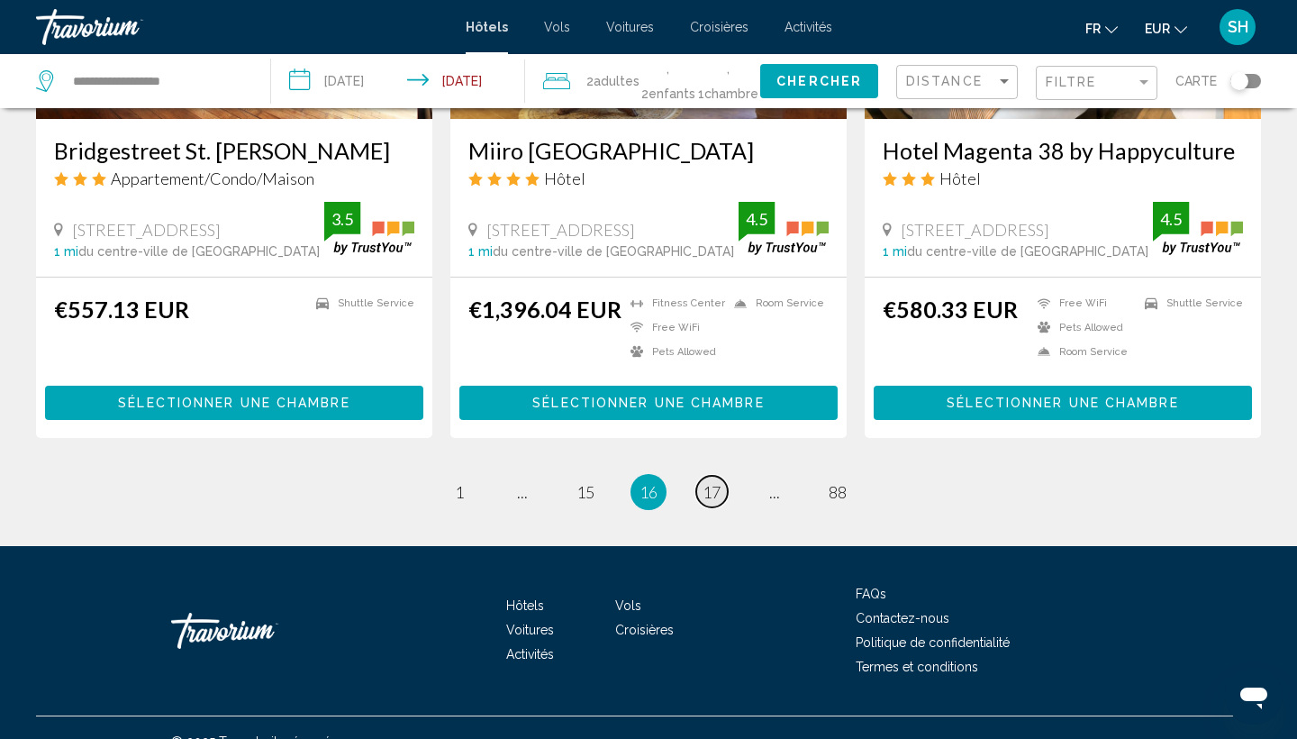
click at [710, 482] on span "17" at bounding box center [711, 492] width 18 height 20
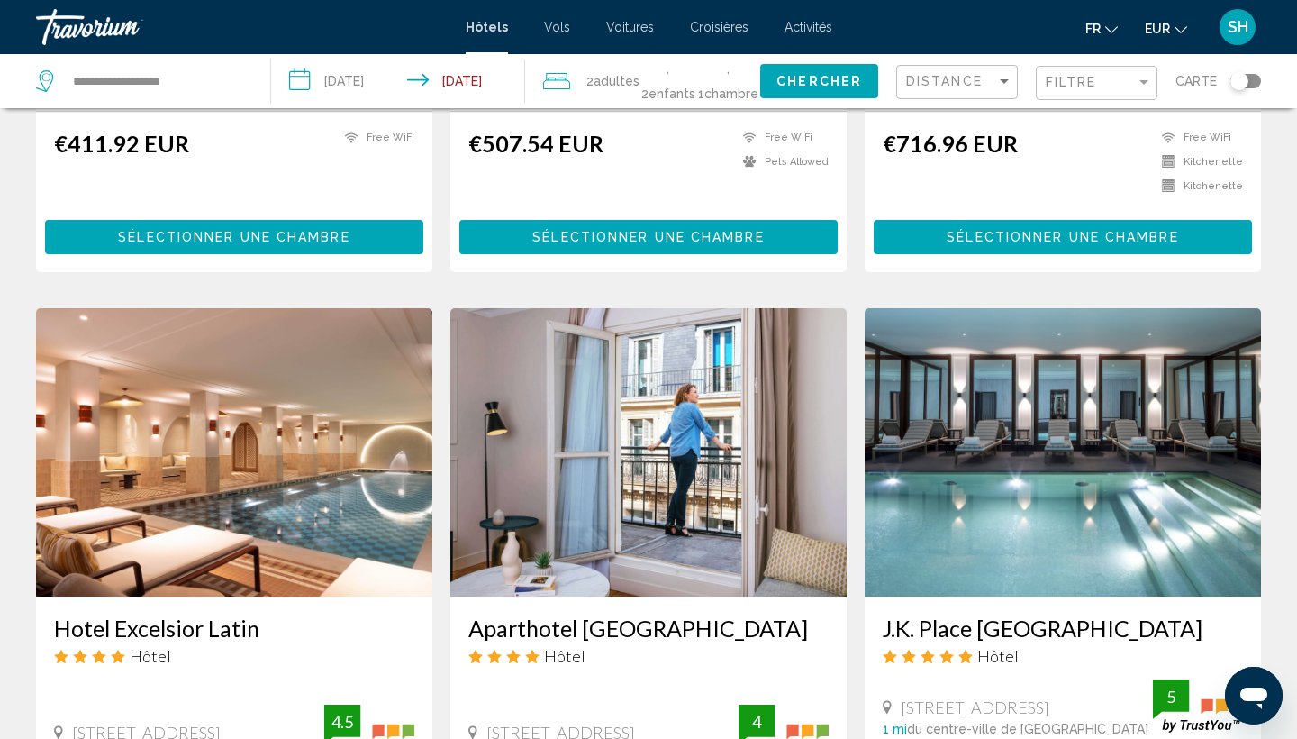
scroll to position [731, 1]
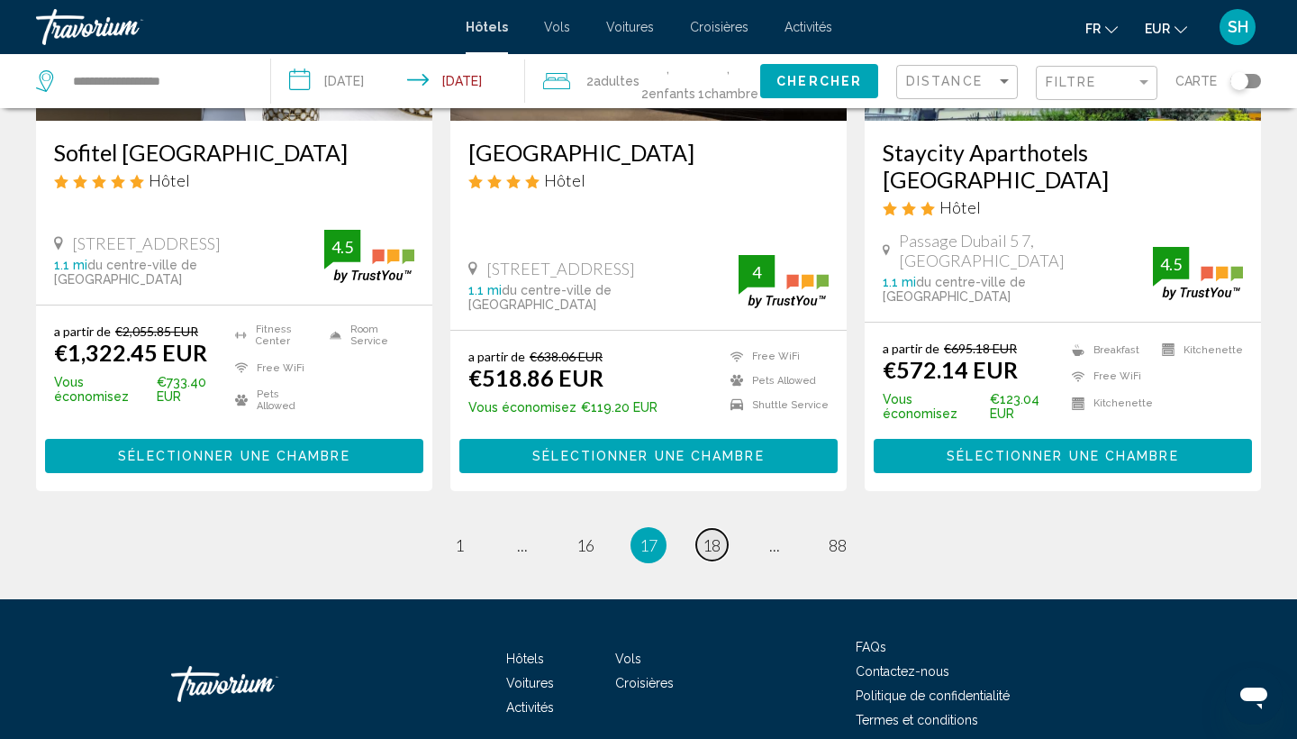
click at [716, 535] on span "18" at bounding box center [711, 545] width 18 height 20
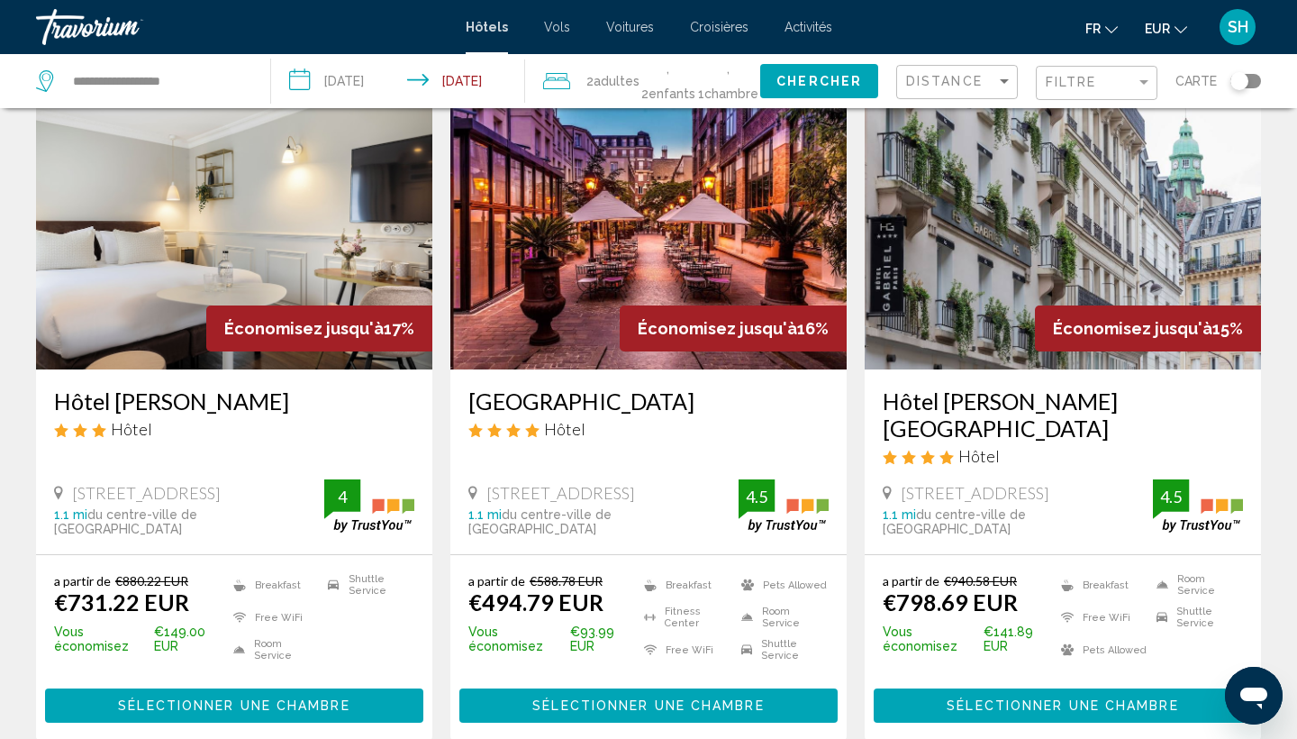
scroll to position [91, 0]
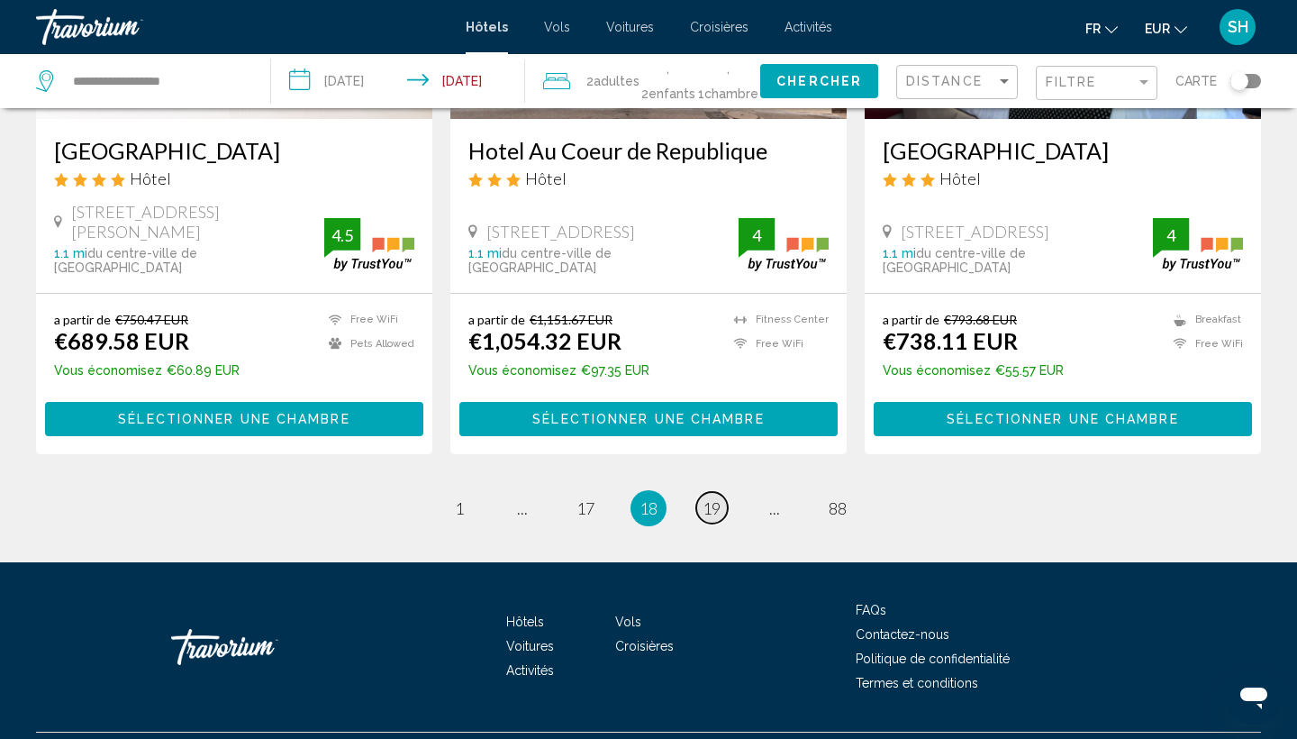
click at [709, 498] on span "19" at bounding box center [711, 508] width 18 height 20
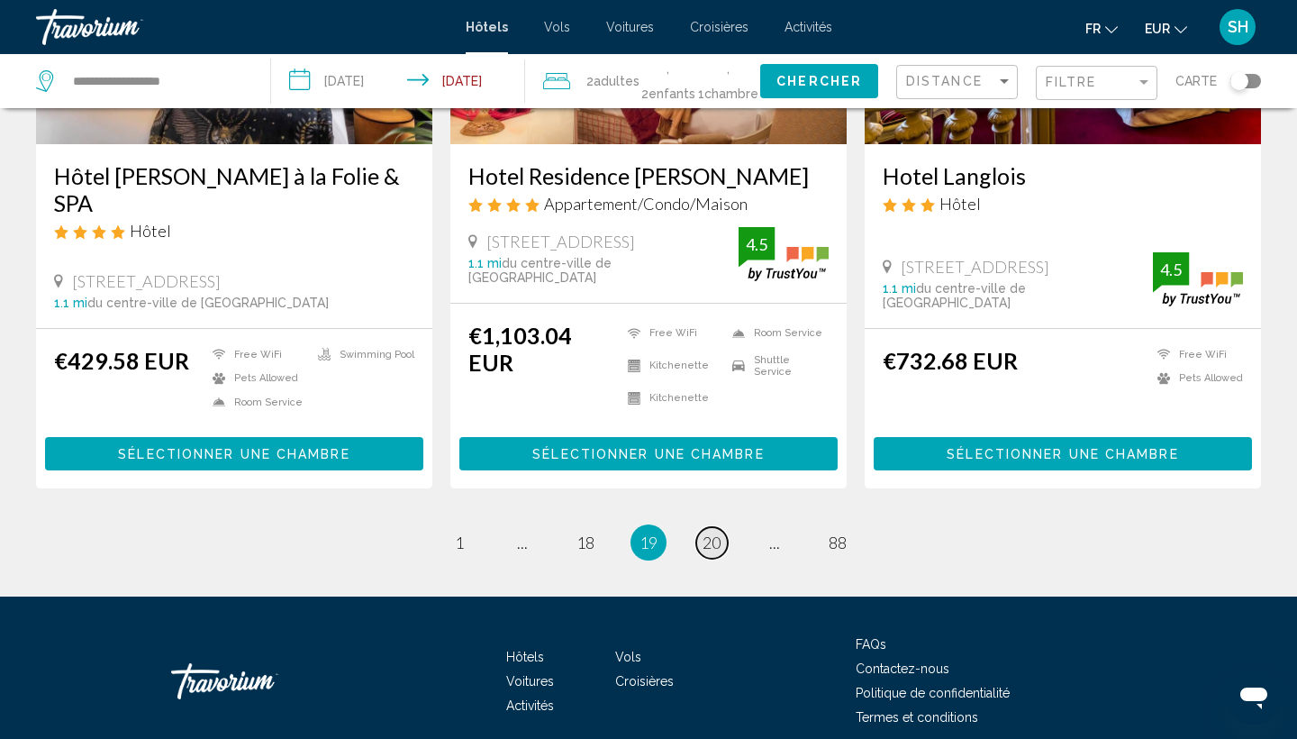
click at [708, 532] on span "20" at bounding box center [711, 542] width 18 height 20
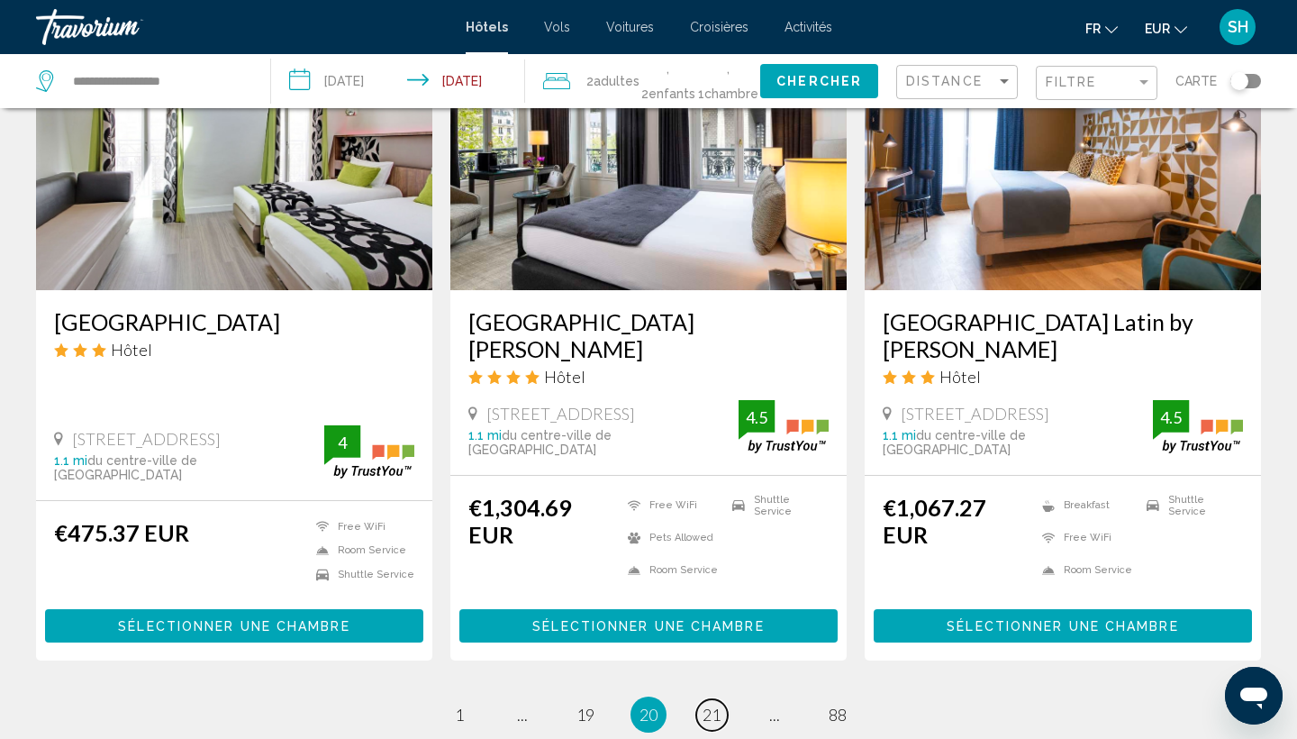
scroll to position [2213, 0]
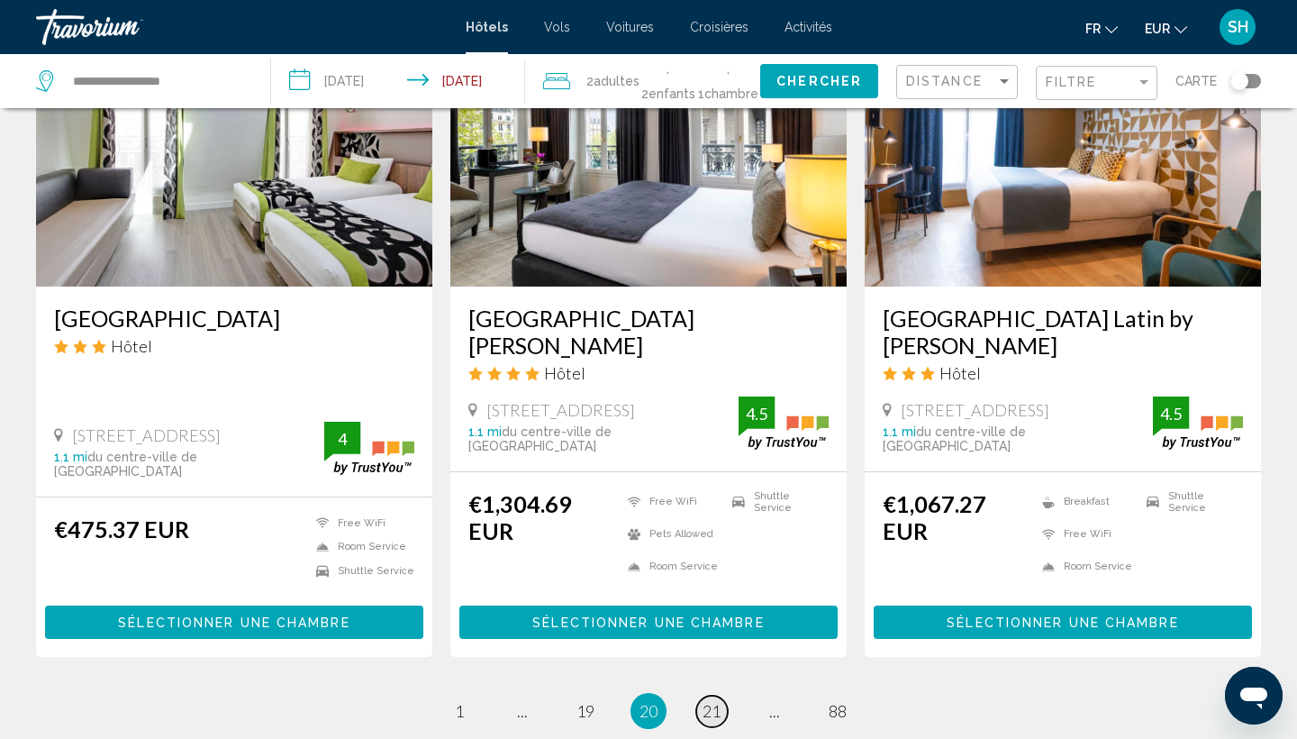
click at [720, 701] on span "21" at bounding box center [711, 711] width 18 height 20
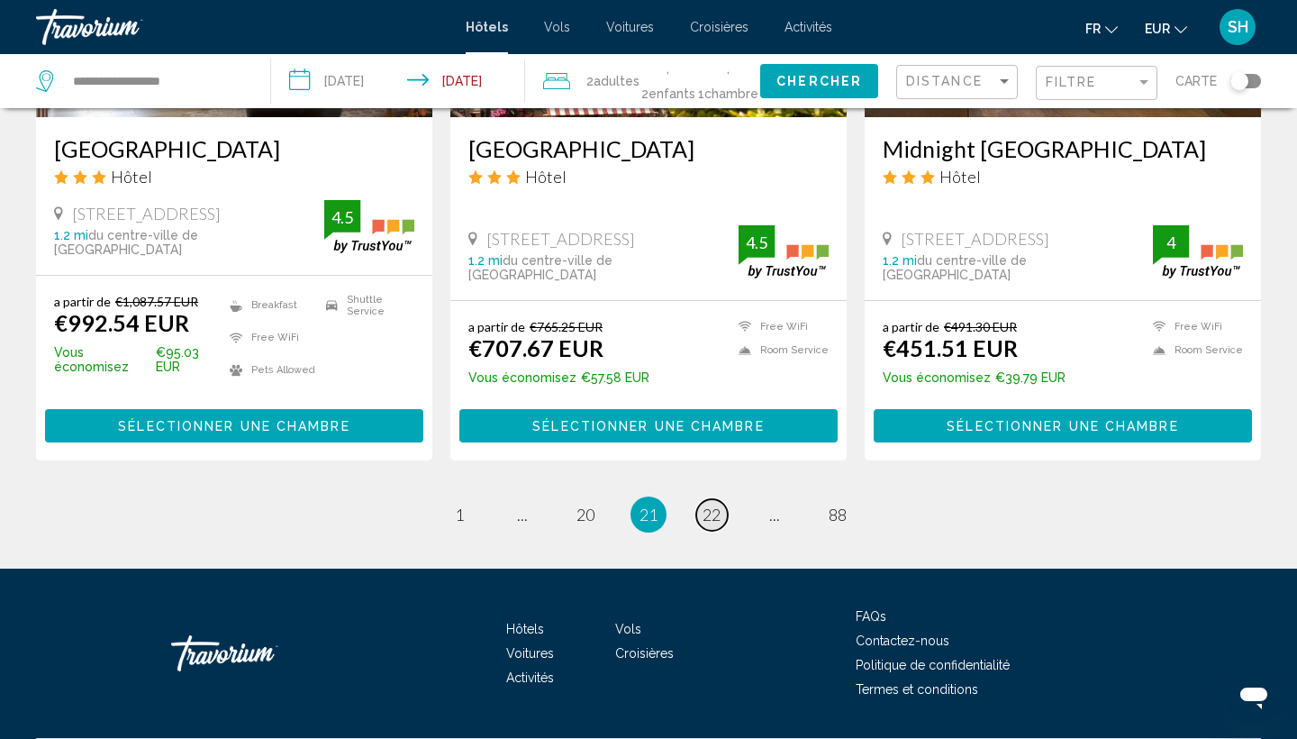
click at [708, 504] on span "22" at bounding box center [711, 514] width 18 height 20
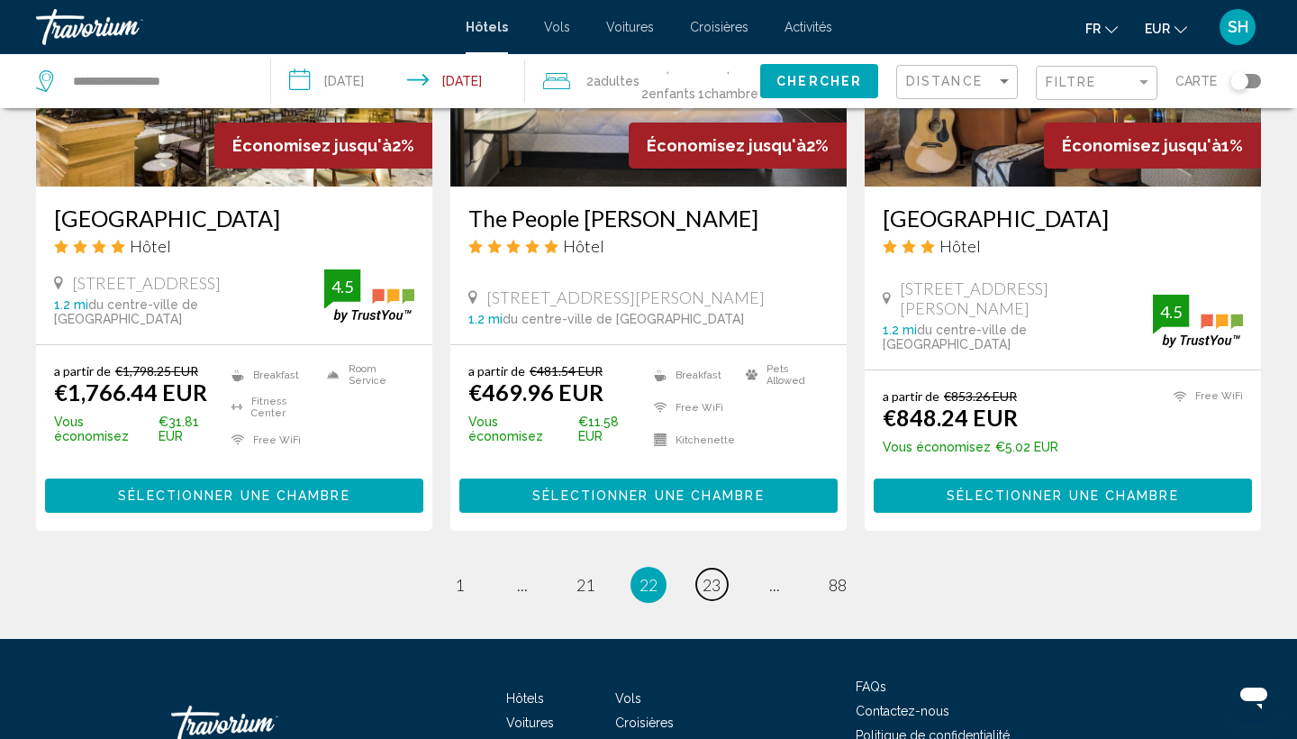
scroll to position [2329, 0]
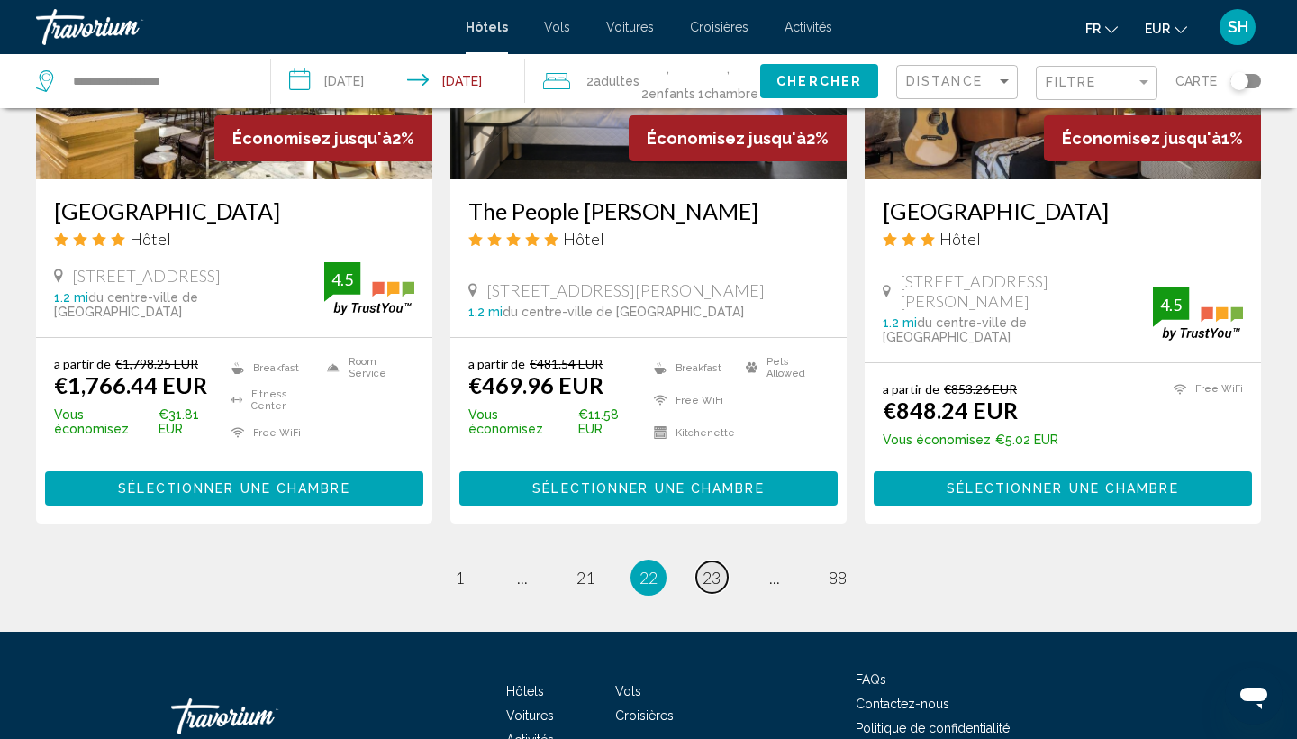
click at [714, 561] on link "page 23" at bounding box center [712, 577] width 32 height 32
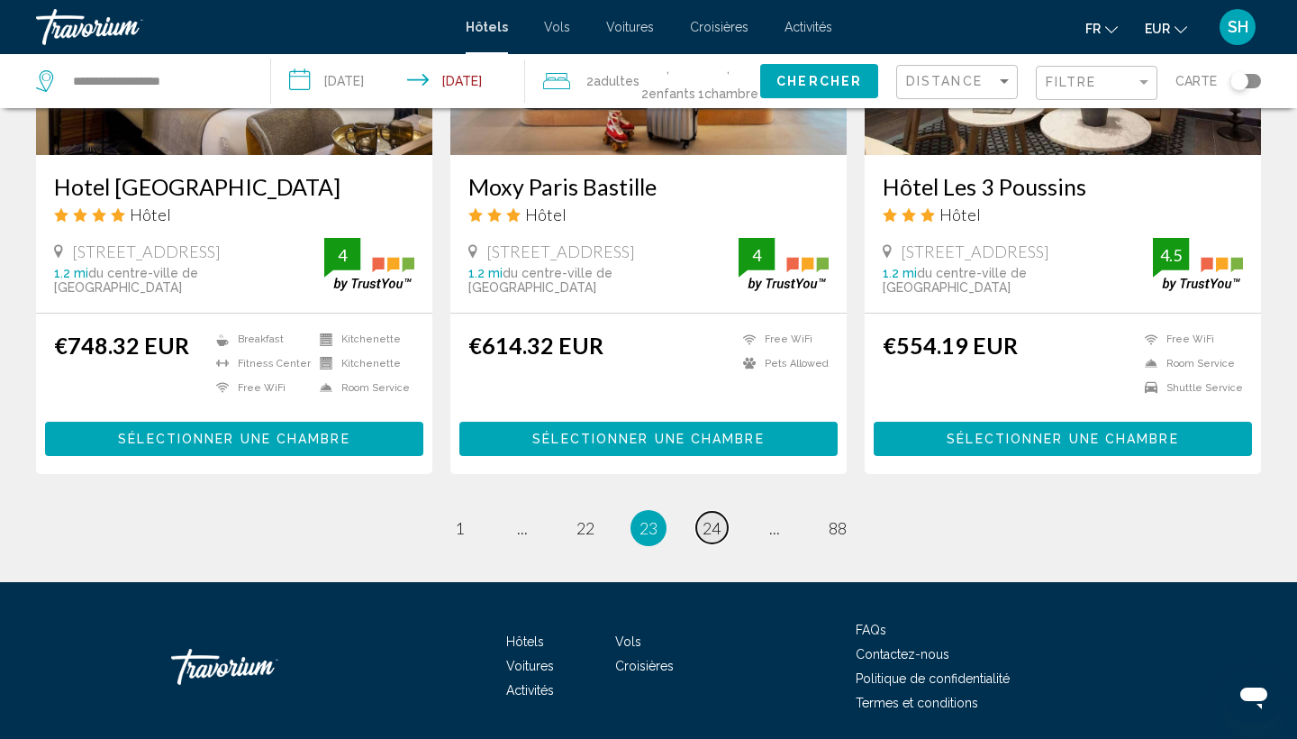
click at [708, 518] on span "24" at bounding box center [711, 528] width 18 height 20
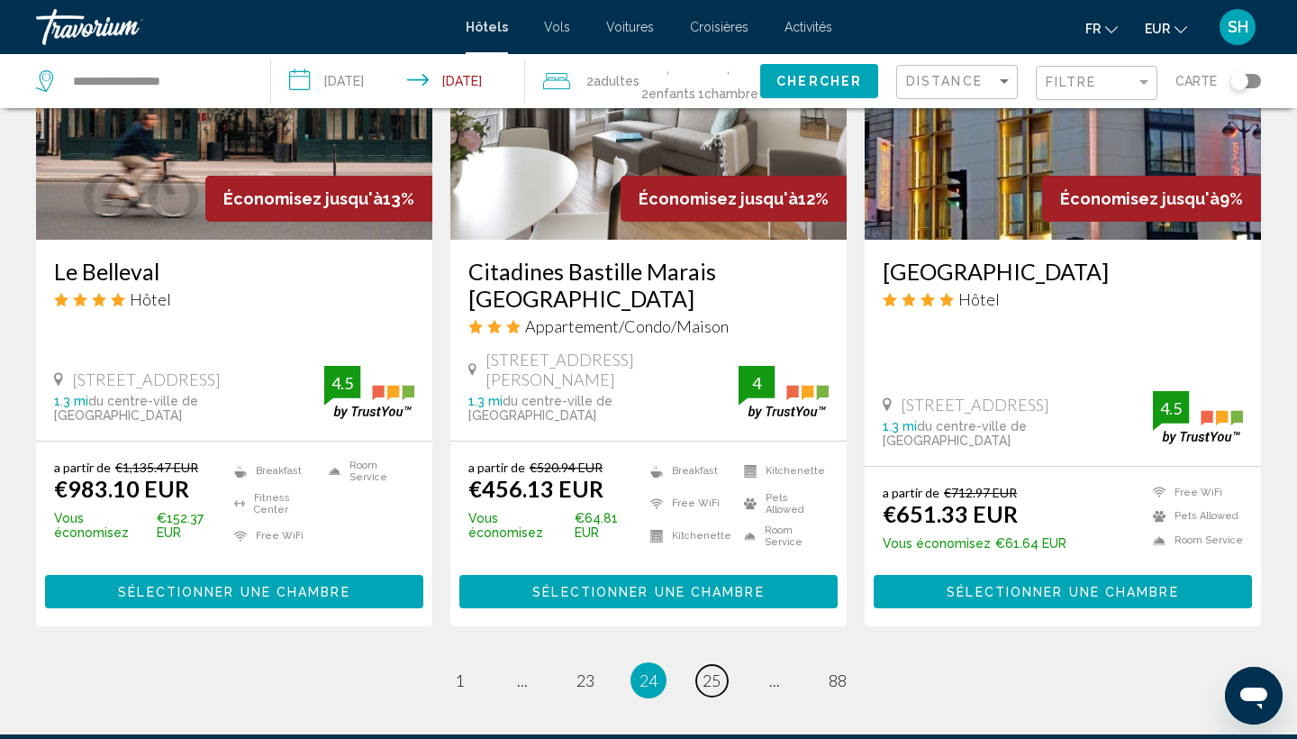
scroll to position [2258, 0]
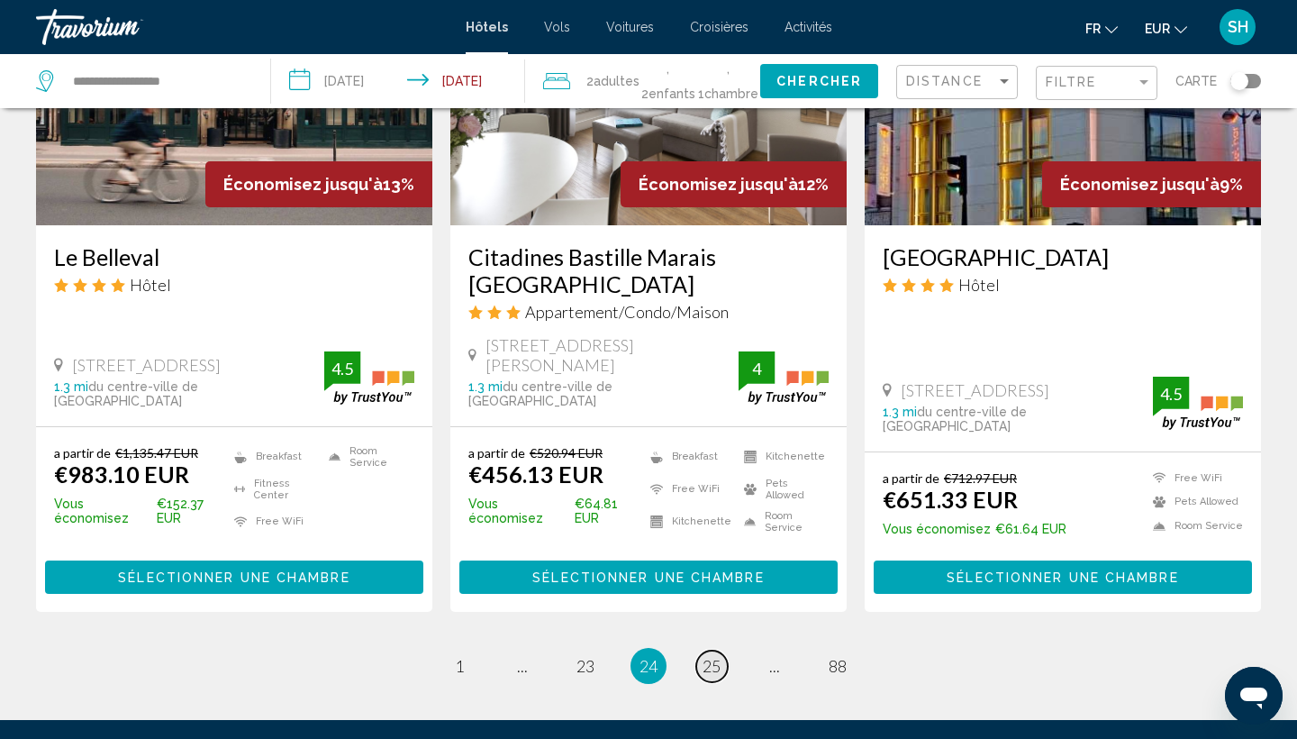
click at [713, 656] on span "25" at bounding box center [711, 666] width 18 height 20
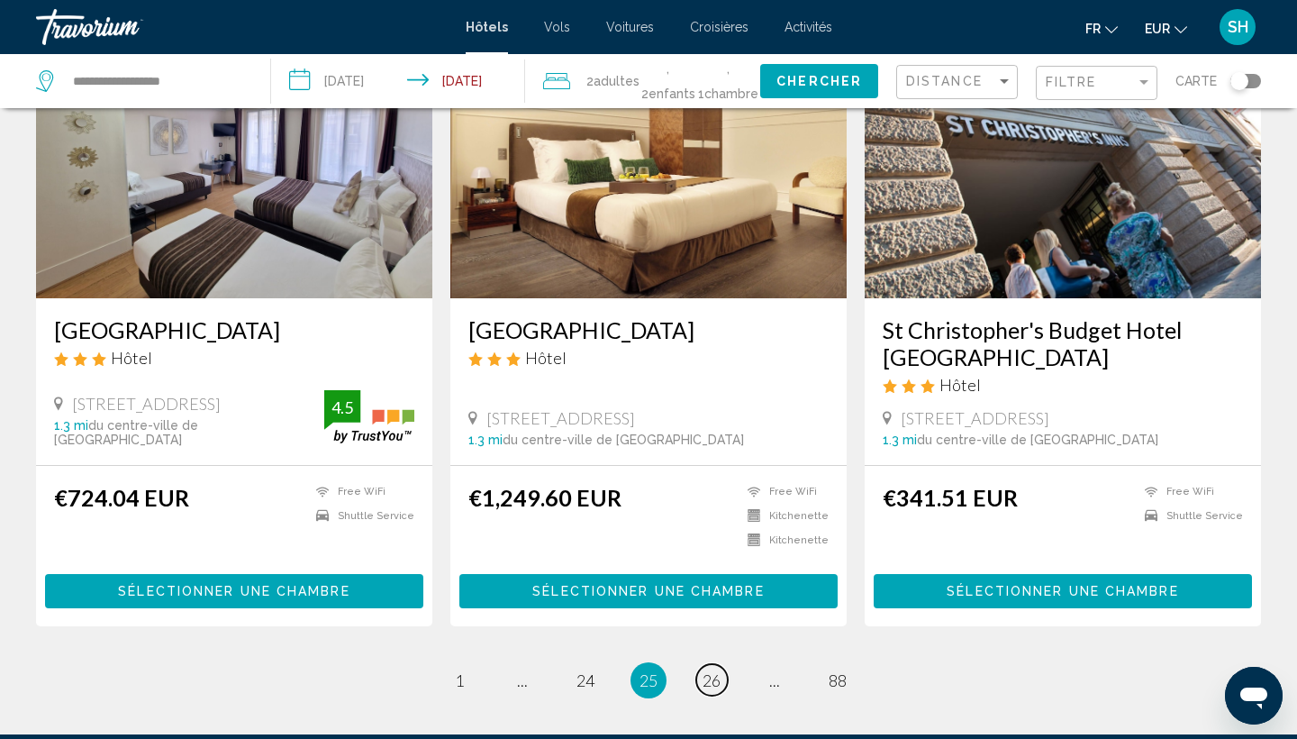
scroll to position [2179, 0]
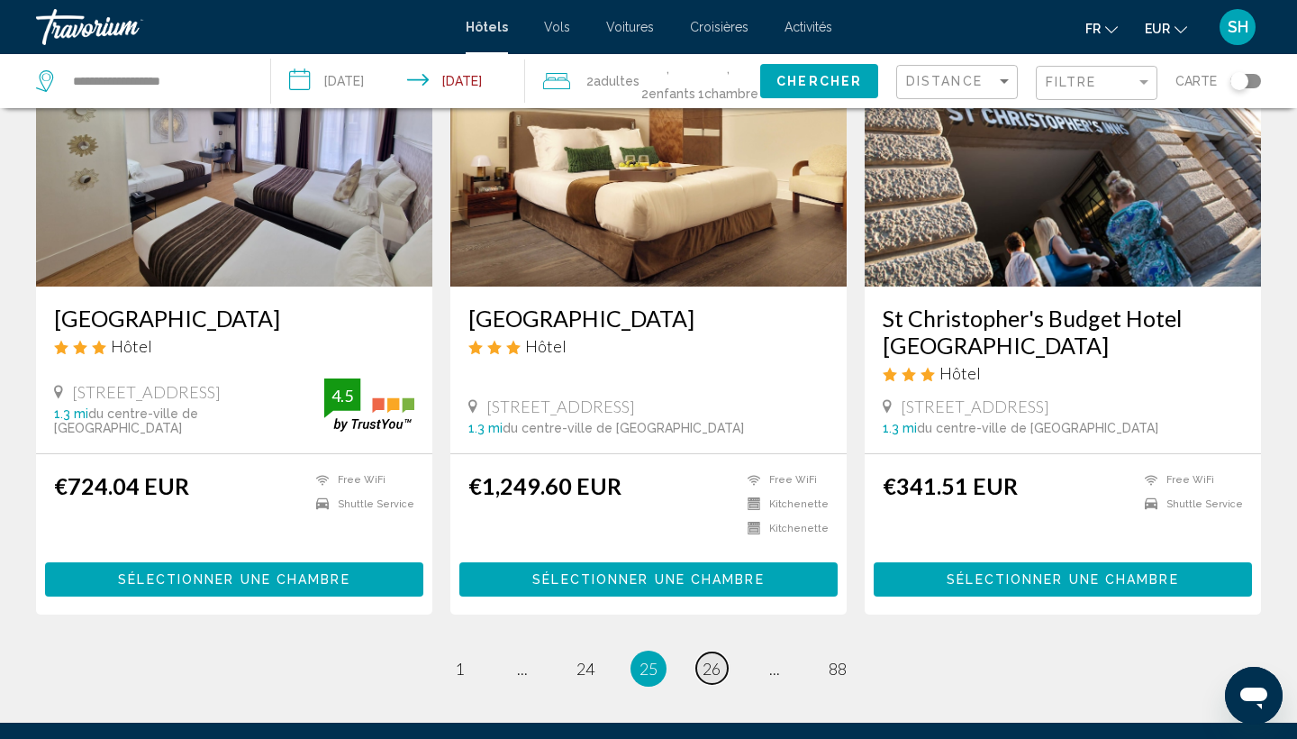
click at [710, 658] on span "26" at bounding box center [711, 668] width 18 height 20
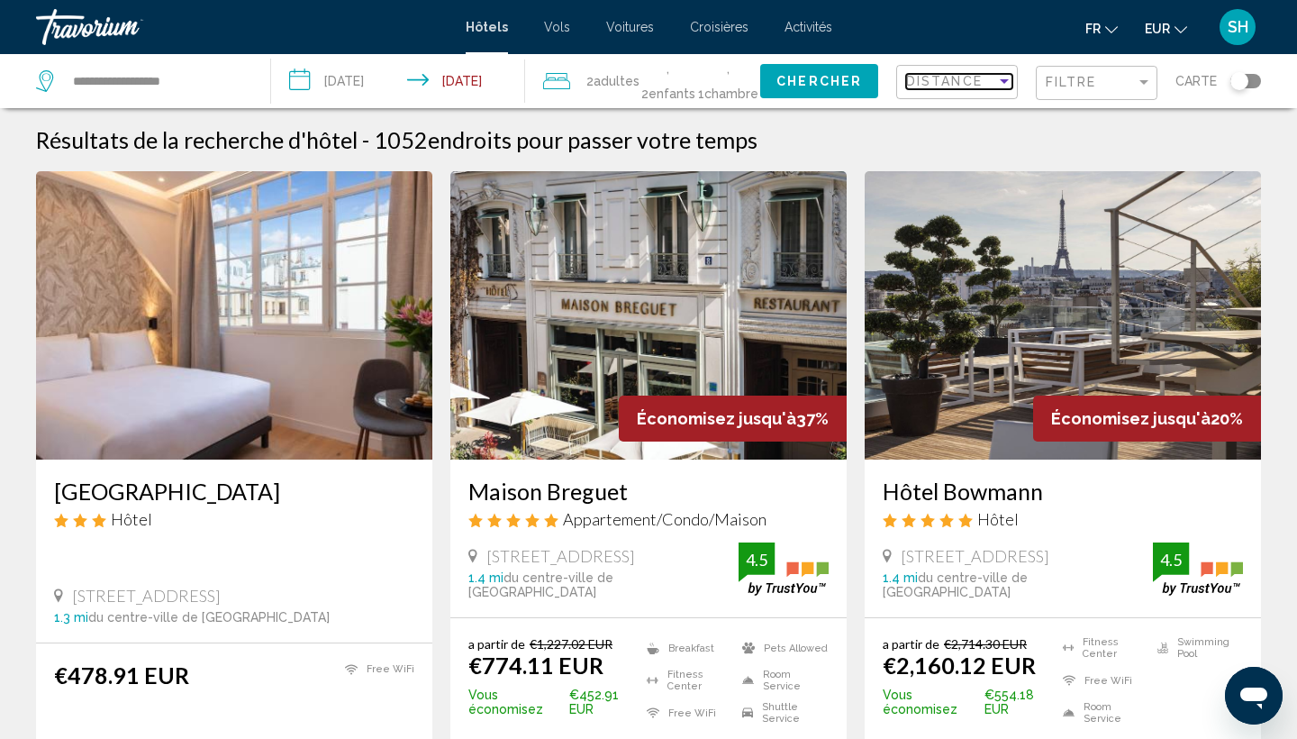
click at [974, 86] on span "Distance" at bounding box center [944, 81] width 77 height 14
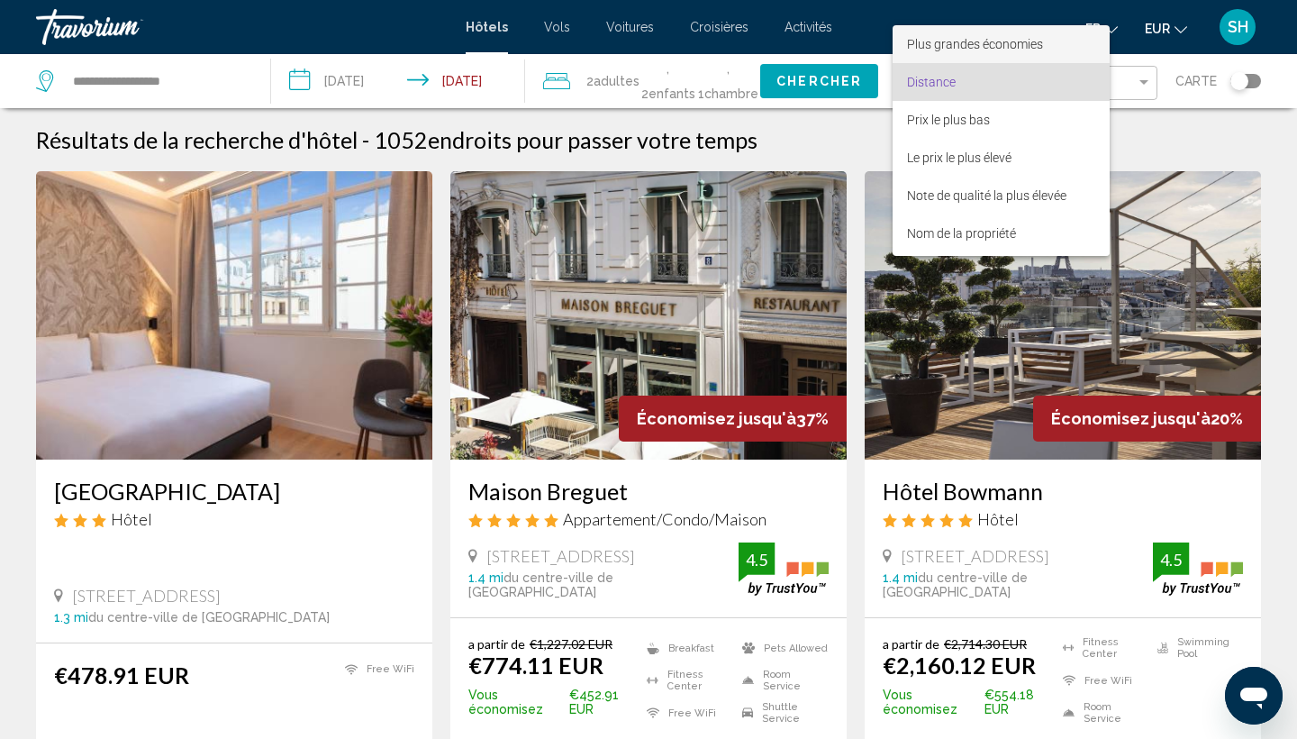
click at [972, 53] on span "Plus grandes économies" at bounding box center [1001, 44] width 188 height 38
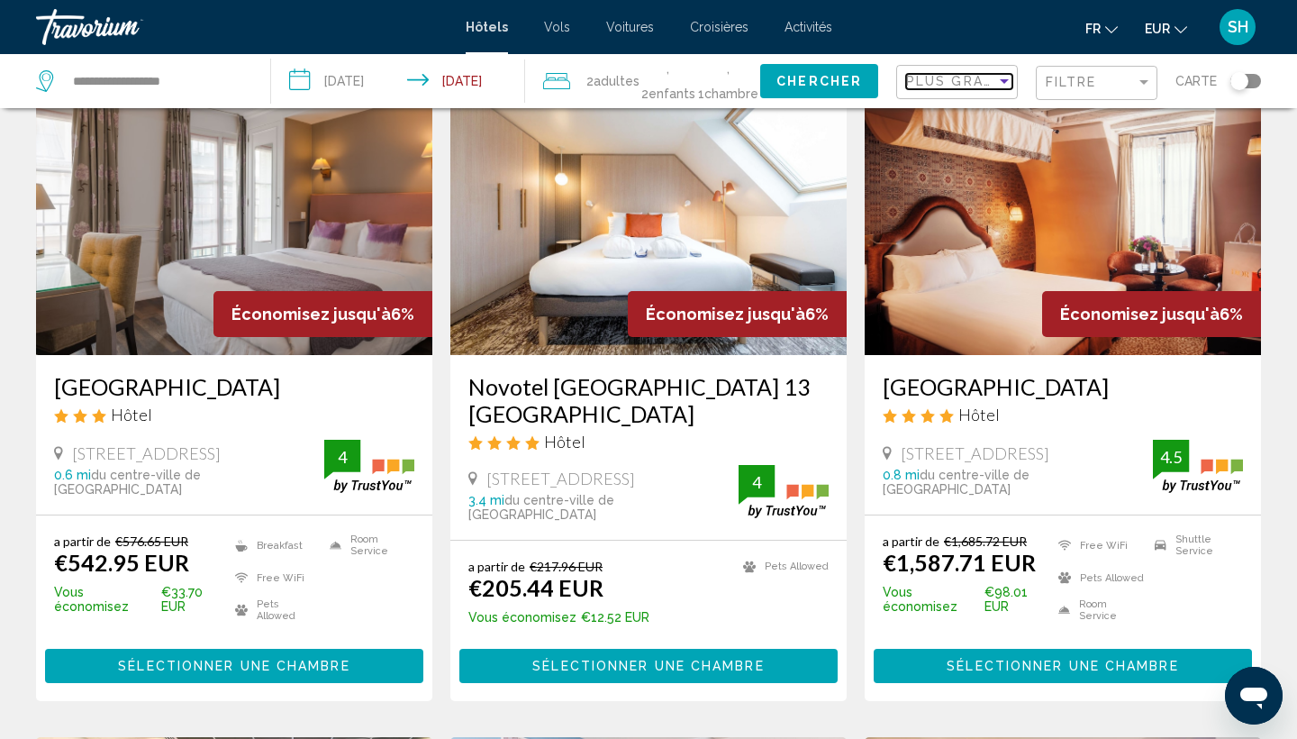
scroll to position [131, 0]
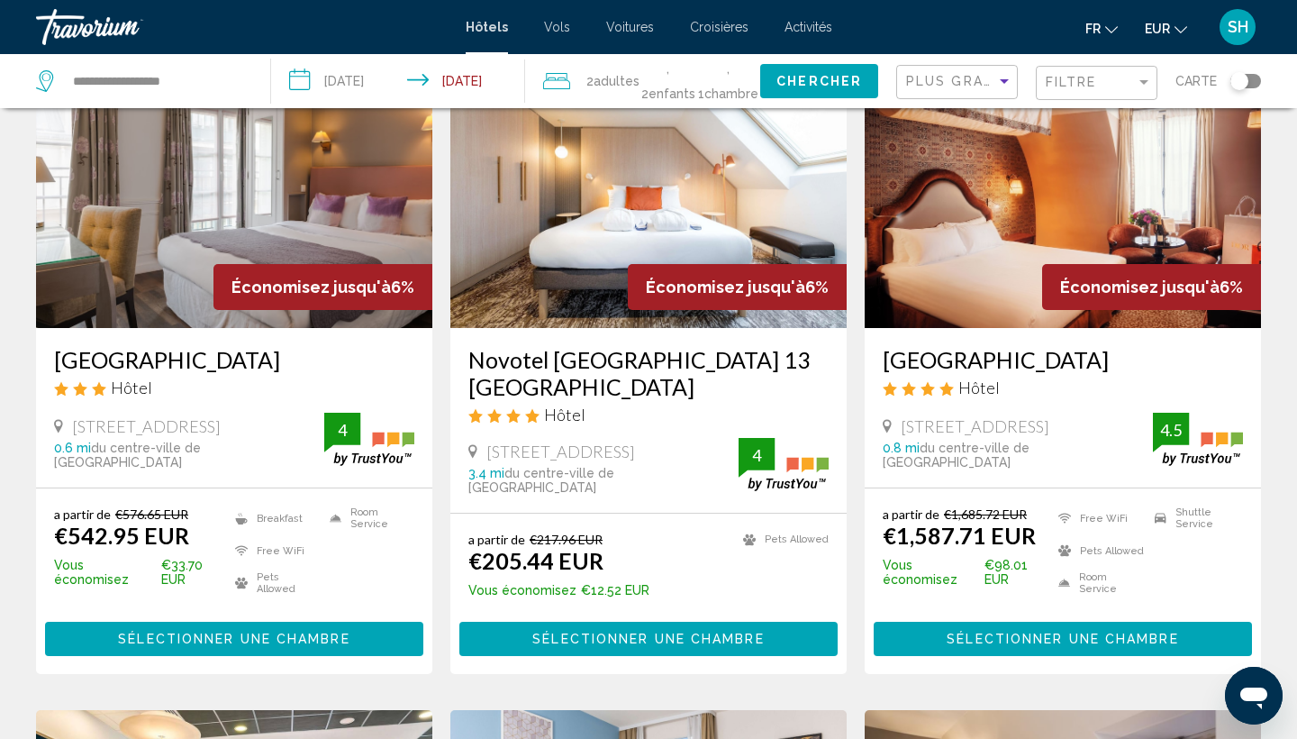
click at [539, 224] on img "Main content" at bounding box center [648, 184] width 396 height 288
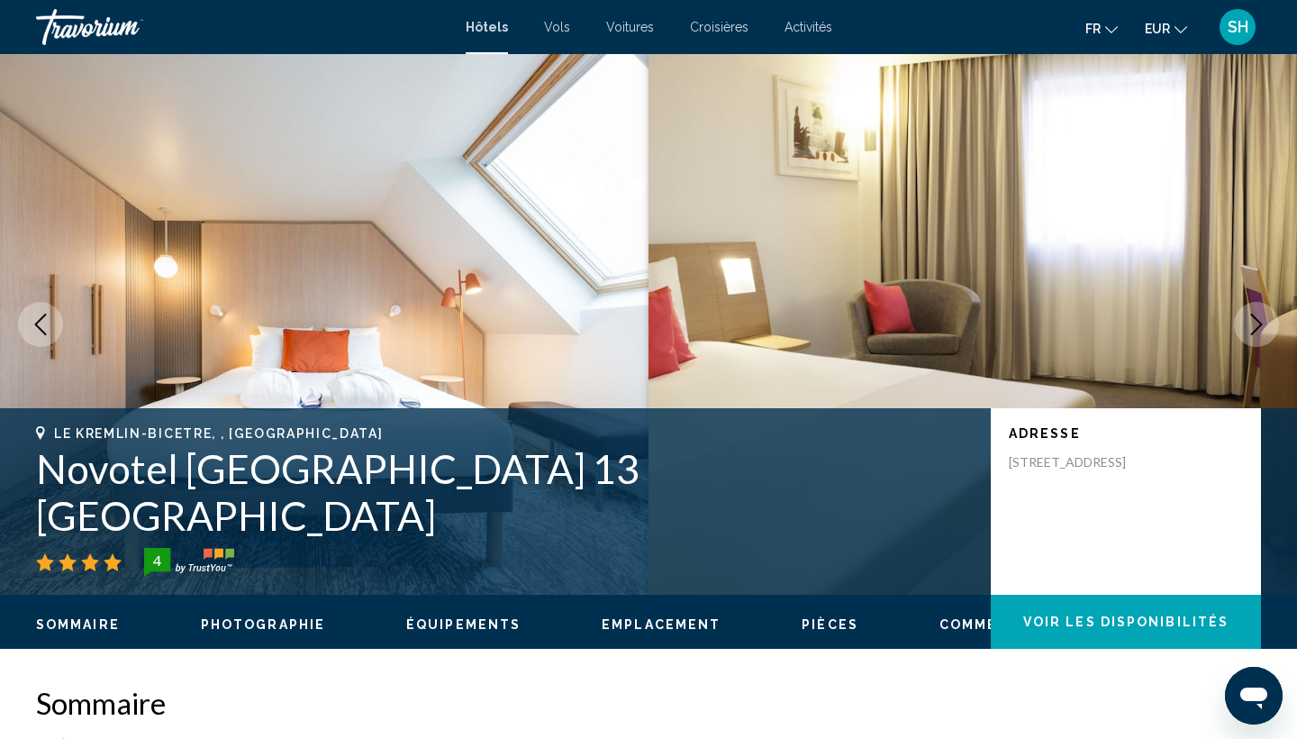
click at [1264, 322] on icon "Next image" at bounding box center [1257, 324] width 22 height 22
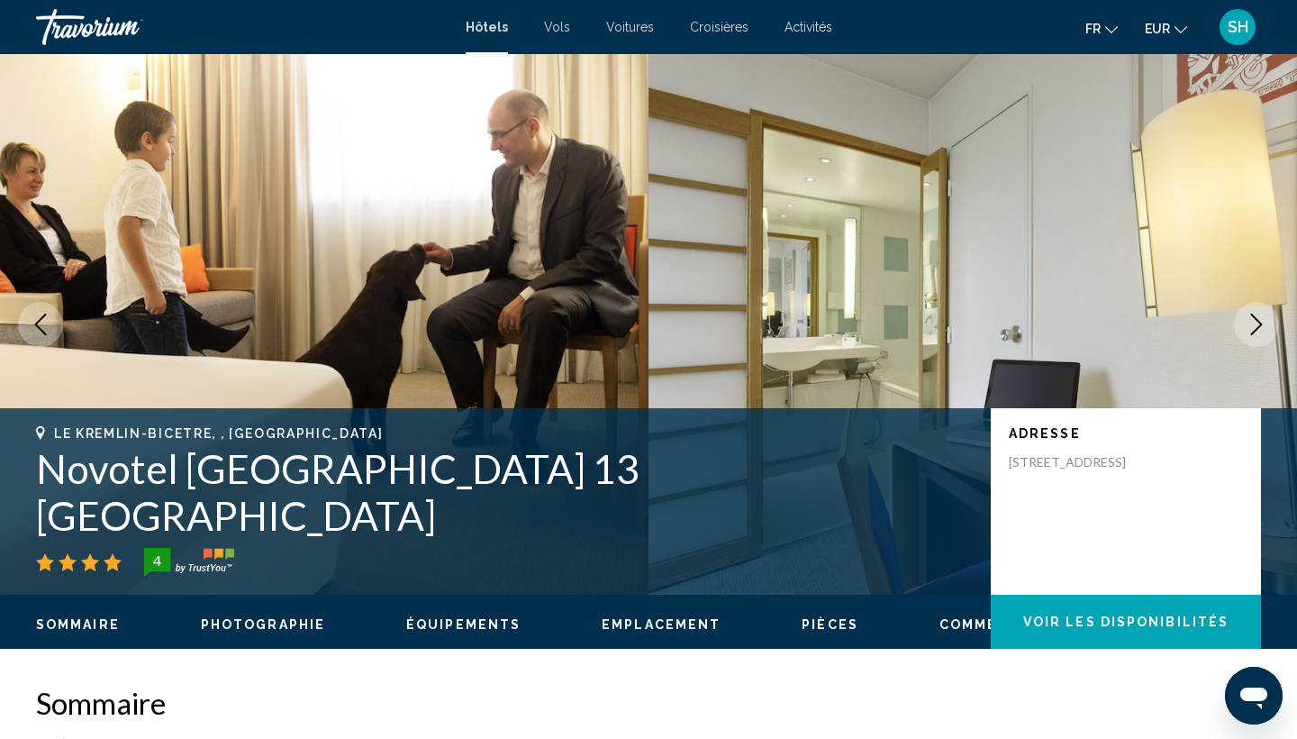
click at [1260, 324] on icon "Next image" at bounding box center [1257, 324] width 12 height 22
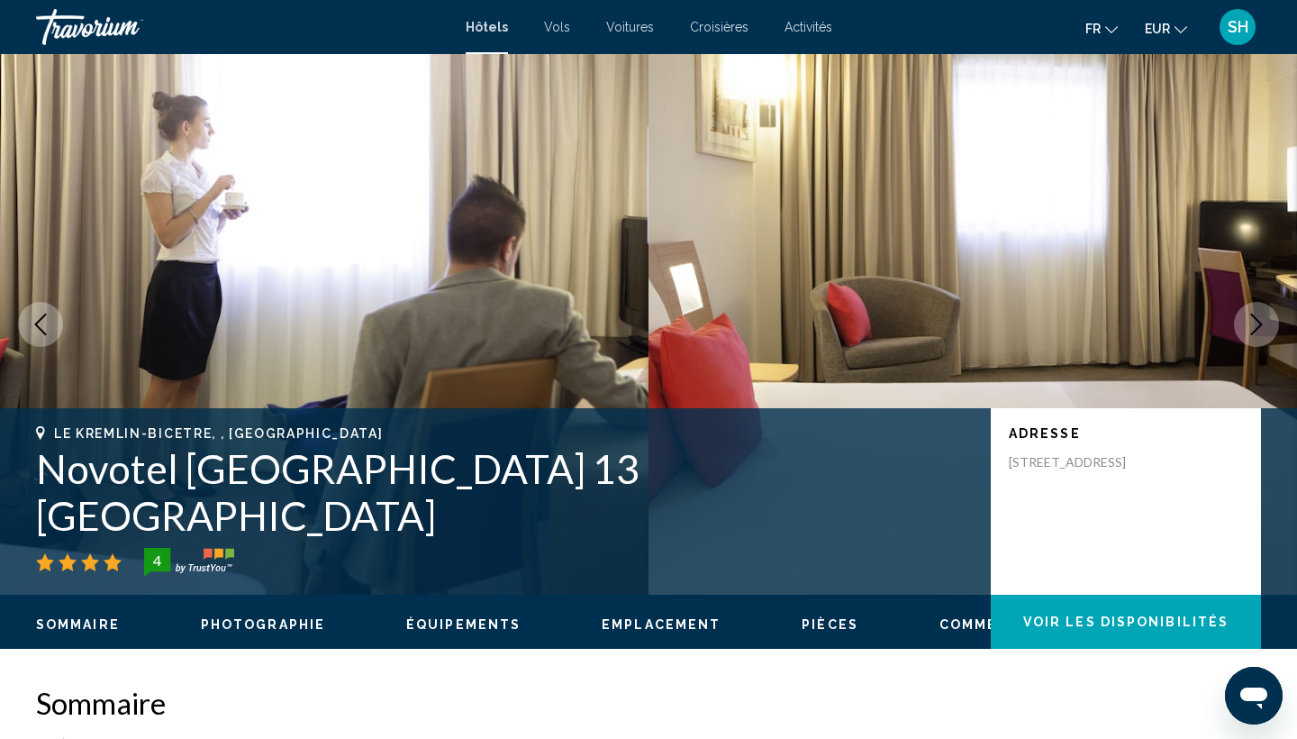
click at [1255, 318] on icon "Next image" at bounding box center [1257, 324] width 12 height 22
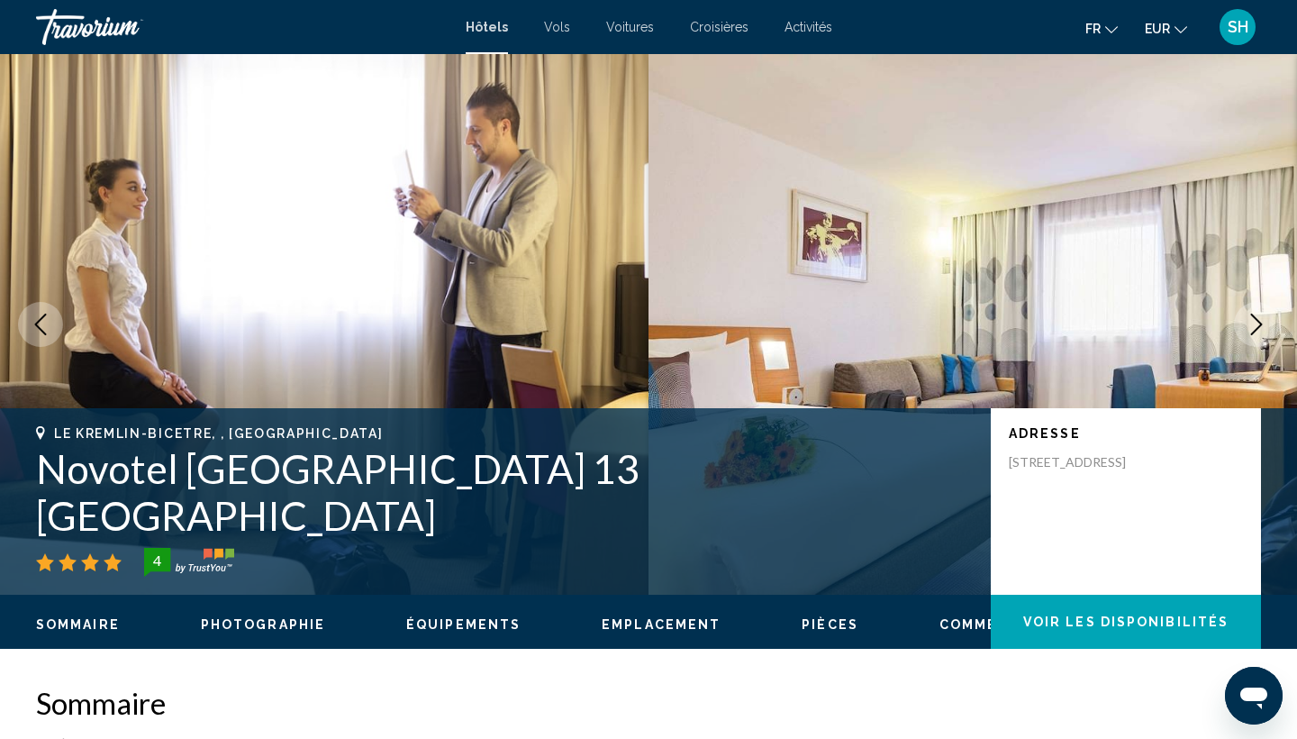
click at [1255, 318] on icon "Next image" at bounding box center [1257, 324] width 12 height 22
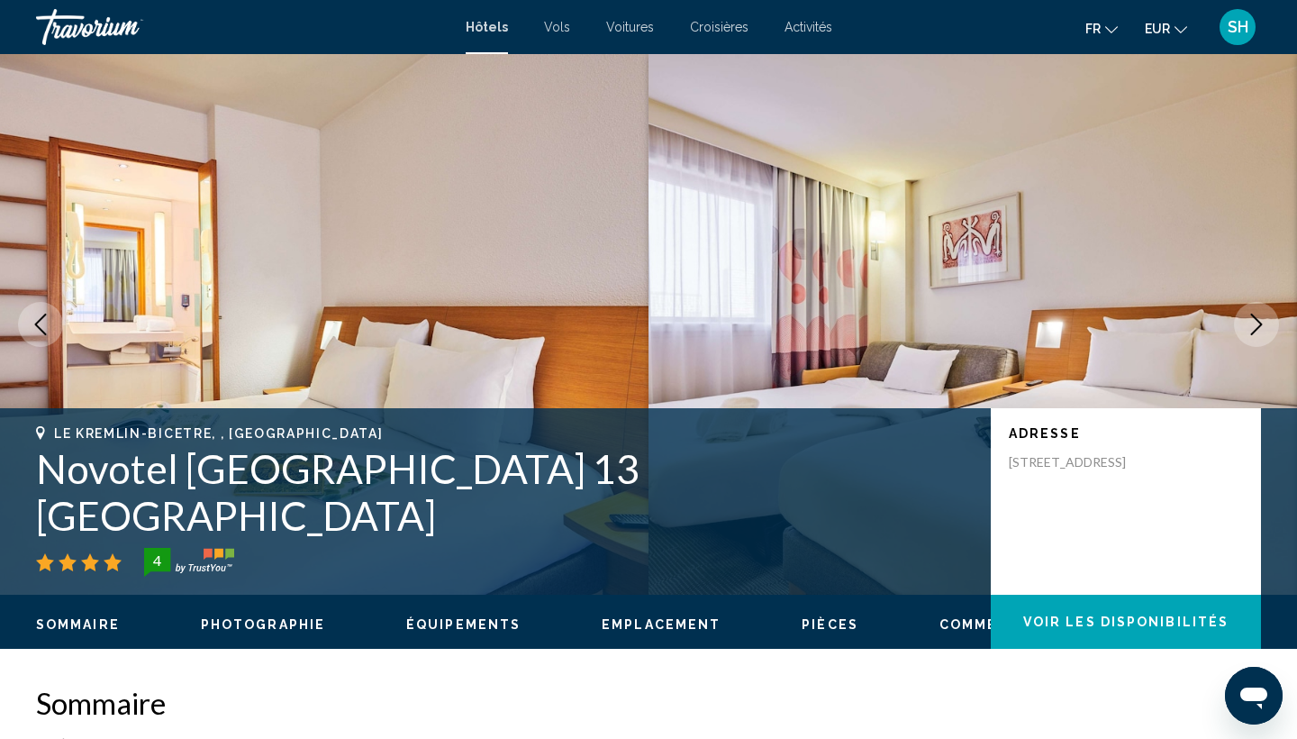
click at [1255, 318] on icon "Next image" at bounding box center [1257, 324] width 12 height 22
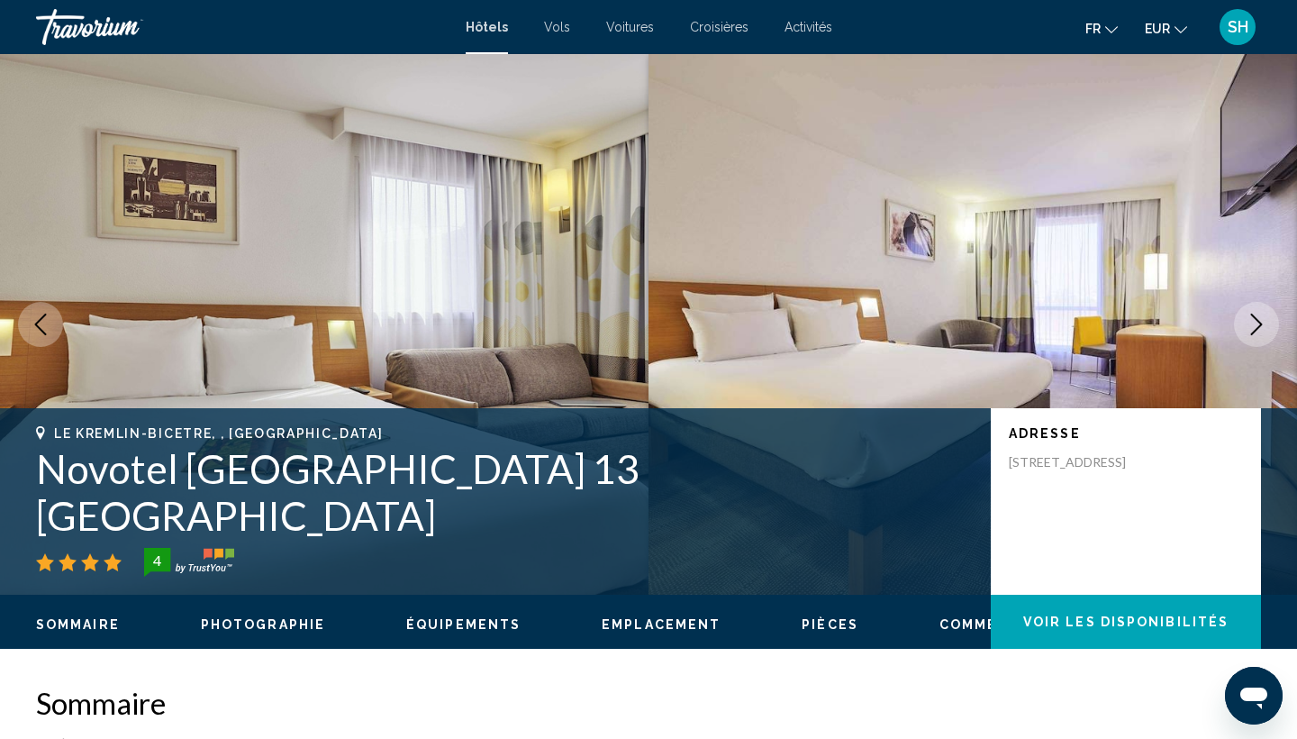
click at [1255, 318] on icon "Next image" at bounding box center [1257, 324] width 12 height 22
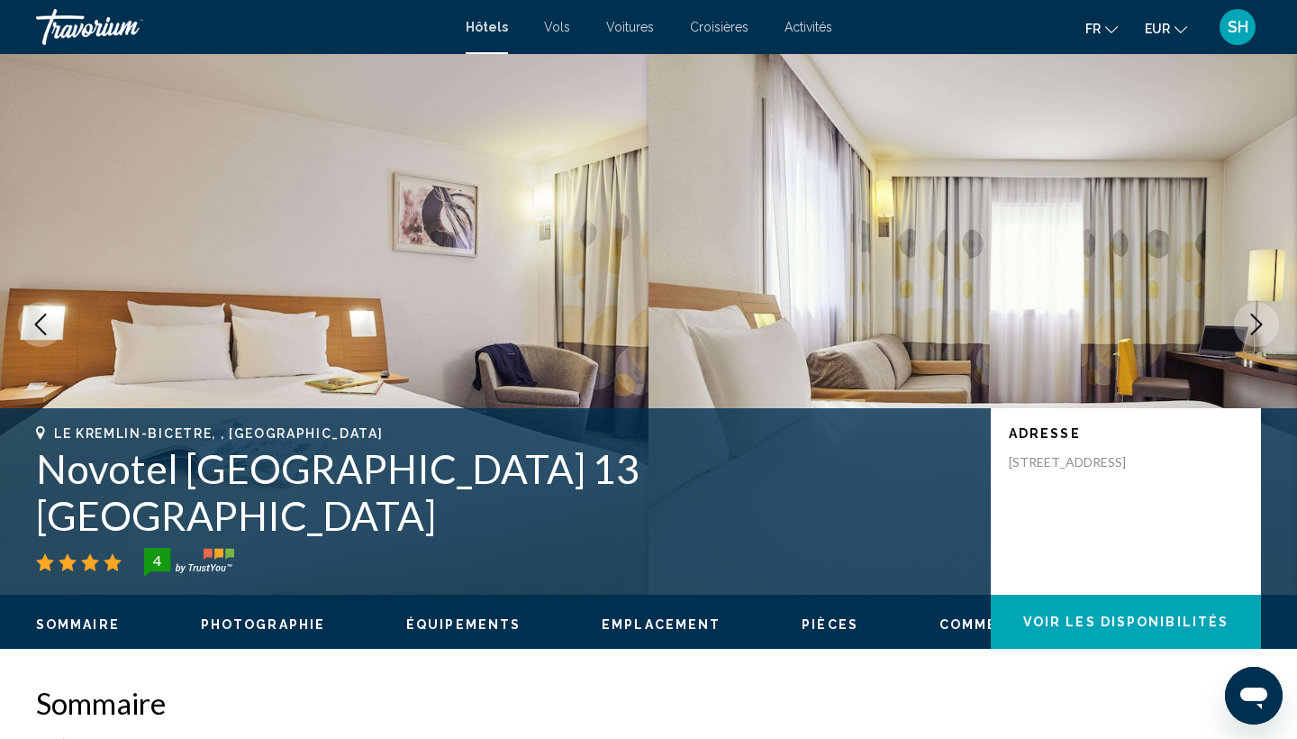
click at [1255, 318] on icon "Next image" at bounding box center [1257, 324] width 12 height 22
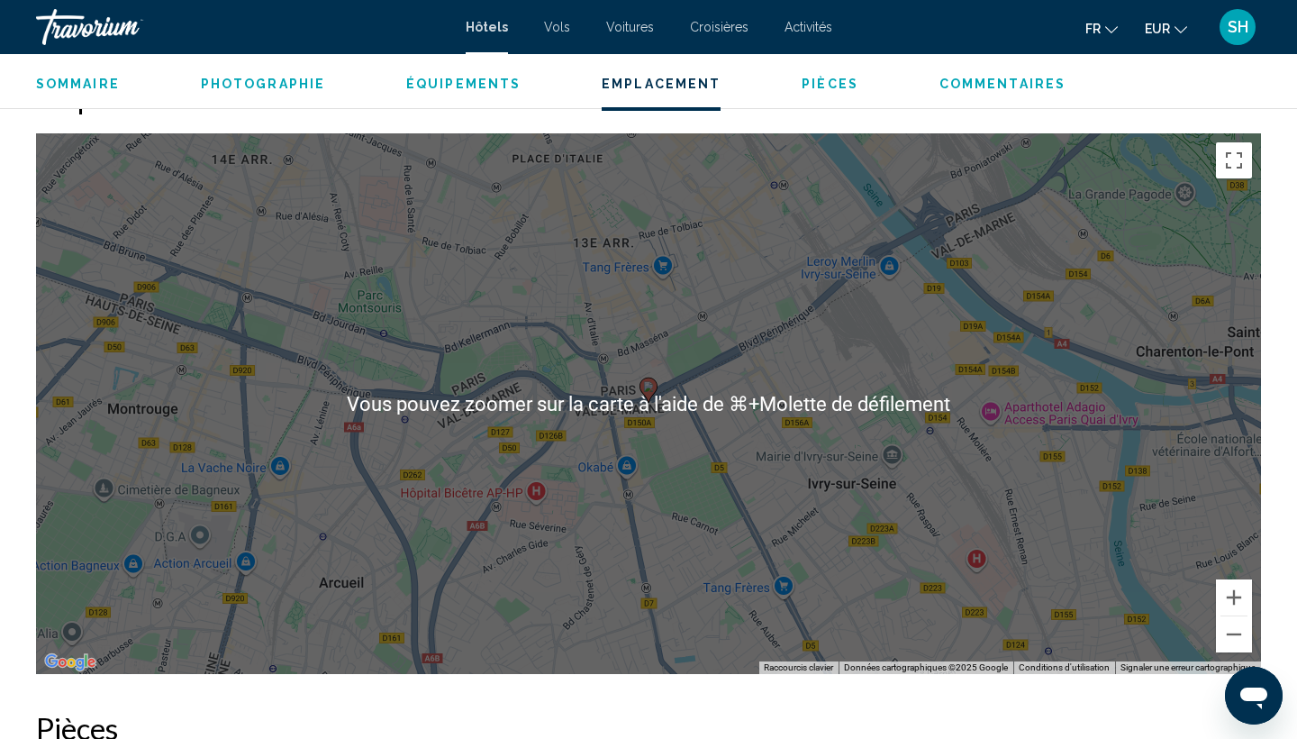
scroll to position [1700, 0]
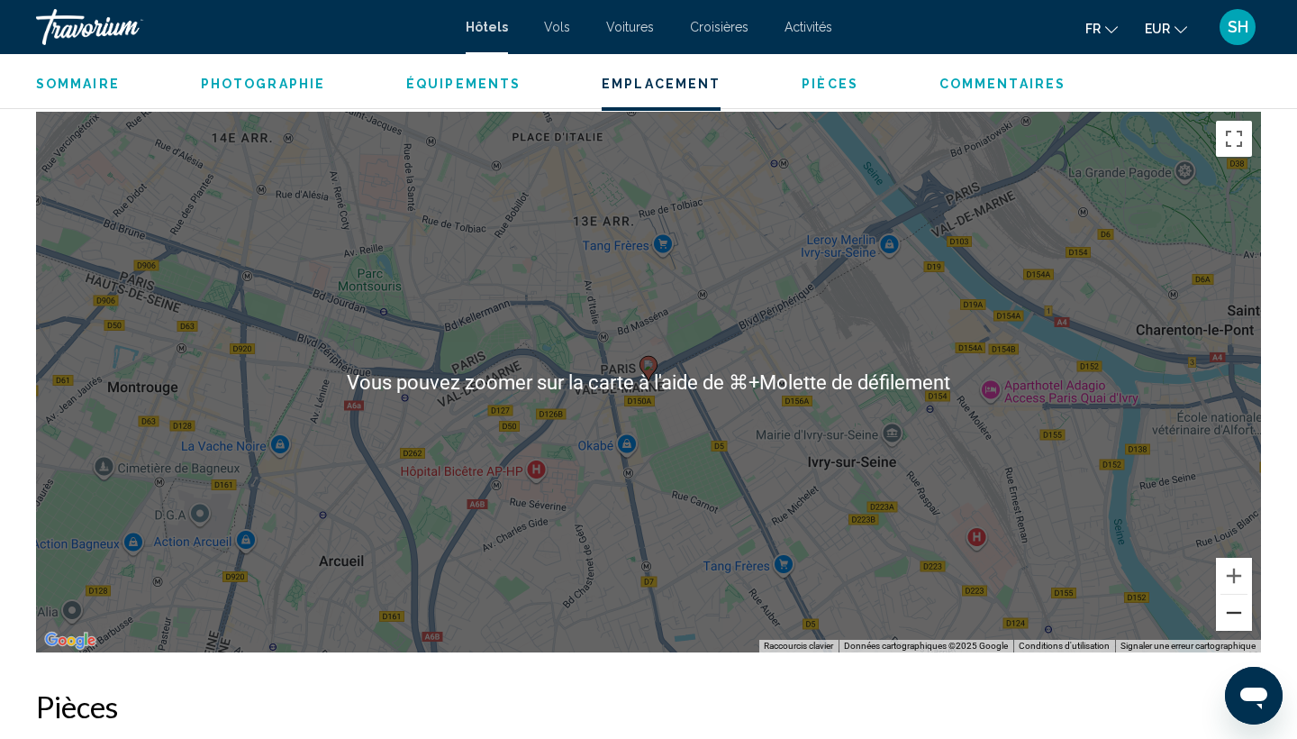
click at [1228, 612] on button "Zoom arrière" at bounding box center [1234, 612] width 36 height 36
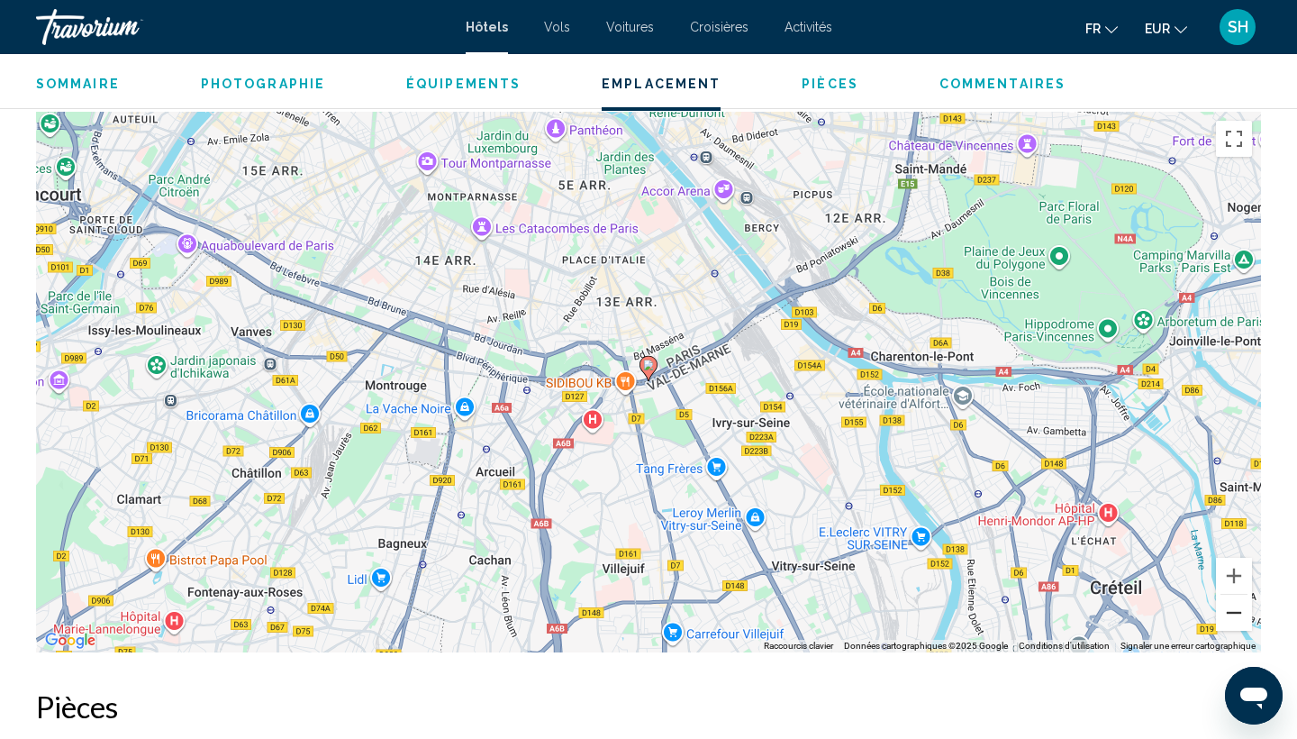
click at [1240, 615] on button "Zoom arrière" at bounding box center [1234, 612] width 36 height 36
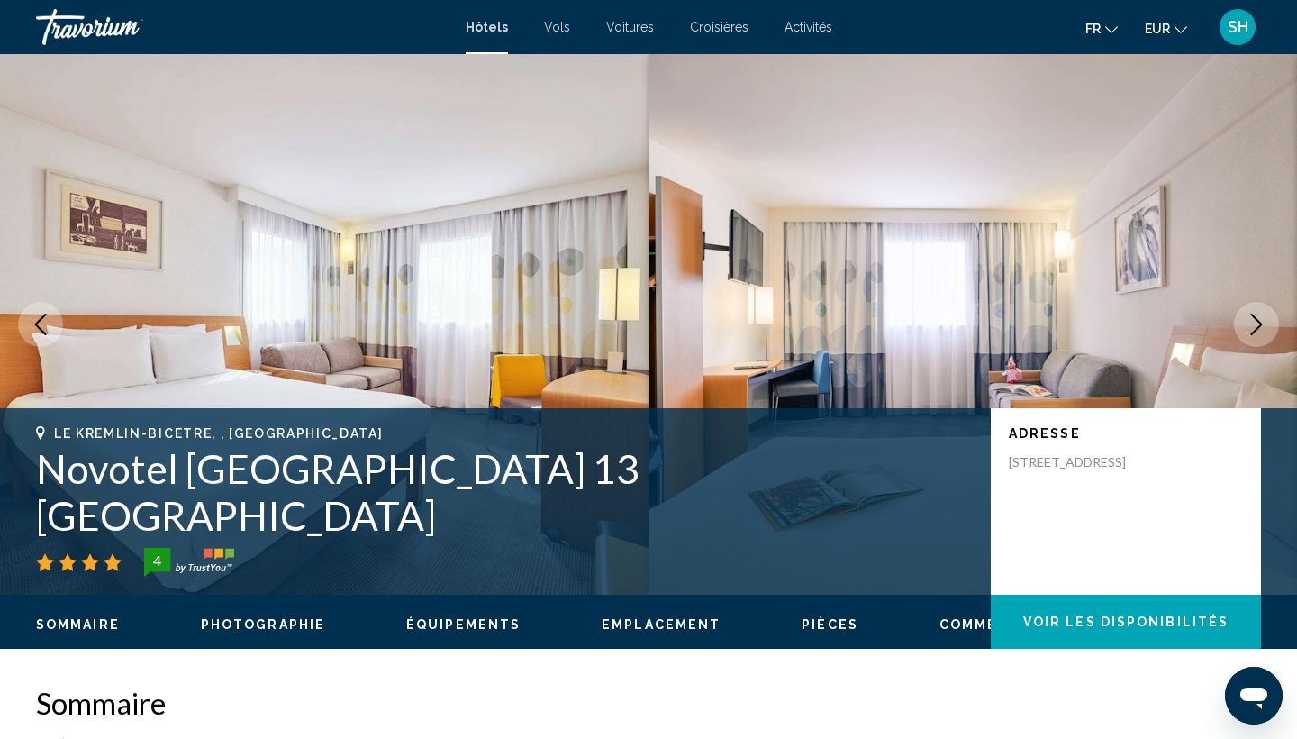
scroll to position [0, 0]
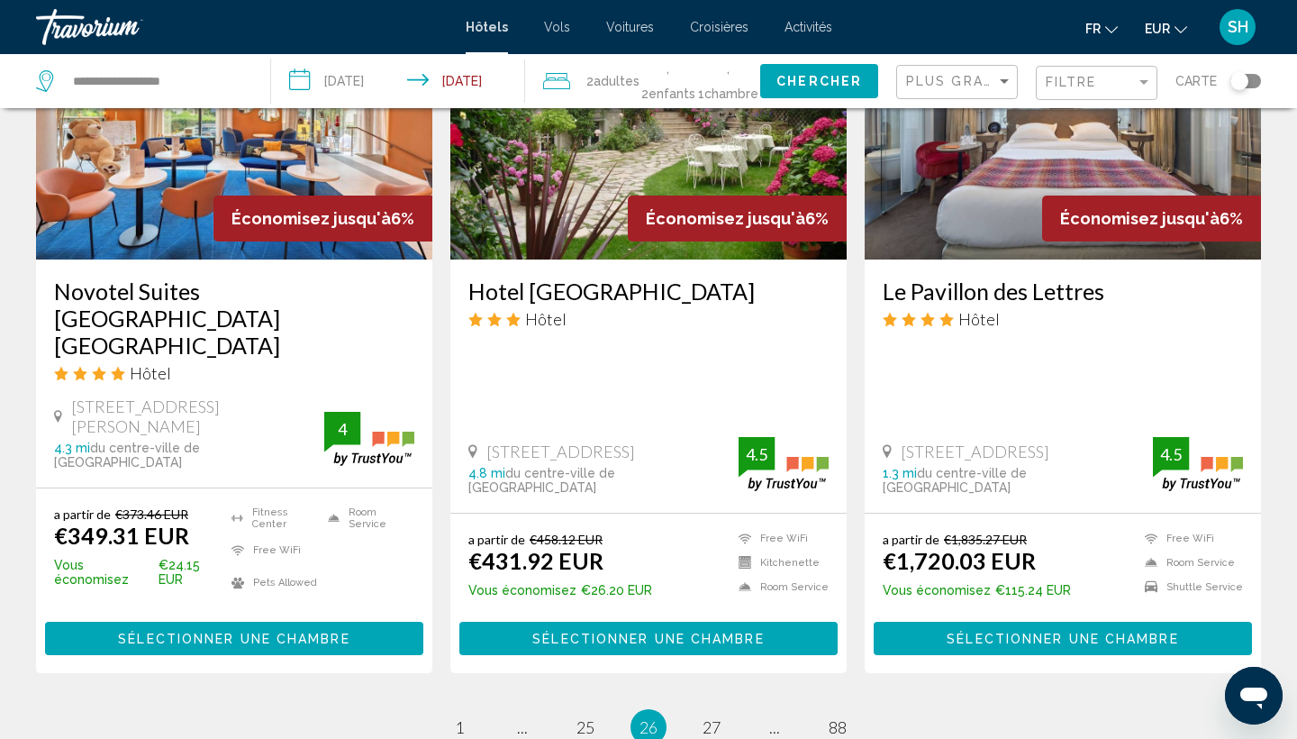
scroll to position [2294, 0]
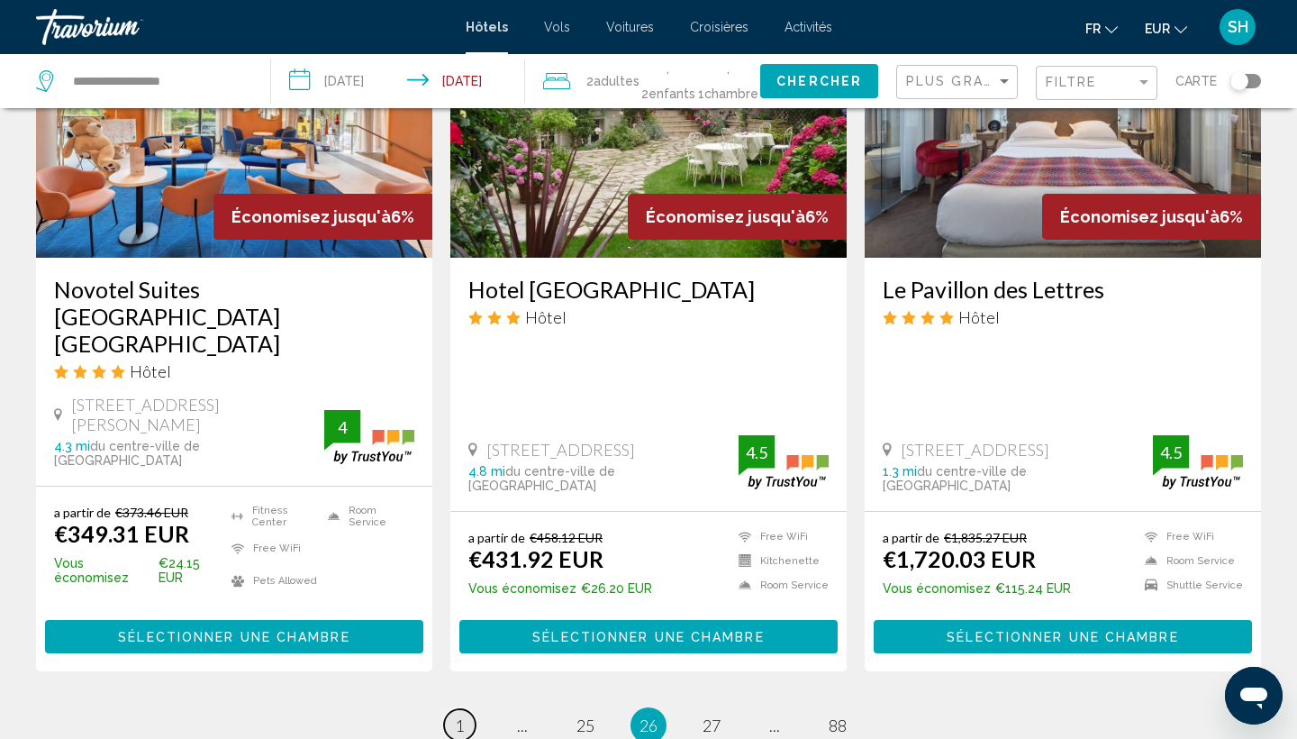
click at [452, 709] on link "page 1" at bounding box center [460, 725] width 32 height 32
